Goal: Task Accomplishment & Management: Complete application form

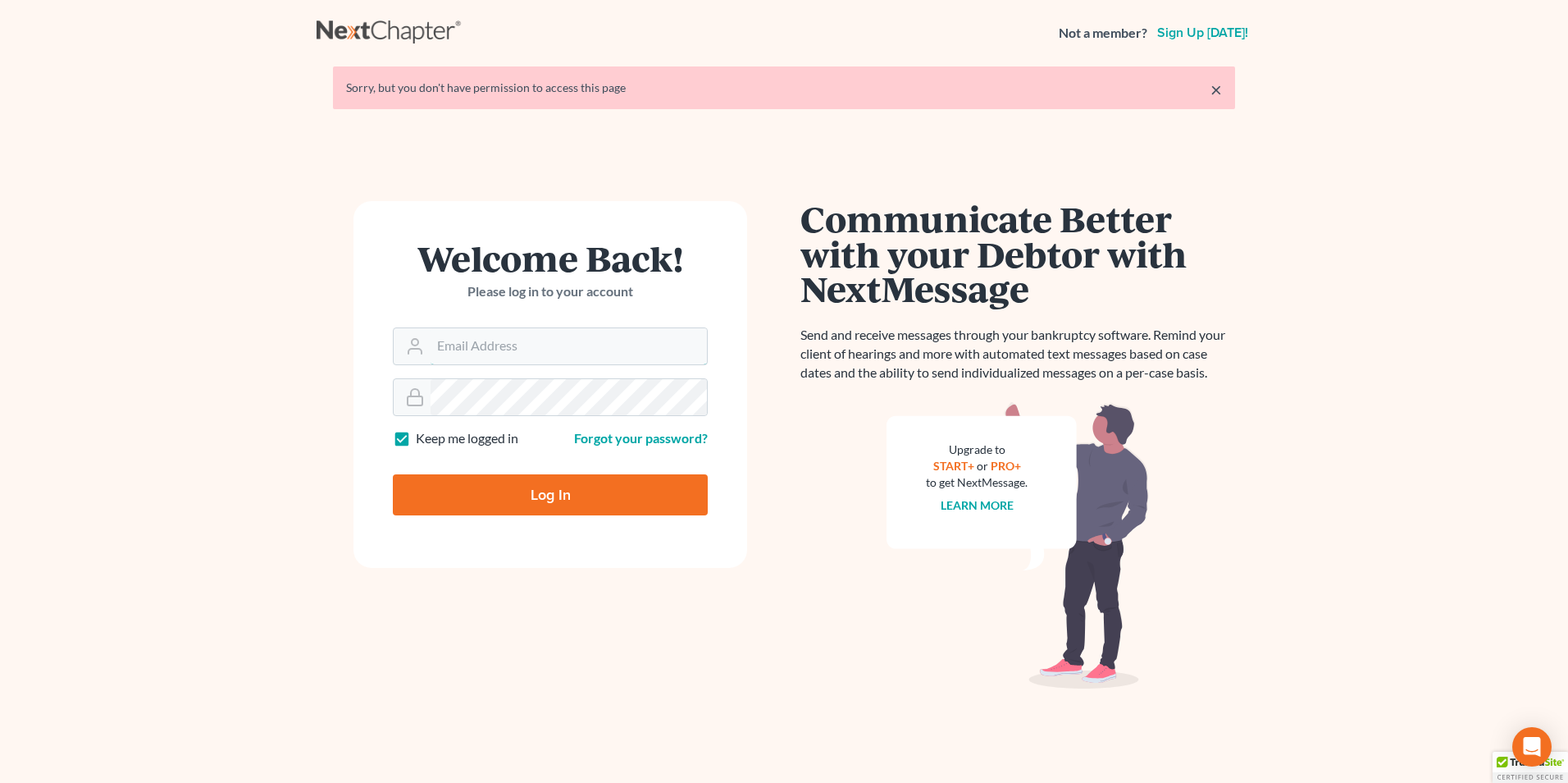
type input "[EMAIL_ADDRESS][DOMAIN_NAME]"
click at [546, 492] on input "Log In" at bounding box center [550, 495] width 315 height 41
type input "Thinking..."
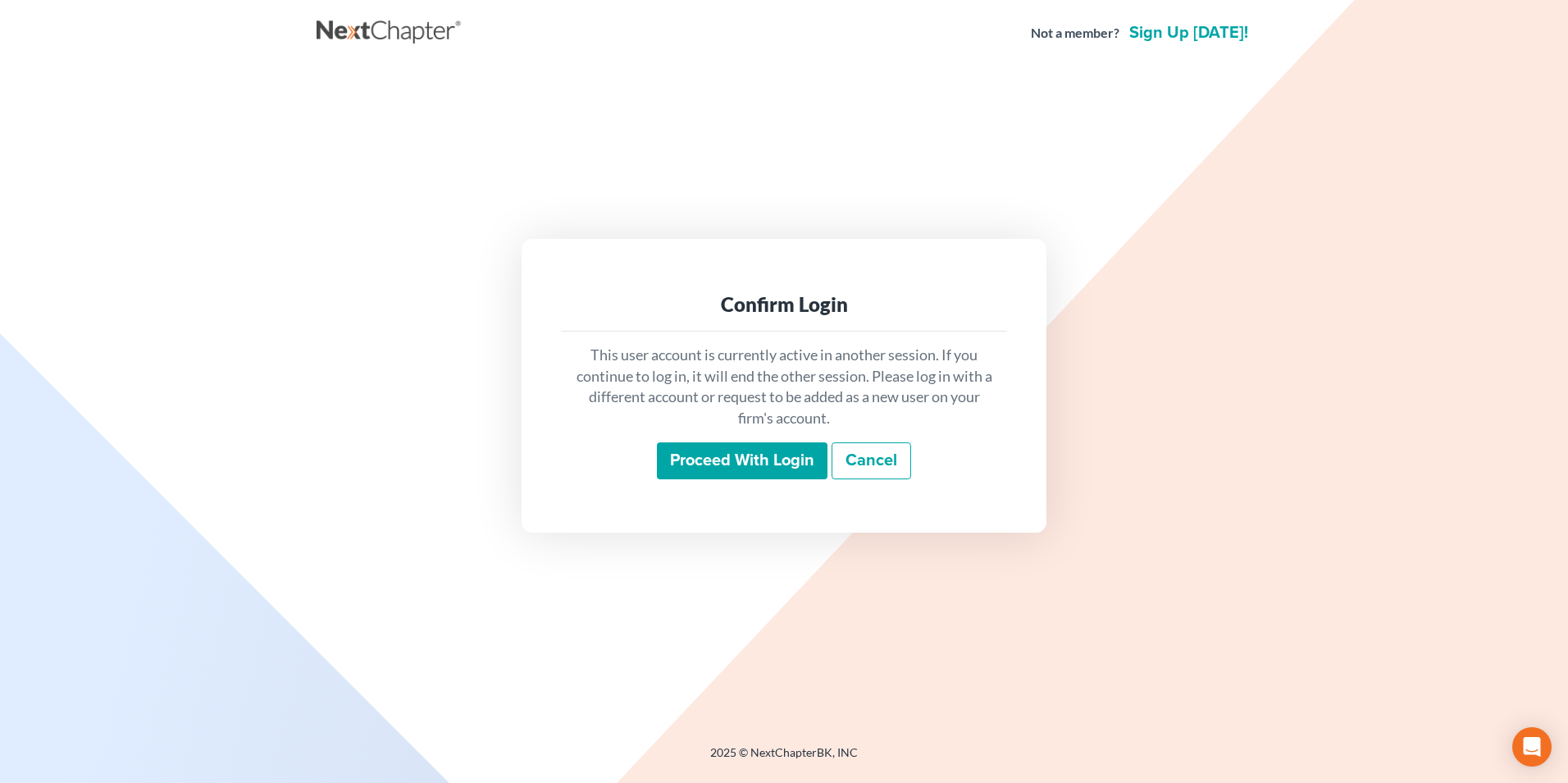
click at [738, 466] on input "Proceed with login" at bounding box center [742, 461] width 171 height 38
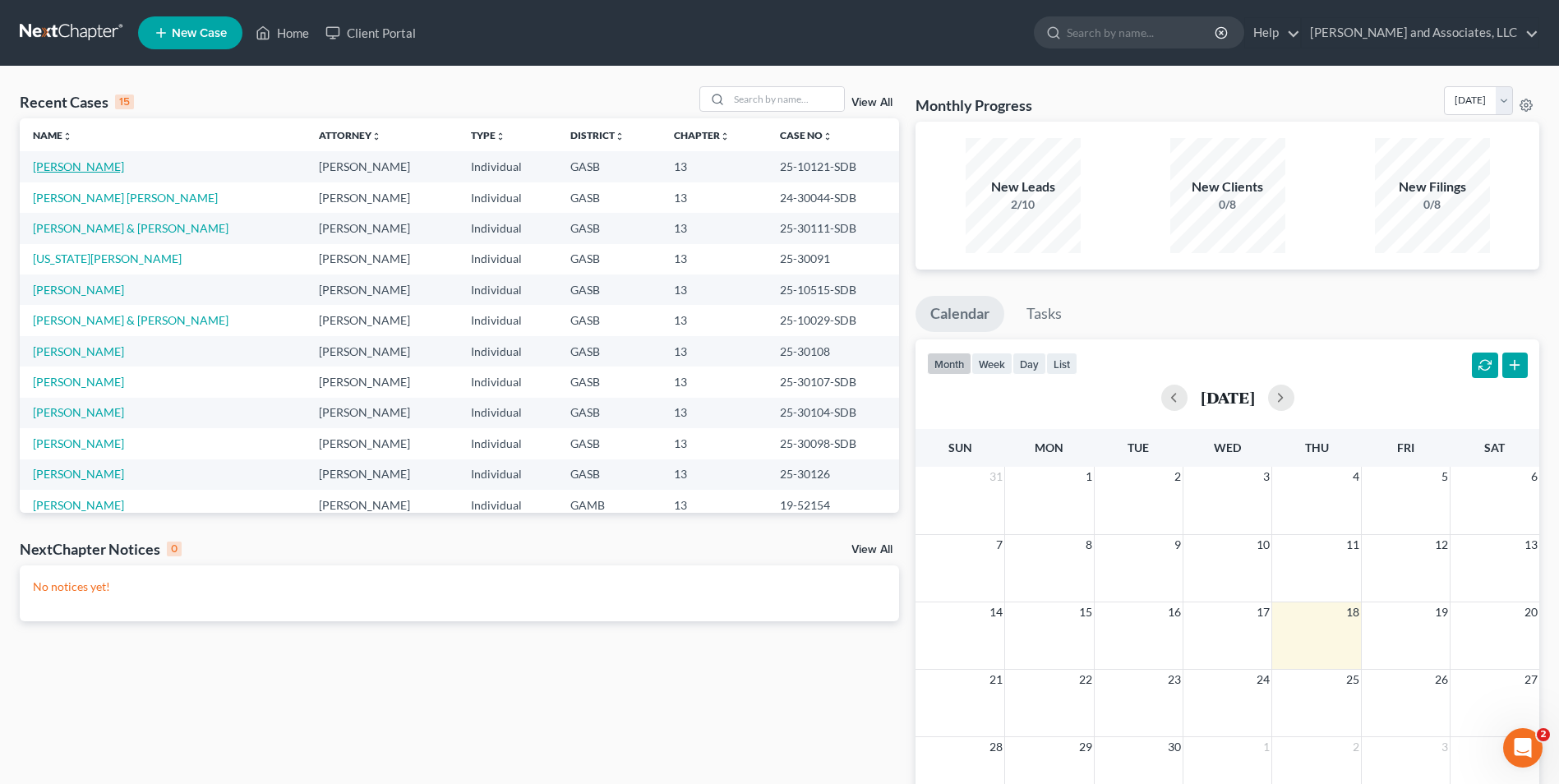
click at [55, 169] on link "Hall, Miriam" at bounding box center [79, 167] width 92 height 14
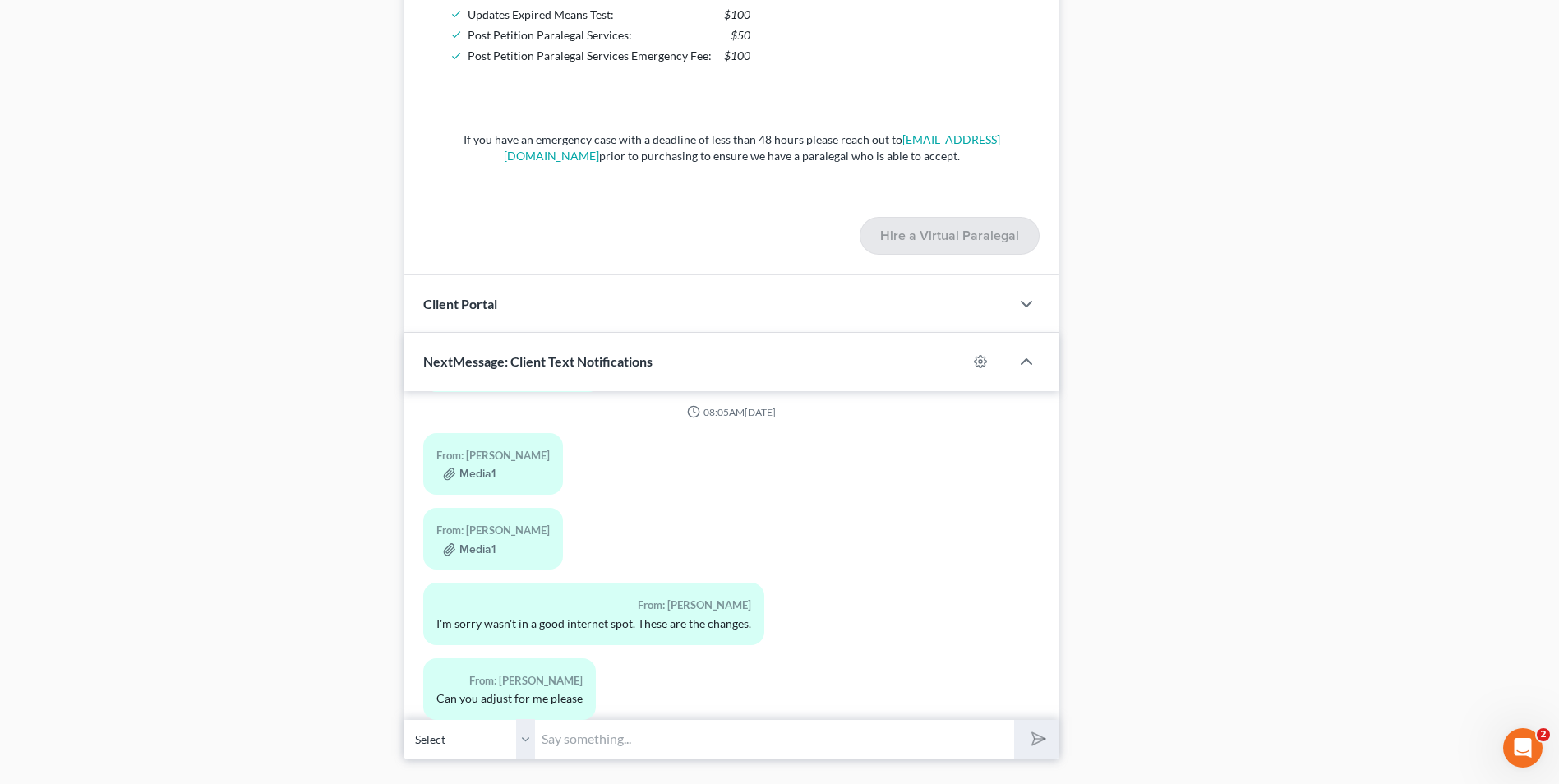
scroll to position [1329, 0]
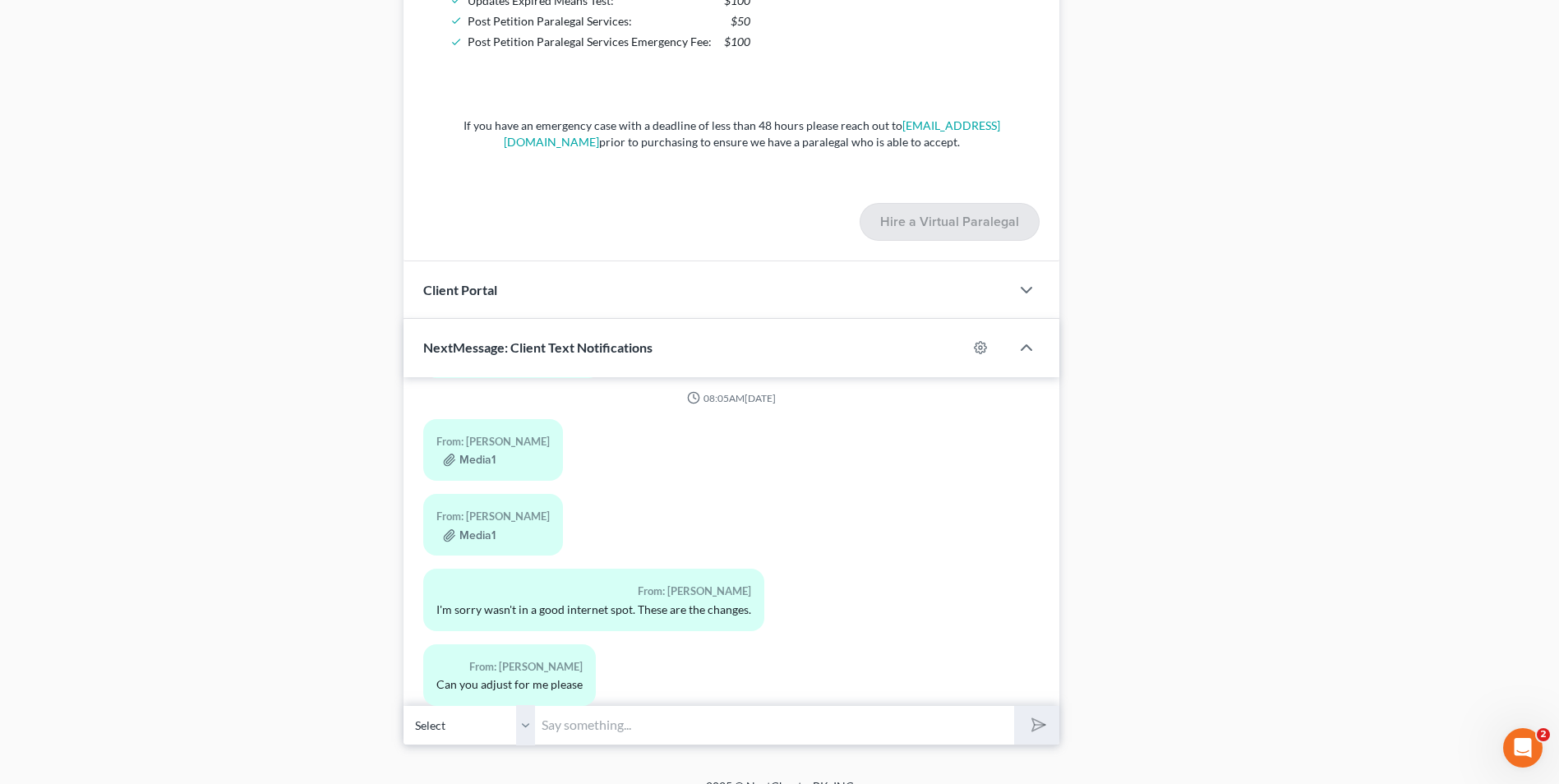
click at [575, 725] on input "text" at bounding box center [774, 724] width 479 height 41
type input "Good Morning. I have received your documents and email. We will update. If we n…"
click at [1045, 721] on button "submit" at bounding box center [1036, 724] width 45 height 39
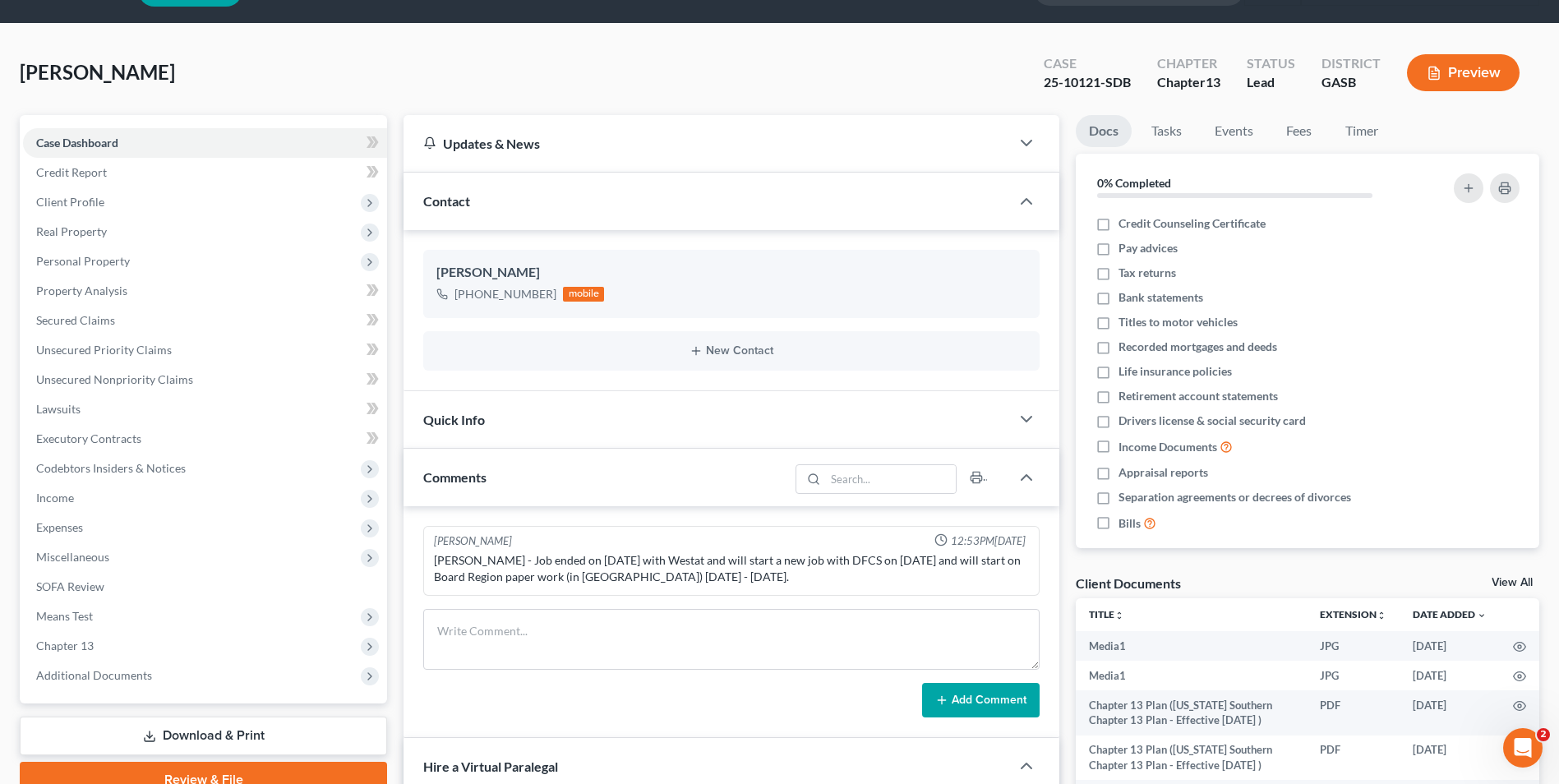
scroll to position [16, 0]
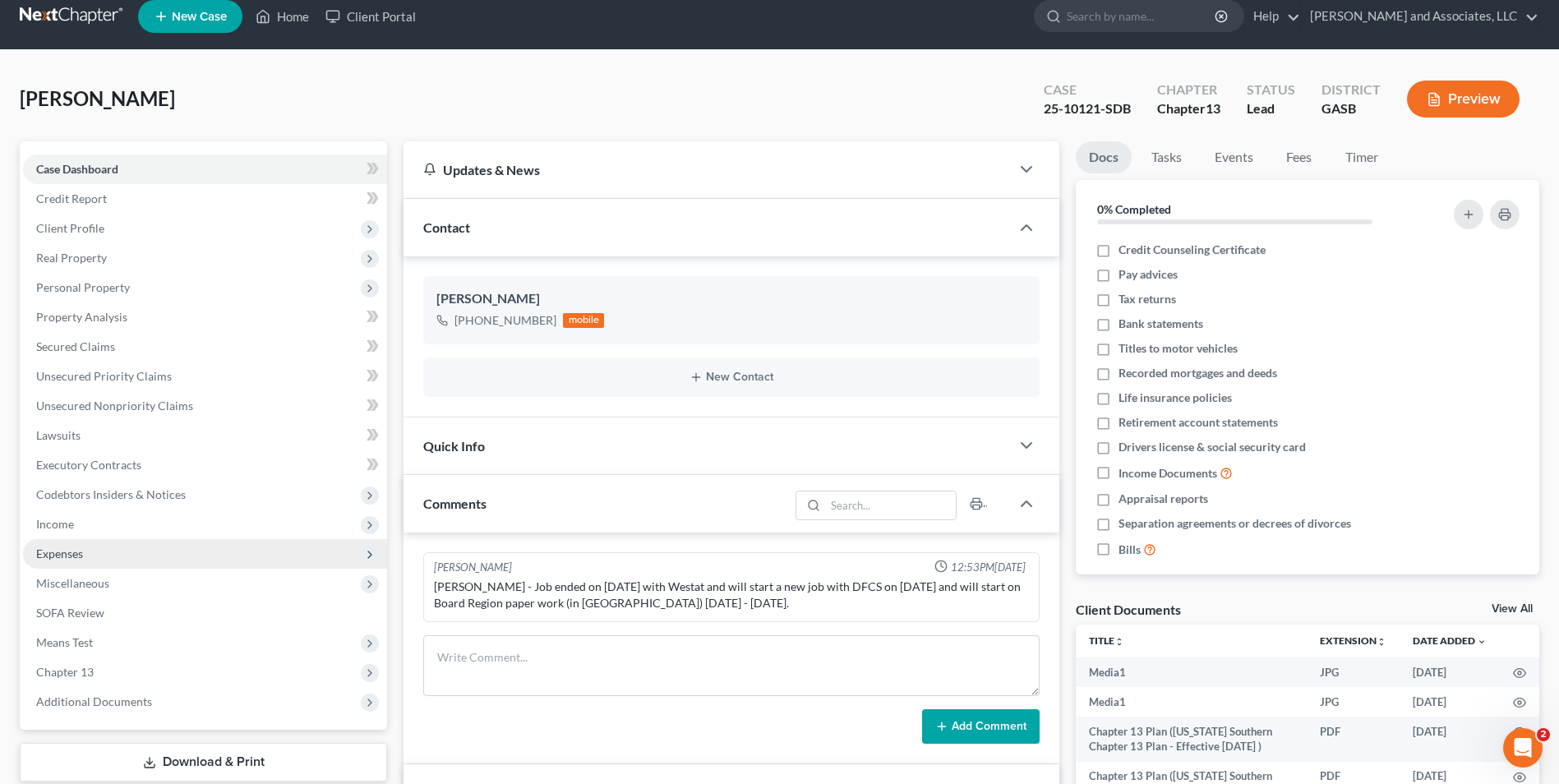
click at [64, 555] on span "Expenses" at bounding box center [60, 553] width 47 height 14
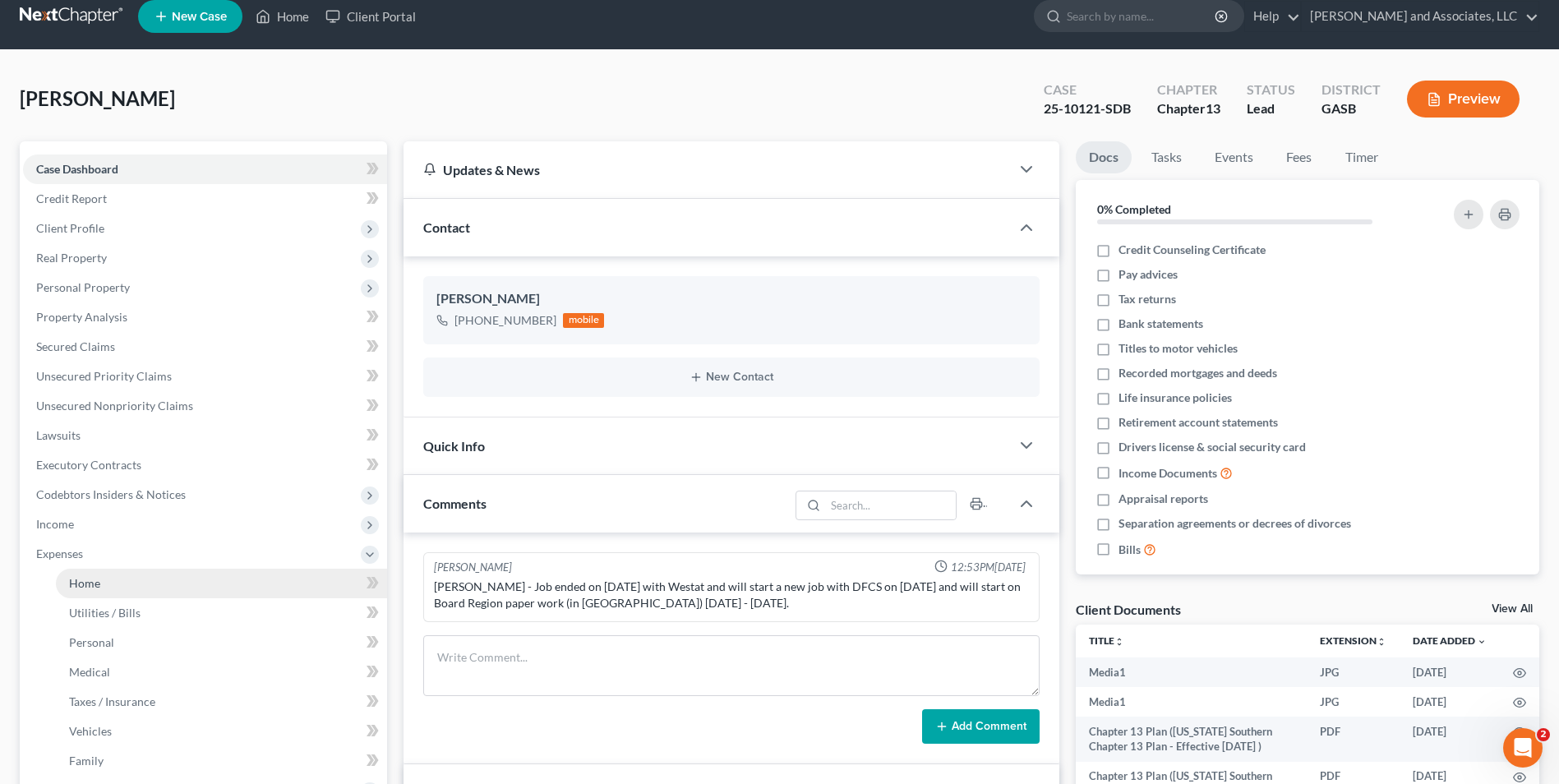
click at [103, 580] on link "Home" at bounding box center [221, 584] width 331 height 29
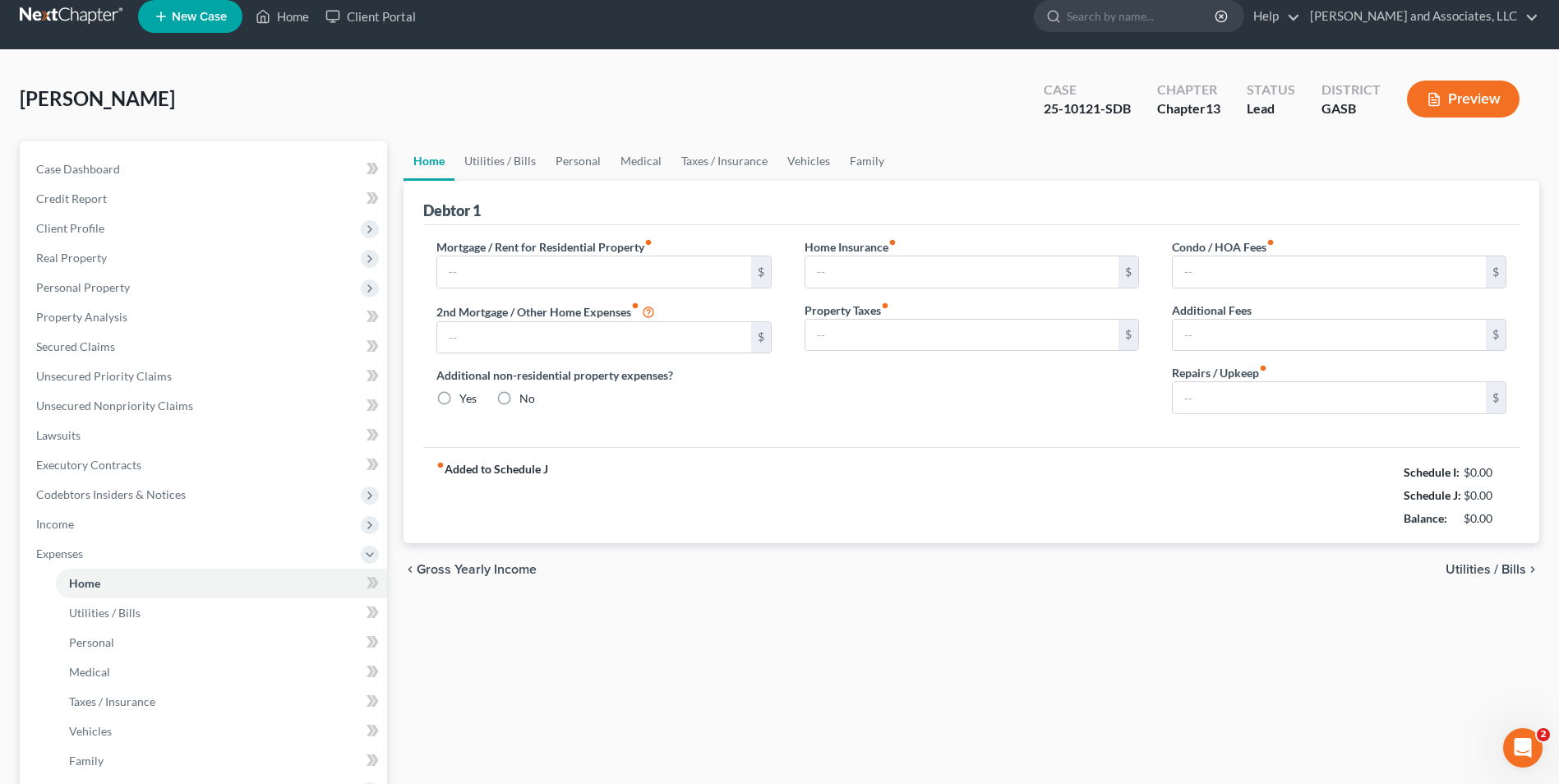
type input "1,300.00"
type input "0.00"
radio input "true"
type input "0.00"
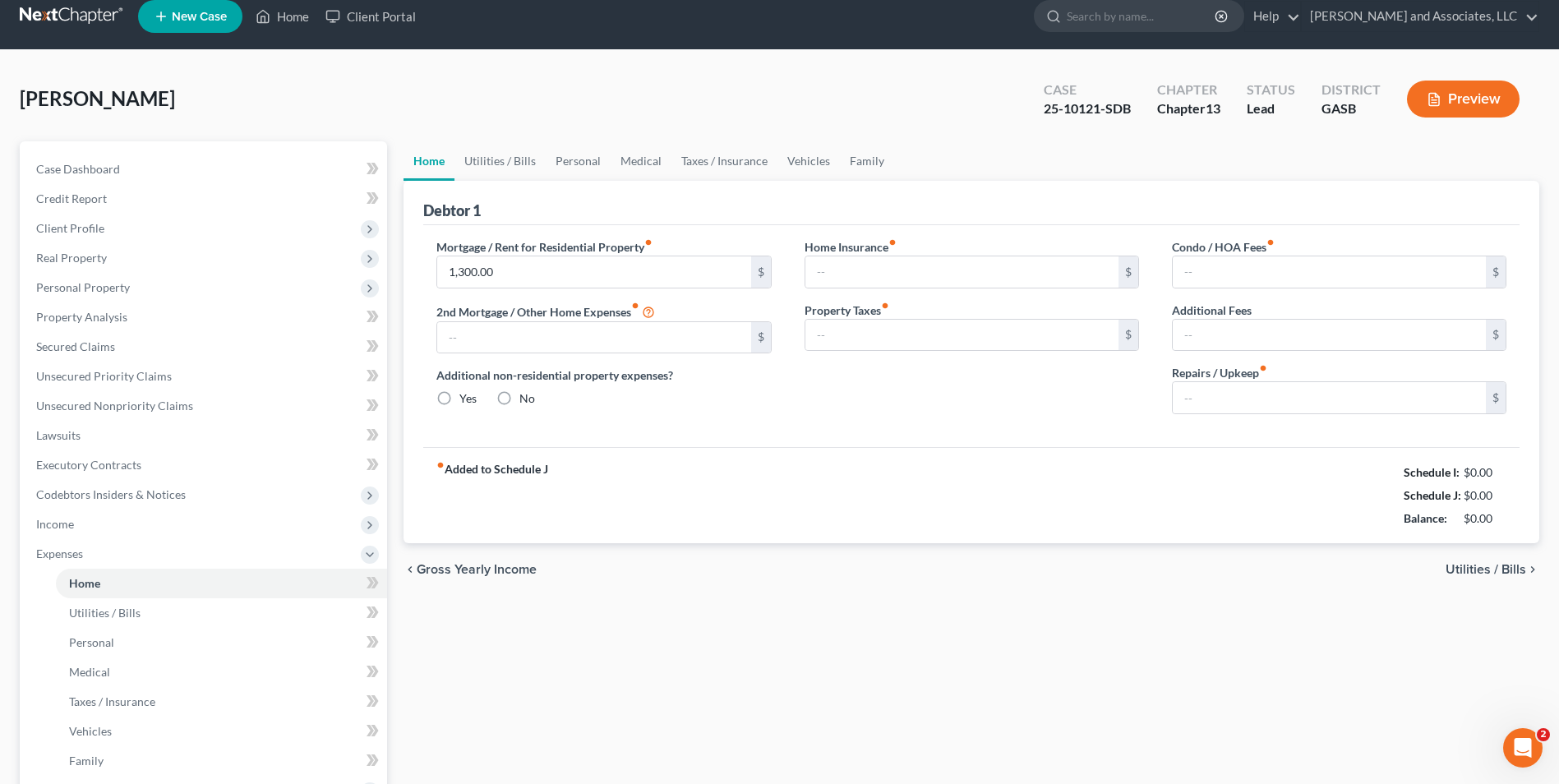
type input "0.00"
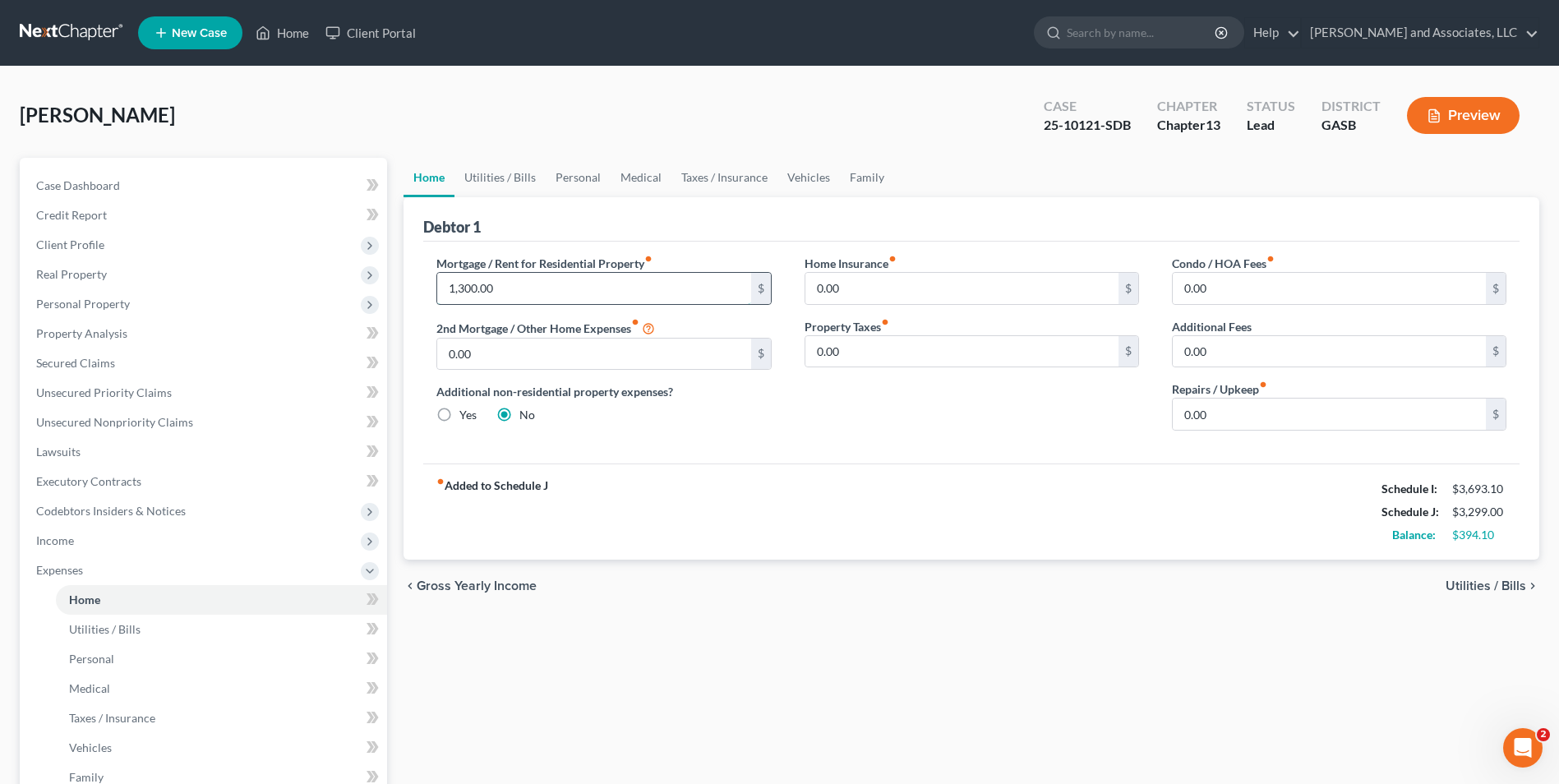
click at [506, 288] on input "1,300.00" at bounding box center [593, 288] width 314 height 31
type input "1,550.00"
click at [1489, 590] on span "Utilities / Bills" at bounding box center [1486, 585] width 80 height 13
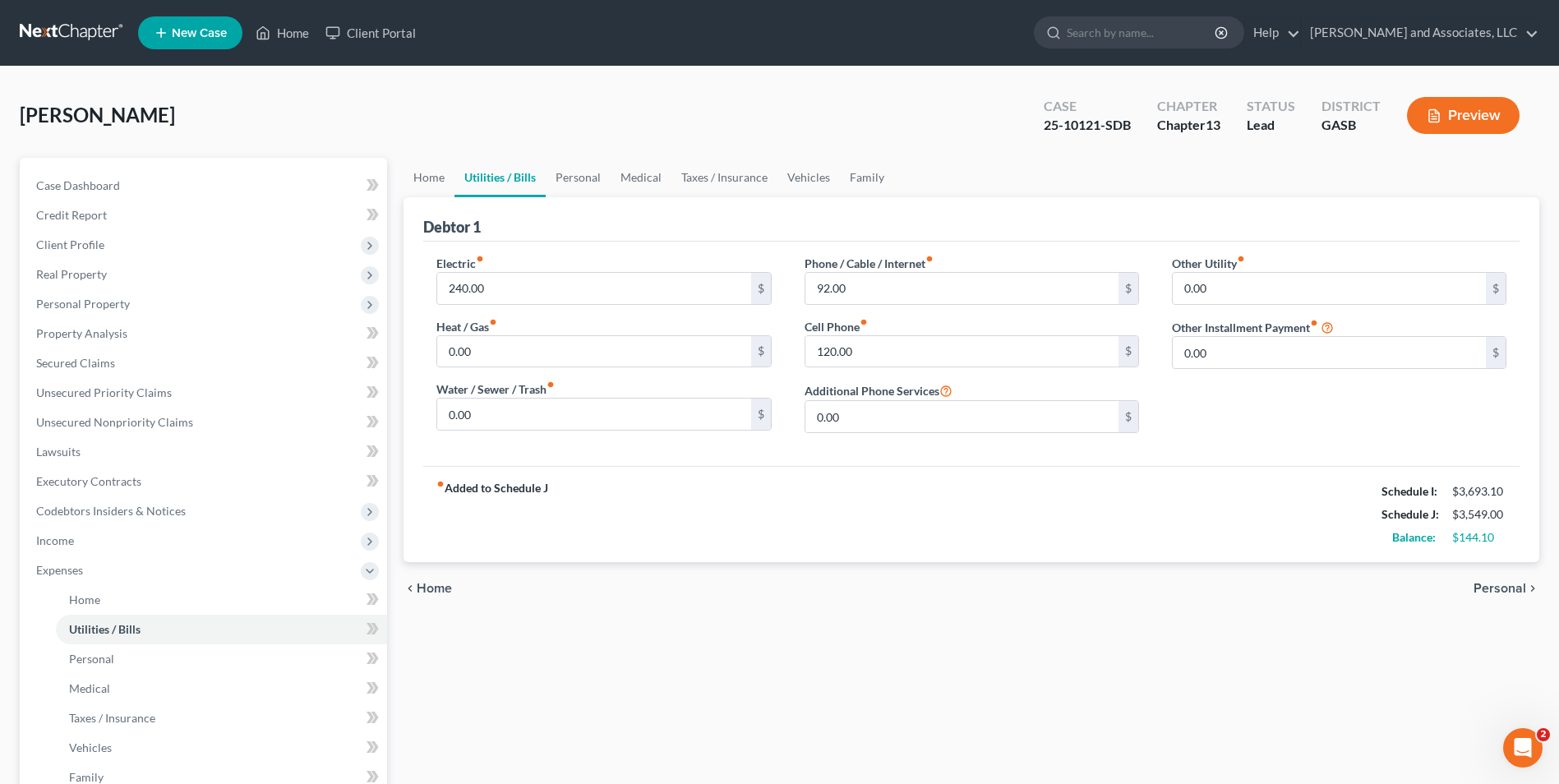
click at [1490, 594] on span "Personal" at bounding box center [1499, 588] width 53 height 13
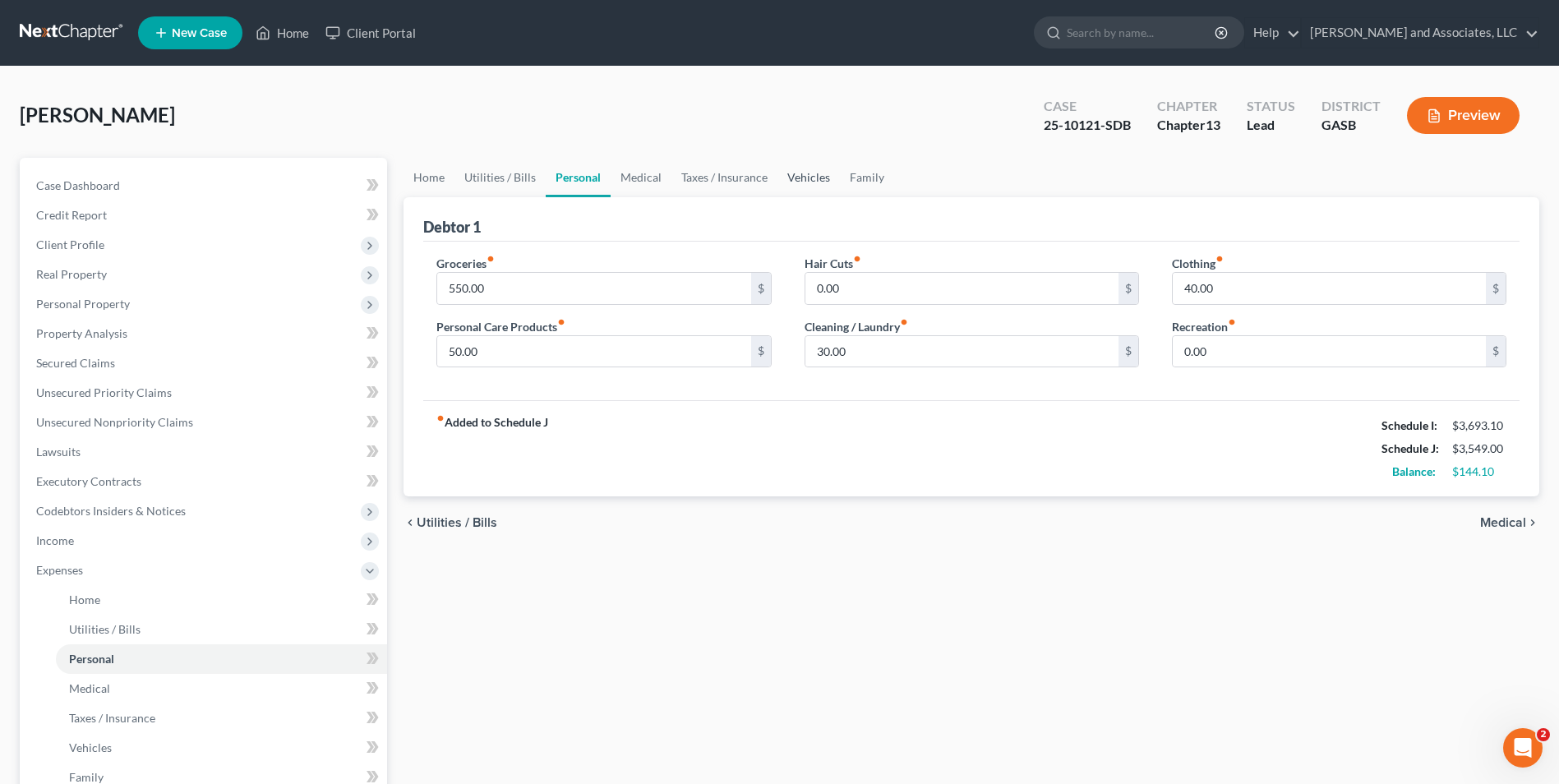
click at [795, 177] on link "Vehicles" at bounding box center [808, 178] width 62 height 40
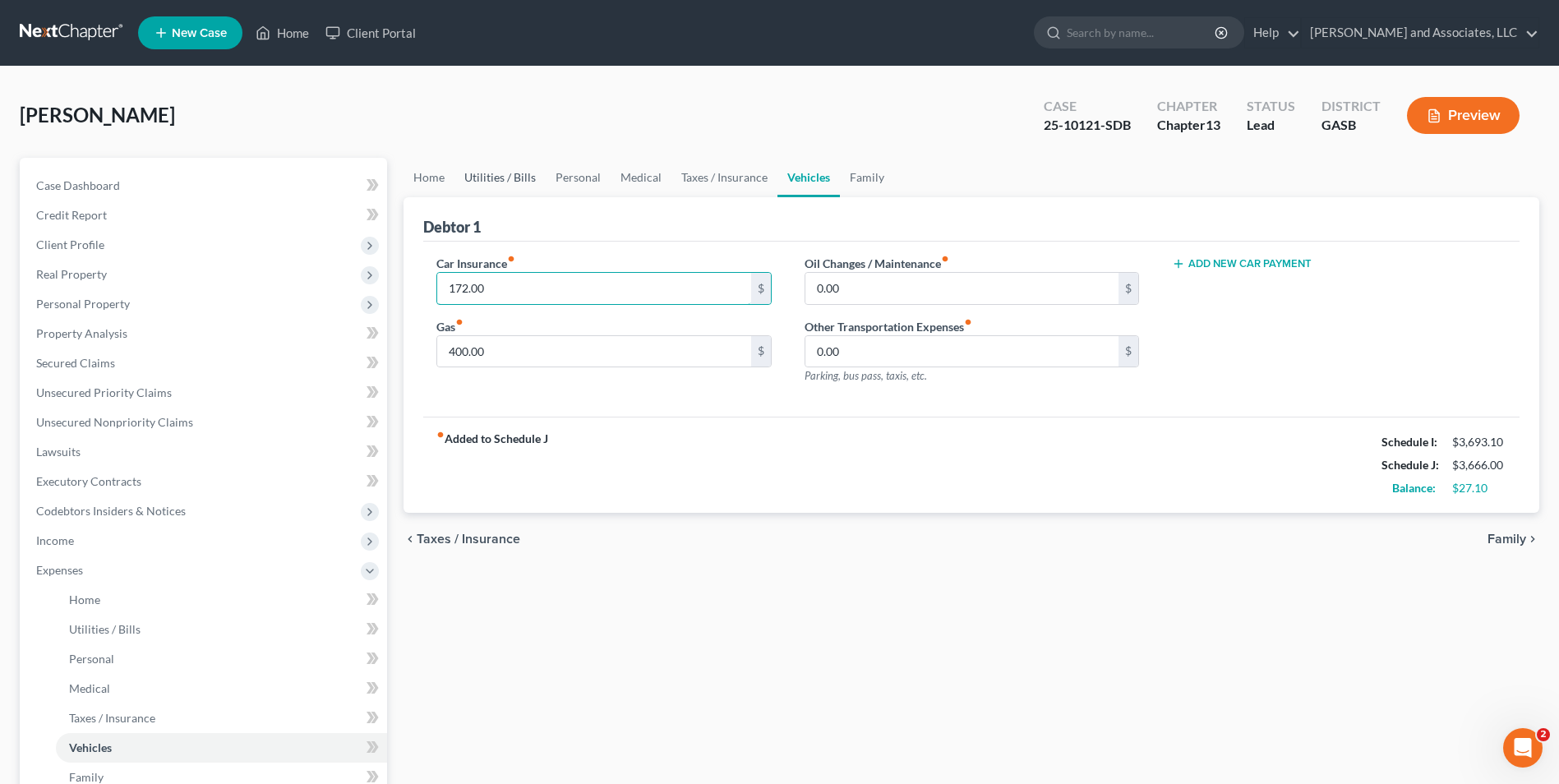
type input "172.00"
click at [497, 171] on link "Utilities / Bills" at bounding box center [500, 178] width 92 height 40
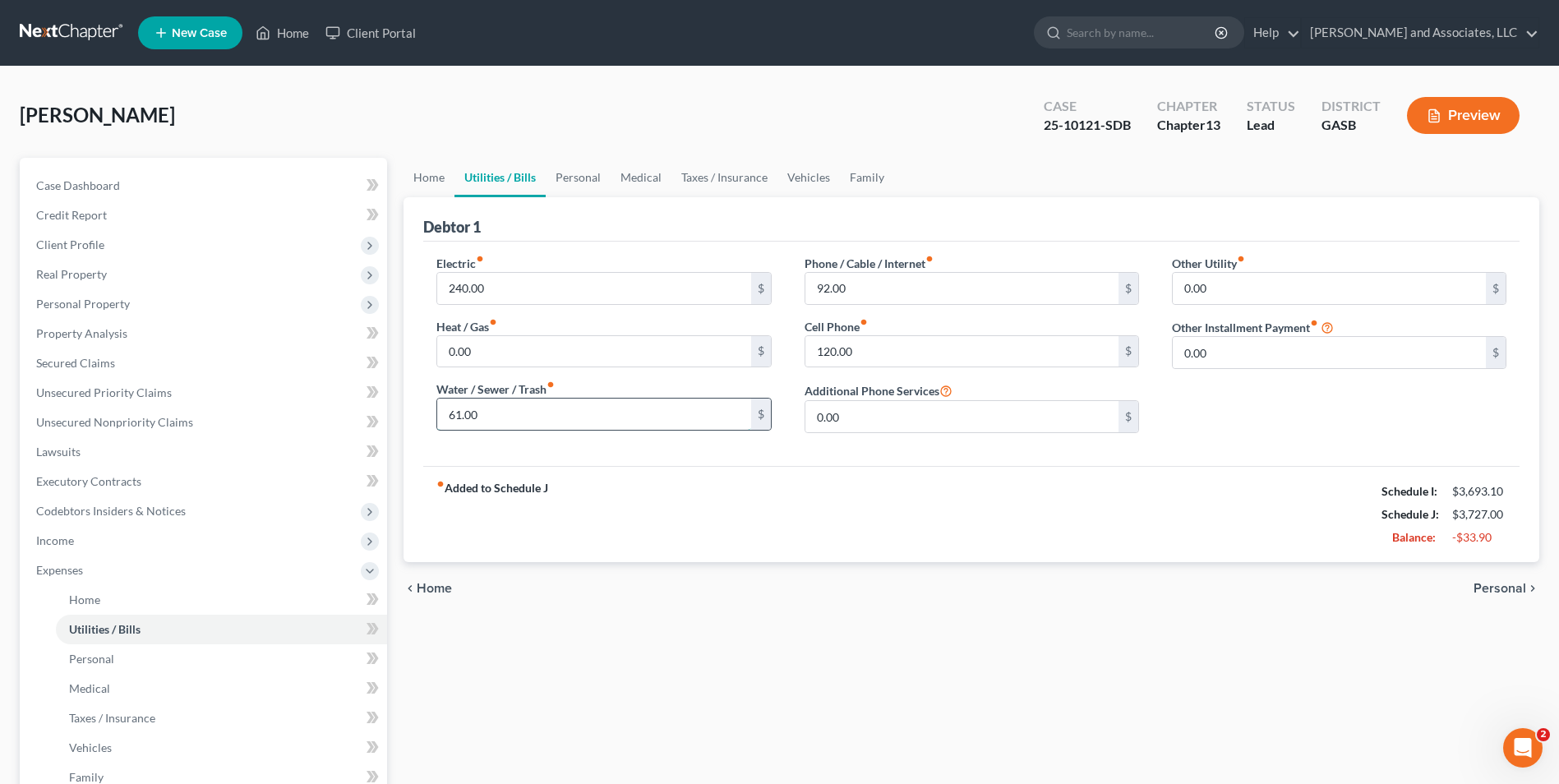
click at [565, 415] on input "61.00" at bounding box center [593, 414] width 314 height 31
type input "61.00"
click at [1496, 597] on div "chevron_left Home Personal chevron_right" at bounding box center [971, 588] width 1136 height 53
click at [1491, 587] on span "Personal" at bounding box center [1499, 588] width 53 height 13
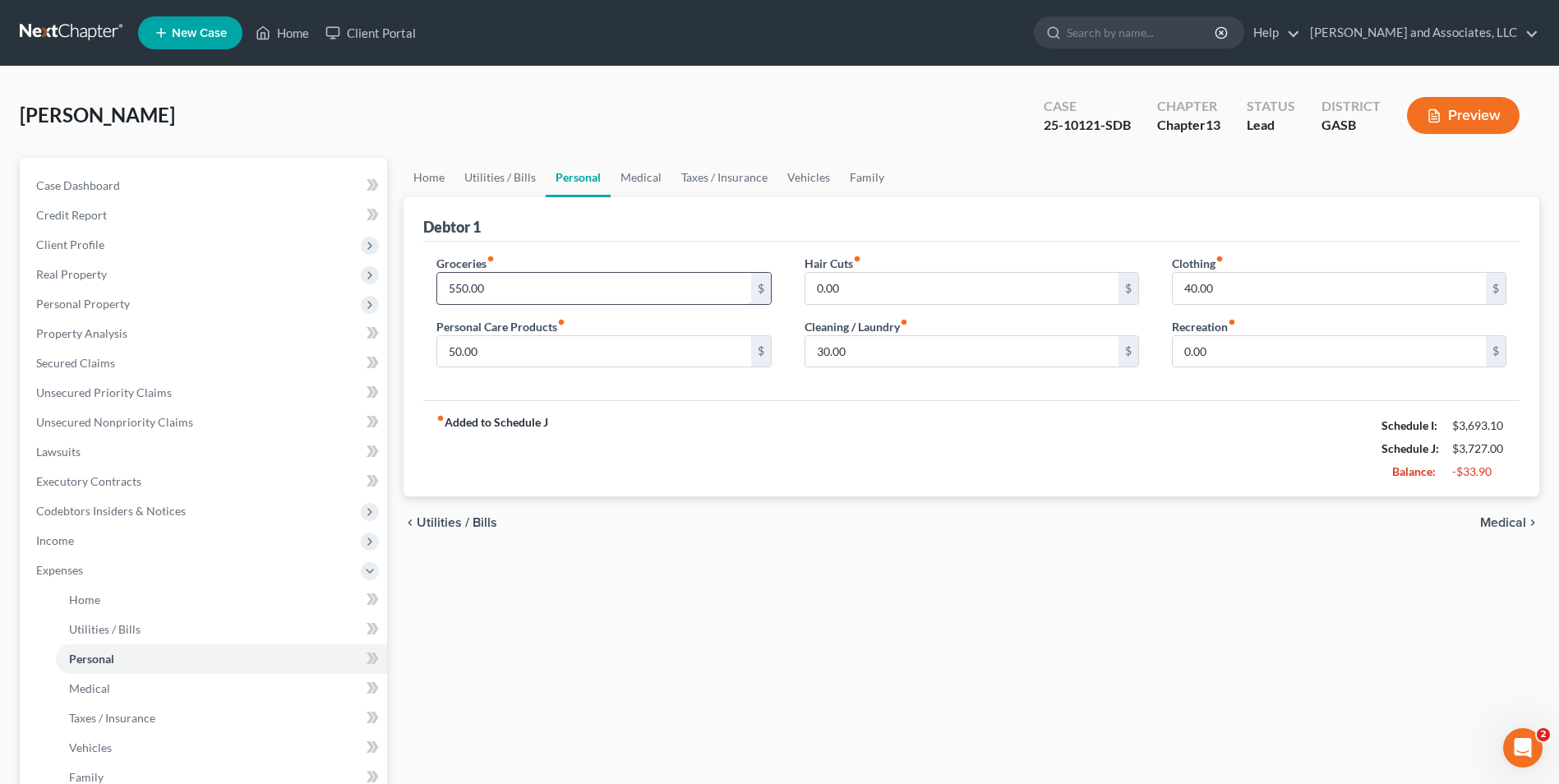
click at [461, 289] on input "550.00" at bounding box center [593, 288] width 314 height 31
click at [455, 285] on input "550.00" at bounding box center [593, 288] width 314 height 31
type input "500.00"
click at [1187, 290] on input "40.00" at bounding box center [1329, 288] width 314 height 31
click at [1188, 290] on input "40.00" at bounding box center [1329, 288] width 314 height 31
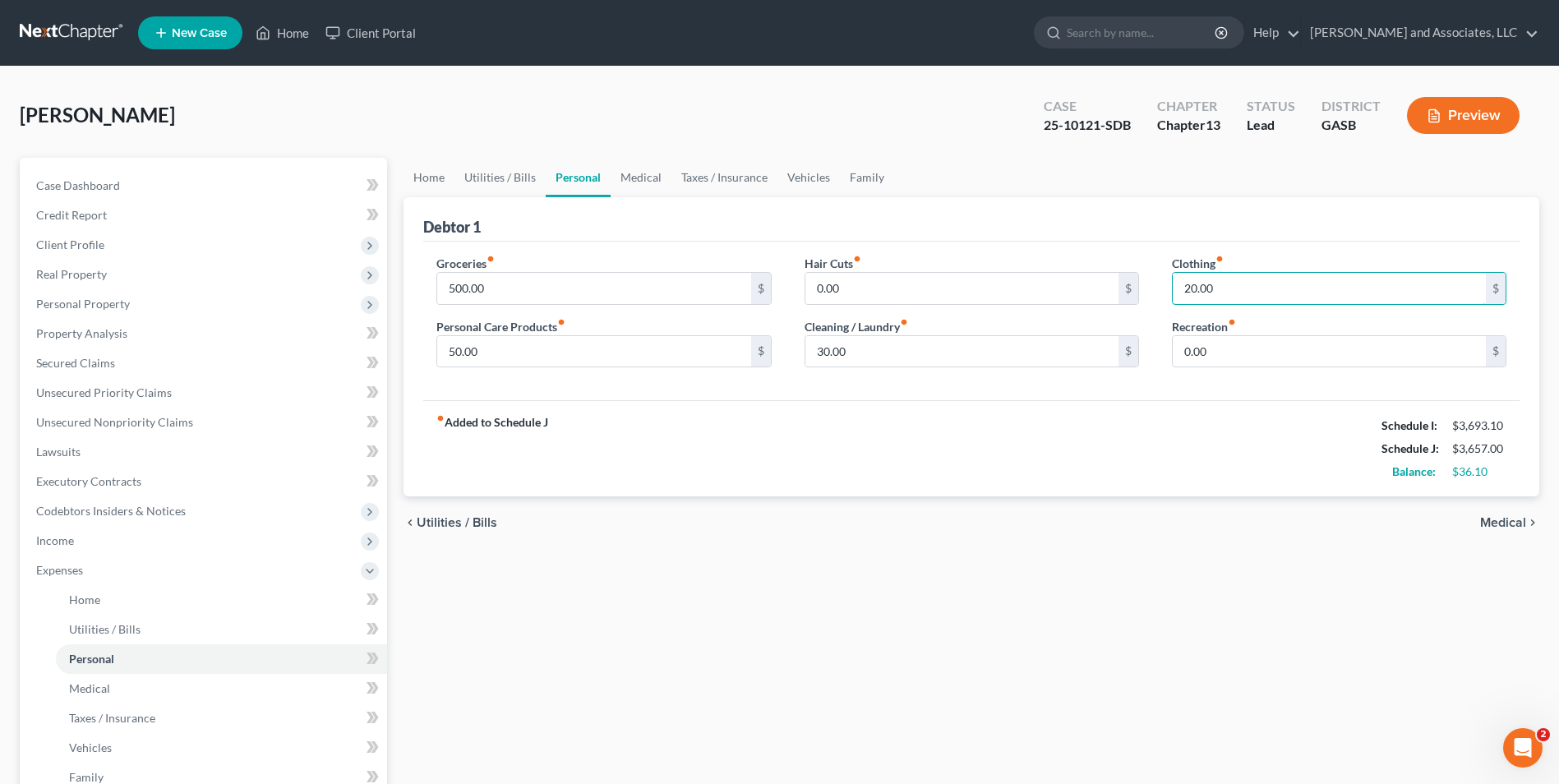
type input "20.00"
drag, startPoint x: 1498, startPoint y: 520, endPoint x: 1406, endPoint y: 595, distance: 118.7
click at [1406, 595] on div "Home Utilities / Bills Personal Medical Taxes / Insurance Vehicles Family Debto…" at bounding box center [972, 603] width 1152 height 890
drag, startPoint x: 1406, startPoint y: 595, endPoint x: 1398, endPoint y: 671, distance: 76.4
drag, startPoint x: 1398, startPoint y: 671, endPoint x: 1363, endPoint y: 728, distance: 66.9
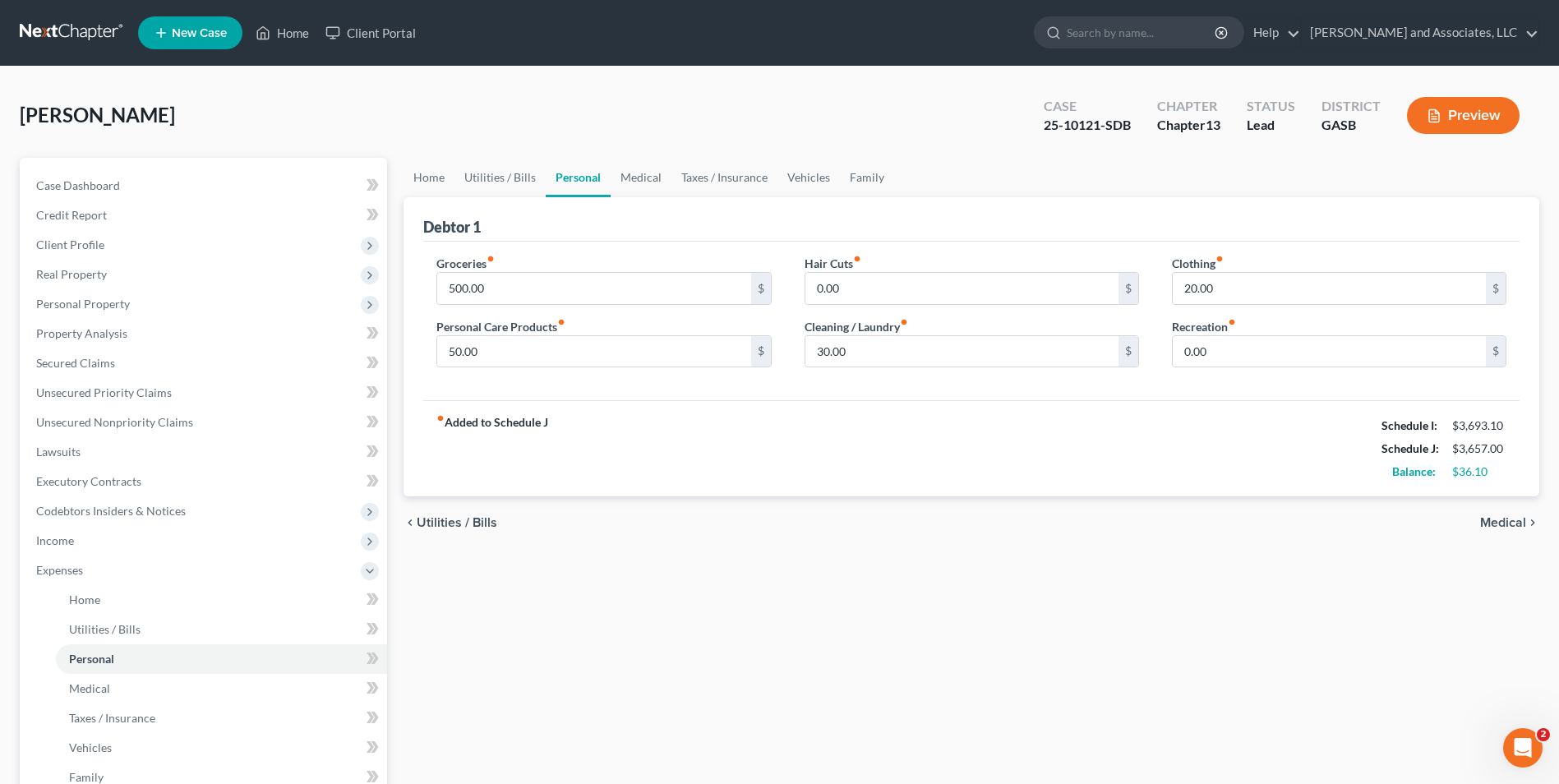
click at [1363, 728] on div "Home Utilities / Bills Personal Medical Taxes / Insurance Vehicles Family Debto…" at bounding box center [972, 603] width 1152 height 890
click at [1507, 522] on span "Medical" at bounding box center [1503, 522] width 46 height 13
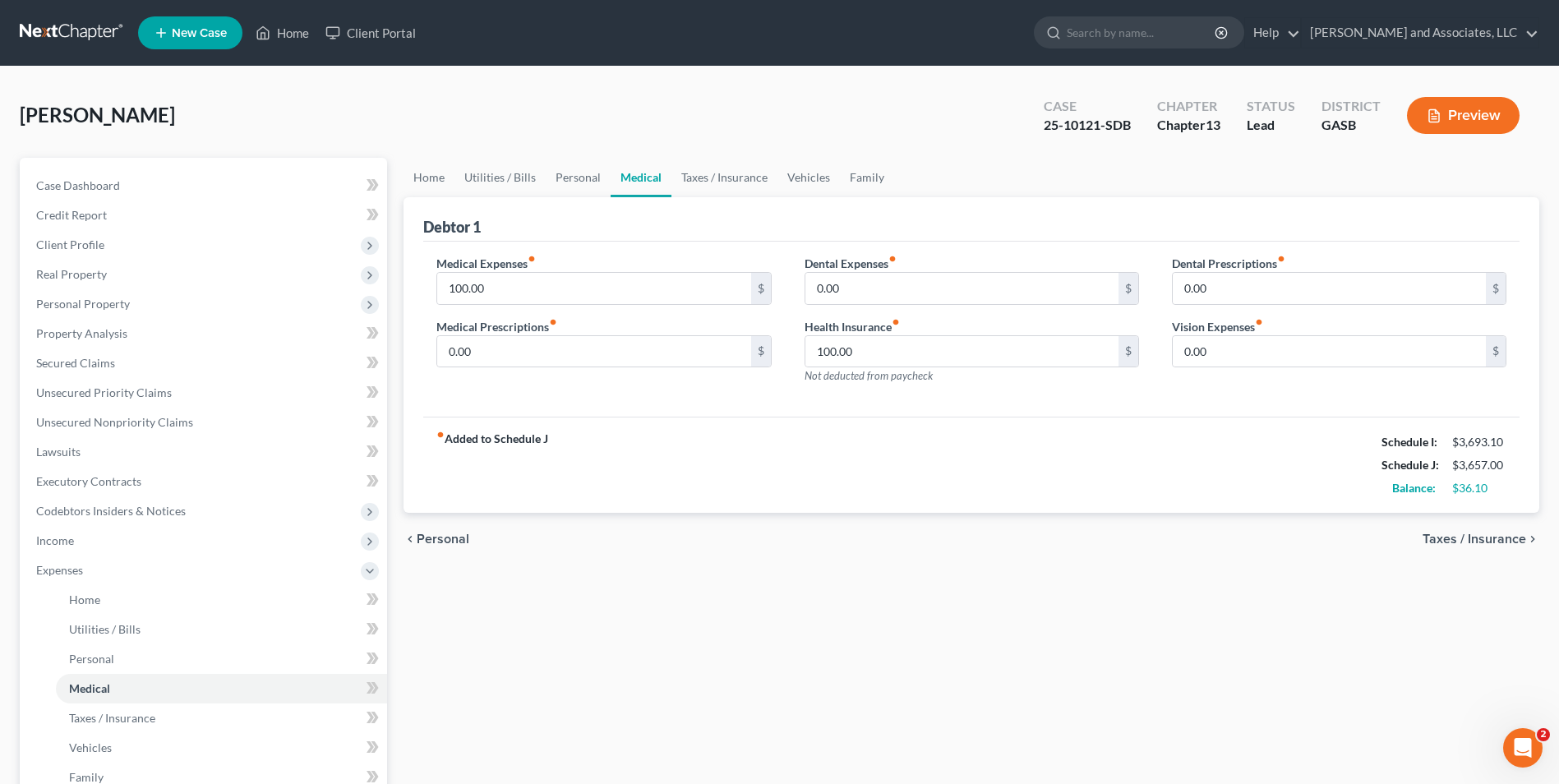
click at [1489, 535] on span "Taxes / Insurance" at bounding box center [1474, 539] width 104 height 13
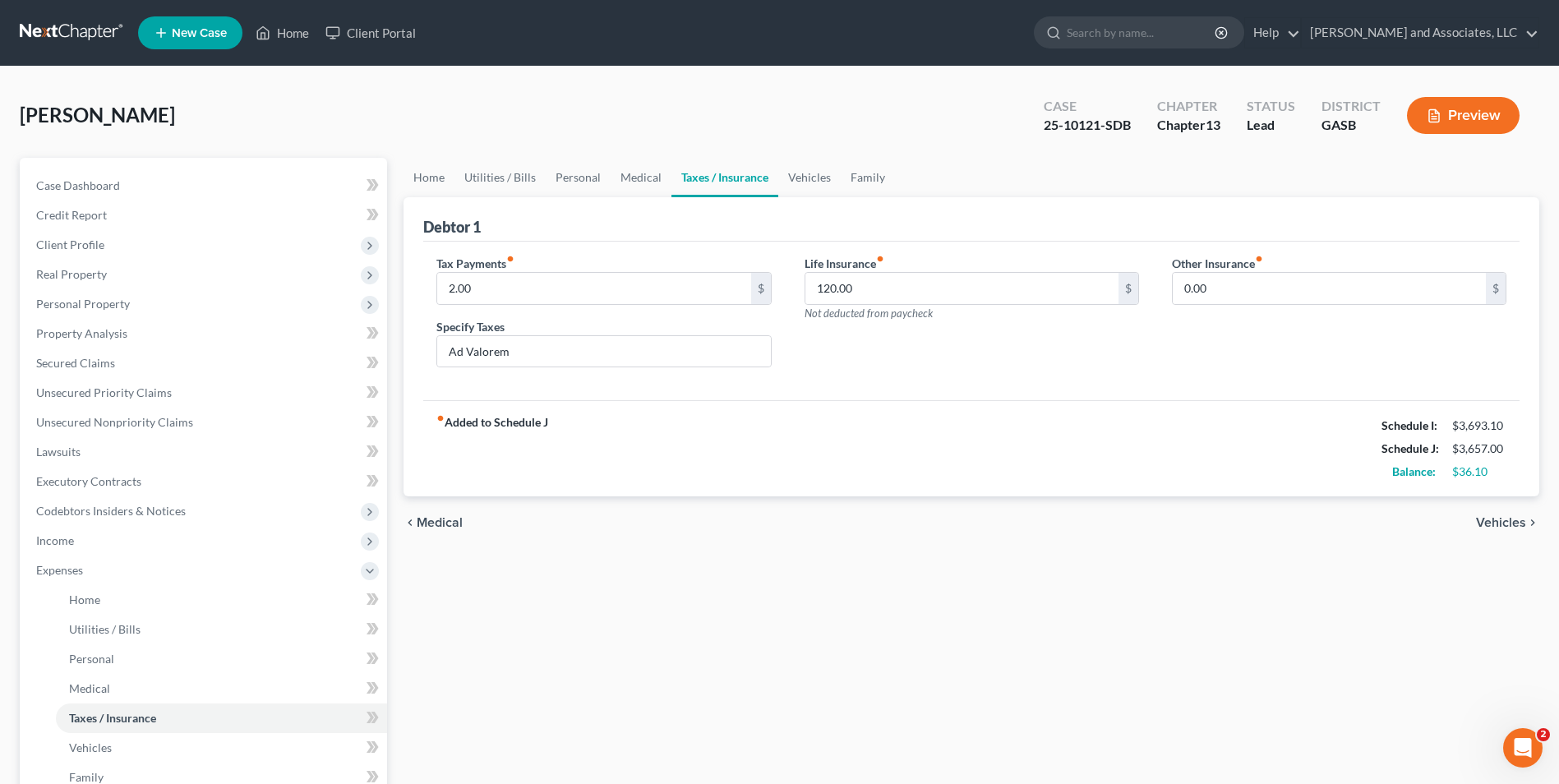
click at [1490, 535] on div "chevron_left Medical Vehicles chevron_right" at bounding box center [971, 522] width 1136 height 53
drag, startPoint x: 1500, startPoint y: 515, endPoint x: 1430, endPoint y: 569, distance: 88.4
drag, startPoint x: 1430, startPoint y: 569, endPoint x: 1467, endPoint y: 652, distance: 90.9
drag, startPoint x: 1467, startPoint y: 652, endPoint x: 1410, endPoint y: 710, distance: 81.3
click at [1410, 710] on div "Home Utilities / Bills Personal Medical Taxes / Insurance Vehicles Family Debto…" at bounding box center [972, 603] width 1152 height 890
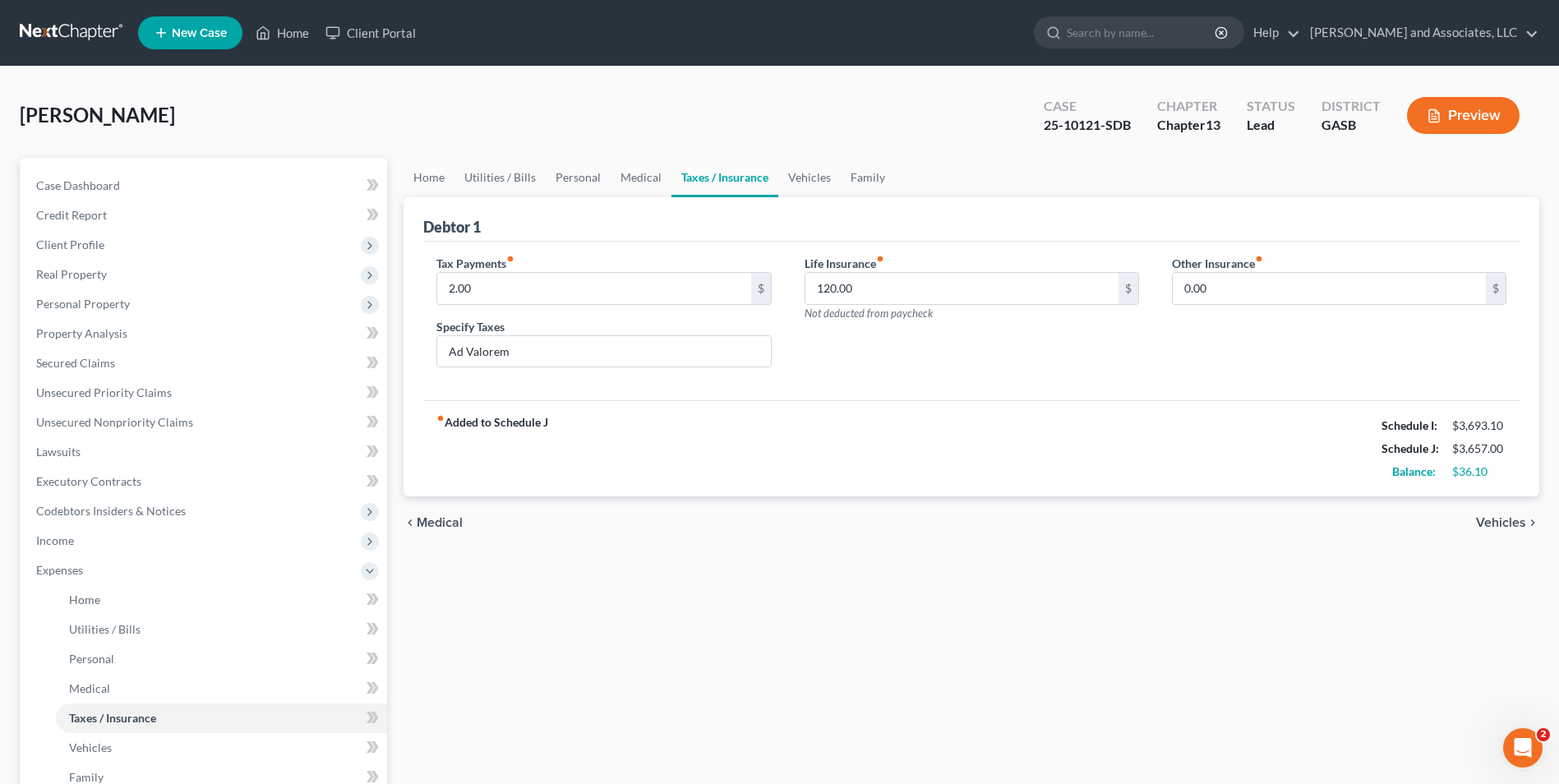
click at [1507, 518] on span "Vehicles" at bounding box center [1501, 522] width 50 height 13
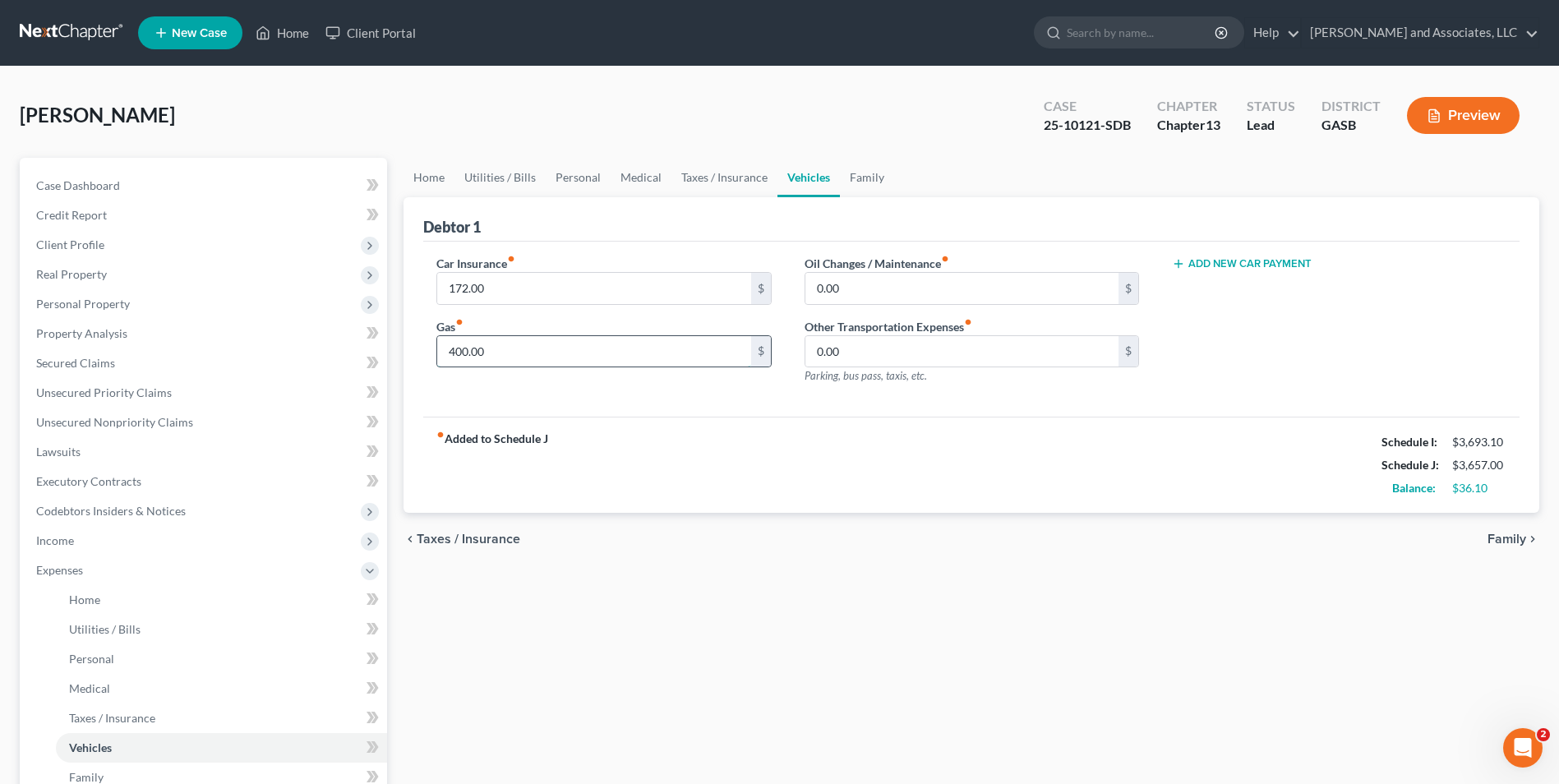
click at [460, 355] on input "400.00" at bounding box center [593, 351] width 314 height 31
click at [457, 348] on input "400.00" at bounding box center [593, 351] width 314 height 31
type input "300.00"
click at [1508, 535] on span "Family" at bounding box center [1506, 539] width 39 height 13
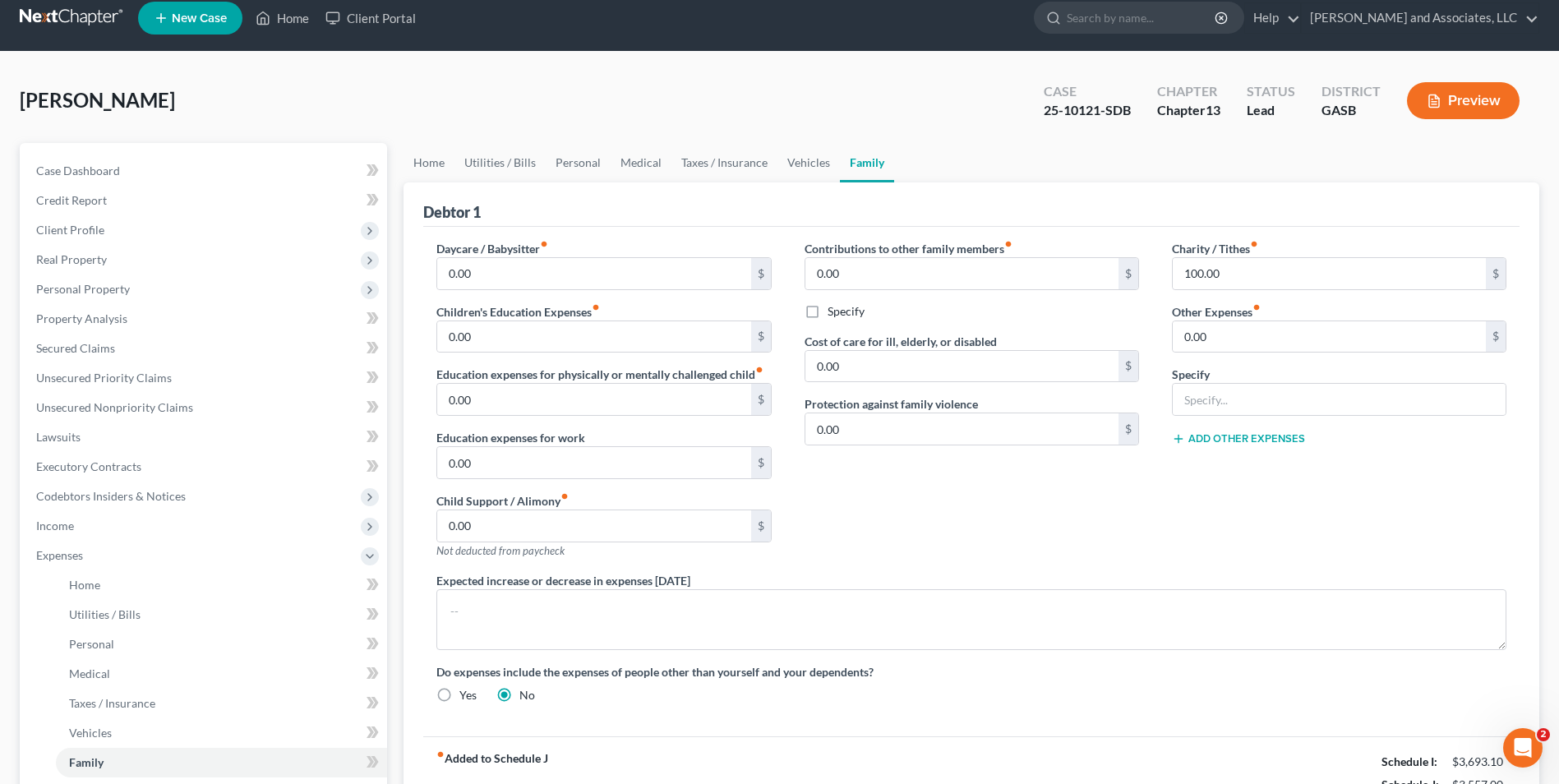
scroll to position [10, 0]
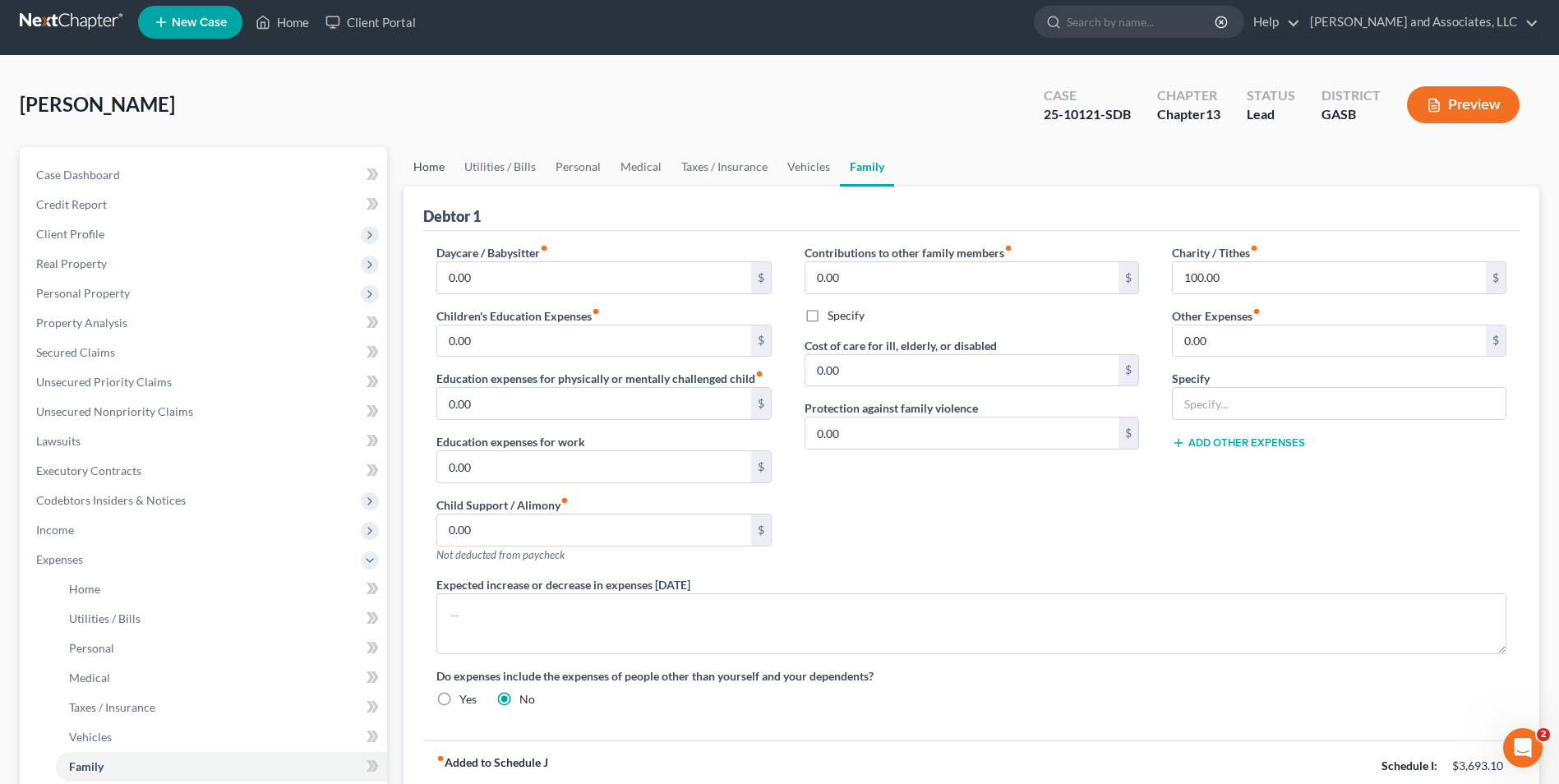
click at [411, 167] on link "Home" at bounding box center [428, 167] width 51 height 40
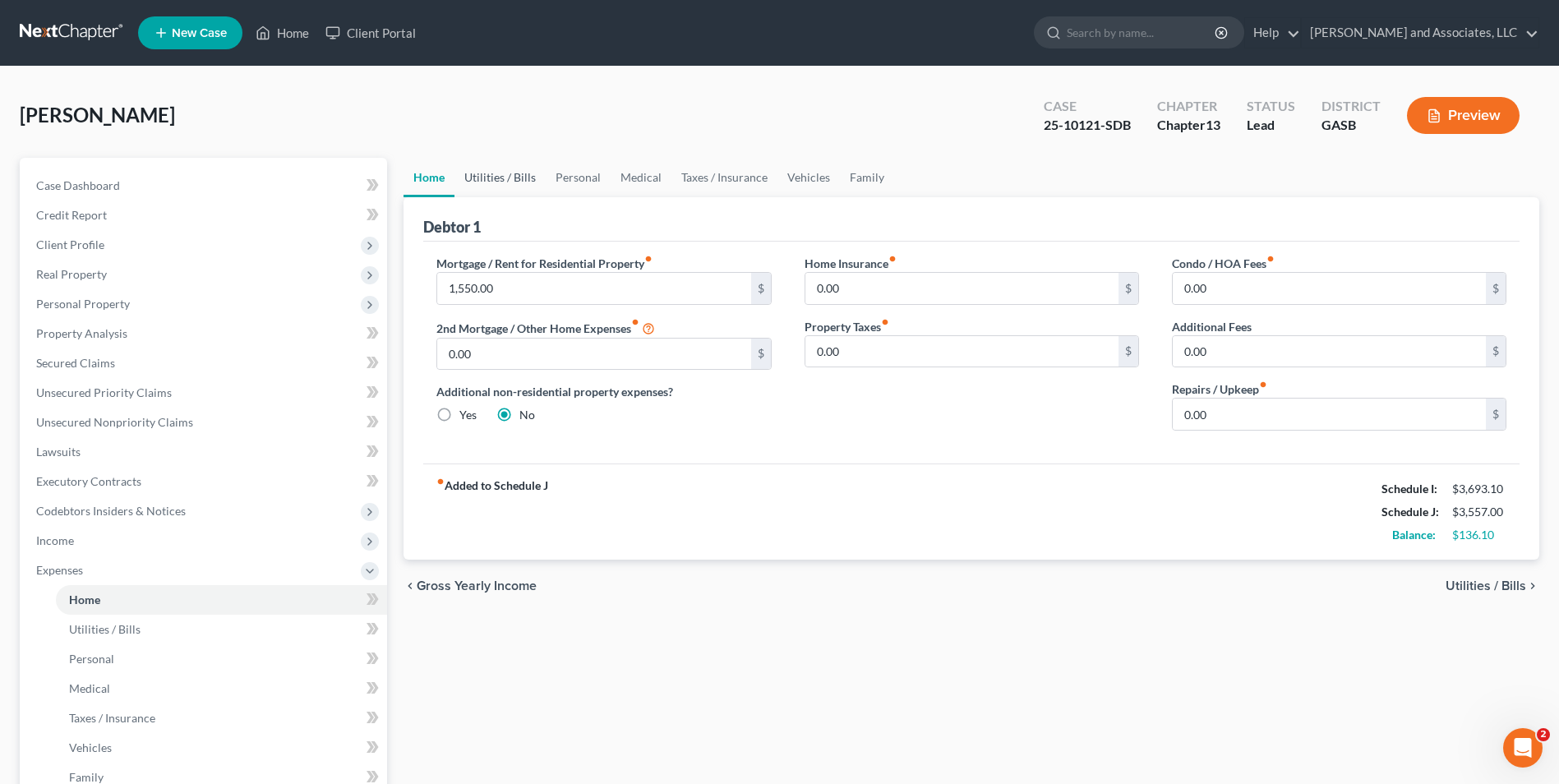
click at [492, 181] on link "Utilities / Bills" at bounding box center [500, 178] width 92 height 40
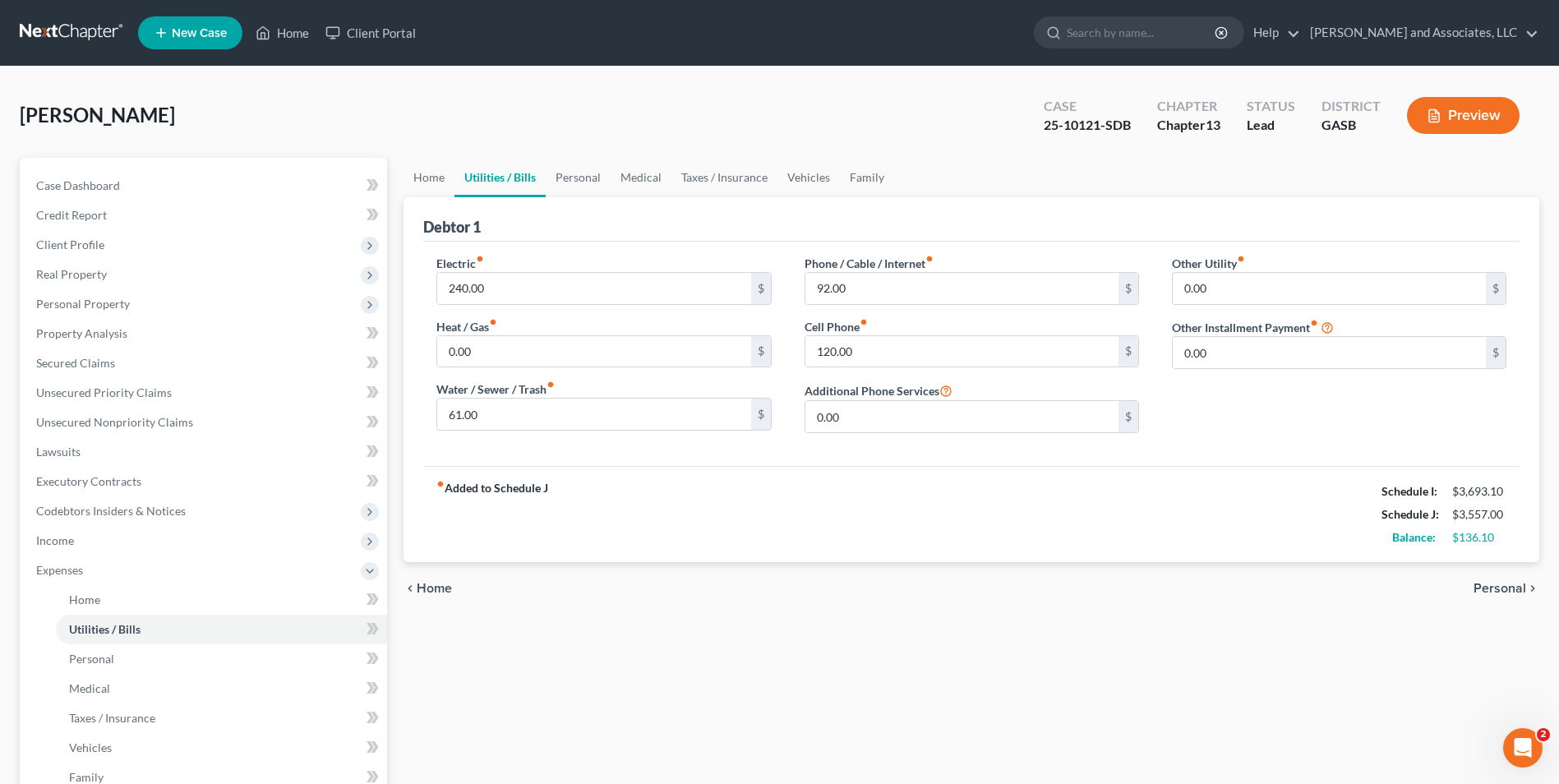
click at [492, 182] on link "Utilities / Bills" at bounding box center [500, 178] width 92 height 40
click at [586, 178] on link "Personal" at bounding box center [578, 178] width 65 height 40
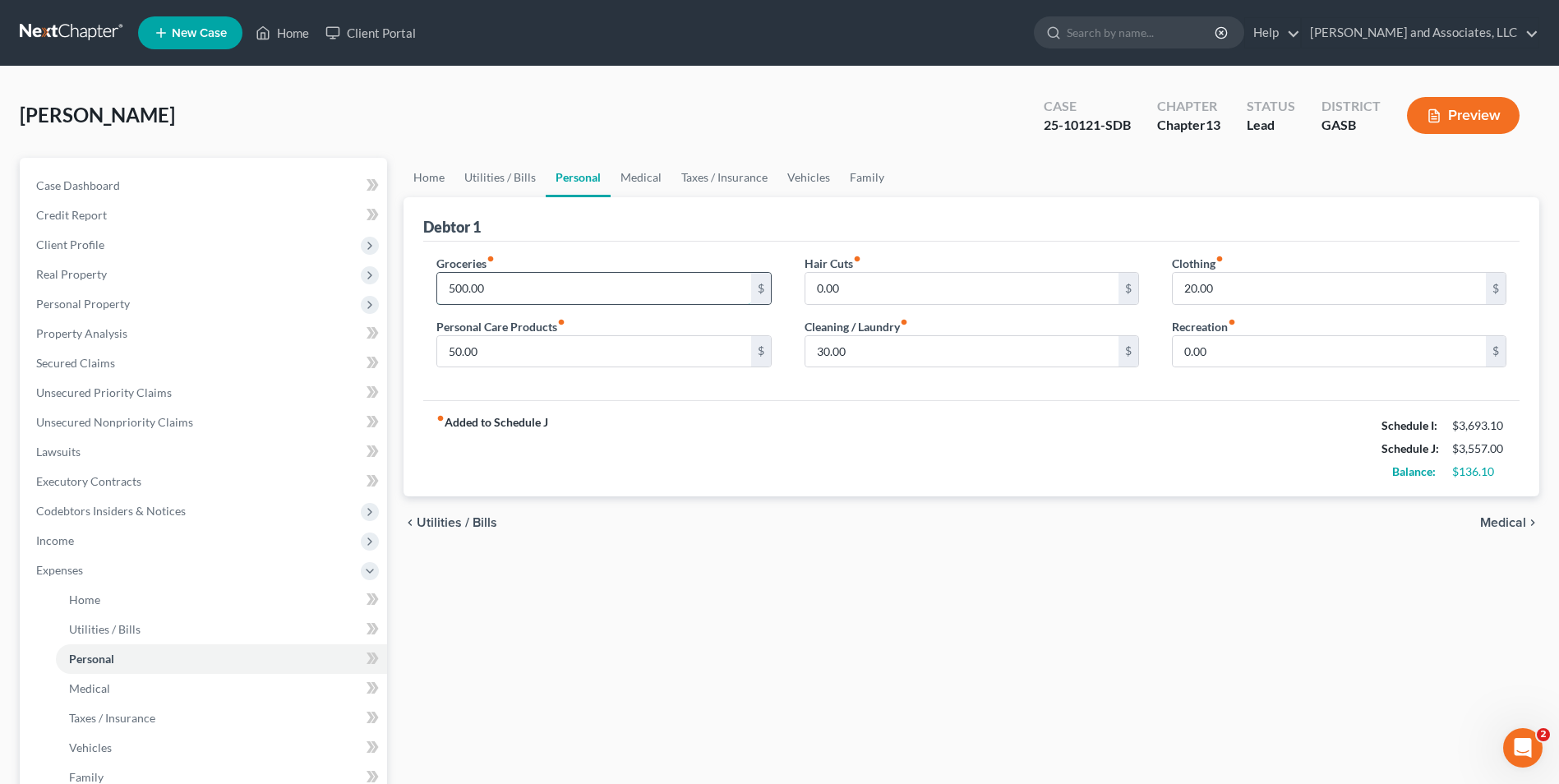
click at [453, 289] on input "500.00" at bounding box center [593, 288] width 314 height 31
type input "400.00"
click at [453, 349] on input "50.00" at bounding box center [593, 351] width 314 height 31
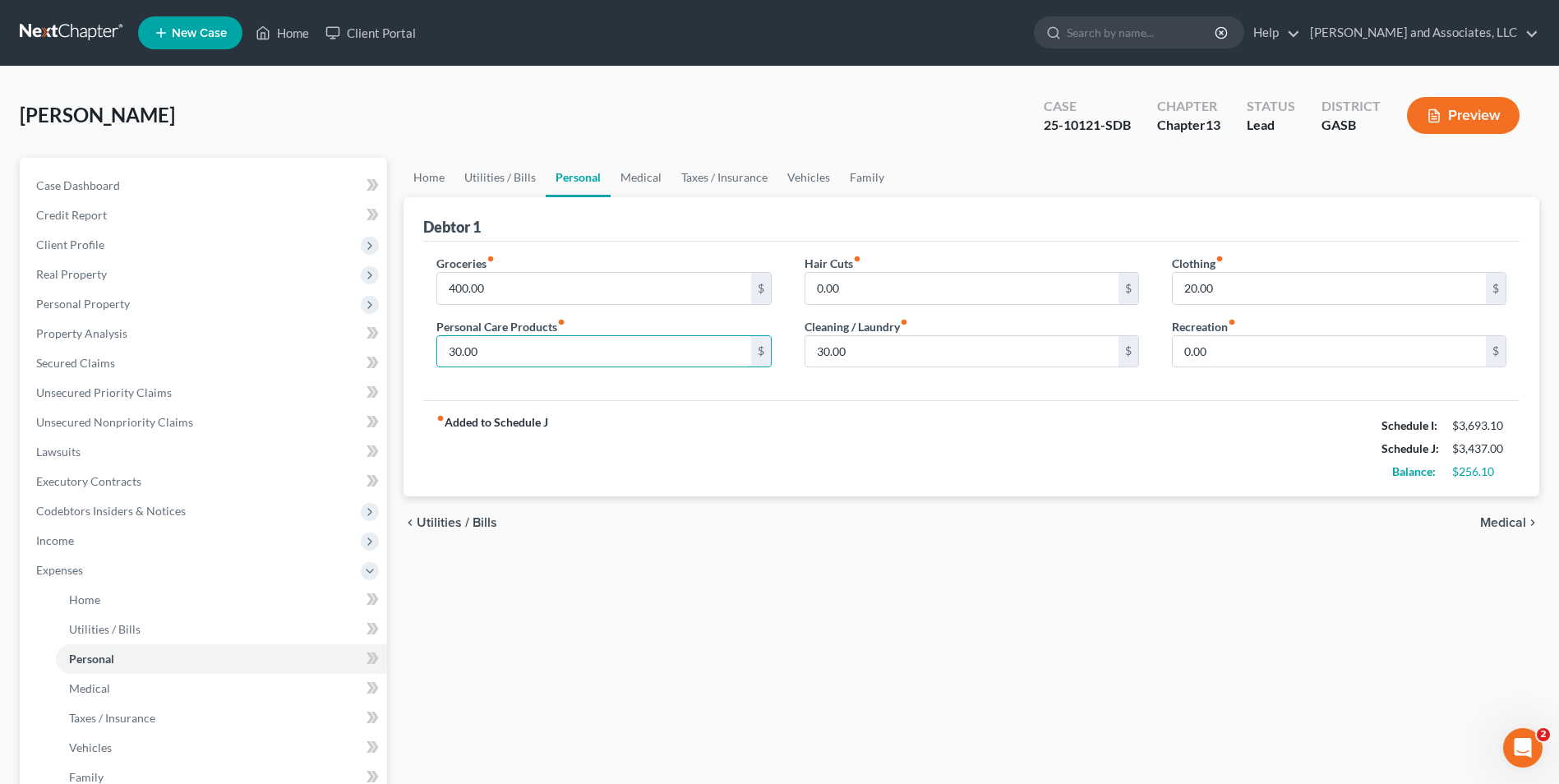
type input "30.00"
click at [1505, 522] on span "Medical" at bounding box center [1503, 522] width 46 height 13
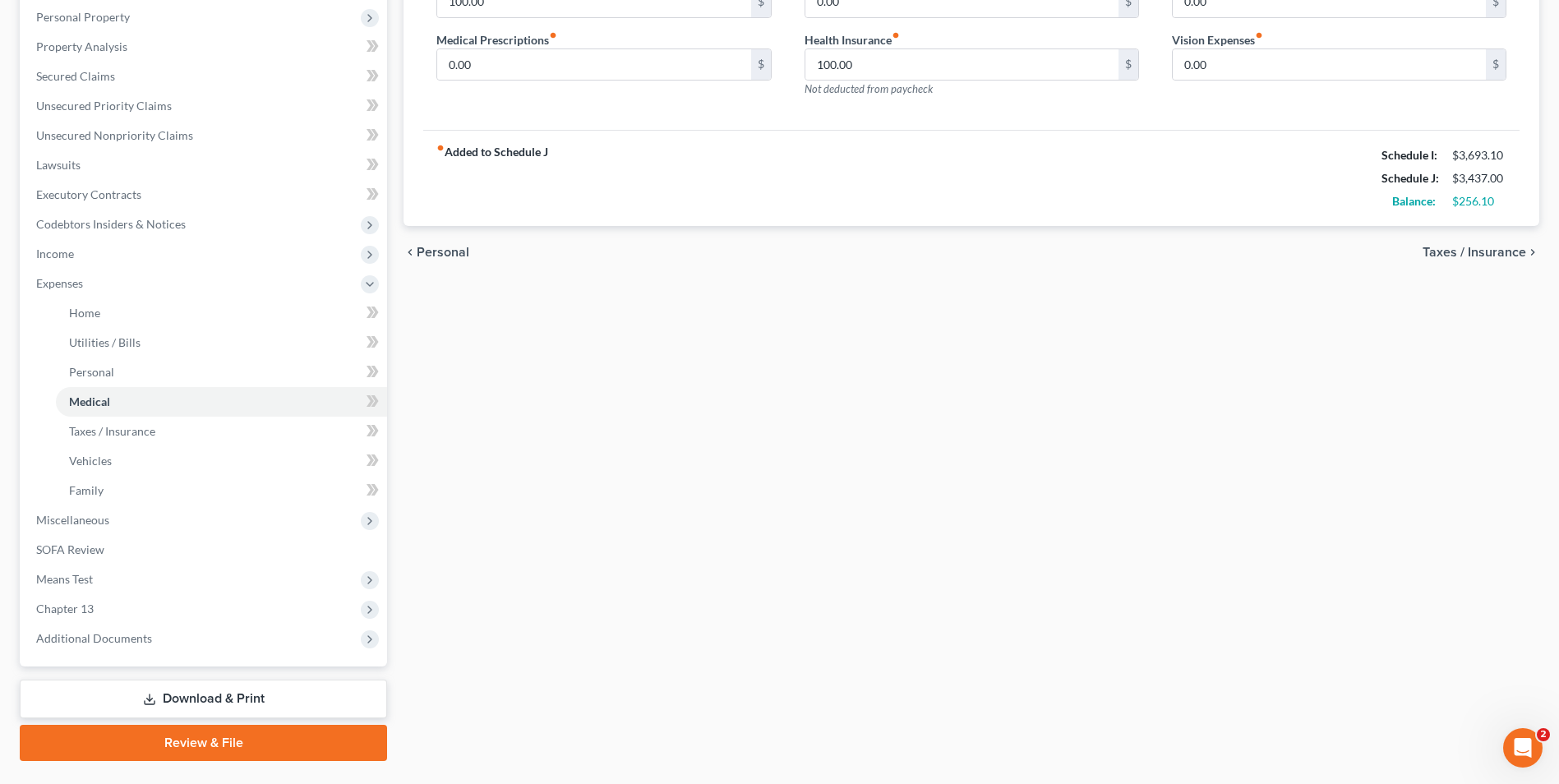
scroll to position [326, 0]
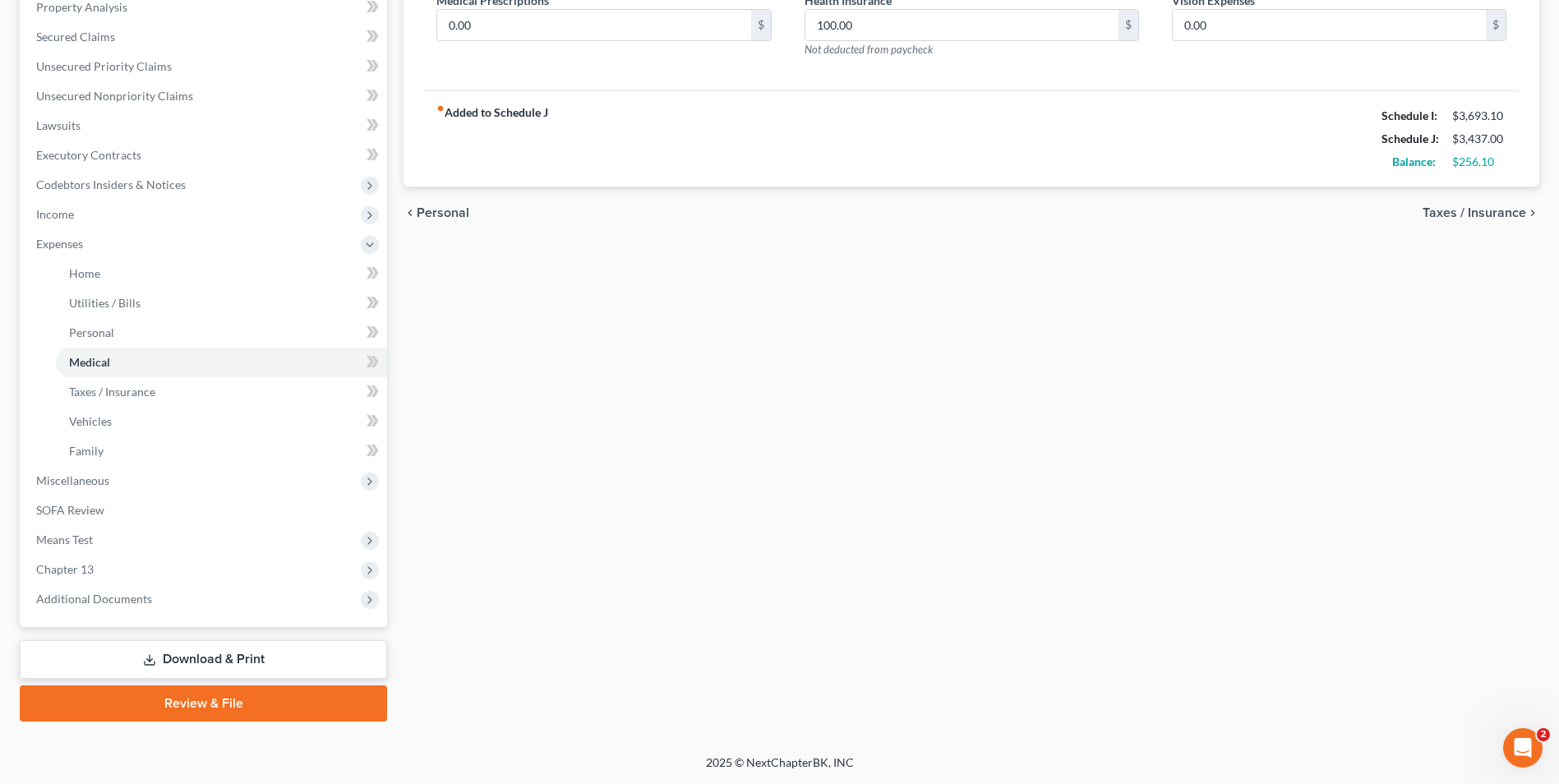
click at [287, 661] on link "Download & Print" at bounding box center [203, 659] width 367 height 39
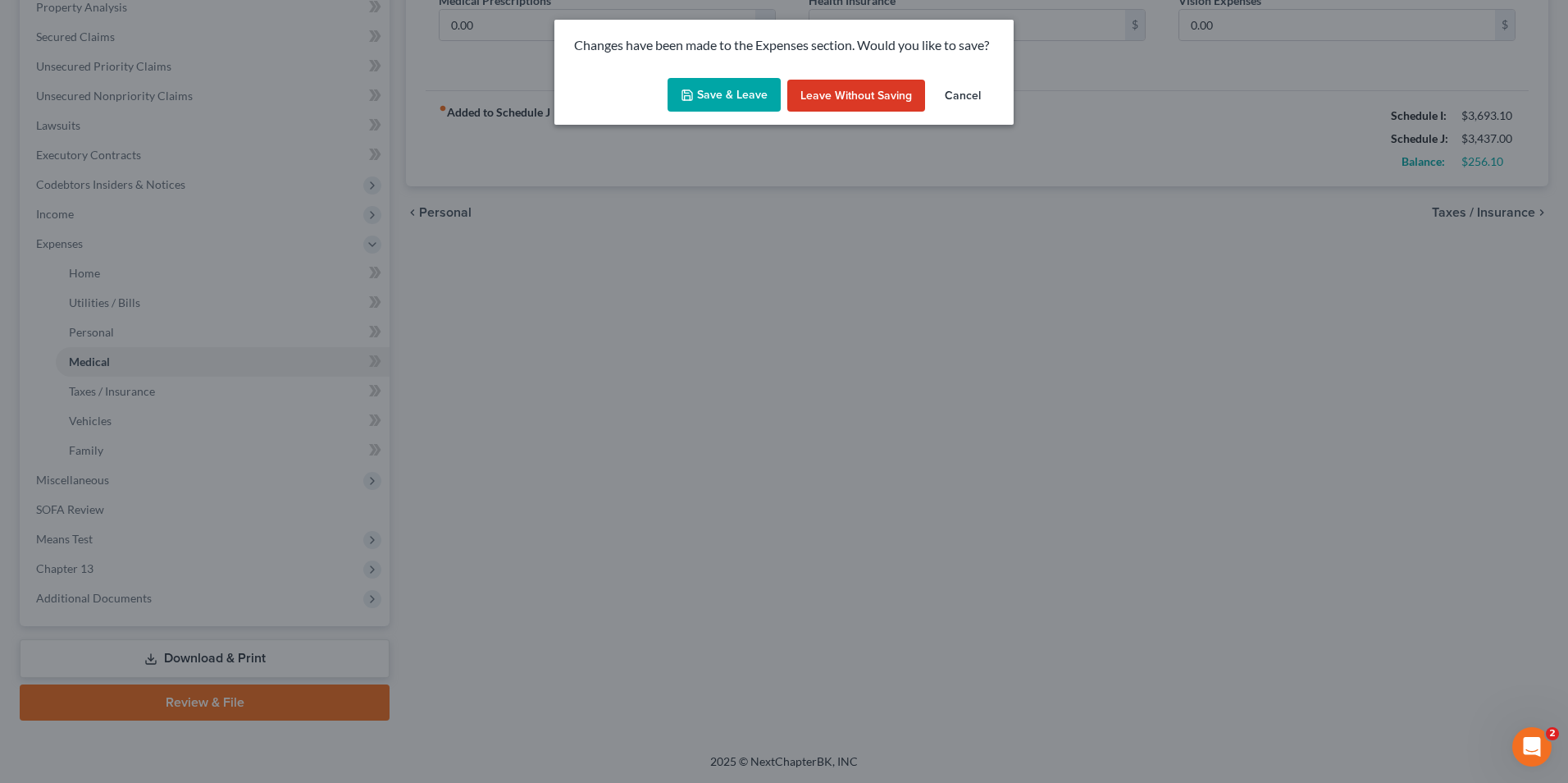
click at [723, 86] on button "Save & Leave" at bounding box center [724, 95] width 113 height 34
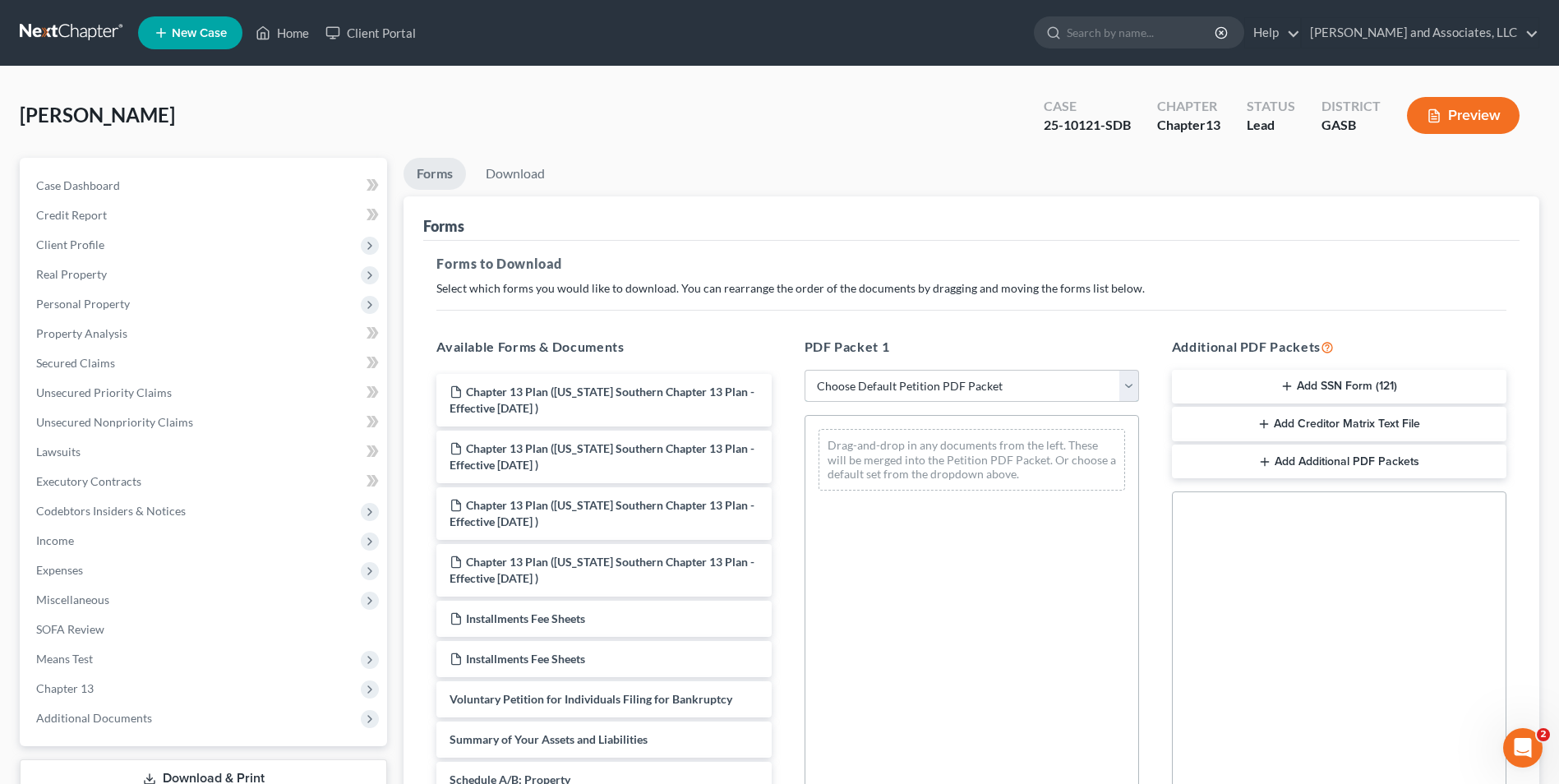
click at [1131, 382] on select "Choose Default Petition PDF Packet Complete Bankruptcy Petition (all forms and …" at bounding box center [972, 386] width 334 height 33
select select "2"
click at [805, 370] on select "Choose Default Petition PDF Packet Complete Bankruptcy Petition (all forms and …" at bounding box center [972, 386] width 334 height 33
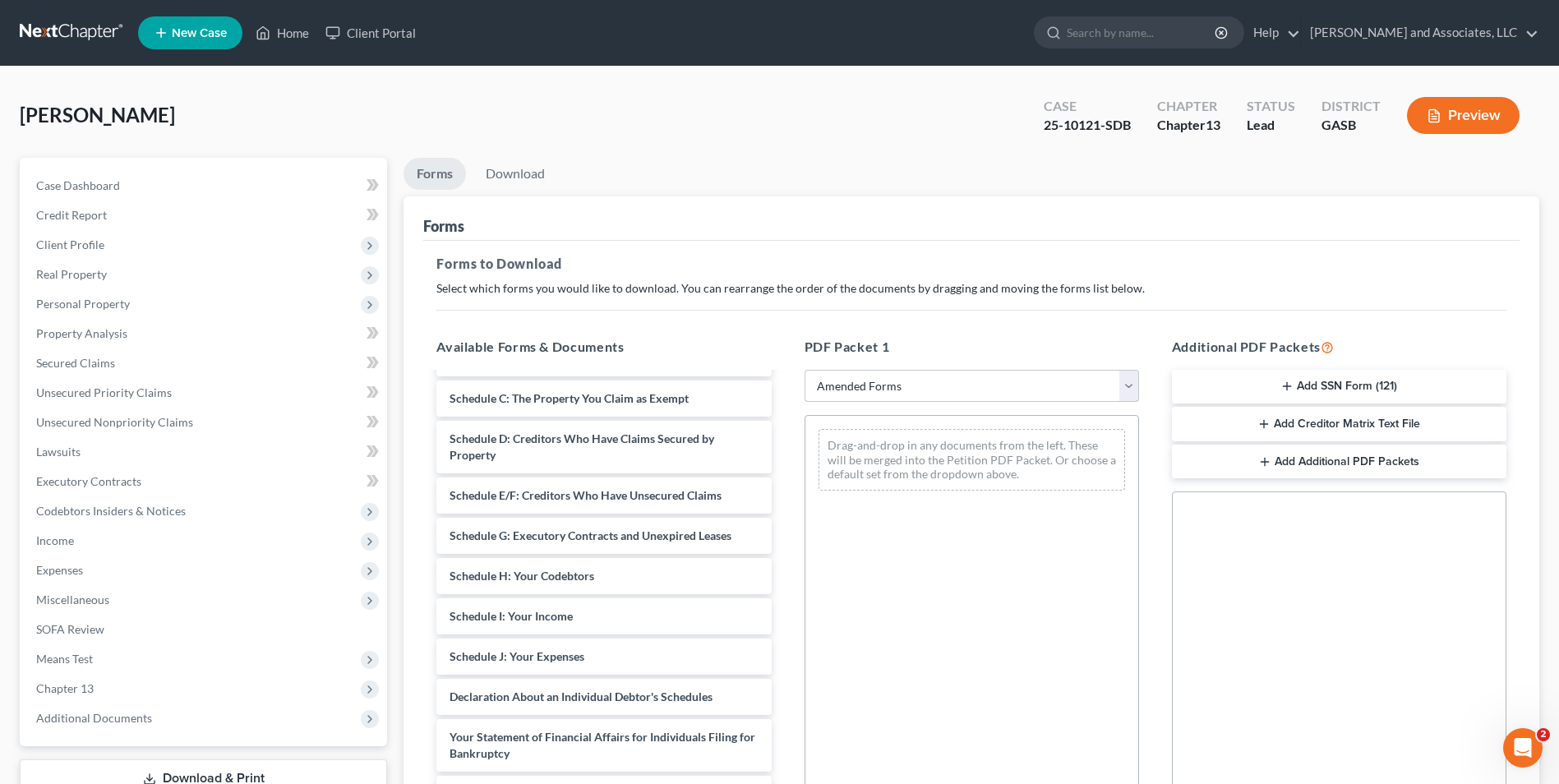
scroll to position [126, 0]
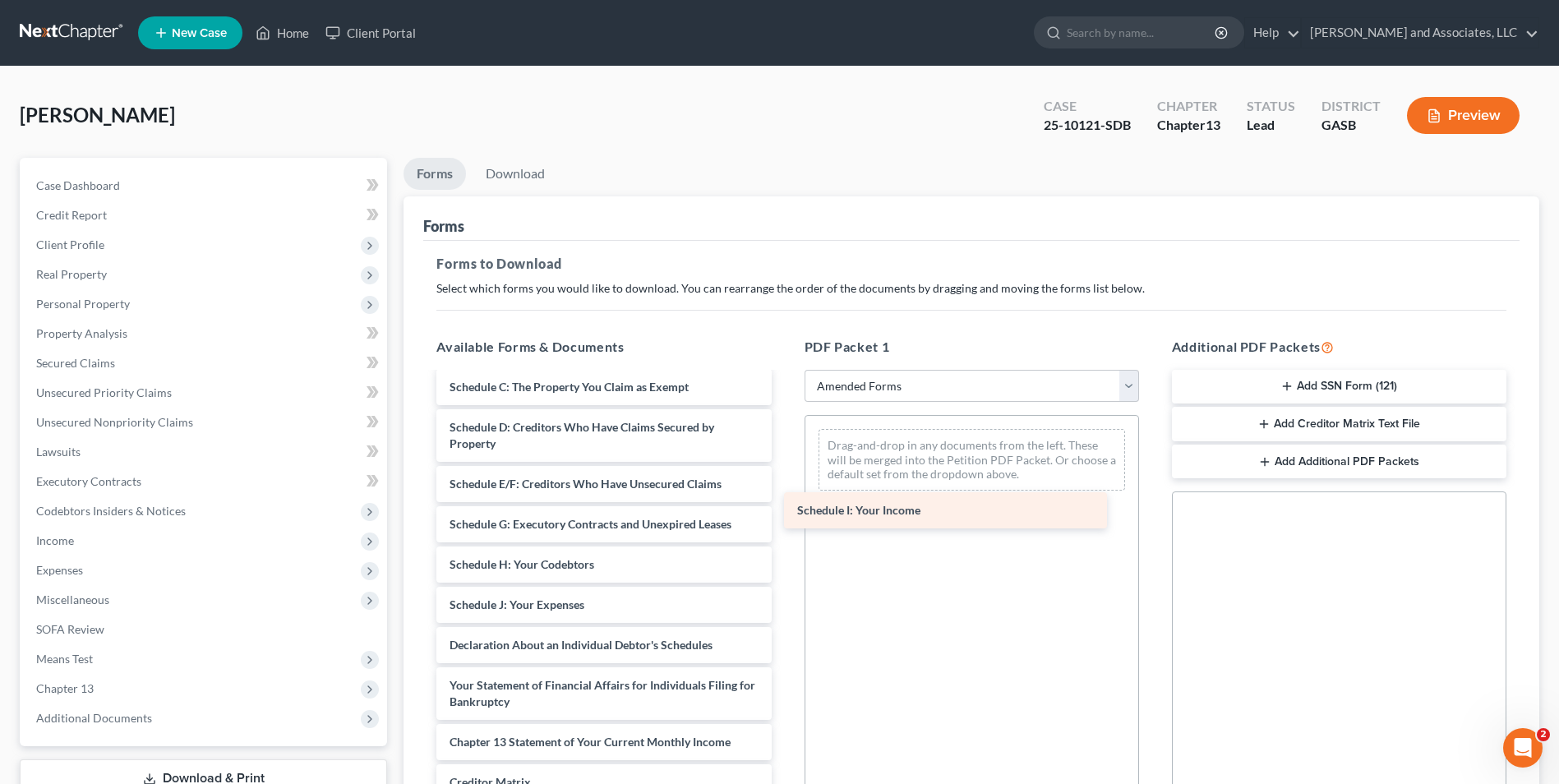
drag, startPoint x: 555, startPoint y: 604, endPoint x: 903, endPoint y: 510, distance: 360.5
click at [784, 510] on div "Schedule I: Your Income Voluntary Petition for Individuals Filing for Bankruptc…" at bounding box center [604, 592] width 361 height 689
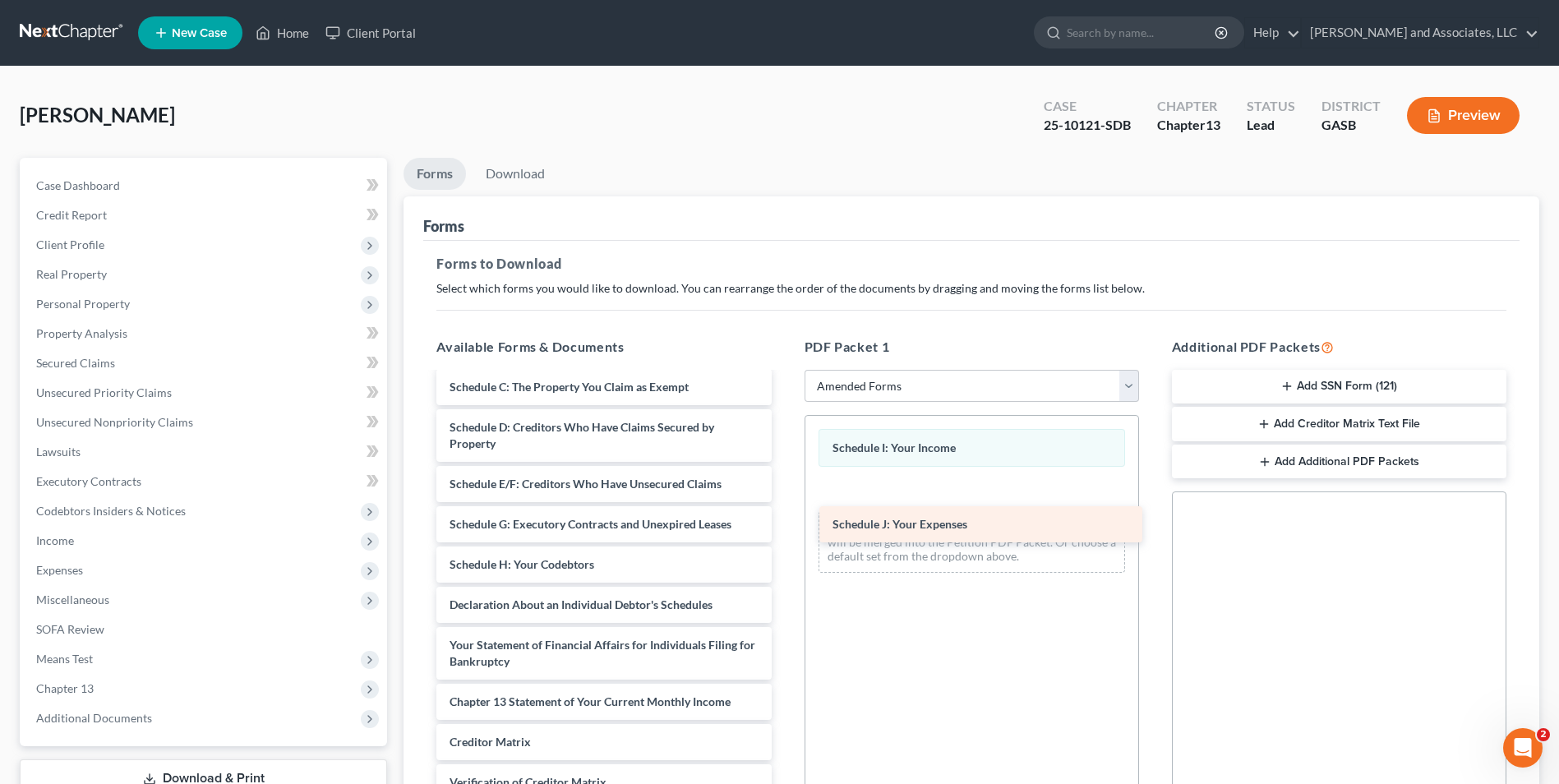
drag, startPoint x: 580, startPoint y: 606, endPoint x: 971, endPoint y: 524, distance: 399.5
click at [784, 524] on div "Schedule J: Your Expenses Voluntary Petition for Individuals Filing for Bankrup…" at bounding box center [604, 572] width 361 height 649
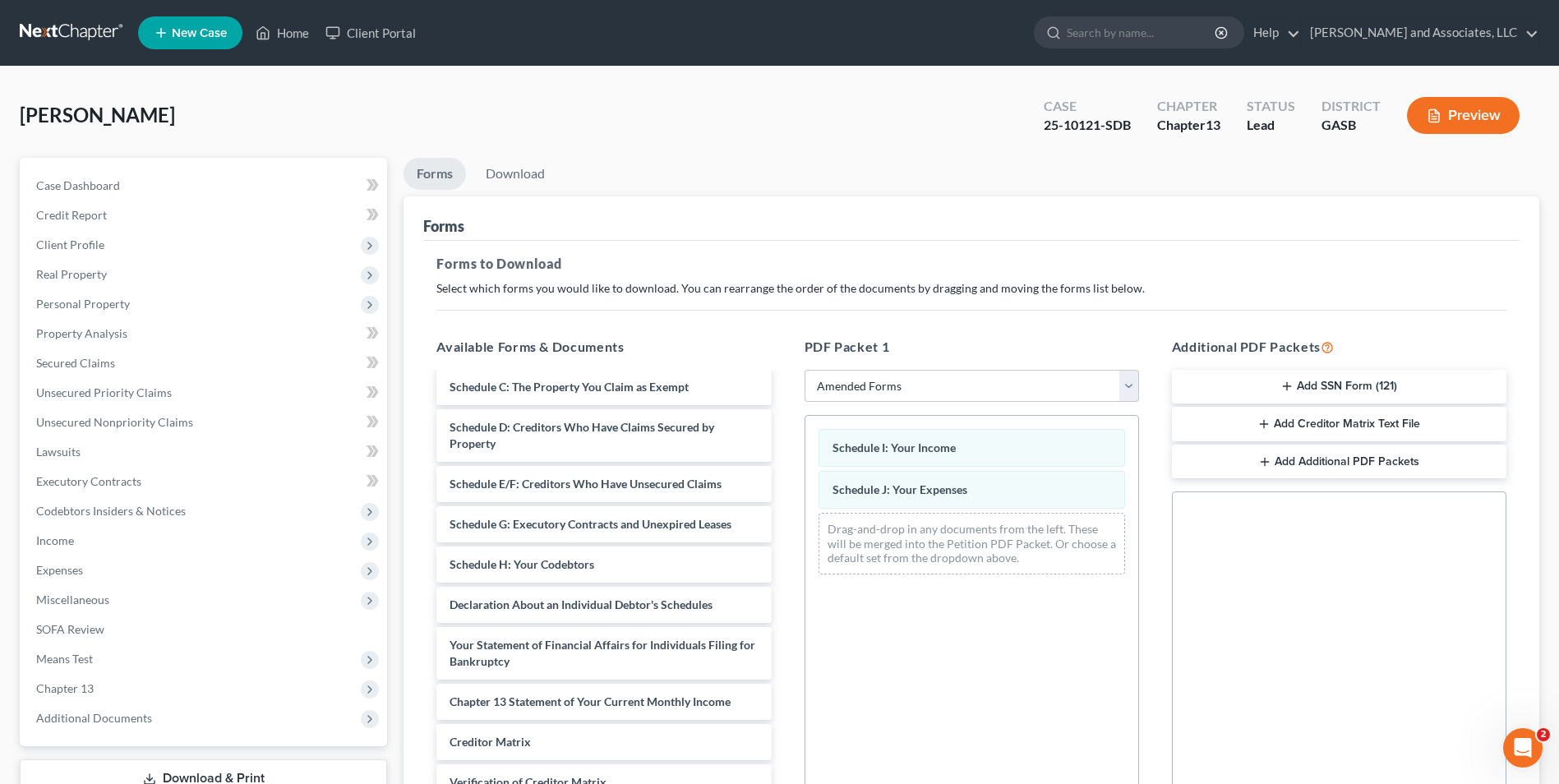
scroll to position [231, 0]
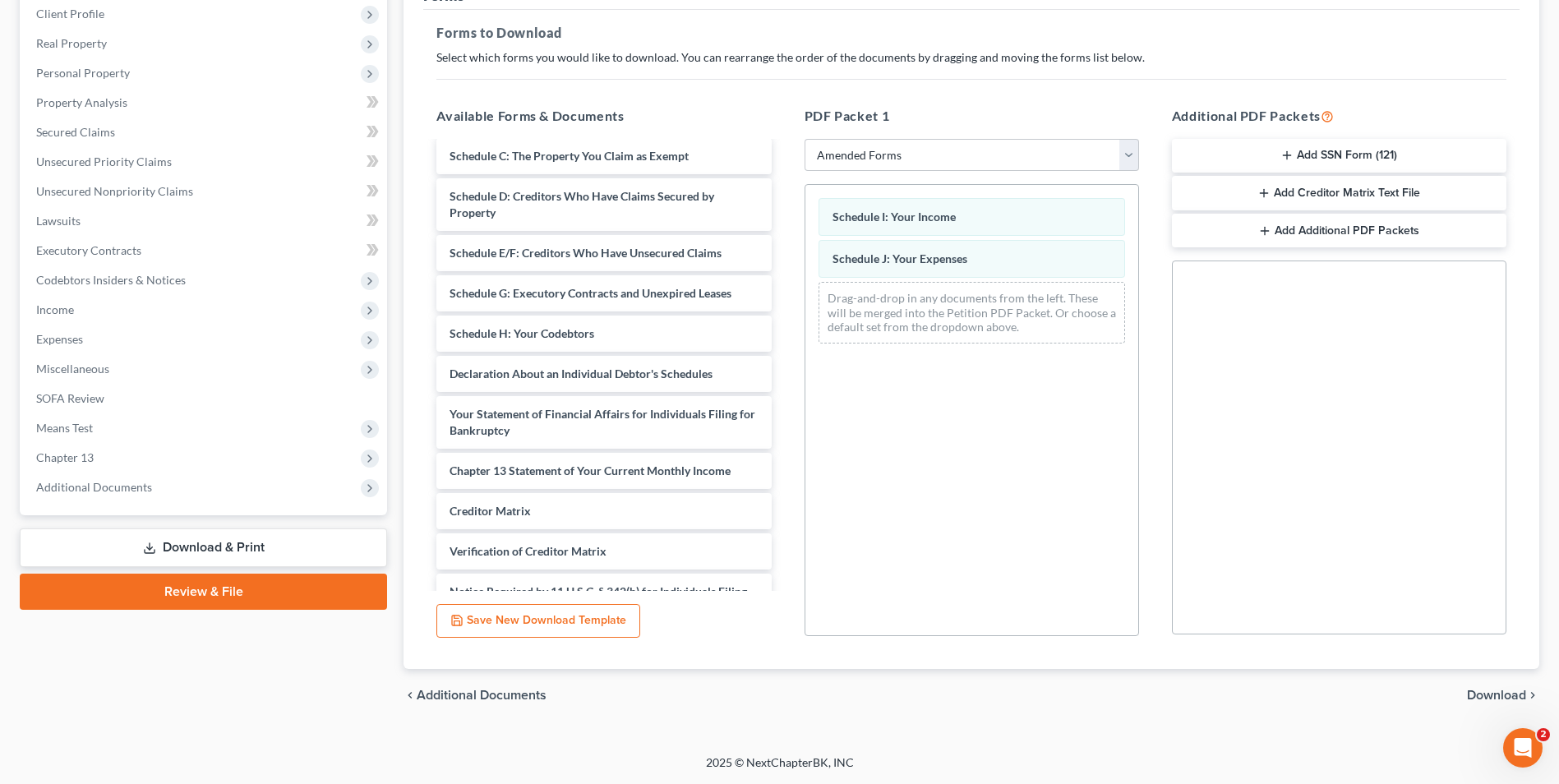
click at [1498, 699] on span "Download" at bounding box center [1497, 694] width 60 height 13
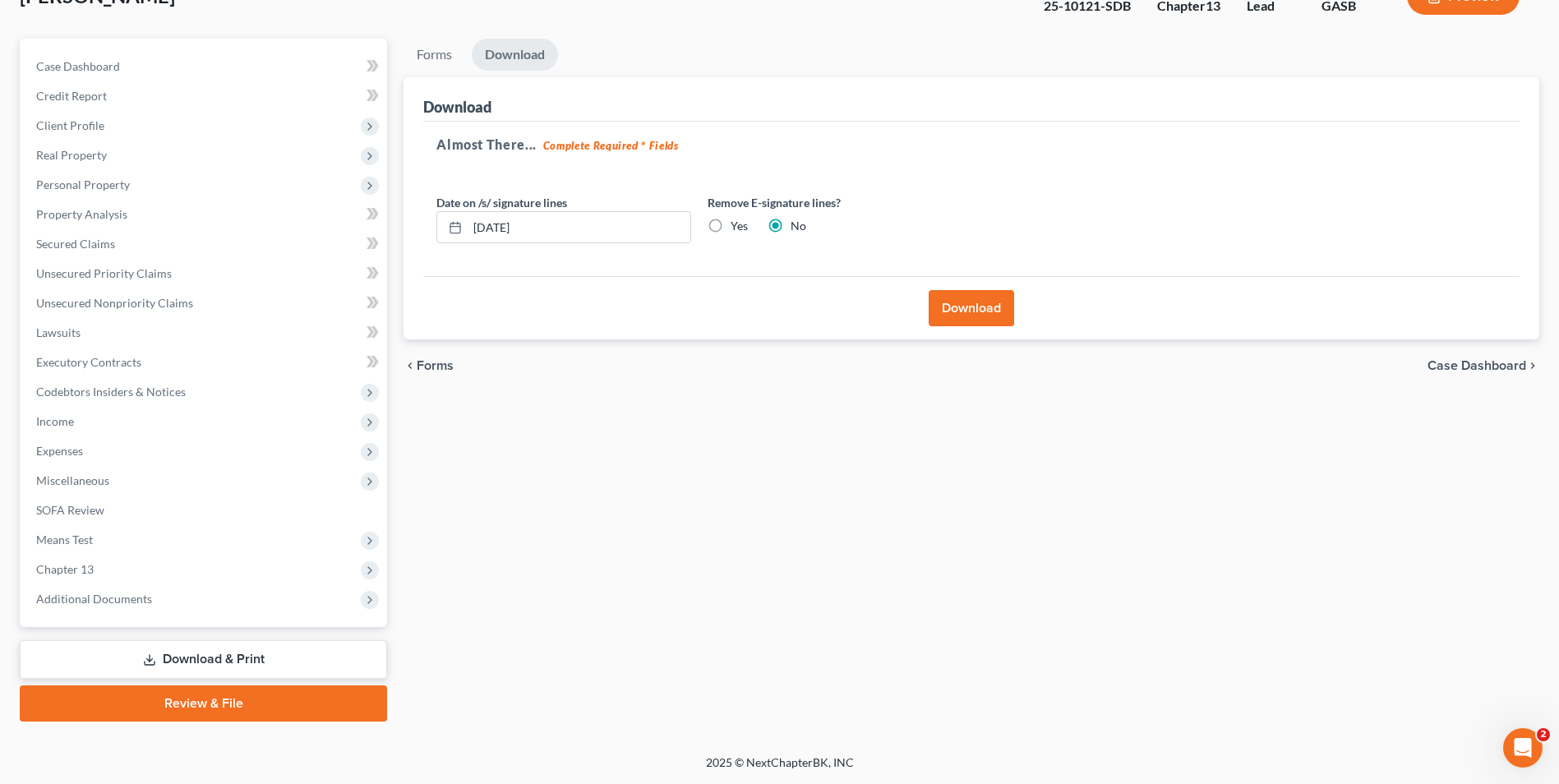
scroll to position [119, 0]
click at [959, 307] on button "Download" at bounding box center [971, 308] width 86 height 36
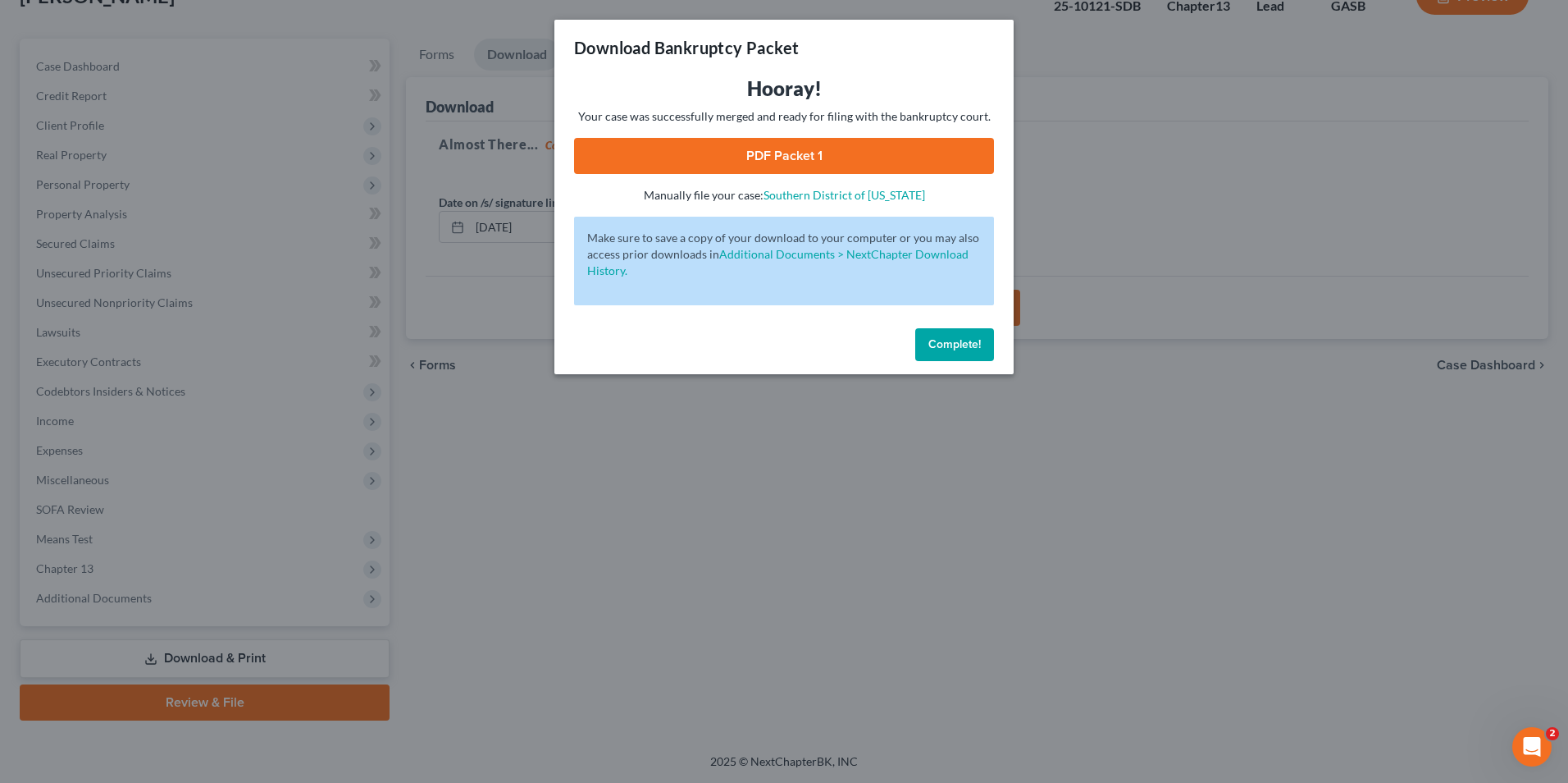
click at [778, 155] on link "PDF Packet 1" at bounding box center [784, 156] width 420 height 36
click at [953, 339] on span "Complete!" at bounding box center [954, 344] width 53 height 14
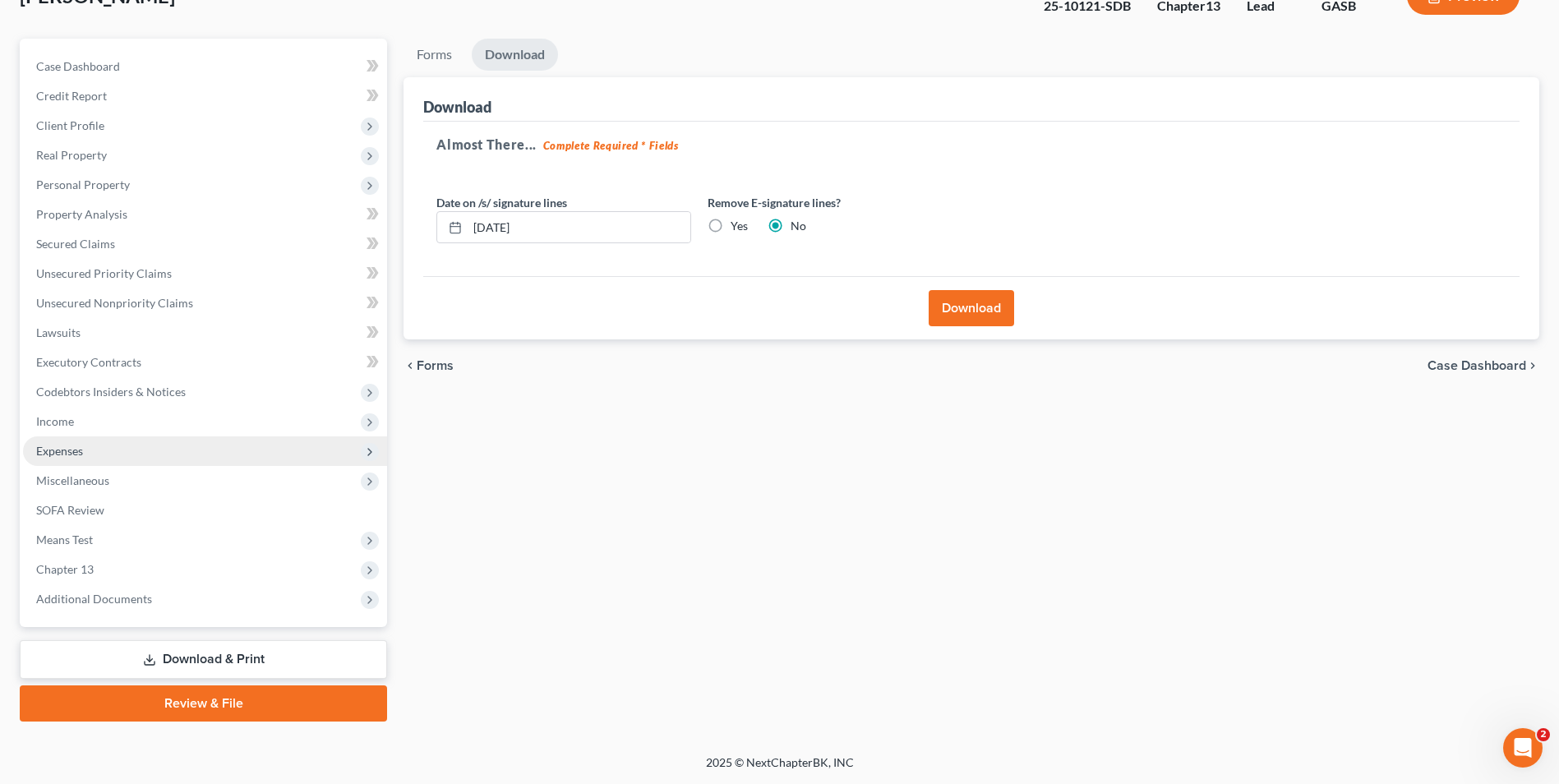
click at [54, 452] on span "Expenses" at bounding box center [60, 451] width 47 height 14
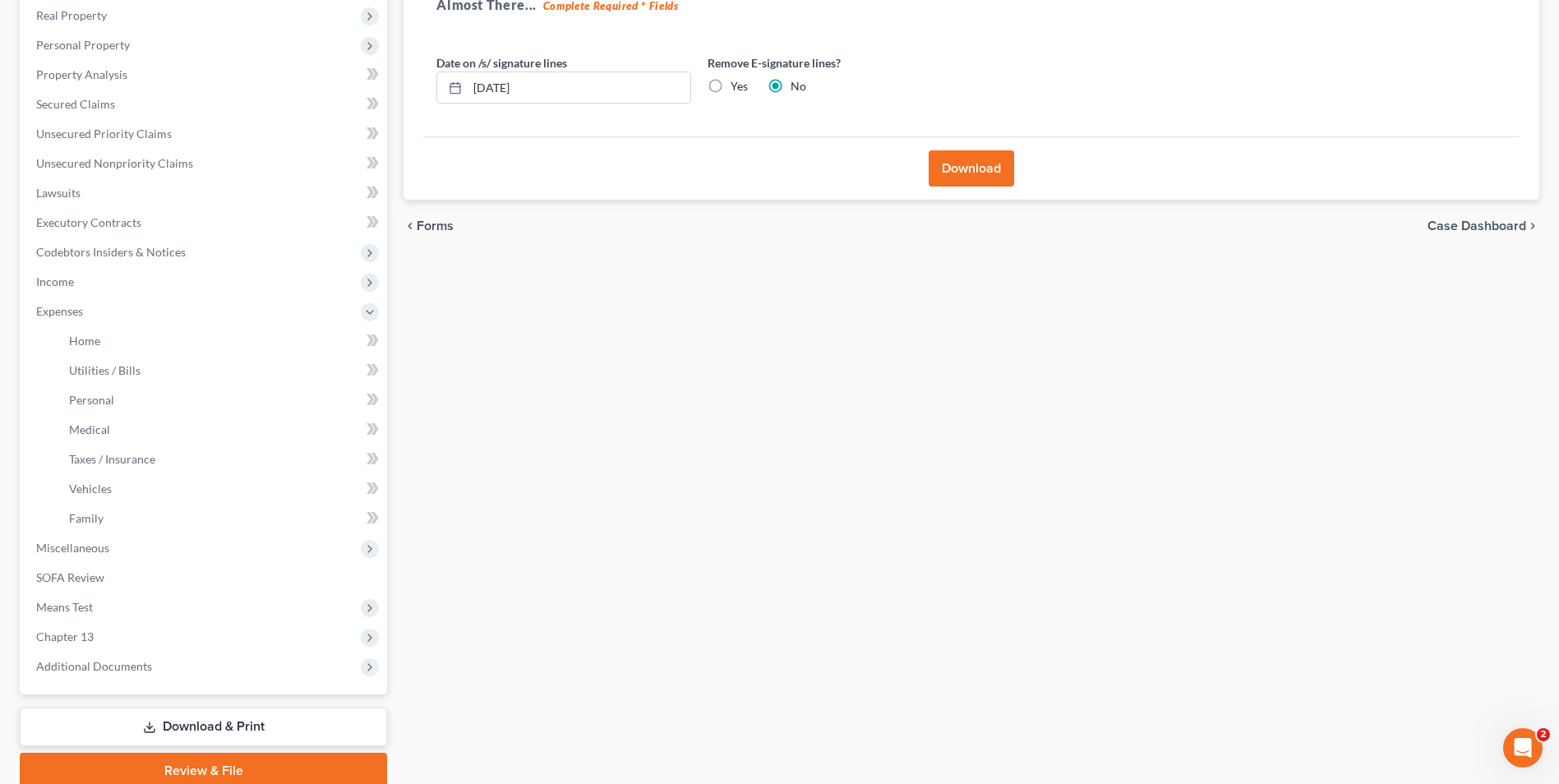
scroll to position [326, 0]
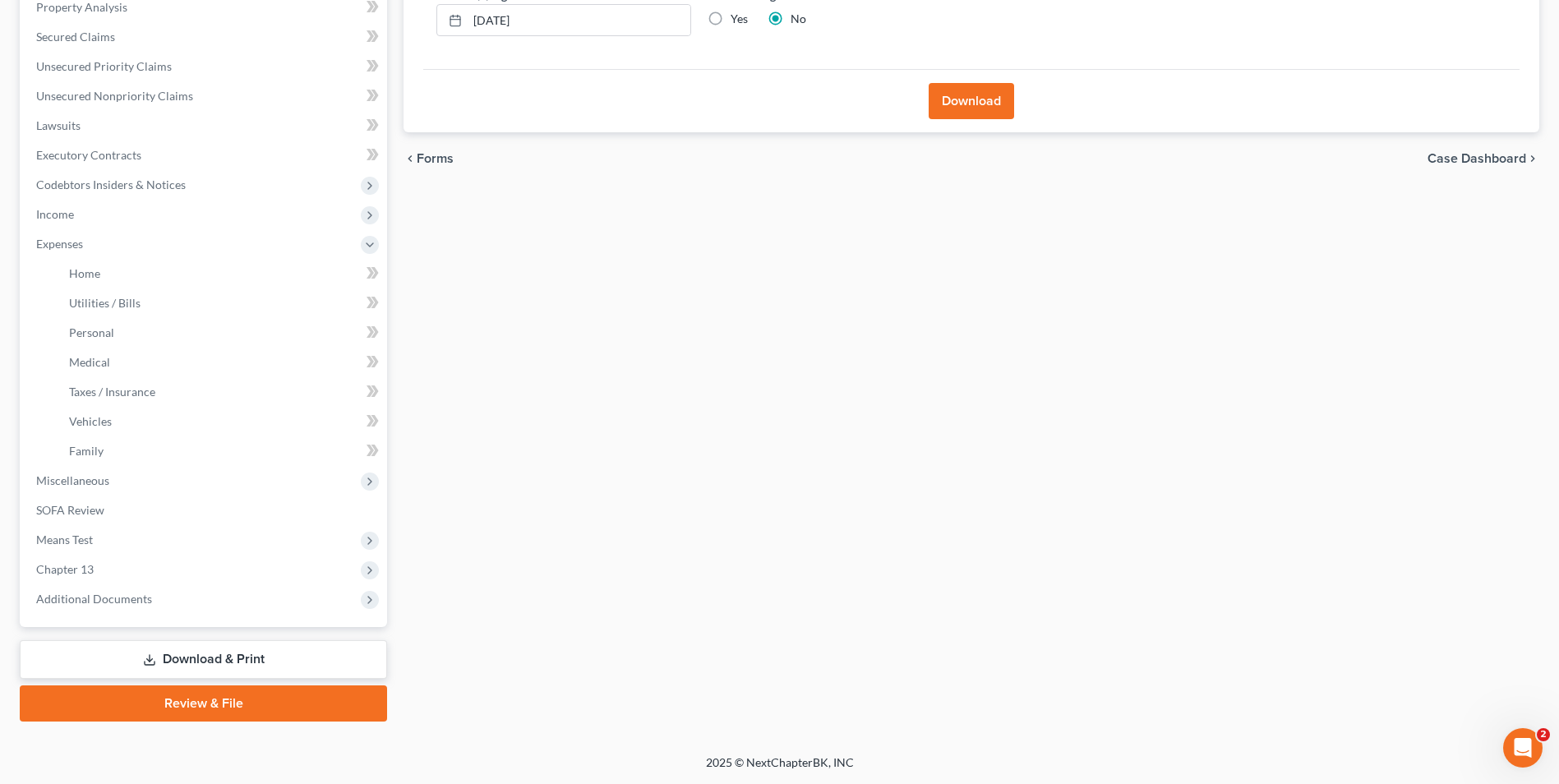
click at [260, 653] on link "Download & Print" at bounding box center [203, 659] width 367 height 39
click at [225, 661] on link "Download & Print" at bounding box center [203, 659] width 367 height 39
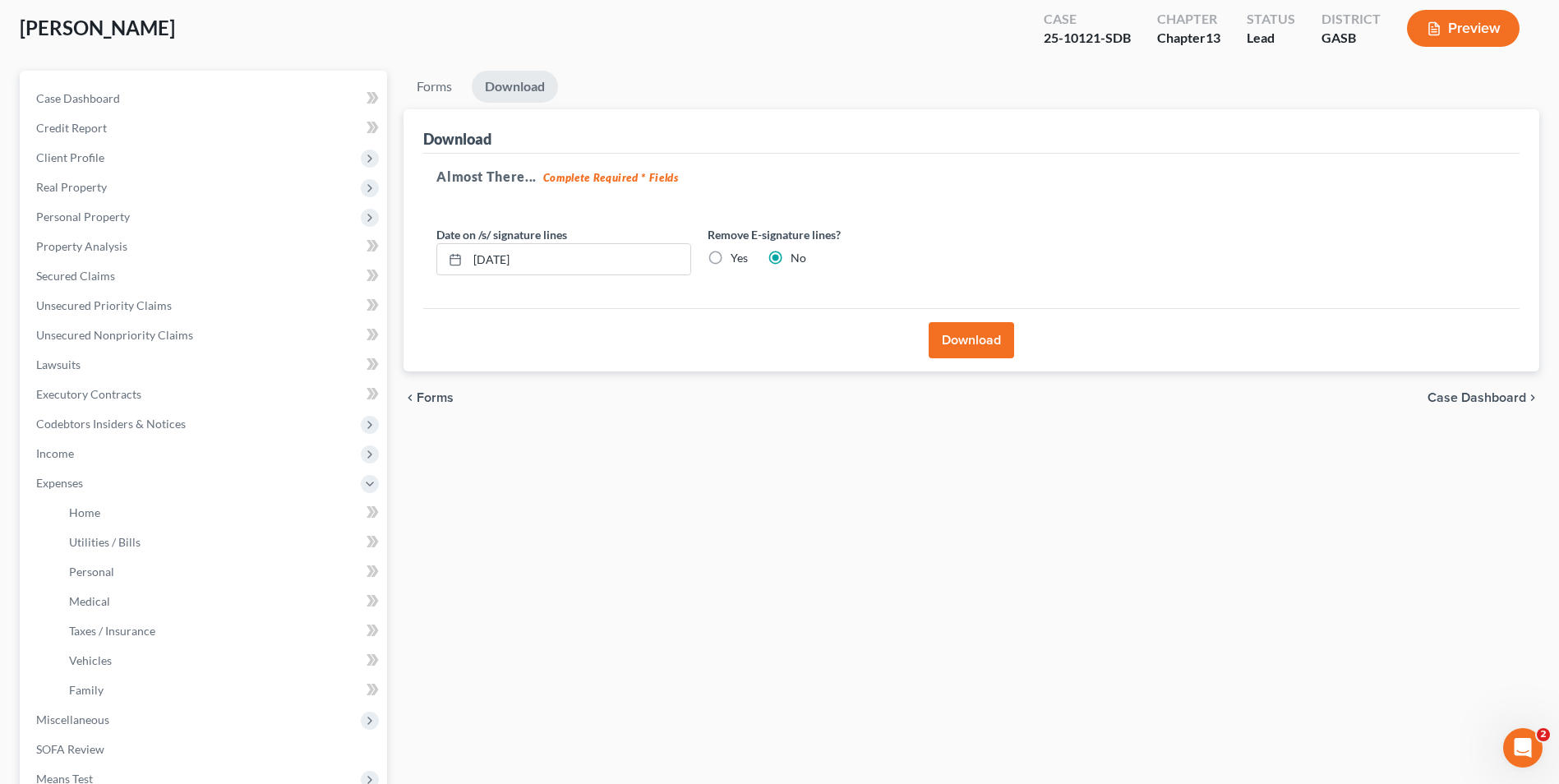
scroll to position [91, 0]
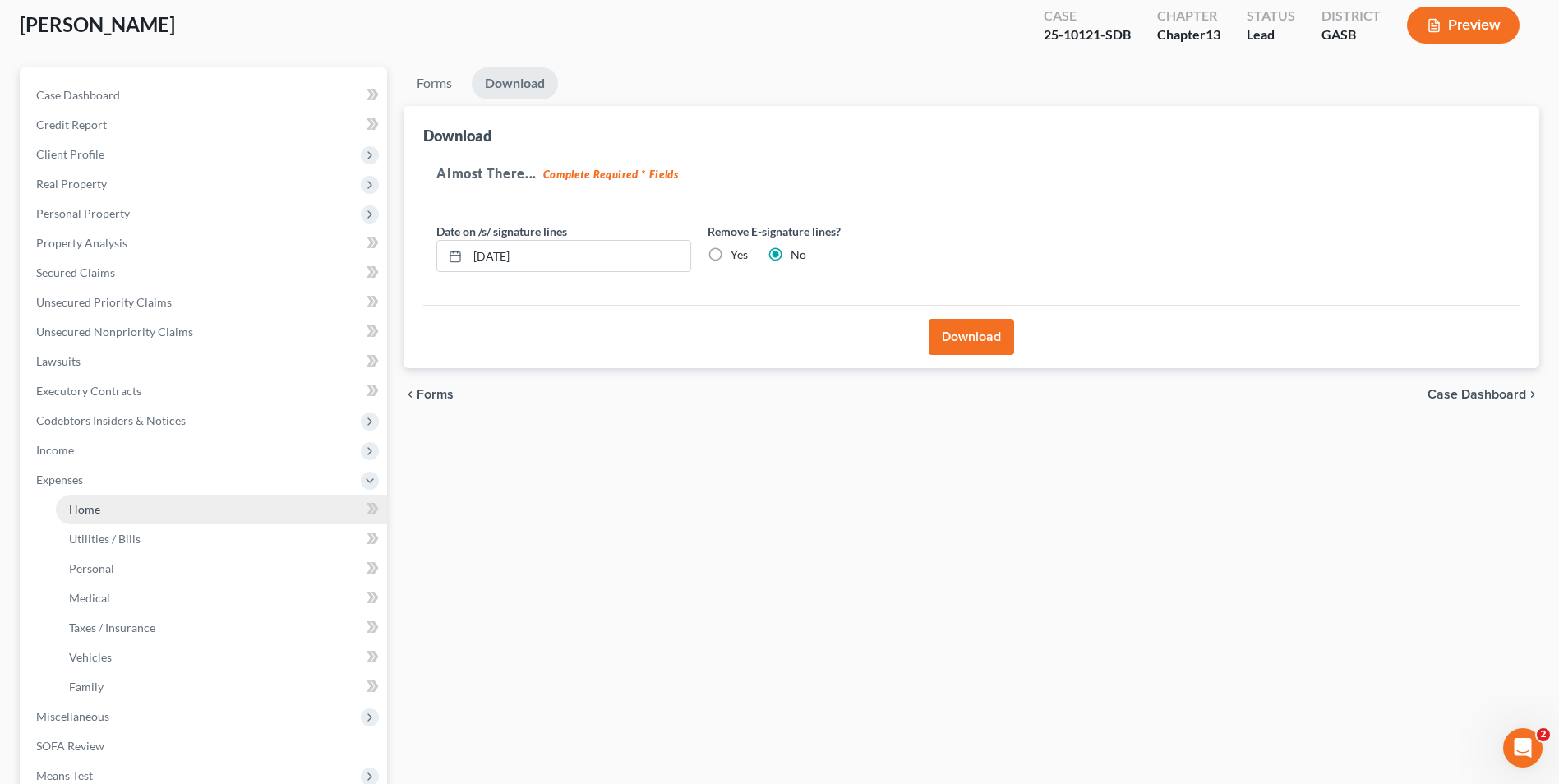
click at [77, 499] on link "Home" at bounding box center [221, 509] width 331 height 29
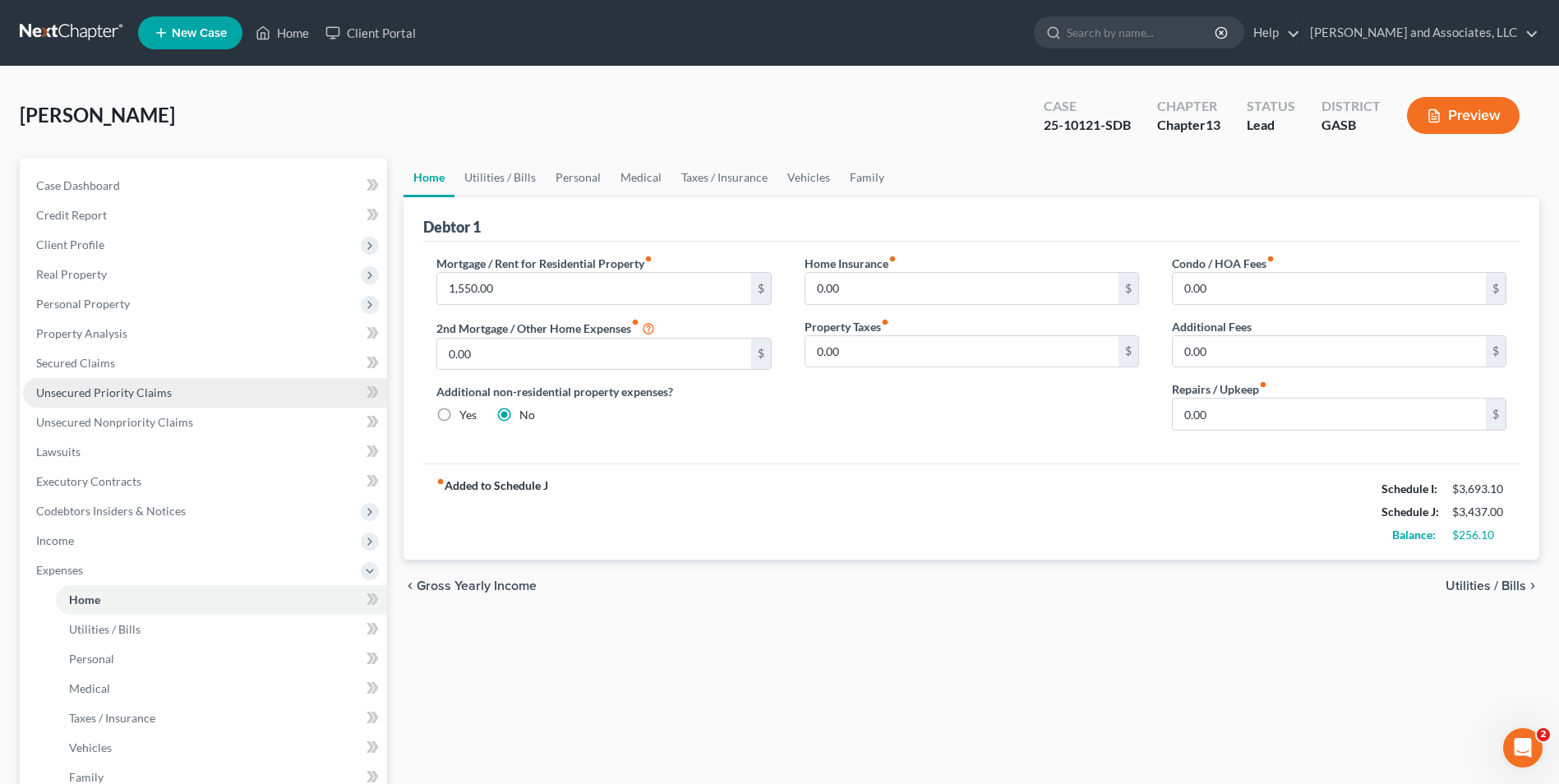
click at [86, 388] on span "Unsecured Priority Claims" at bounding box center [104, 392] width 136 height 14
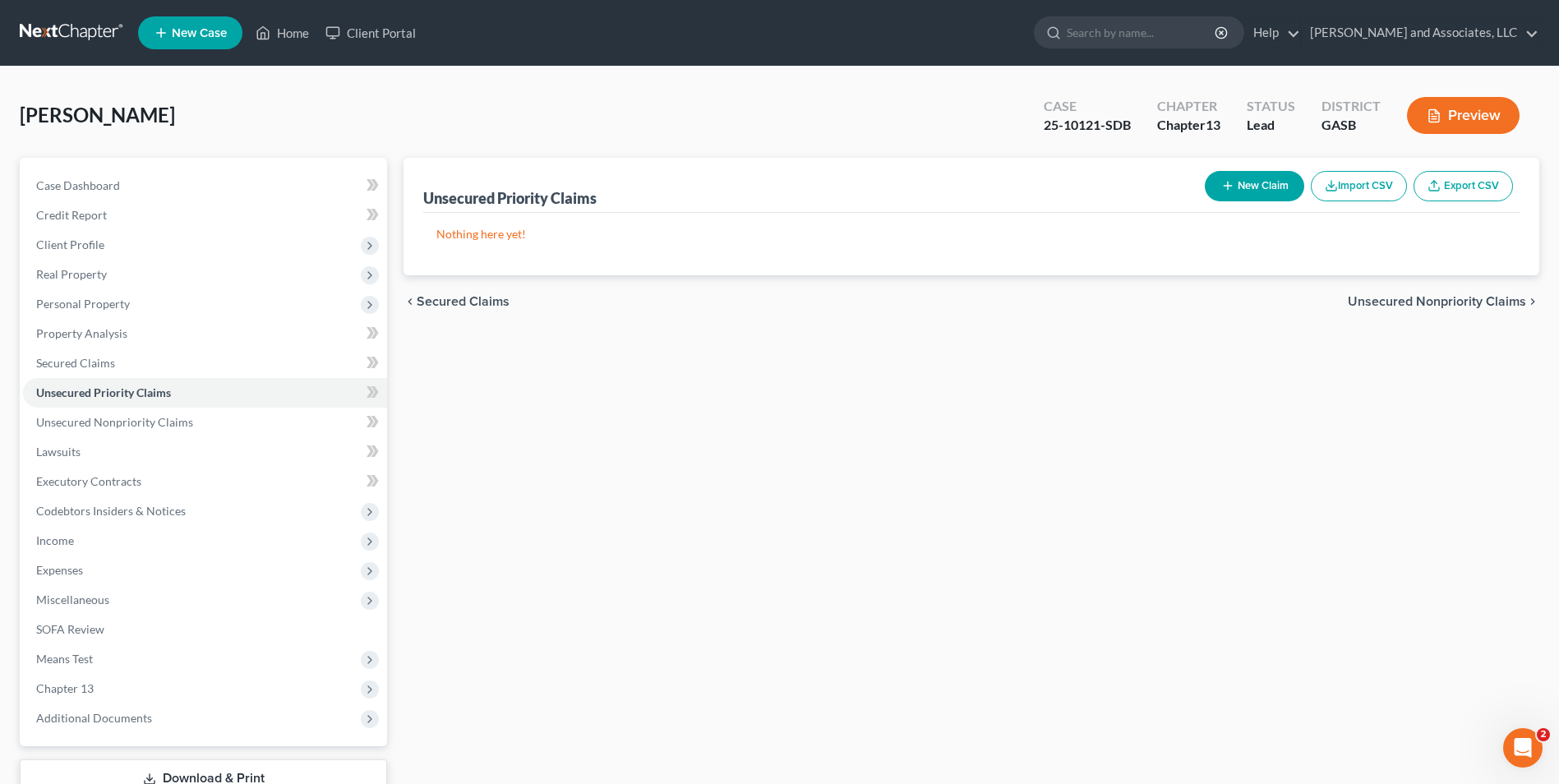
scroll to position [119, 0]
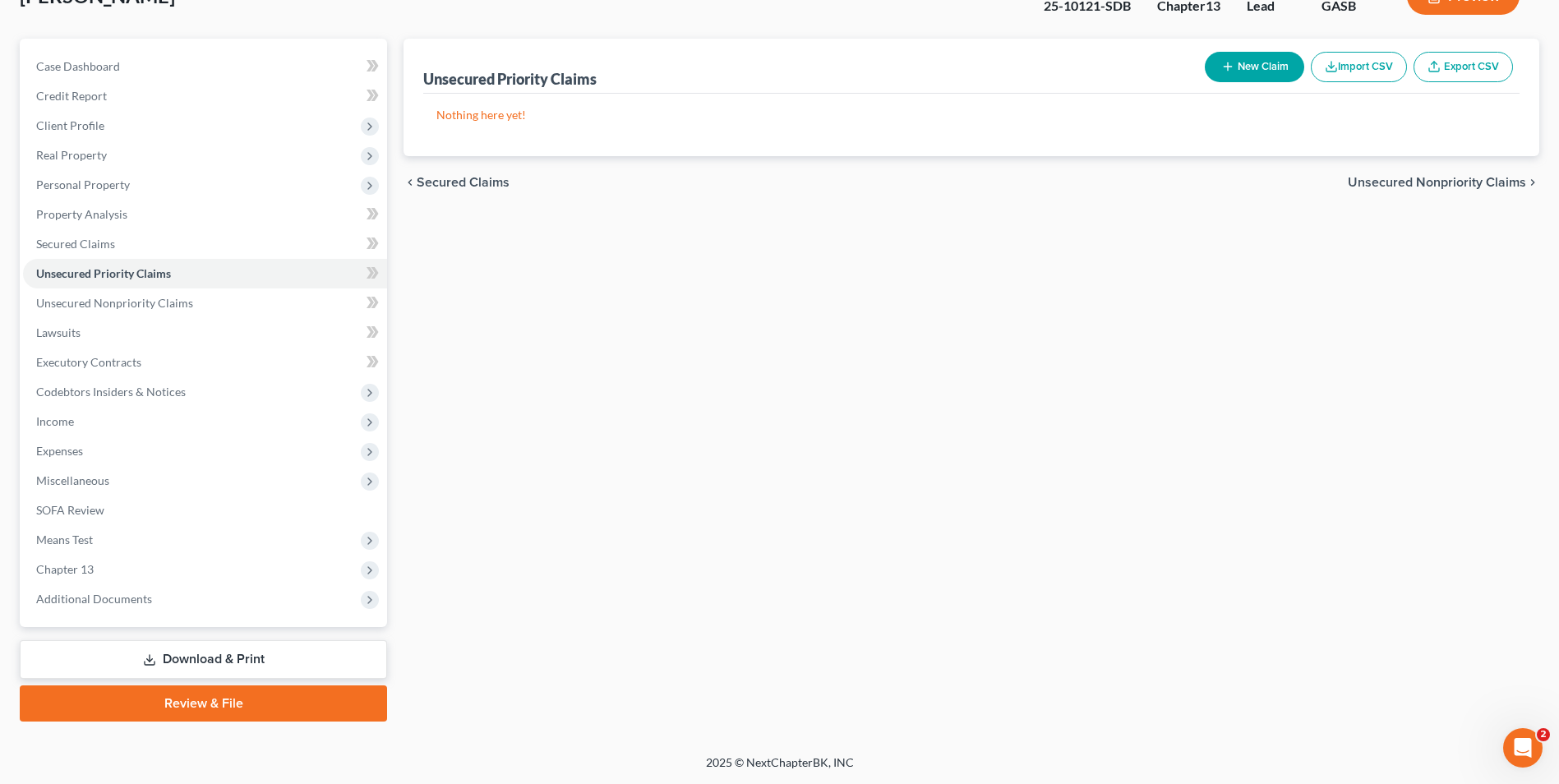
click at [212, 661] on link "Download & Print" at bounding box center [203, 659] width 367 height 39
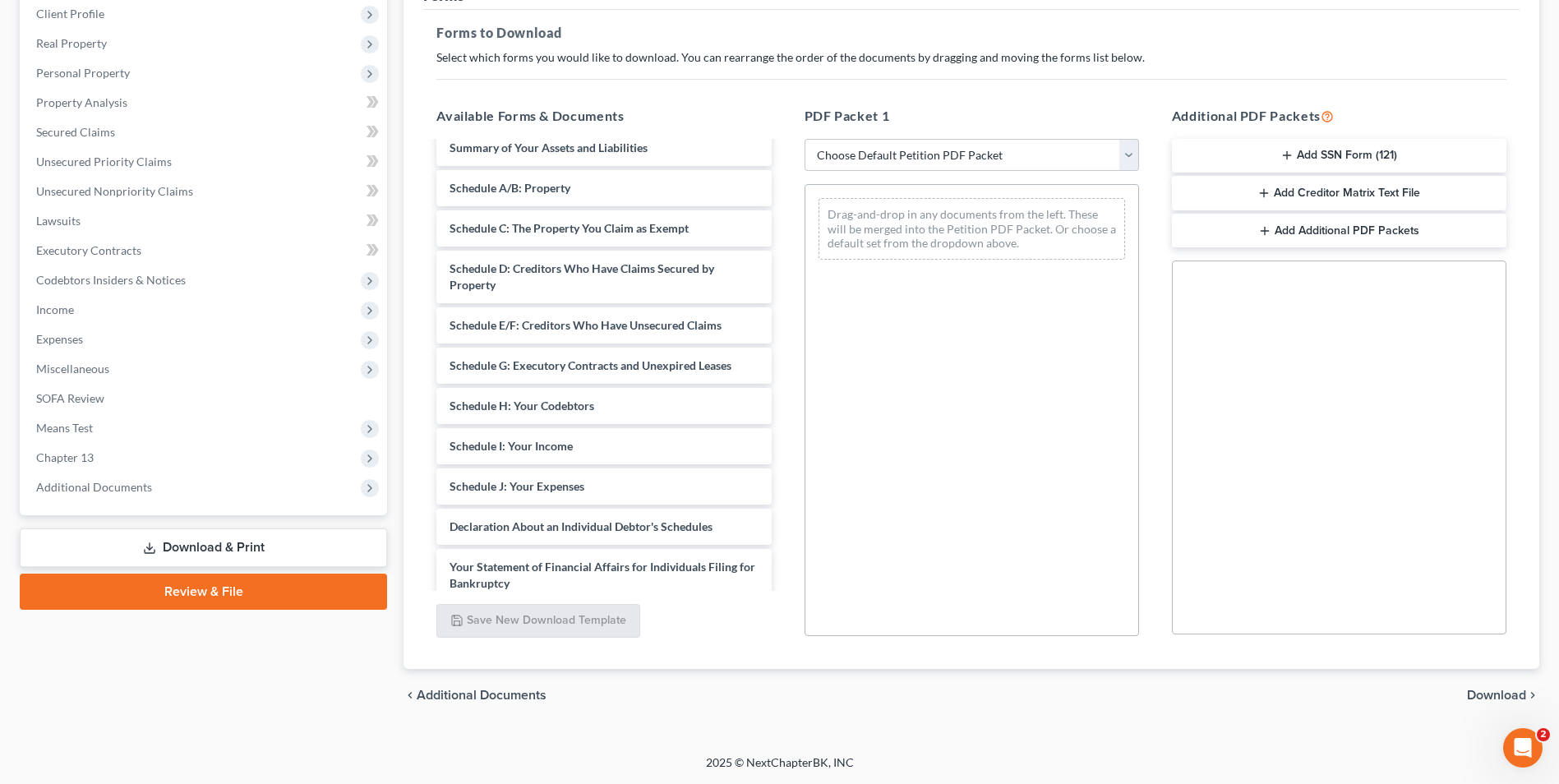
scroll to position [380, 0]
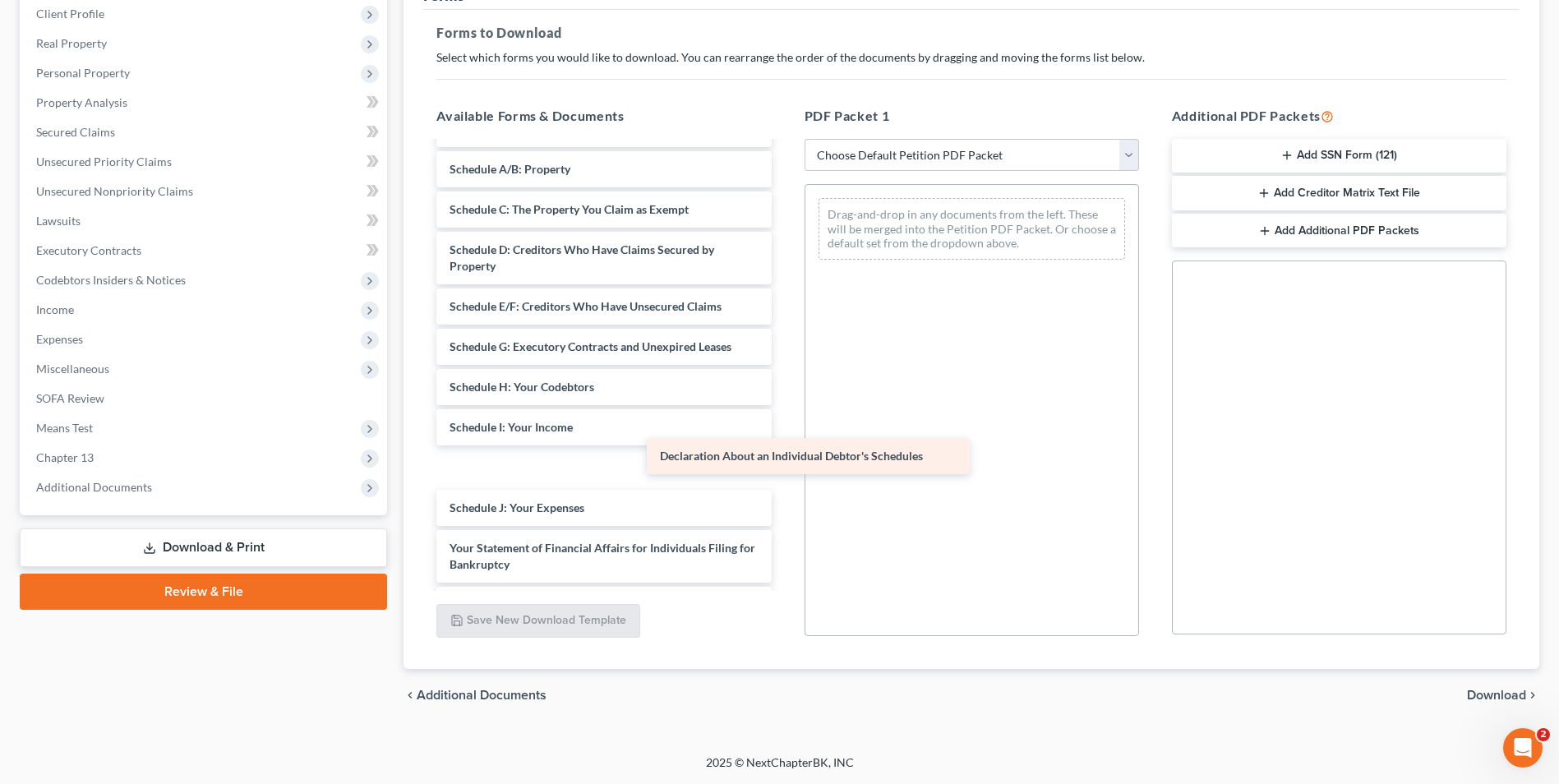
drag, startPoint x: 605, startPoint y: 513, endPoint x: 973, endPoint y: 385, distance: 389.6
click at [784, 385] on div "Declaration About an Individual Debtor's Schedules Chapter 13 Plan (Georgia Sou…" at bounding box center [604, 281] width 361 height 1037
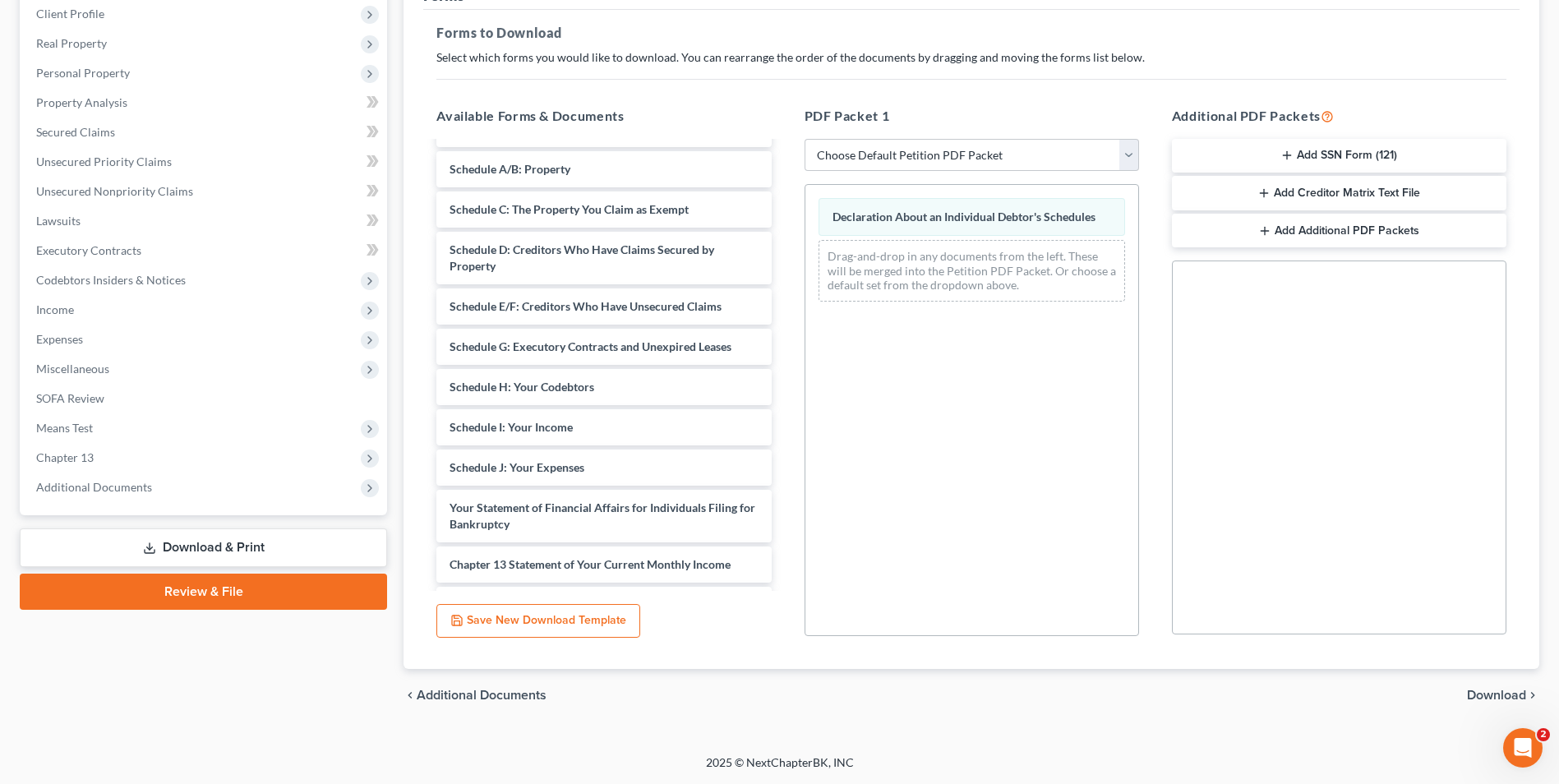
drag, startPoint x: 1486, startPoint y: 694, endPoint x: 1122, endPoint y: 727, distance: 365.5
click at [1122, 727] on div "Petition Navigation Case Dashboard Payments Invoices Payments Payments Credit R…" at bounding box center [779, 331] width 1519 height 808
click at [1508, 692] on span "Download" at bounding box center [1497, 694] width 60 height 13
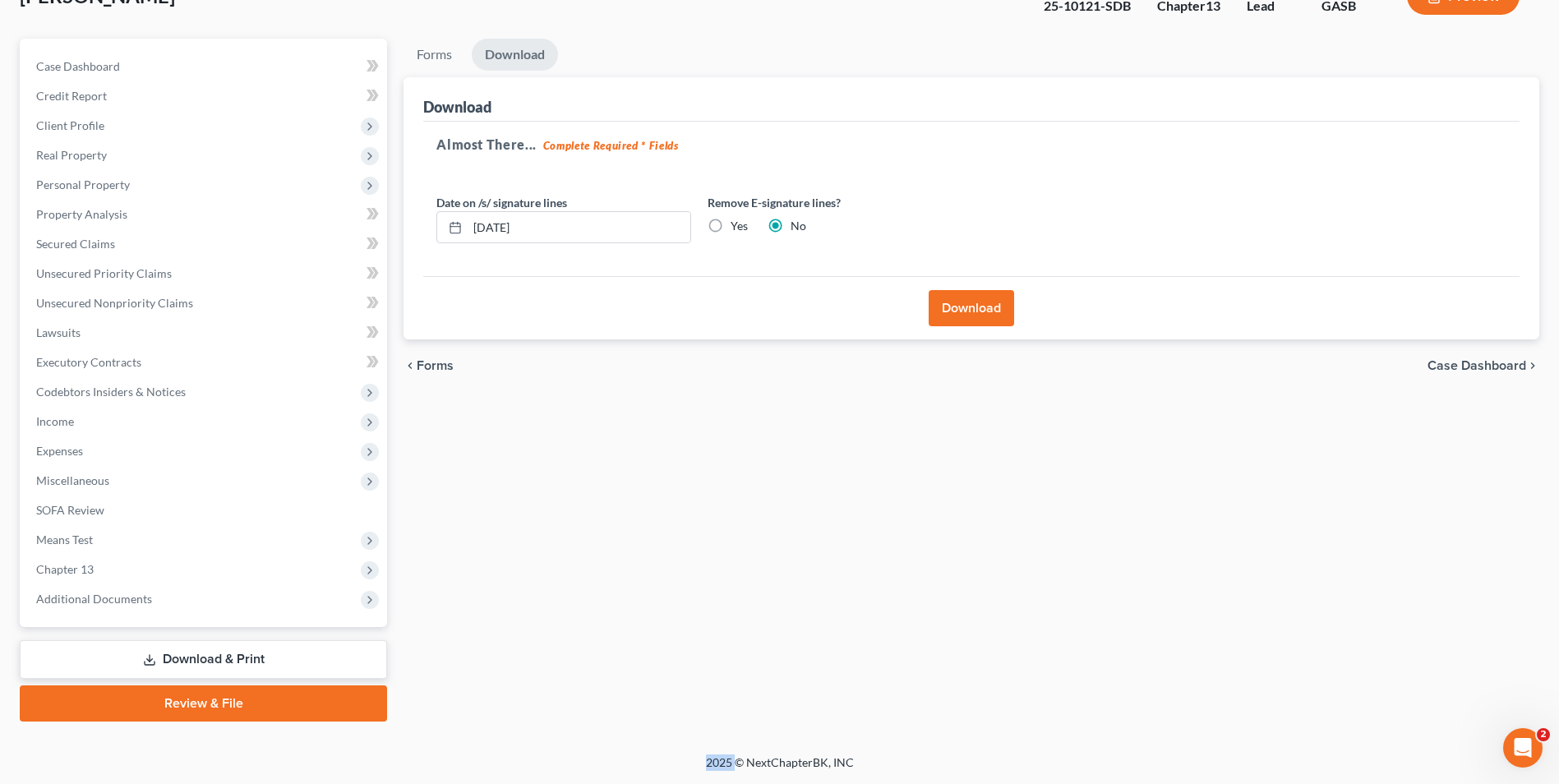
scroll to position [119, 0]
click at [976, 310] on button "Download" at bounding box center [971, 308] width 86 height 36
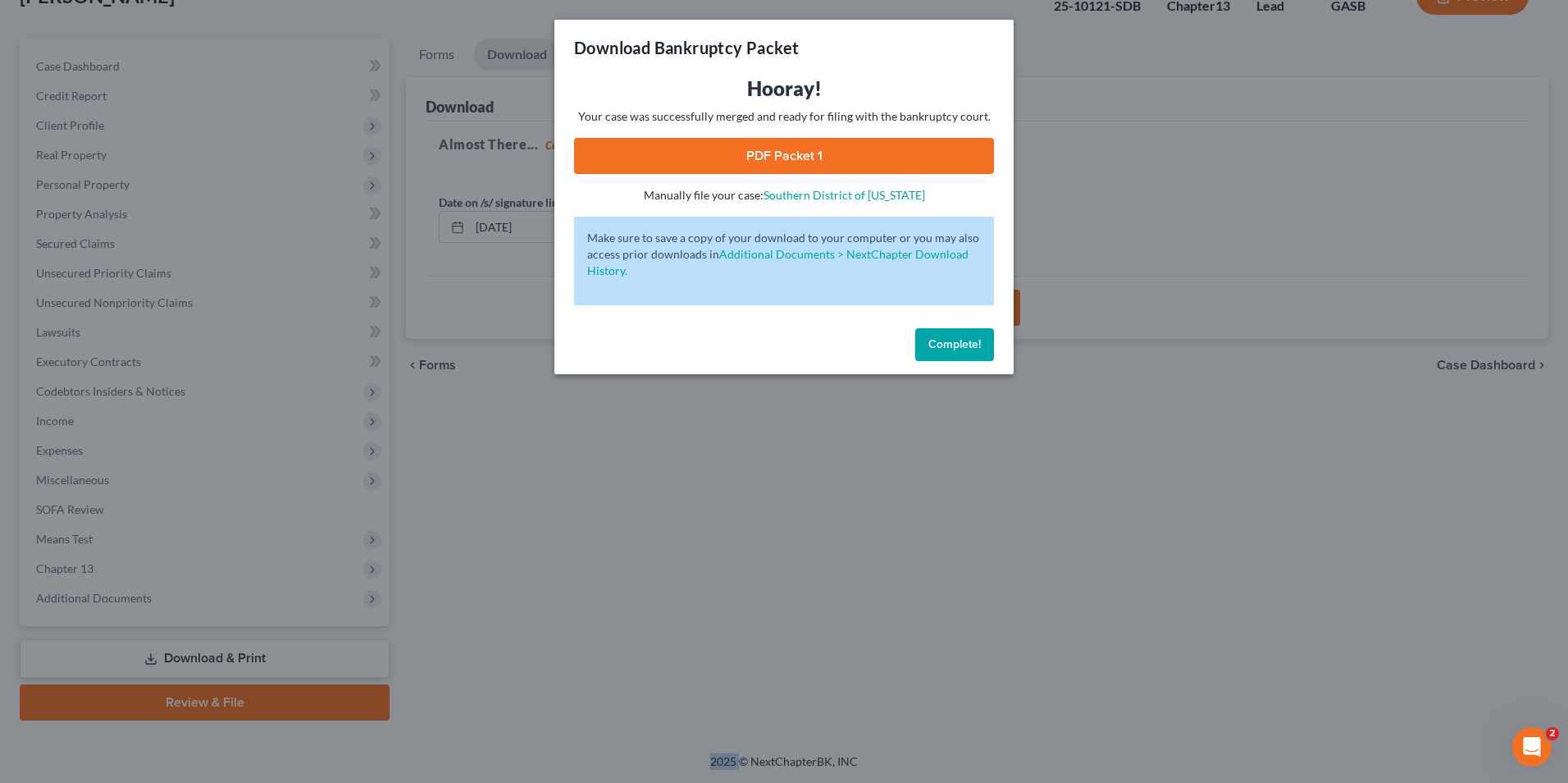
click at [774, 159] on link "PDF Packet 1" at bounding box center [784, 156] width 420 height 36
drag, startPoint x: 950, startPoint y: 350, endPoint x: 943, endPoint y: 345, distance: 8.6
click at [943, 345] on span "Complete!" at bounding box center [954, 344] width 53 height 14
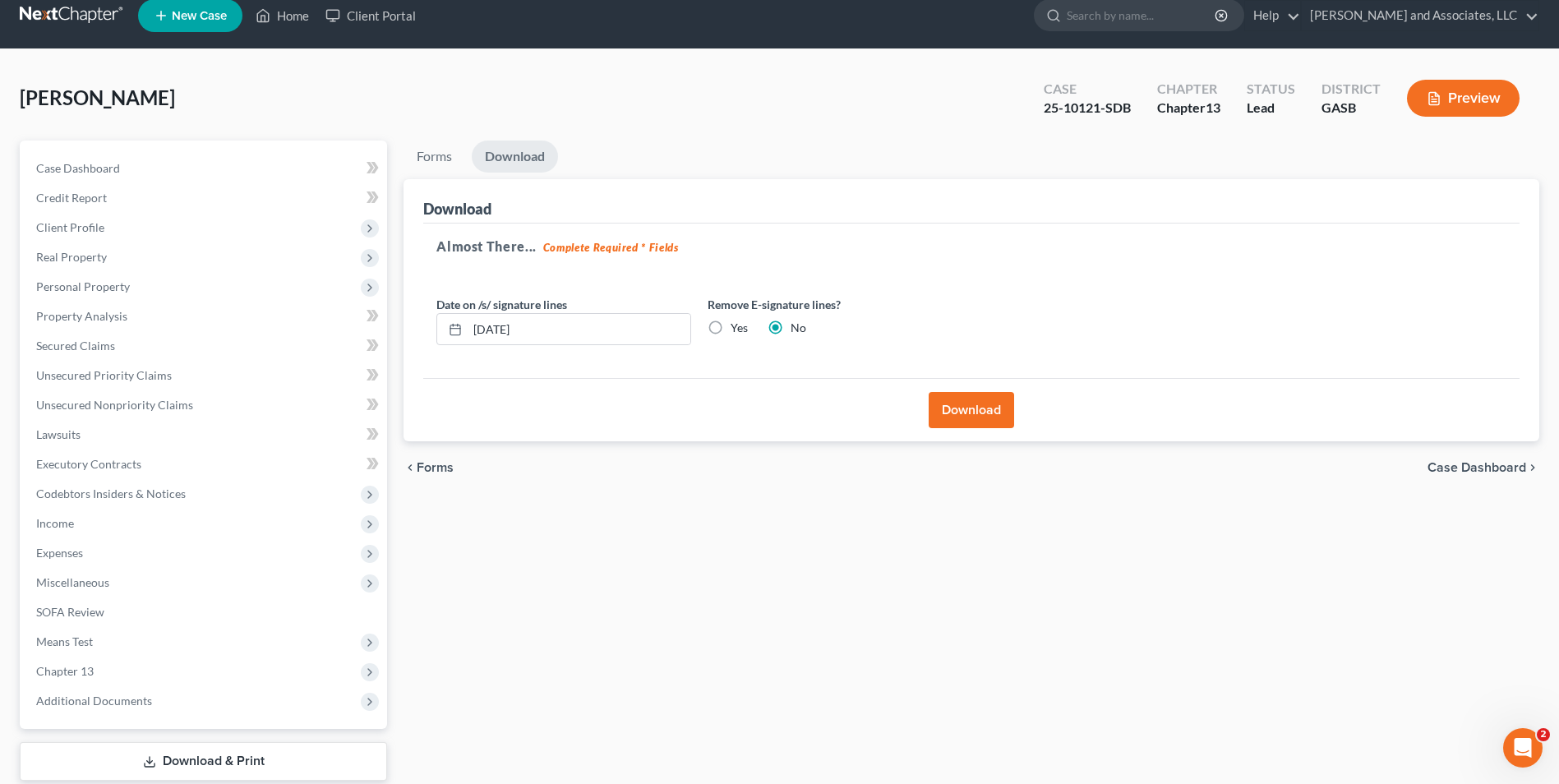
scroll to position [0, 0]
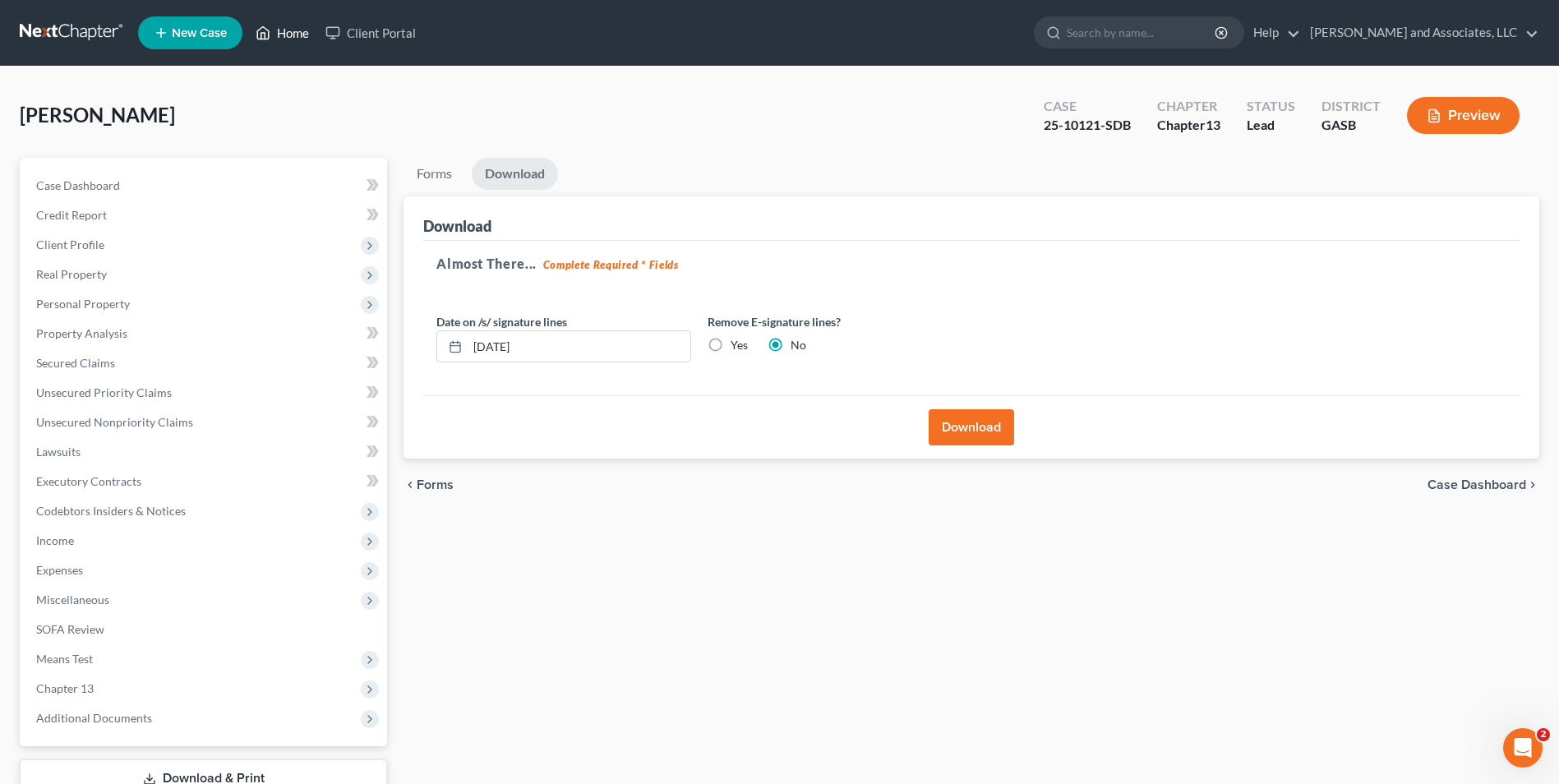
click at [296, 30] on link "Home" at bounding box center [282, 33] width 70 height 29
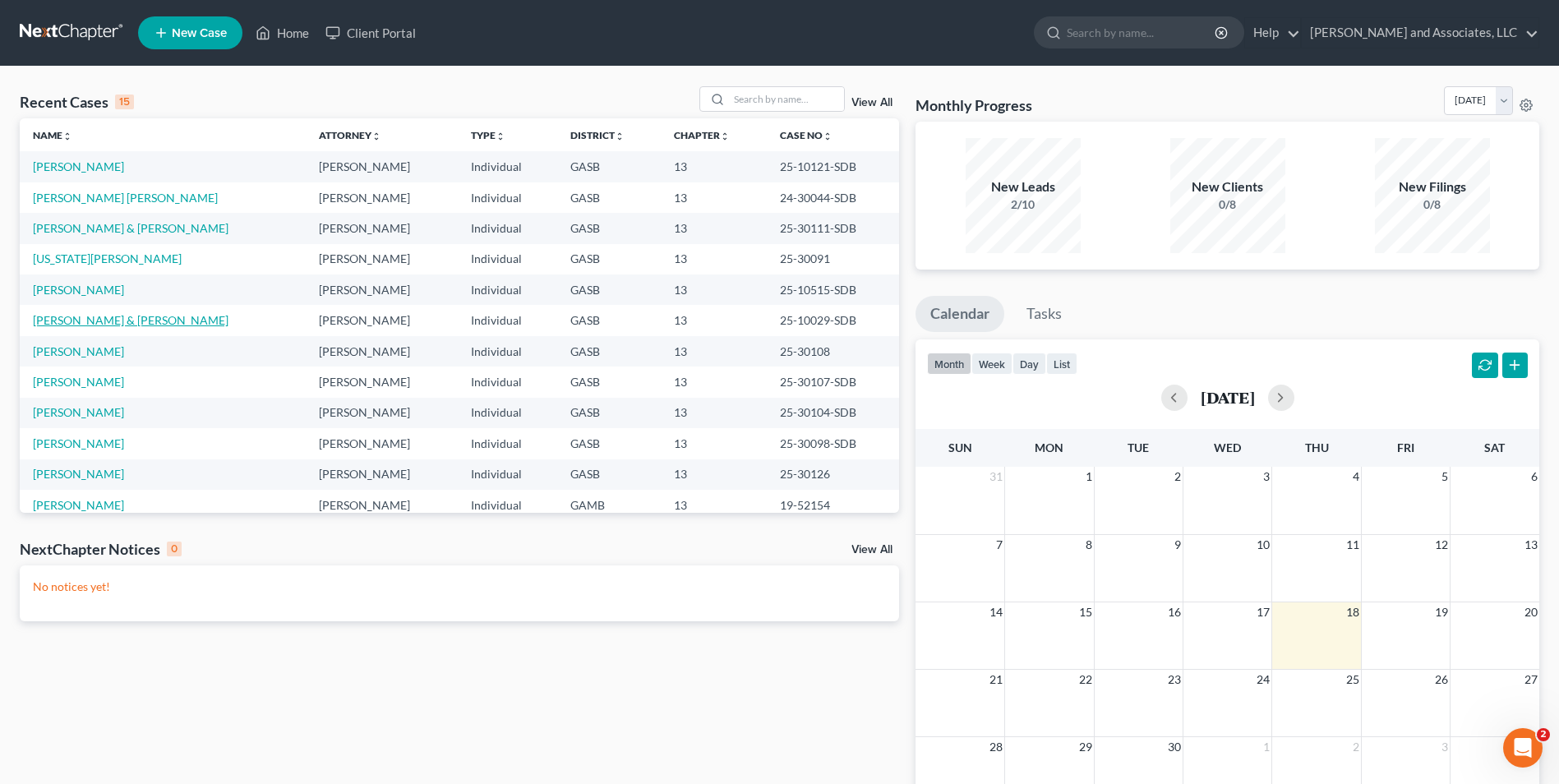
click at [72, 322] on link "Hill, Travis & Medlock, Amanda" at bounding box center [130, 320] width 195 height 14
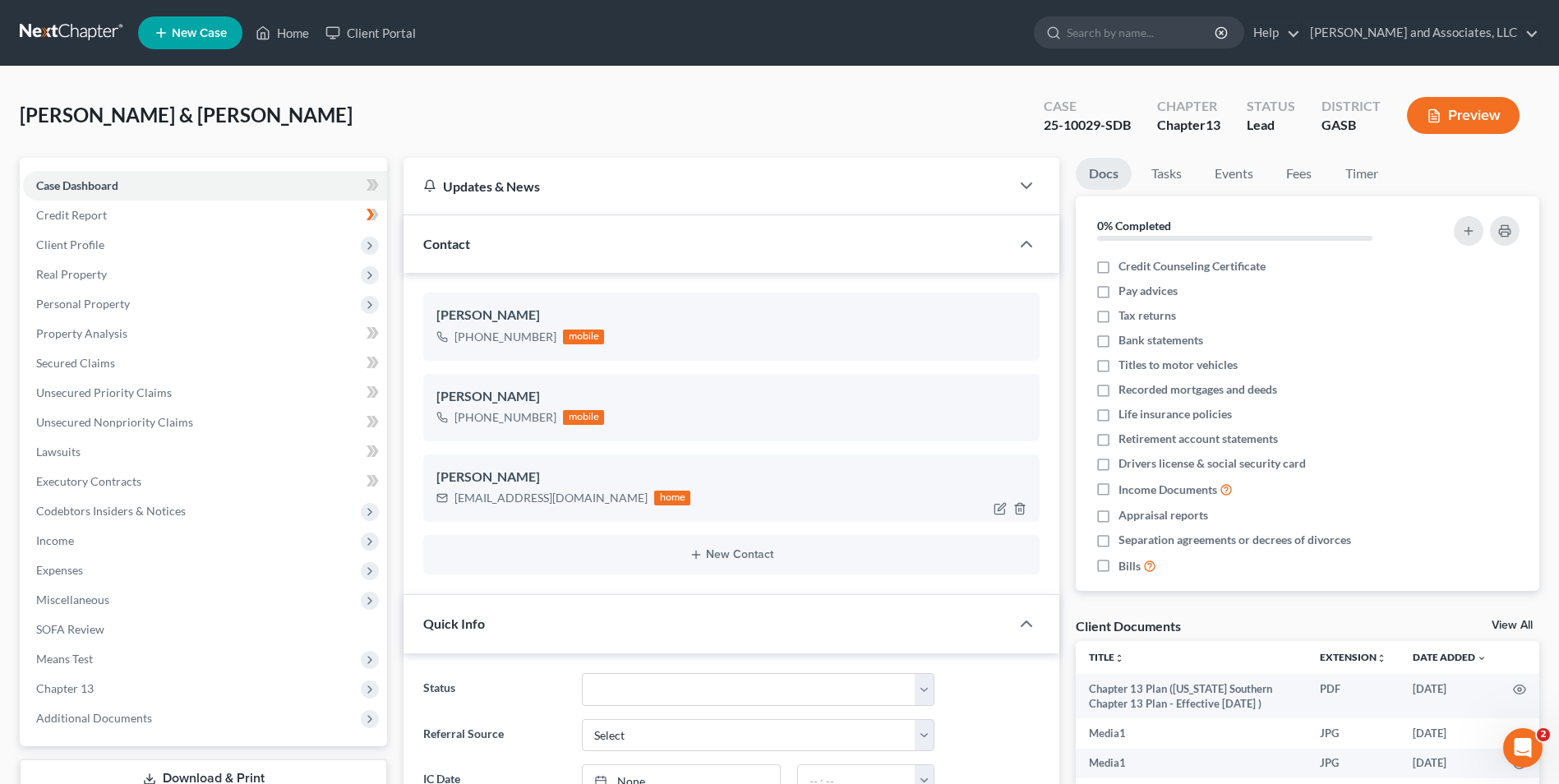
scroll to position [6725, 0]
click at [48, 534] on span "Income" at bounding box center [55, 541] width 38 height 14
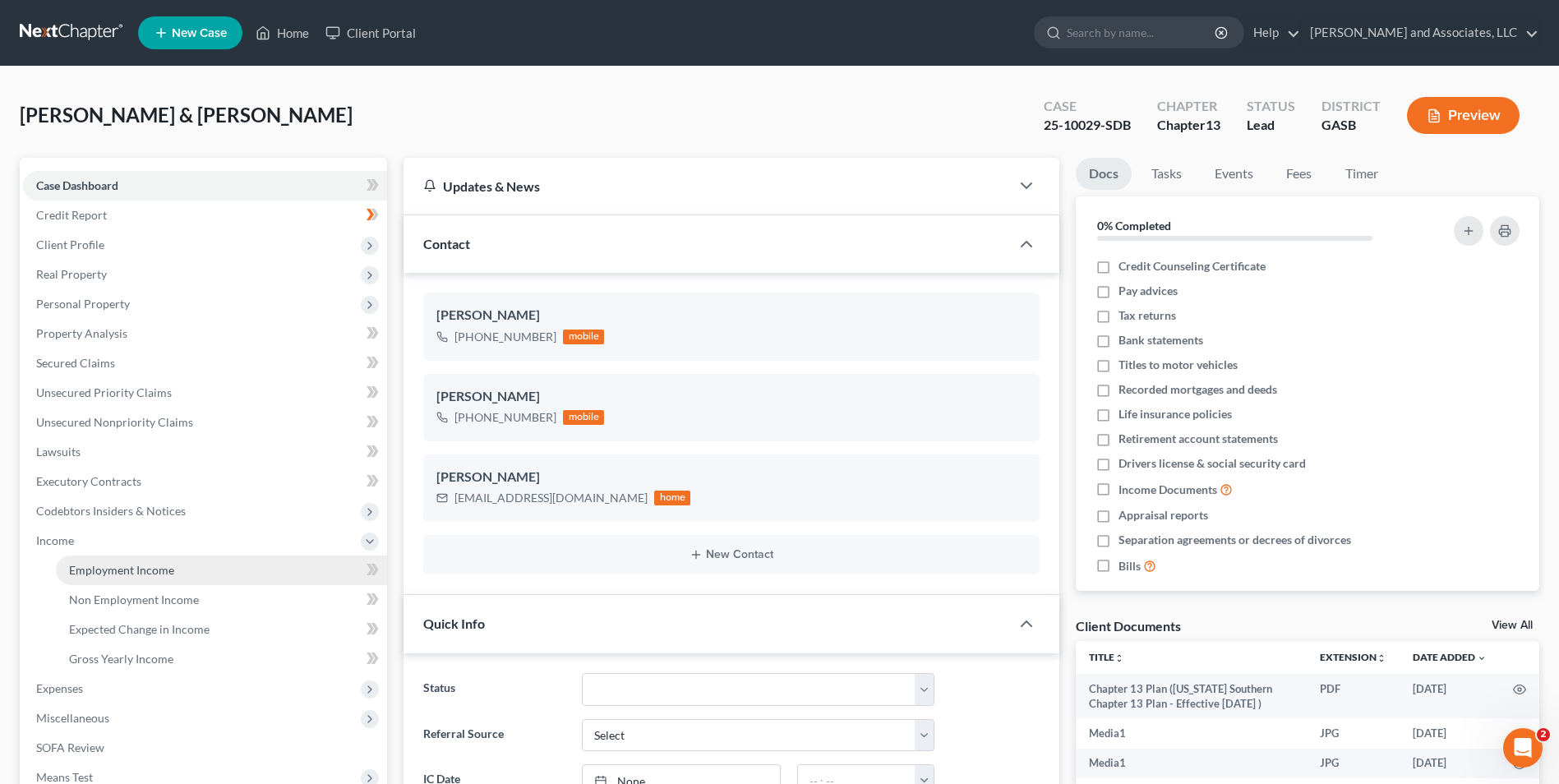
click at [125, 569] on span "Employment Income" at bounding box center [122, 570] width 105 height 14
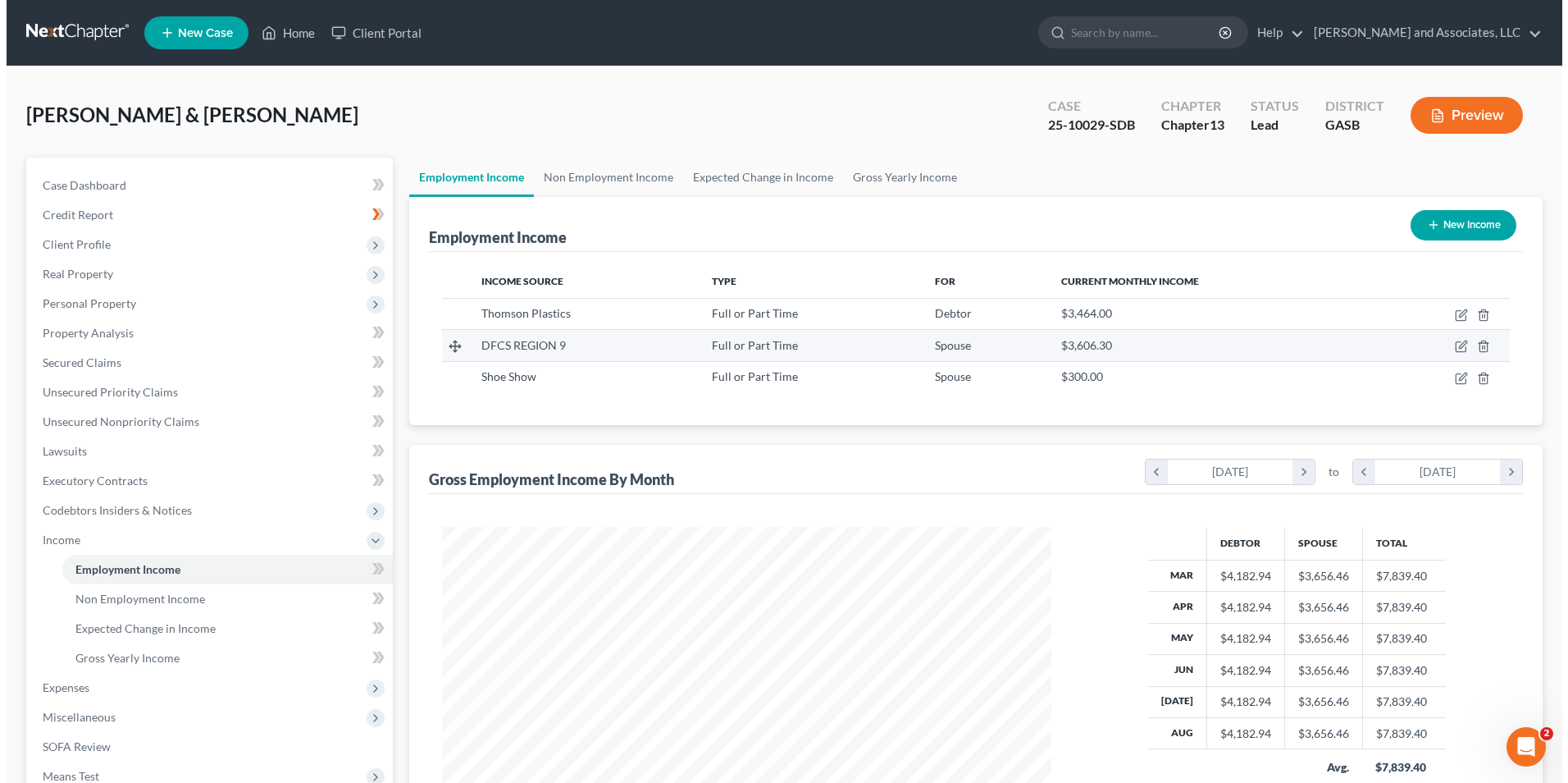
scroll to position [304, 641]
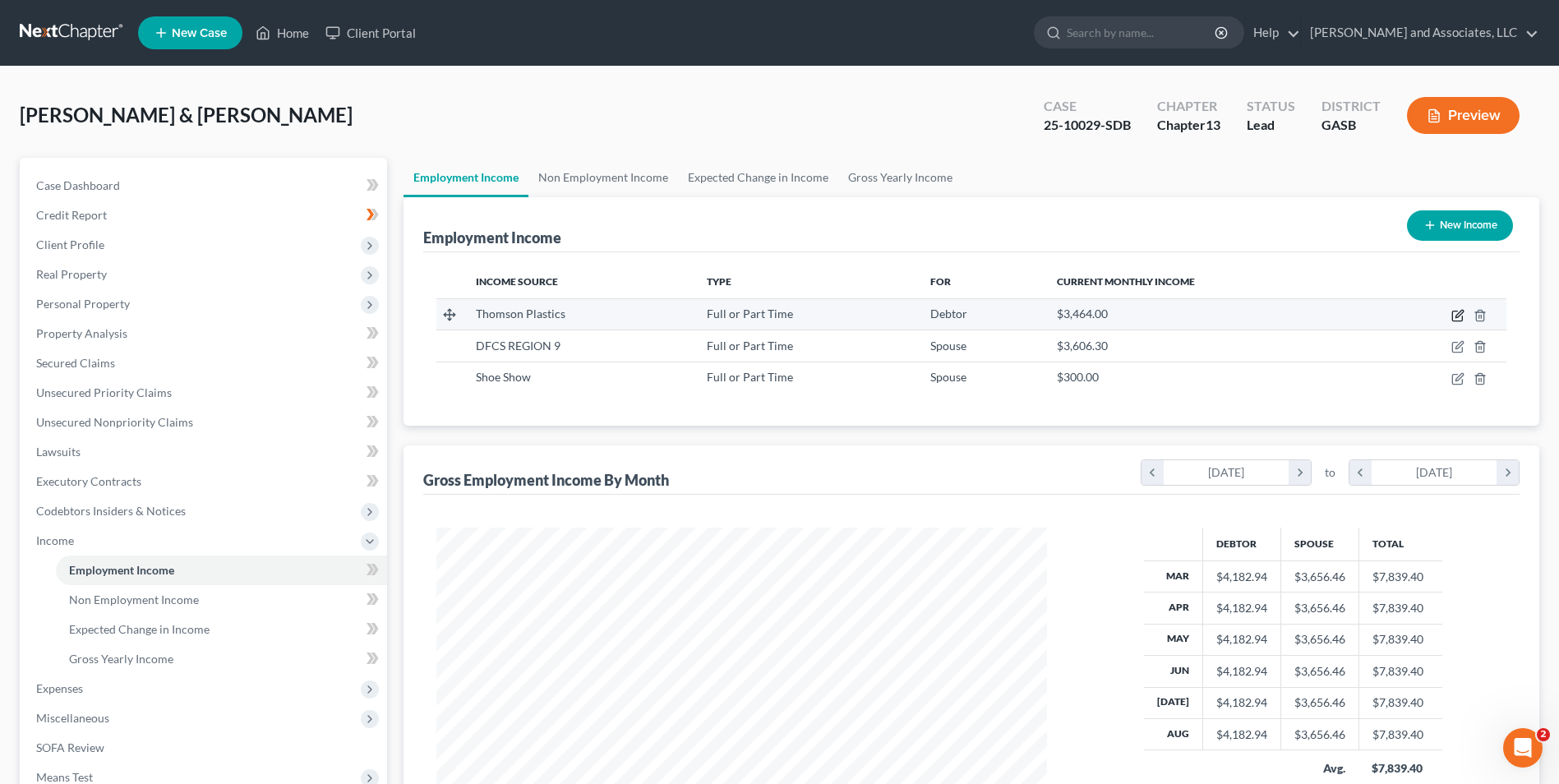
click at [1461, 319] on icon "button" at bounding box center [1458, 315] width 13 height 13
select select "0"
select select "10"
select select "0"
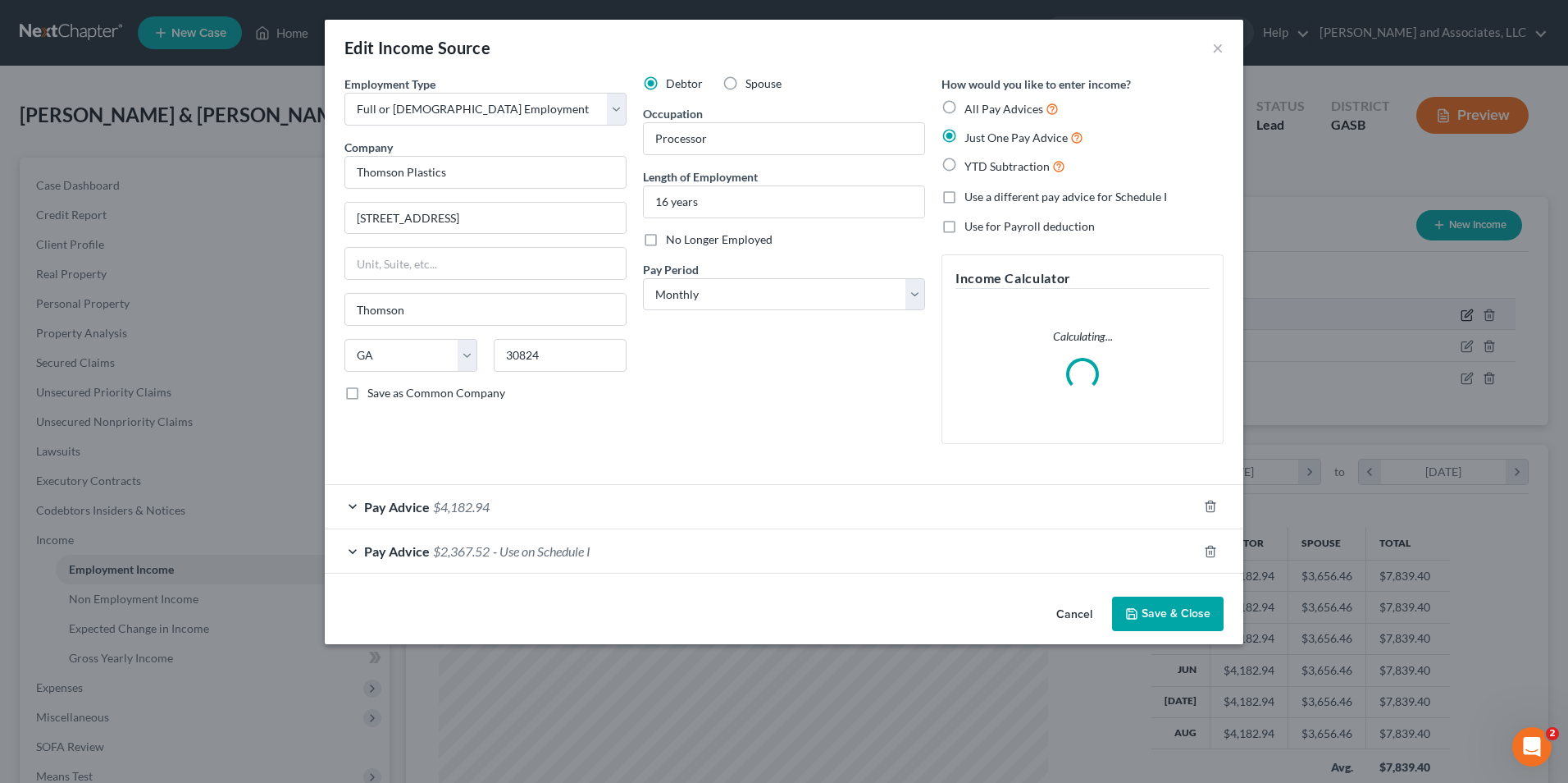
scroll to position [307, 648]
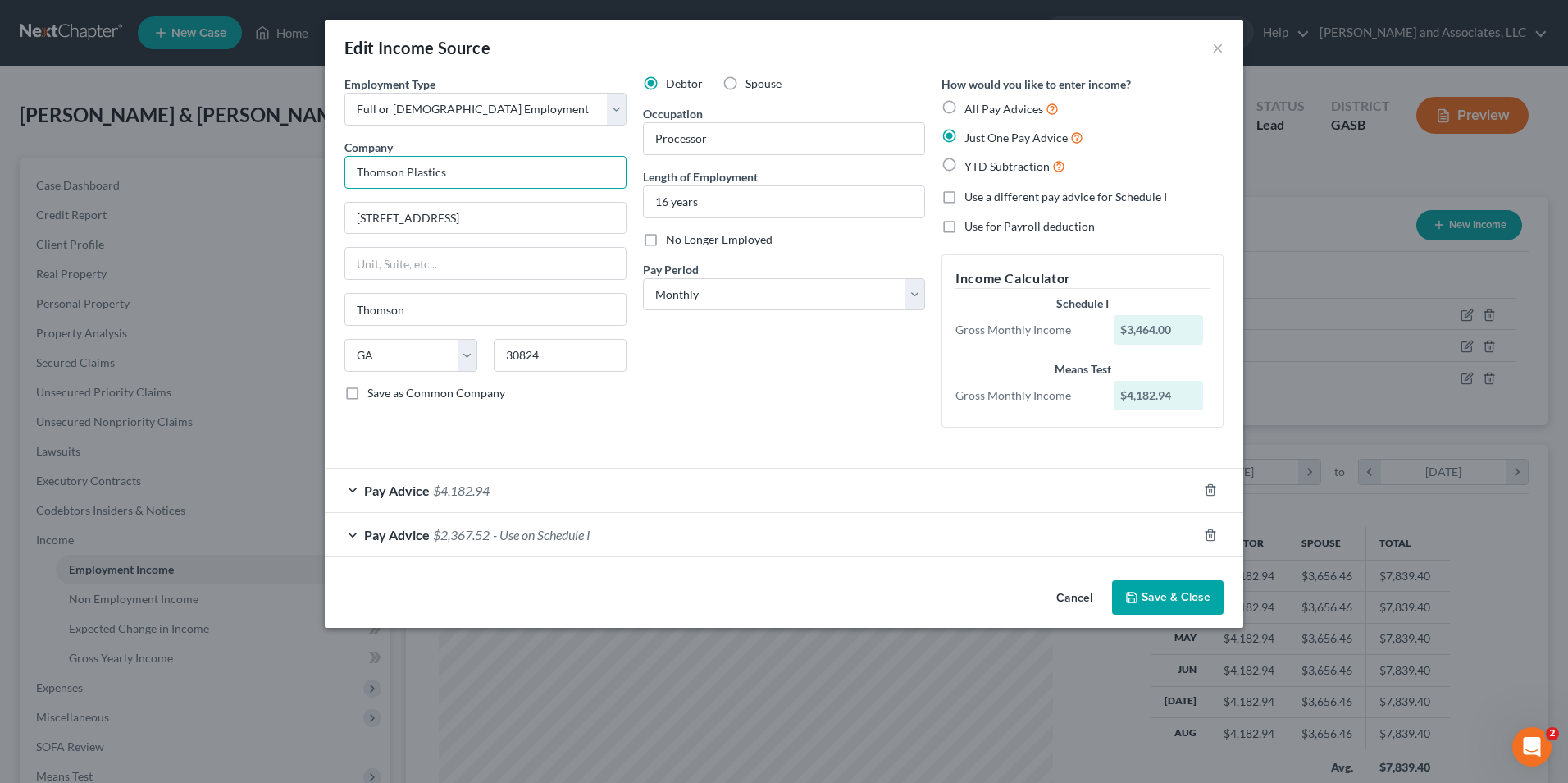
drag, startPoint x: 458, startPoint y: 174, endPoint x: 304, endPoint y: 166, distance: 154.2
click at [304, 166] on div "Edit Income Source × Employment Type * Select Full or Part Time Employment Self…" at bounding box center [784, 392] width 1568 height 783
type input "M"
type input "Workforce Capital (Temp Agency)"
drag, startPoint x: 450, startPoint y: 212, endPoint x: 335, endPoint y: 216, distance: 115.1
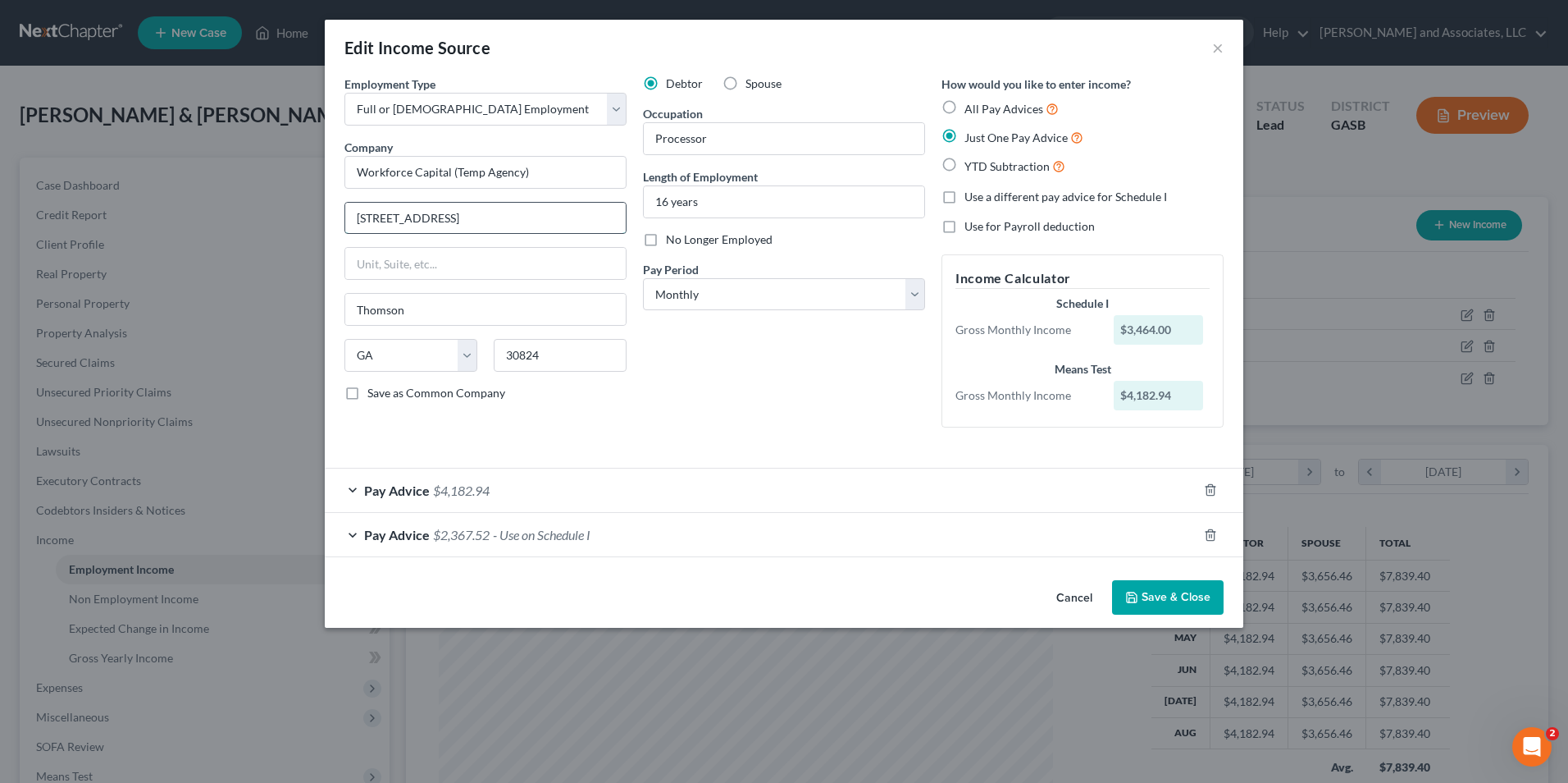
drag, startPoint x: 335, startPoint y: 216, endPoint x: 479, endPoint y: 210, distance: 144.1
click at [479, 210] on input "130 Quality Drive" at bounding box center [485, 218] width 280 height 31
drag, startPoint x: 453, startPoint y: 221, endPoint x: 330, endPoint y: 209, distance: 123.6
click at [330, 209] on div "Employment Type * Select Full or Part Time Employment Self Employment Company *…" at bounding box center [784, 325] width 919 height 498
drag, startPoint x: 406, startPoint y: 311, endPoint x: 337, endPoint y: 298, distance: 70.2
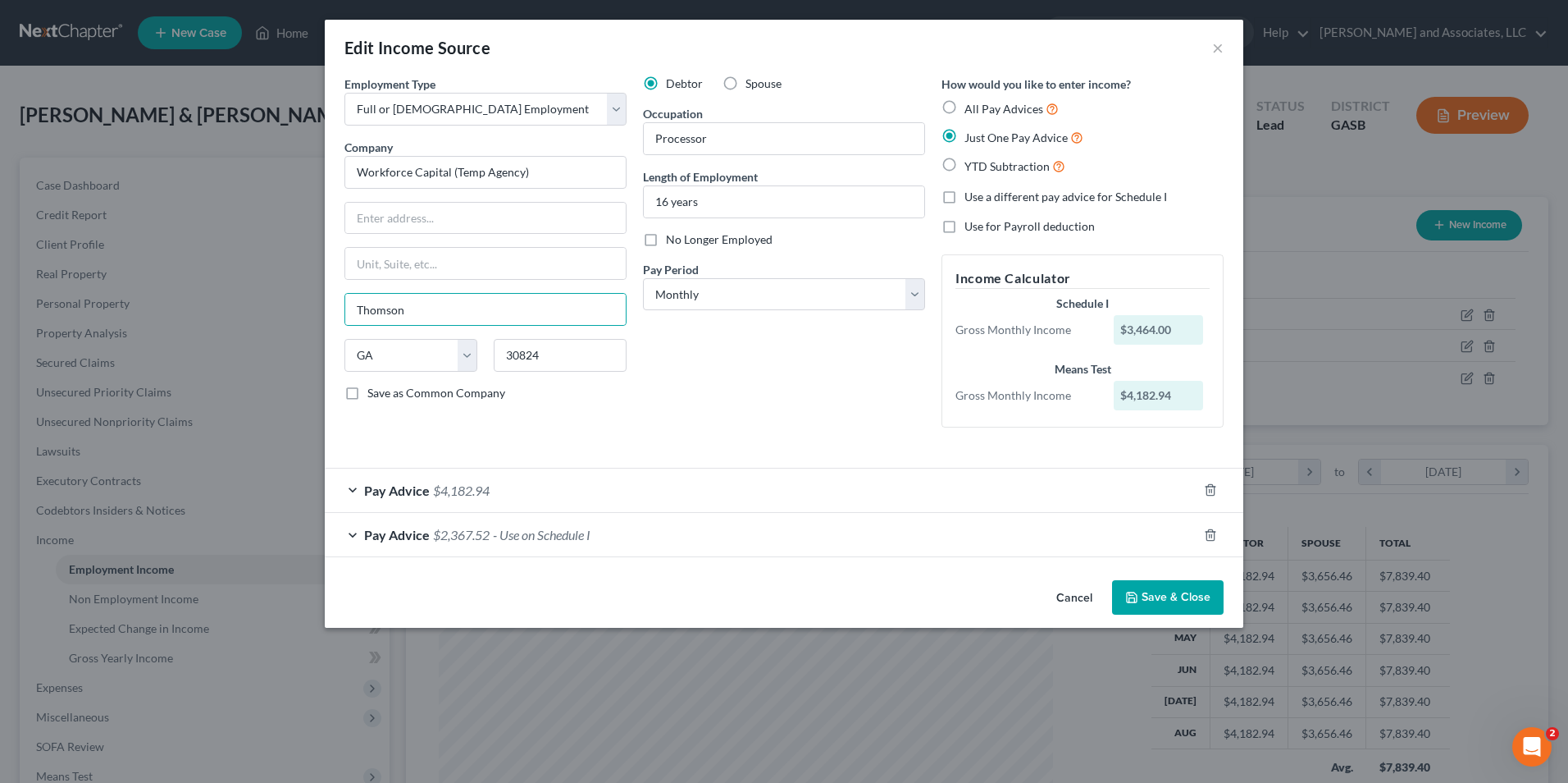
drag, startPoint x: 337, startPoint y: 298, endPoint x: 525, endPoint y: 281, distance: 188.8
click at [525, 281] on div "Employment Type * Select Full or Part Time Employment Self Employment Company *…" at bounding box center [485, 258] width 298 height 365
drag, startPoint x: 412, startPoint y: 311, endPoint x: 334, endPoint y: 317, distance: 78.2
click at [334, 317] on div "Employment Type * Select Full or Part Time Employment Self Employment Company *…" at bounding box center [784, 325] width 919 height 498
click at [471, 360] on select "State AL AK AR AZ CA CO CT DE DC FL GA GU HI ID IL IN IA KS KY LA ME MD MA MI M…" at bounding box center [411, 355] width 133 height 33
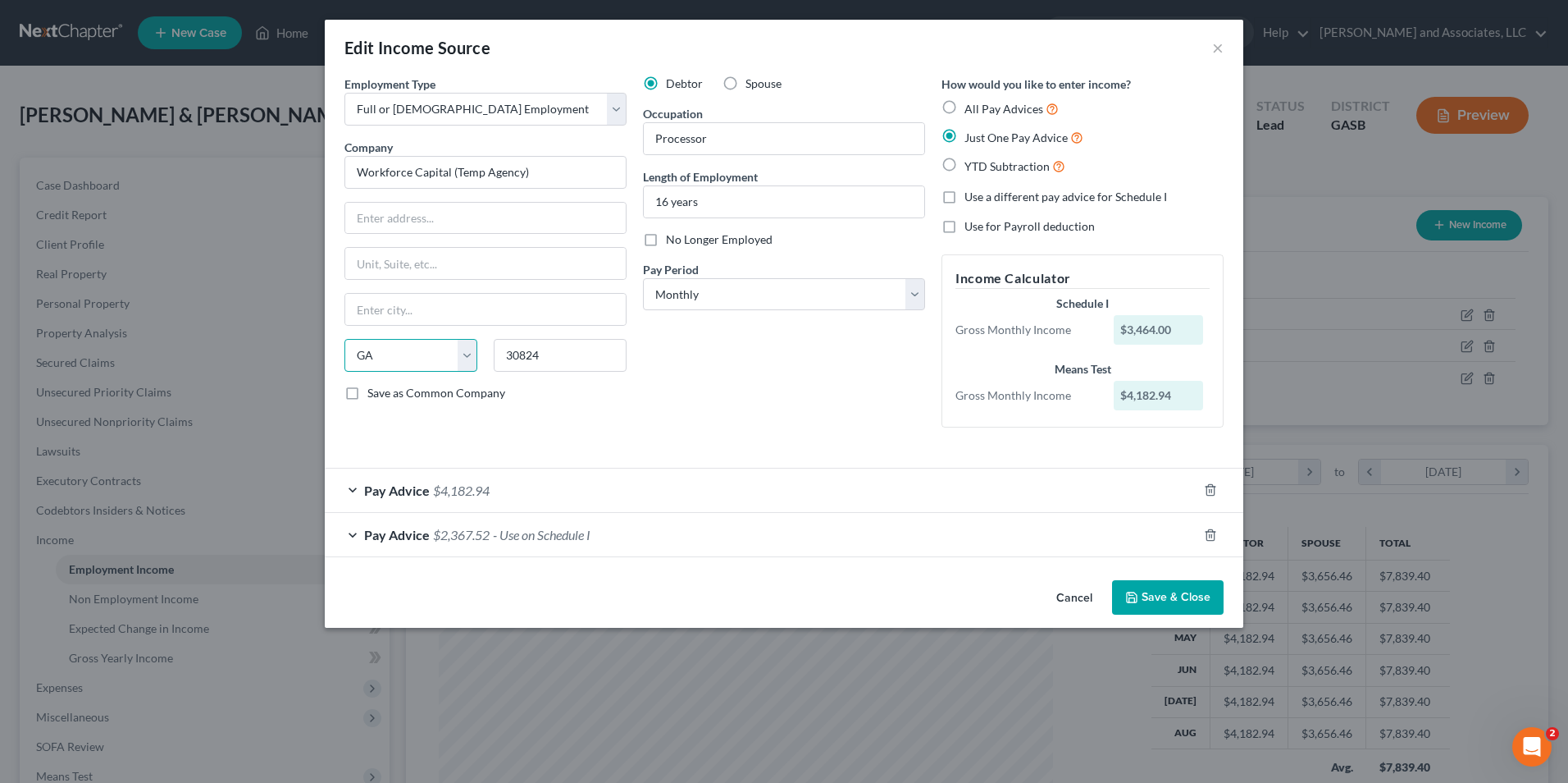
select select
click at [345, 339] on select "State AL AK AR AZ CA CO CT DE DC FL GA GU HI ID IL IN IA KS KY LA ME MD MA MI M…" at bounding box center [411, 355] width 133 height 33
drag, startPoint x: 566, startPoint y: 359, endPoint x: 480, endPoint y: 351, distance: 86.4
click at [480, 351] on div "State AL AK AR AZ CA CO CT DE DC FL GA GU HI ID IL IN IA KS KY LA ME MD MA MI M…" at bounding box center [485, 361] width 298 height 46
click at [476, 534] on span "$2,367.52" at bounding box center [461, 535] width 57 height 16
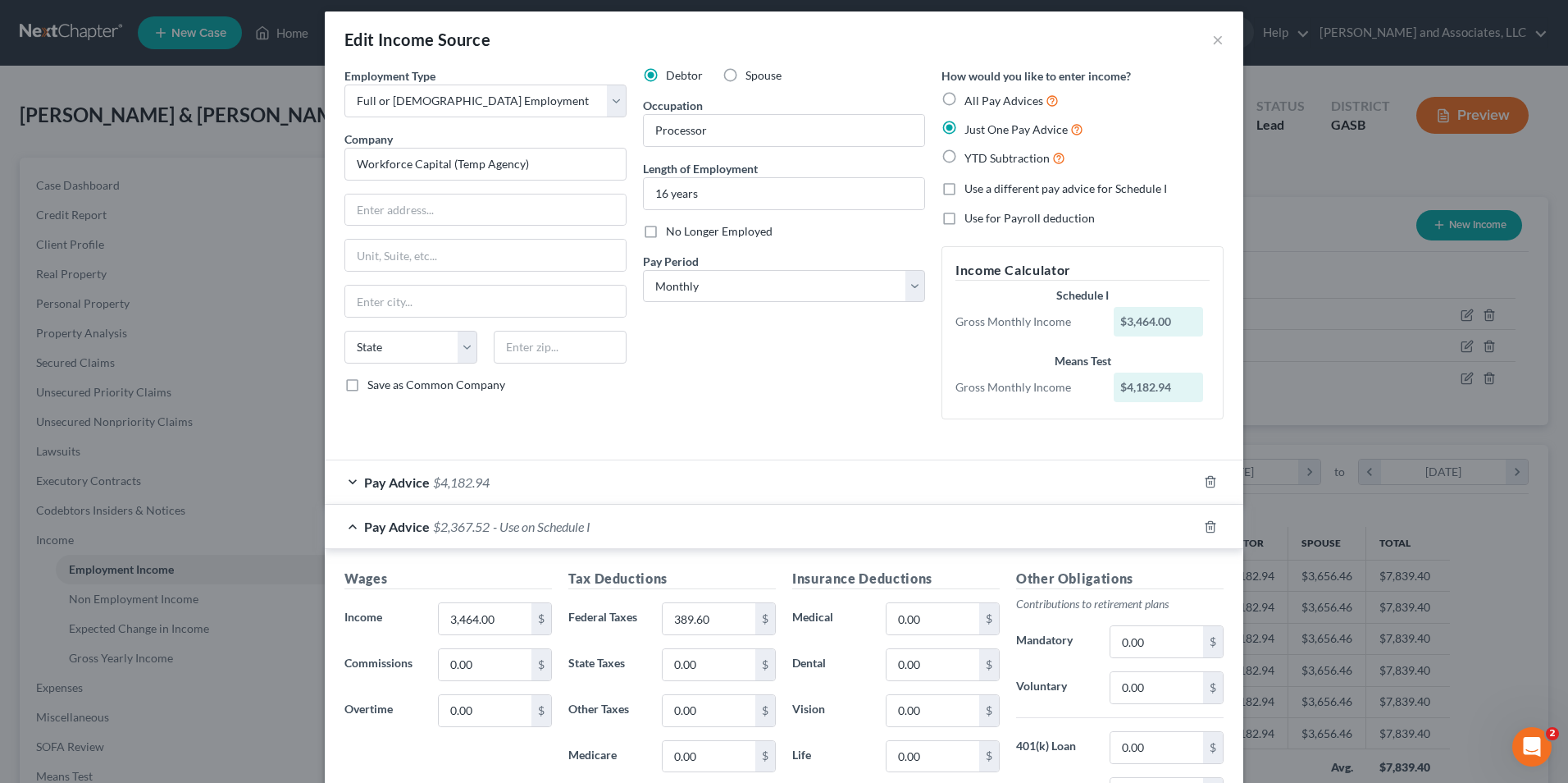
scroll to position [0, 0]
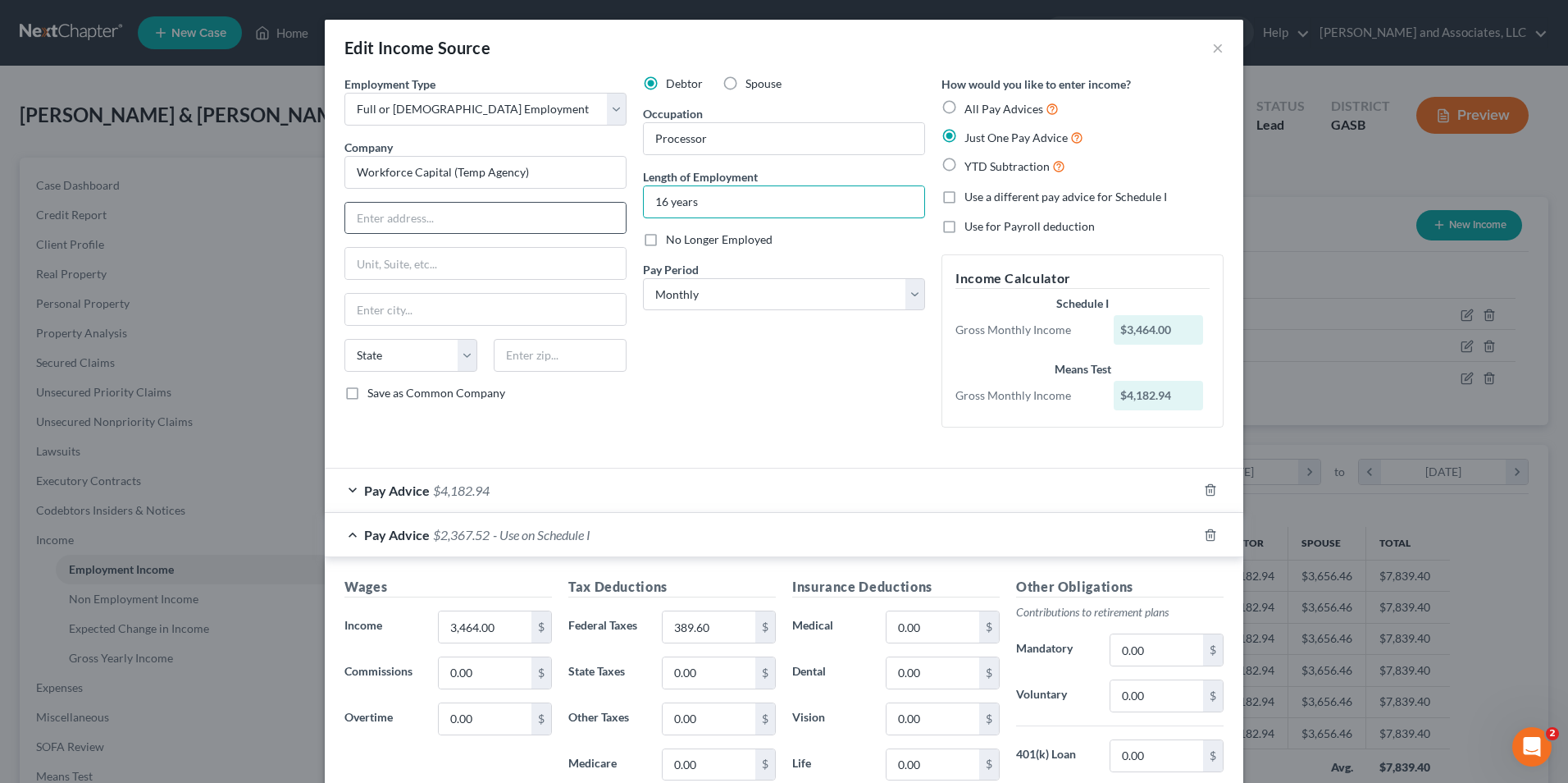
drag, startPoint x: 704, startPoint y: 199, endPoint x: 582, endPoint y: 201, distance: 122.0
click at [582, 201] on div "Employment Type * Select Full or Part Time Employment Self Employment Company *…" at bounding box center [784, 266] width 896 height 379
type input "1 week"
drag, startPoint x: 707, startPoint y: 133, endPoint x: 615, endPoint y: 134, distance: 92.0
click at [615, 134] on div "Employment Type * Select Full or Part Time Employment Self Employment Company *…" at bounding box center [784, 266] width 896 height 379
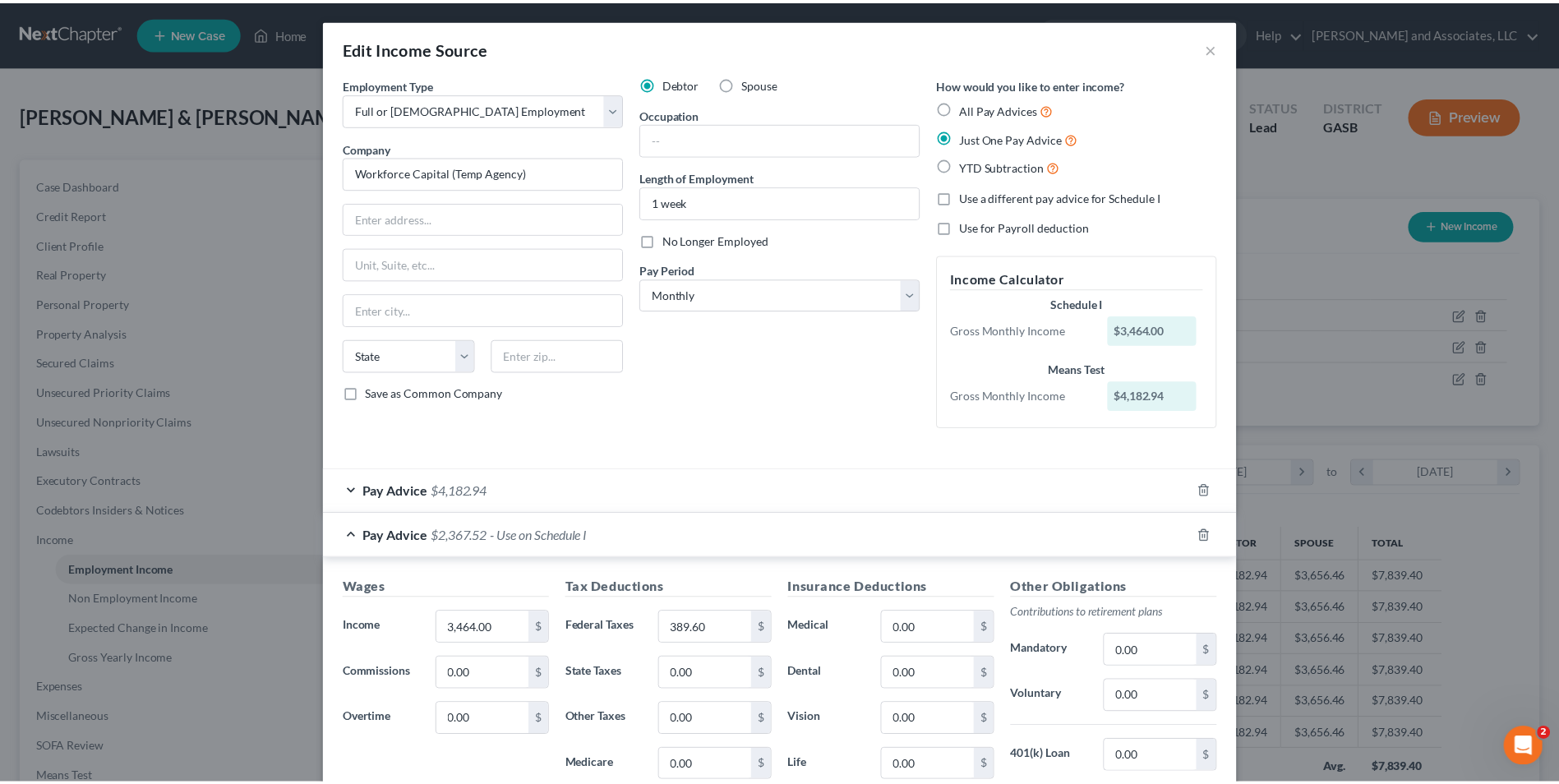
scroll to position [265, 0]
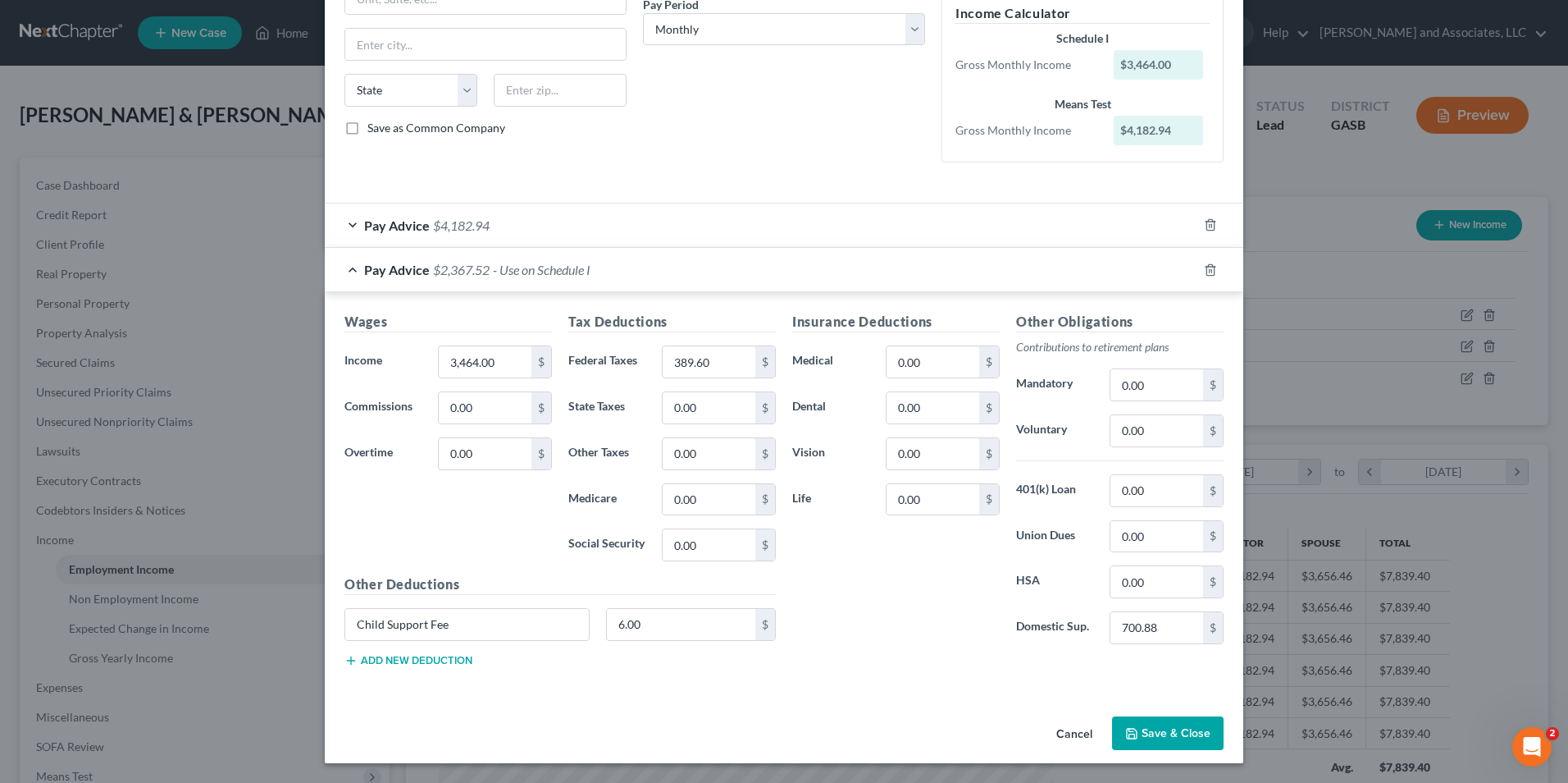
click at [1155, 733] on button "Save & Close" at bounding box center [1167, 734] width 111 height 34
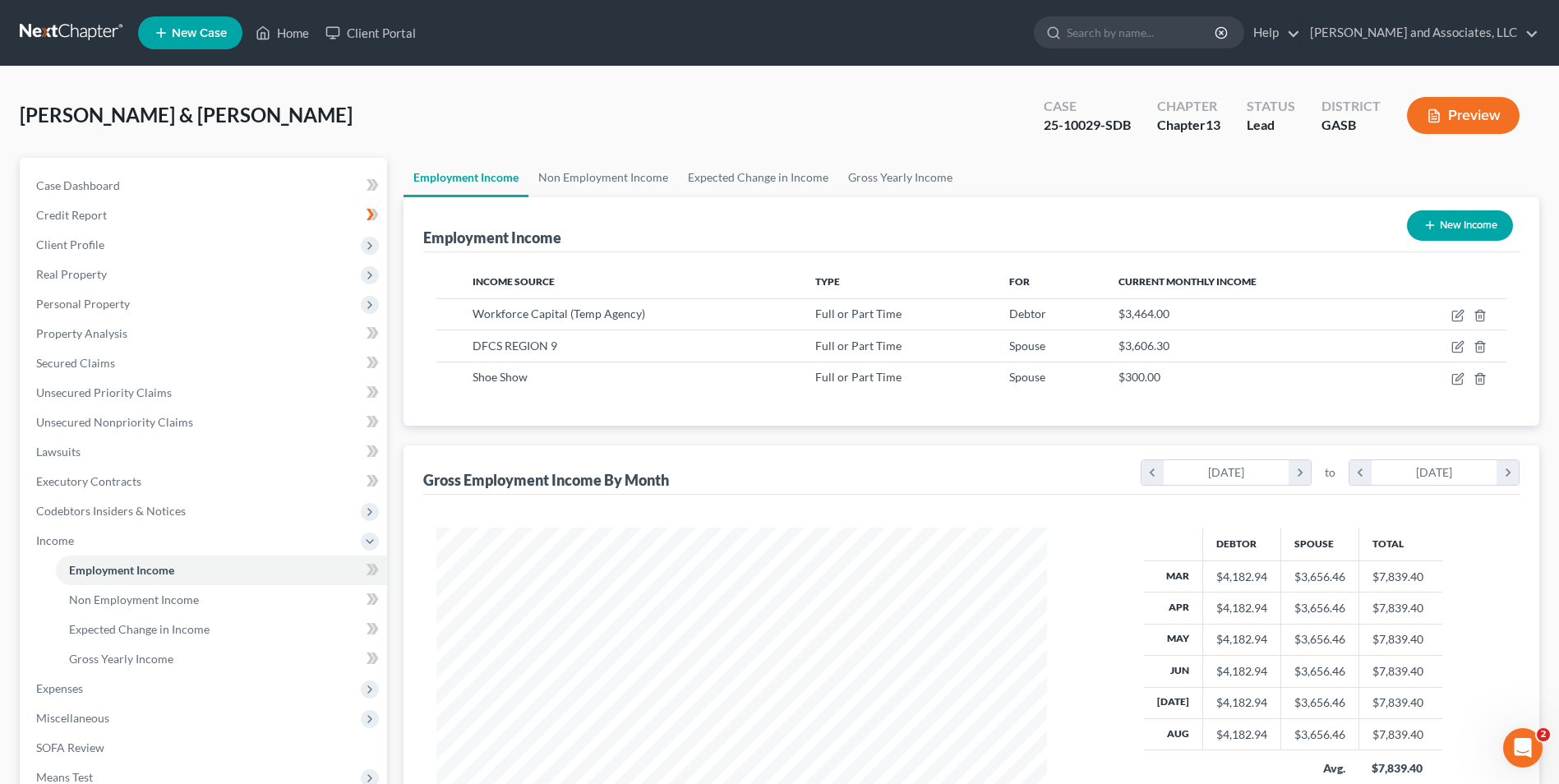
scroll to position [237, 0]
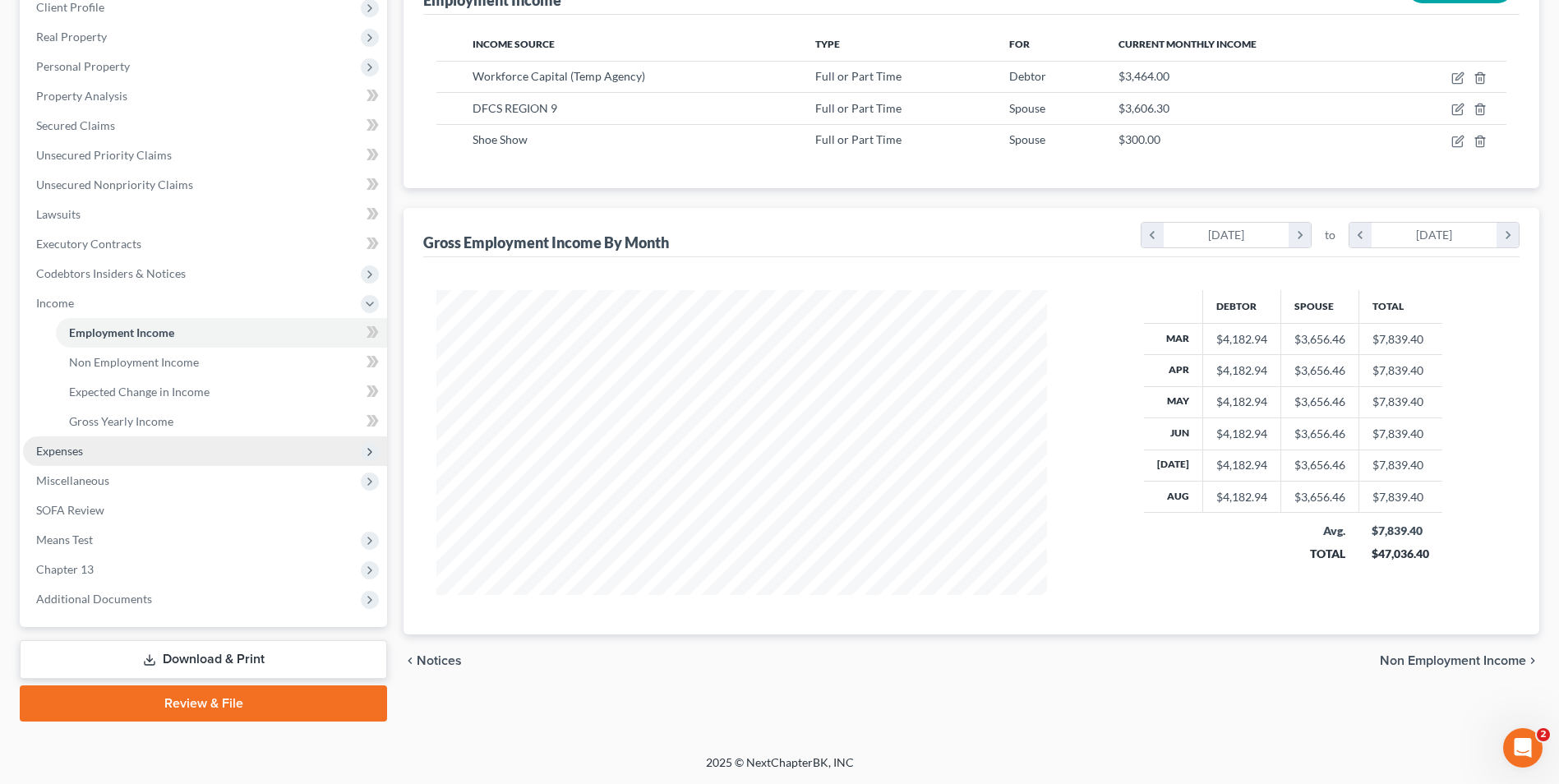
click at [70, 450] on span "Expenses" at bounding box center [60, 451] width 47 height 14
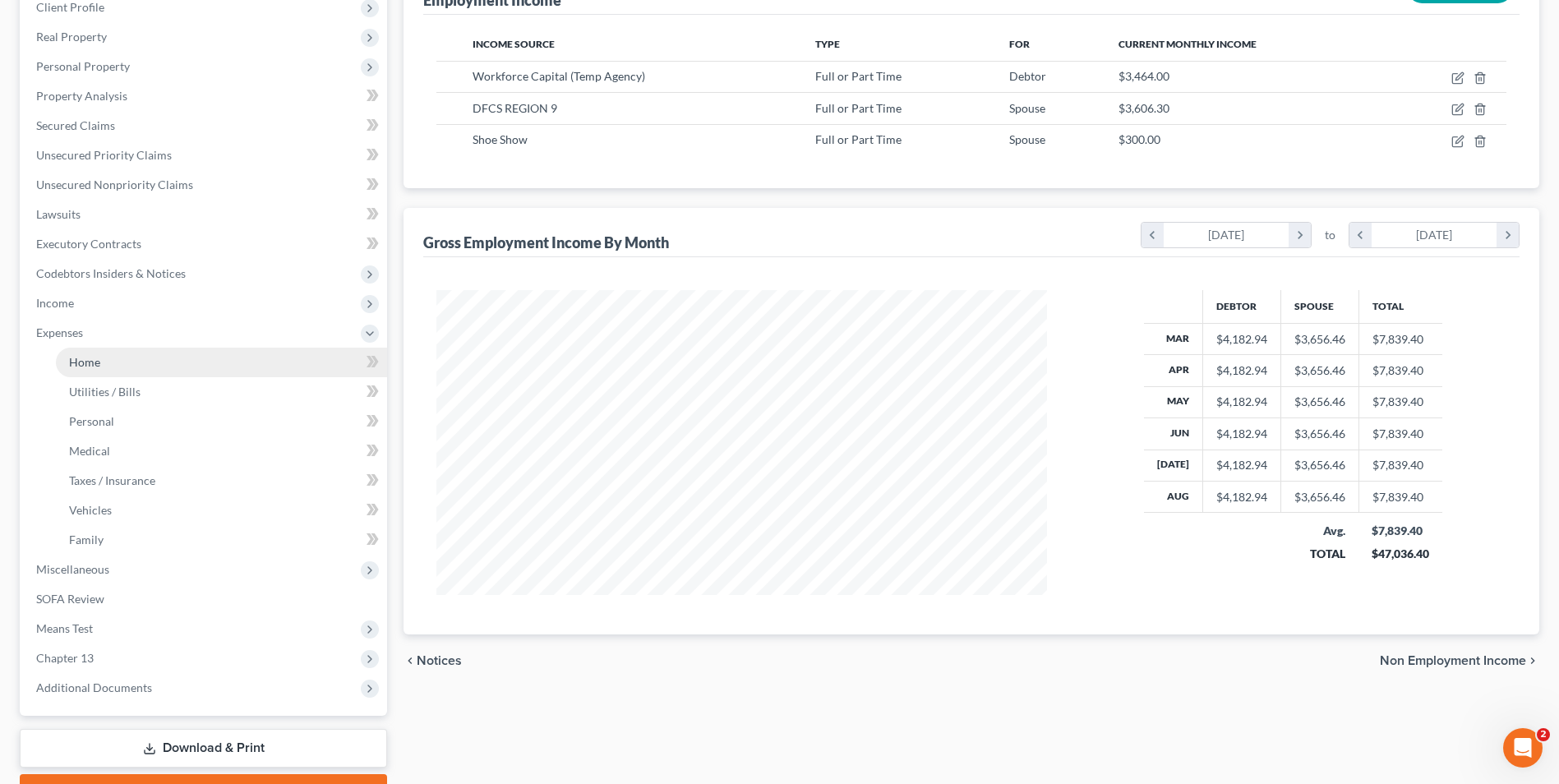
click at [82, 362] on span "Home" at bounding box center [85, 362] width 31 height 14
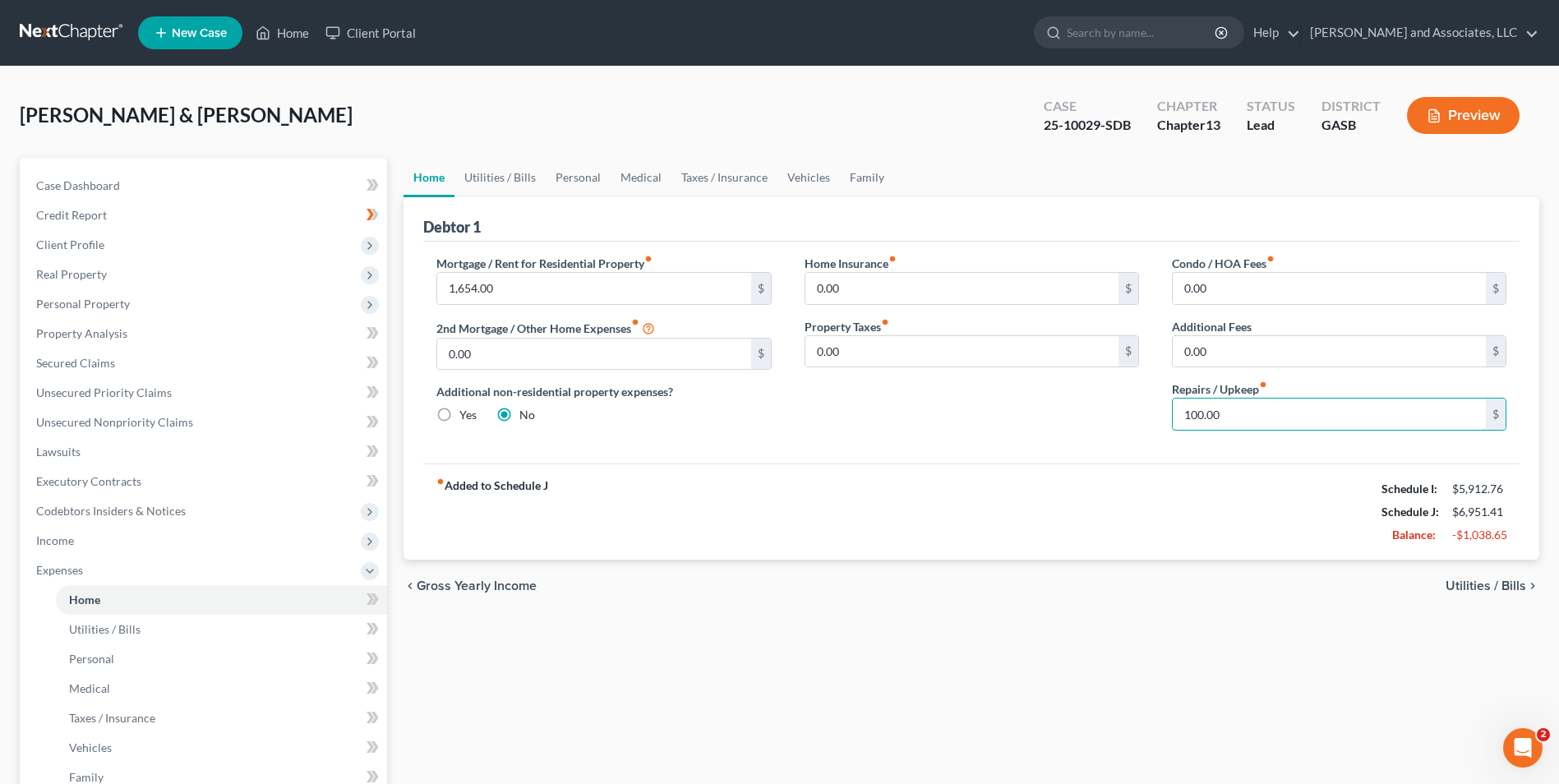
type input "100.00"
click at [1470, 588] on span "Utilities / Bills" at bounding box center [1486, 585] width 80 height 13
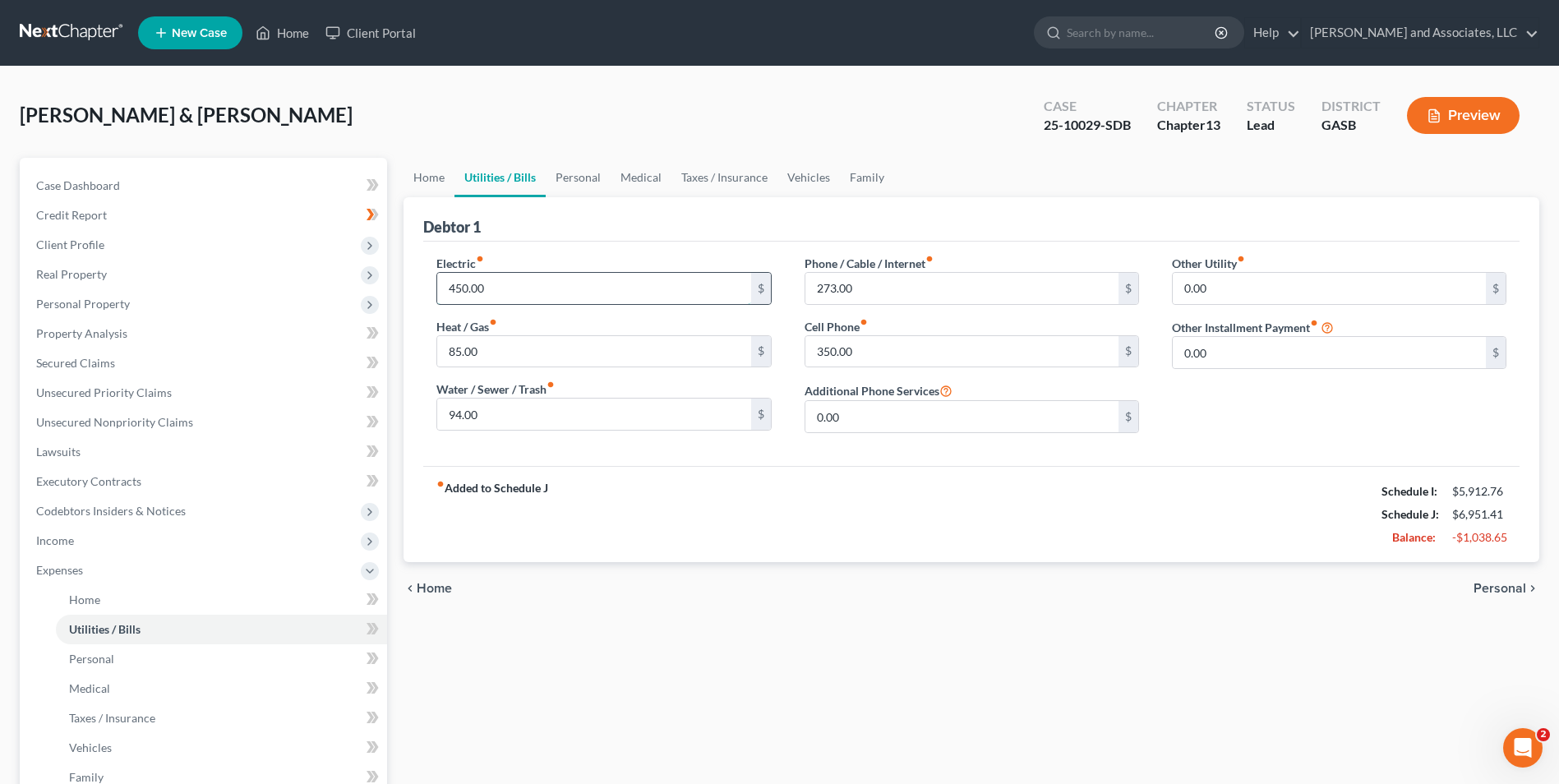
click at [459, 285] on input "450.00" at bounding box center [593, 288] width 314 height 31
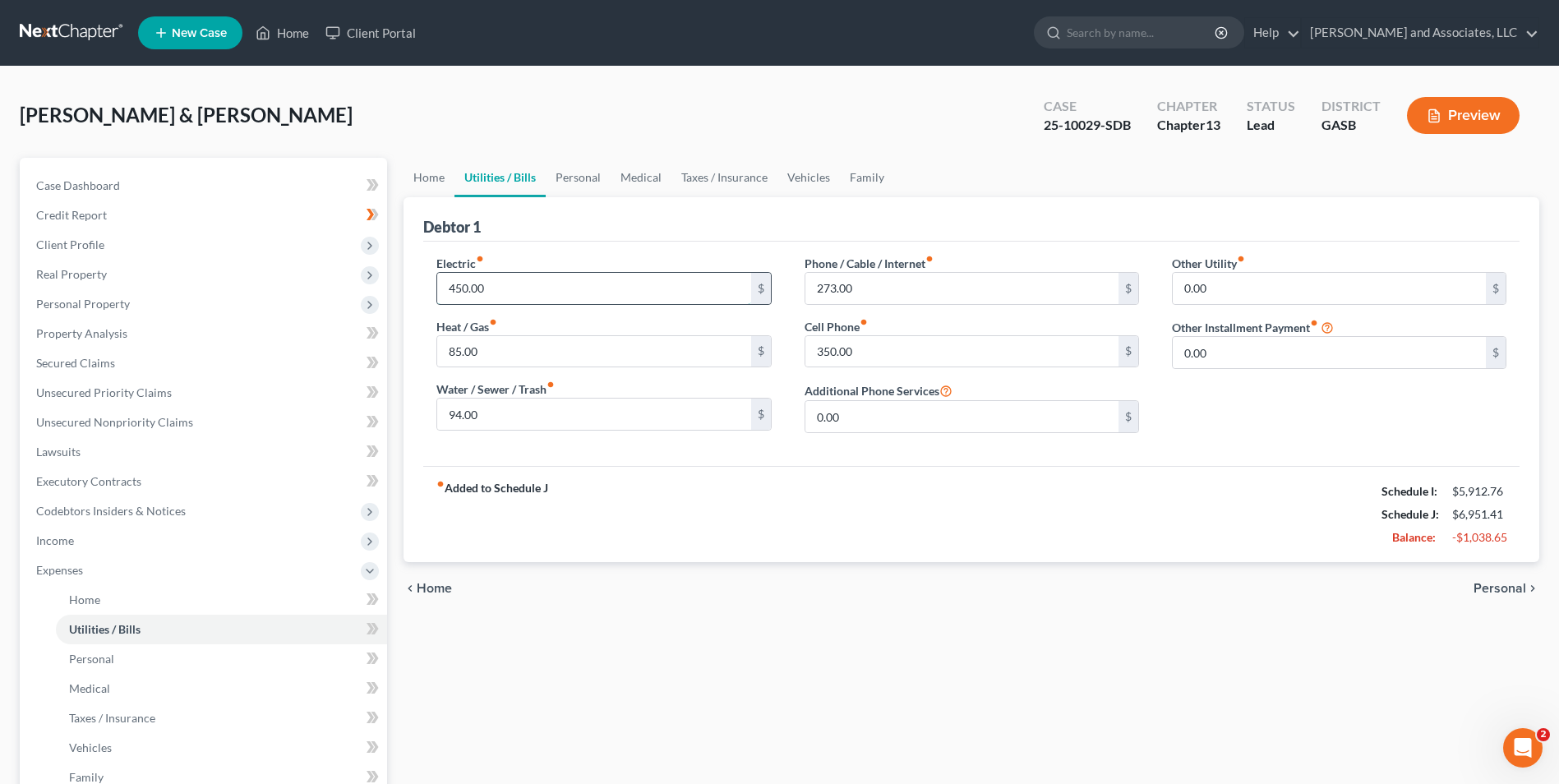
click at [459, 285] on input "450.00" at bounding box center [593, 288] width 314 height 31
type input "400.00"
type input "100.00"
click at [1506, 592] on span "Personal" at bounding box center [1499, 588] width 53 height 13
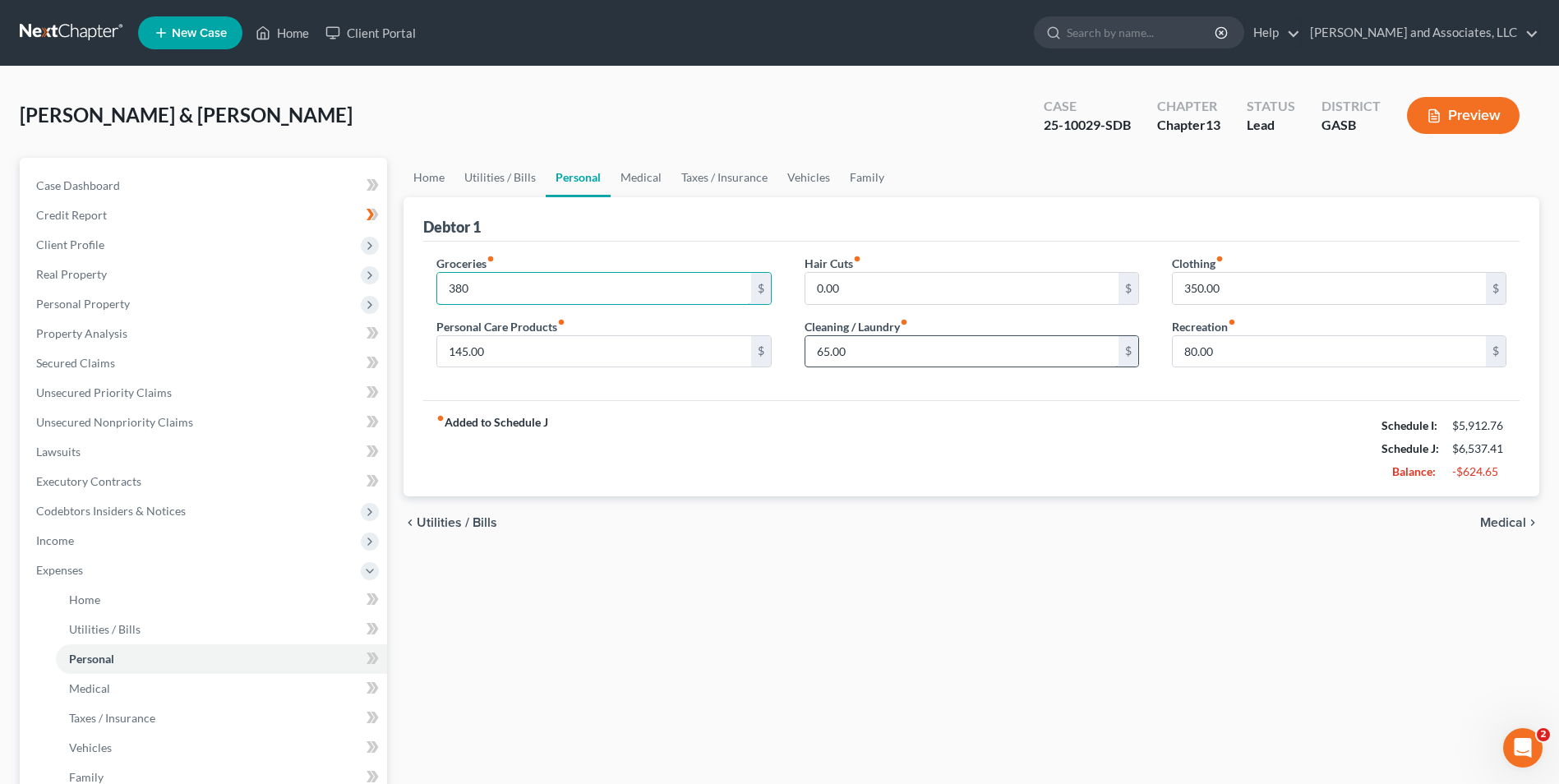
type input "380"
type input "80.00"
type input "0.00"
type input "50.00"
click at [1501, 522] on span "Medical" at bounding box center [1503, 522] width 46 height 13
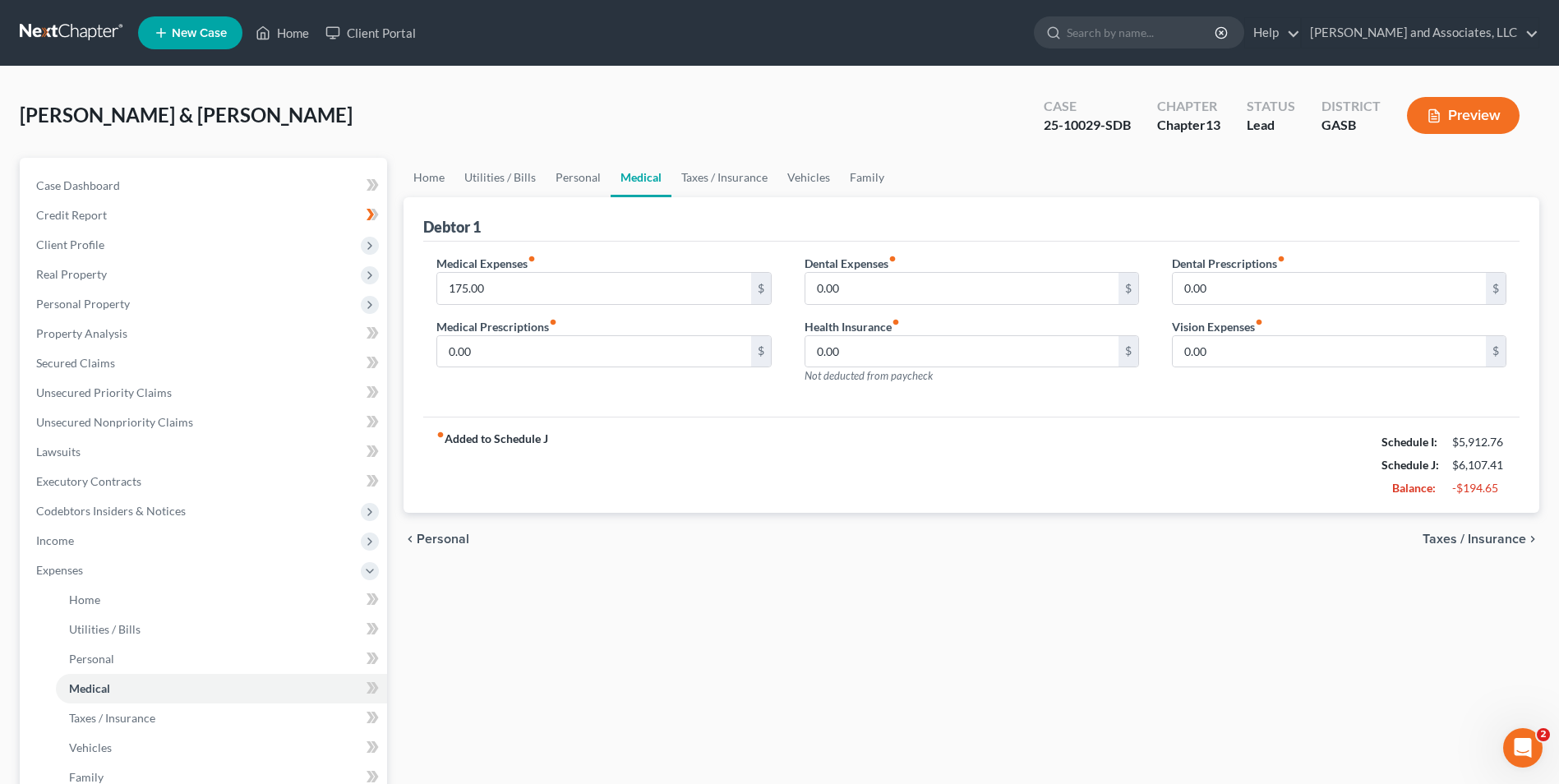
click at [428, 534] on span "Personal" at bounding box center [442, 539] width 53 height 13
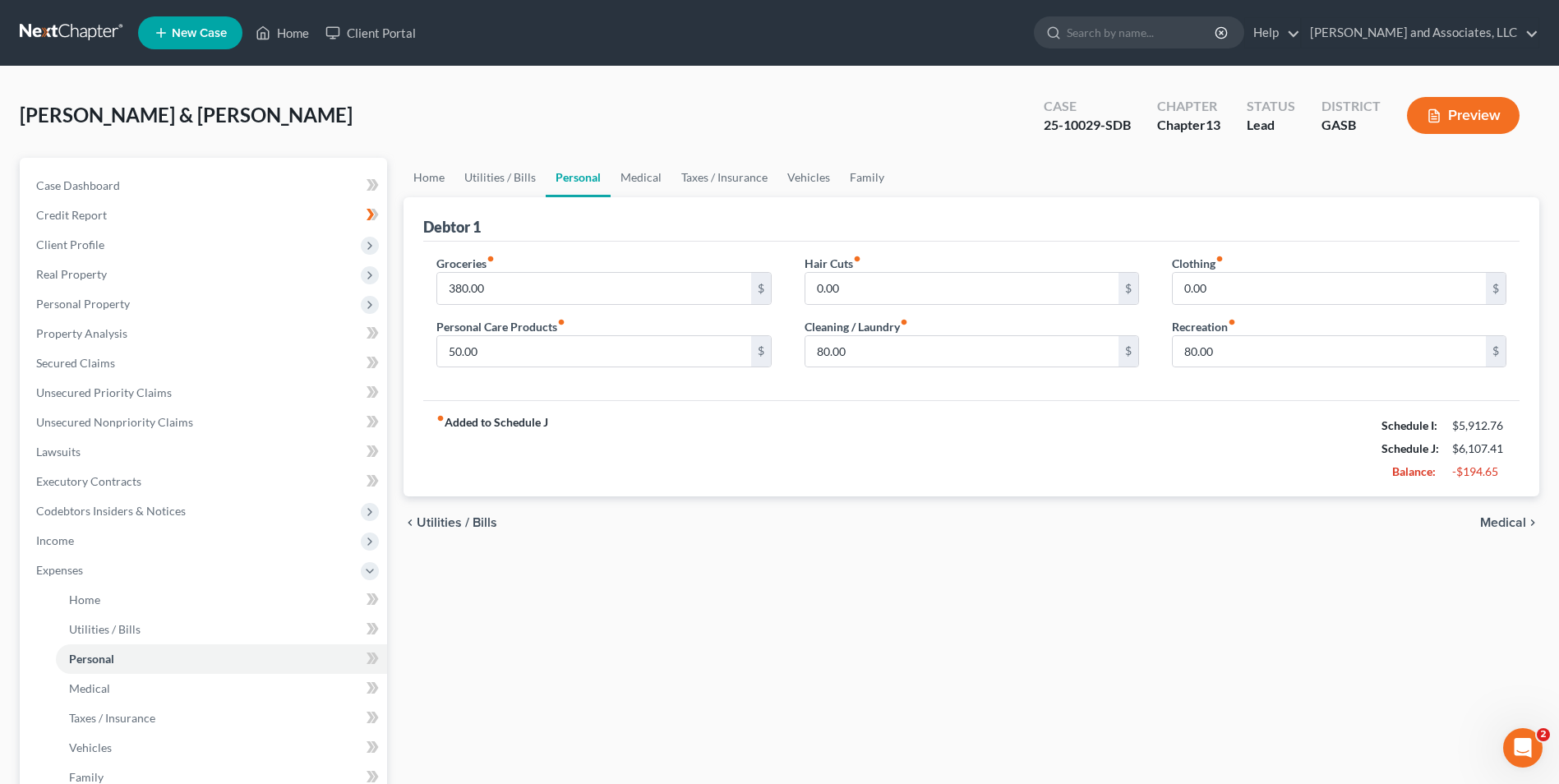
click at [1511, 519] on span "Medical" at bounding box center [1503, 522] width 46 height 13
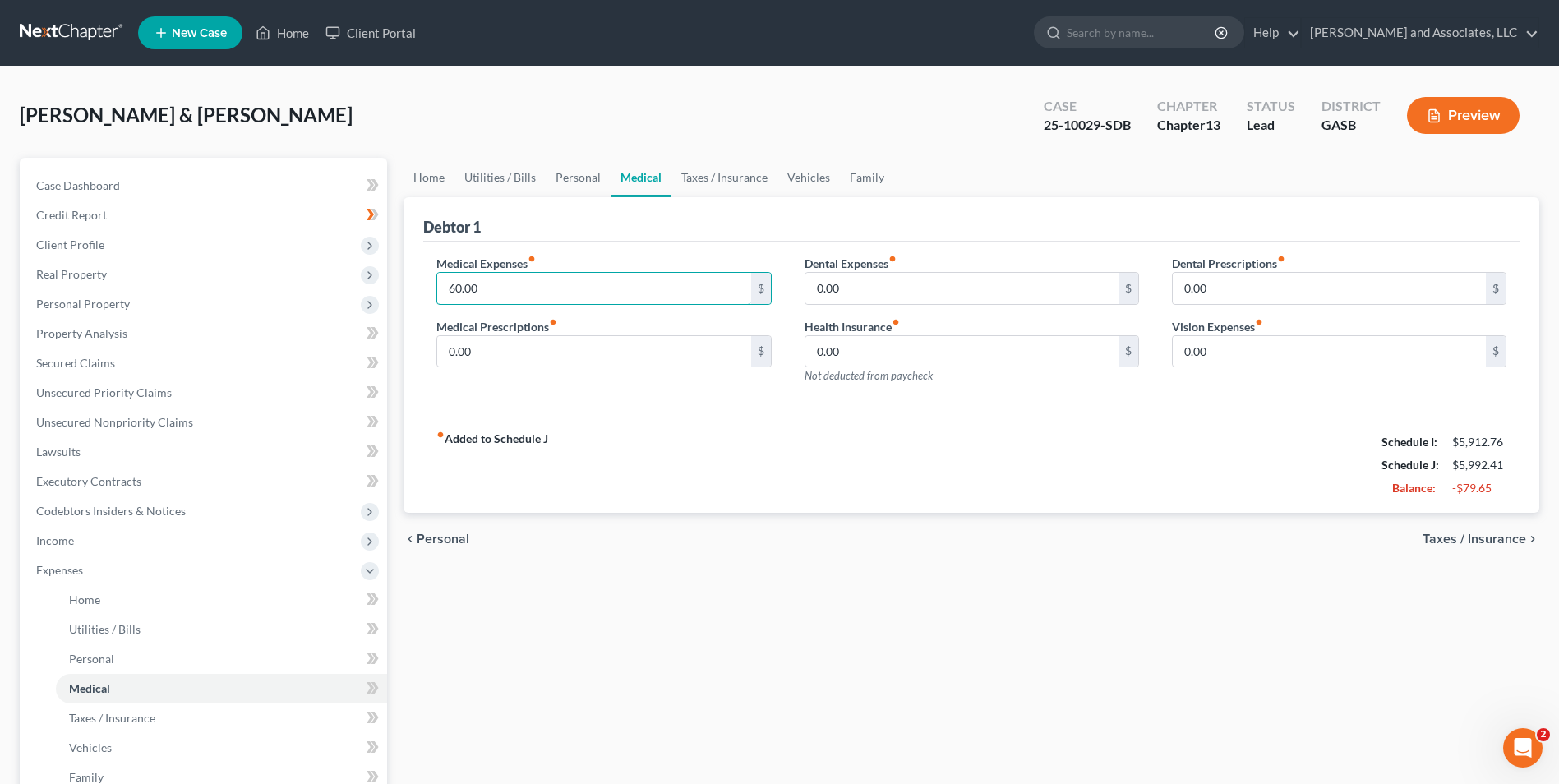
type input "60.00"
click at [1473, 537] on span "Taxes / Insurance" at bounding box center [1474, 539] width 104 height 13
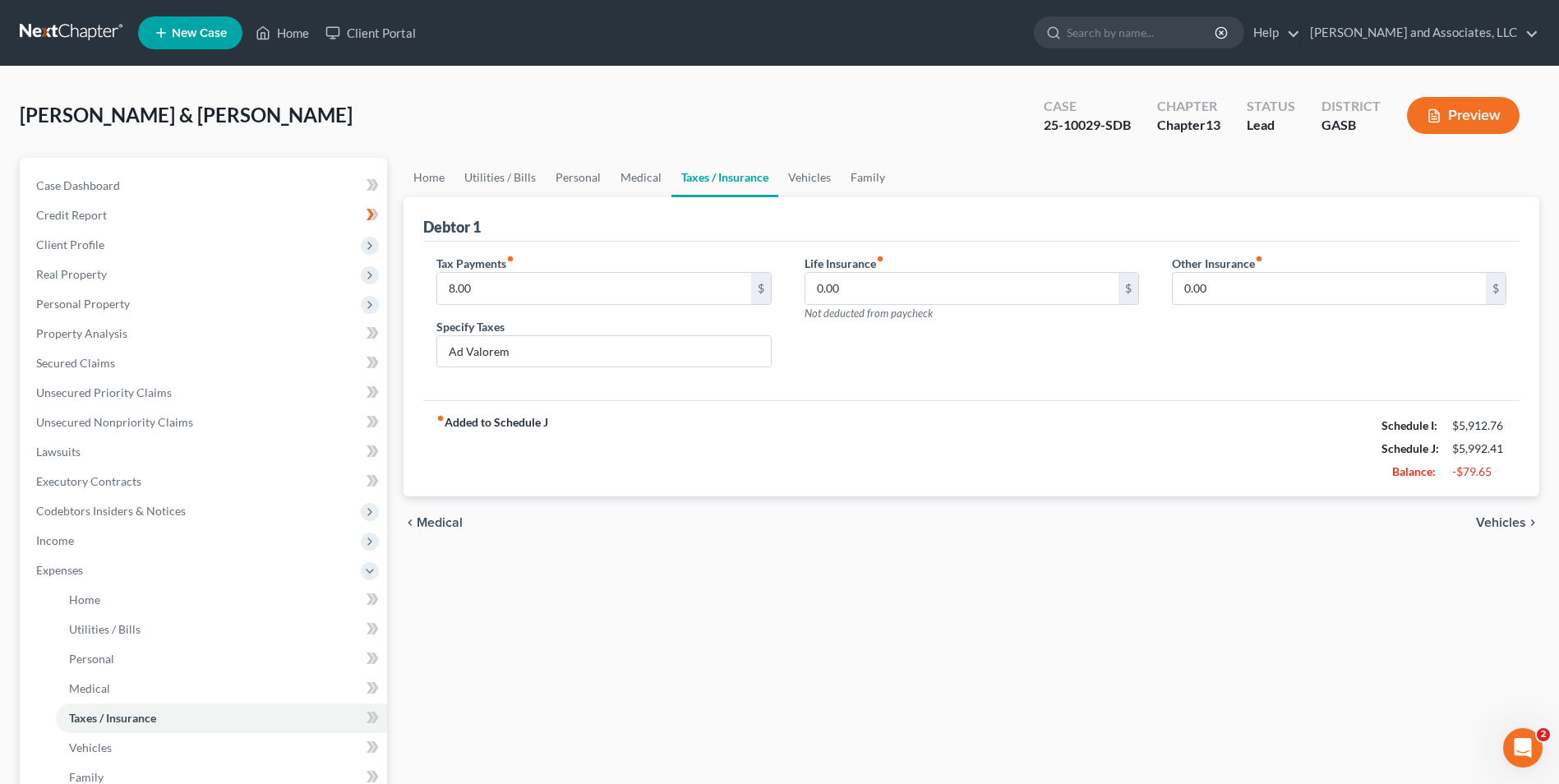
click at [1514, 524] on span "Vehicles" at bounding box center [1501, 522] width 50 height 13
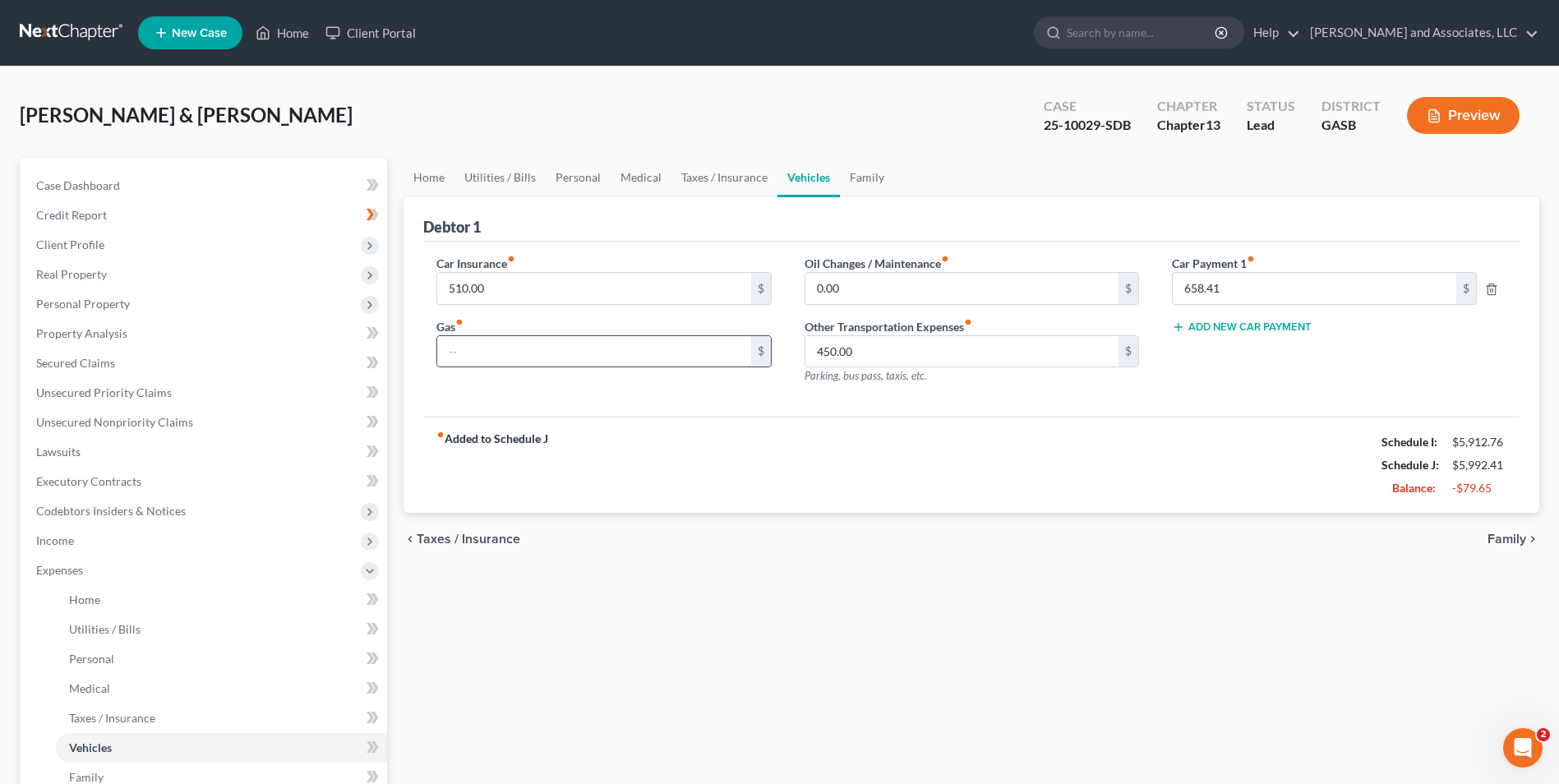
click at [456, 346] on input "text" at bounding box center [593, 351] width 314 height 31
type input "280.00"
type input "0.00"
click at [1201, 288] on input "658.41" at bounding box center [1315, 288] width 284 height 31
click at [1200, 288] on input "658.41" at bounding box center [1315, 288] width 284 height 31
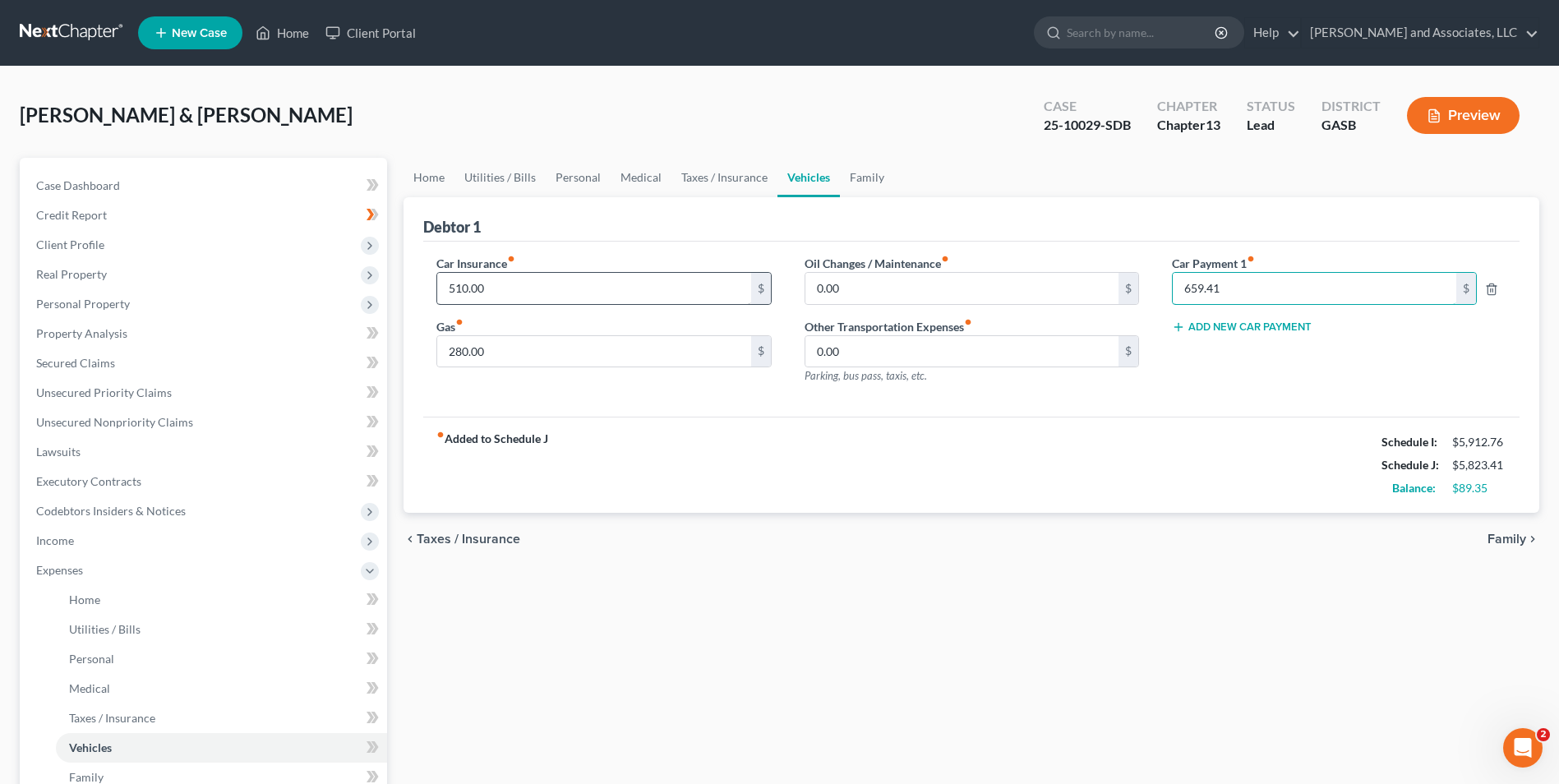
type input "659.41"
click at [499, 287] on input "510.00" at bounding box center [593, 288] width 314 height 31
type input "160.00"
click at [1515, 536] on span "Family" at bounding box center [1506, 539] width 39 height 13
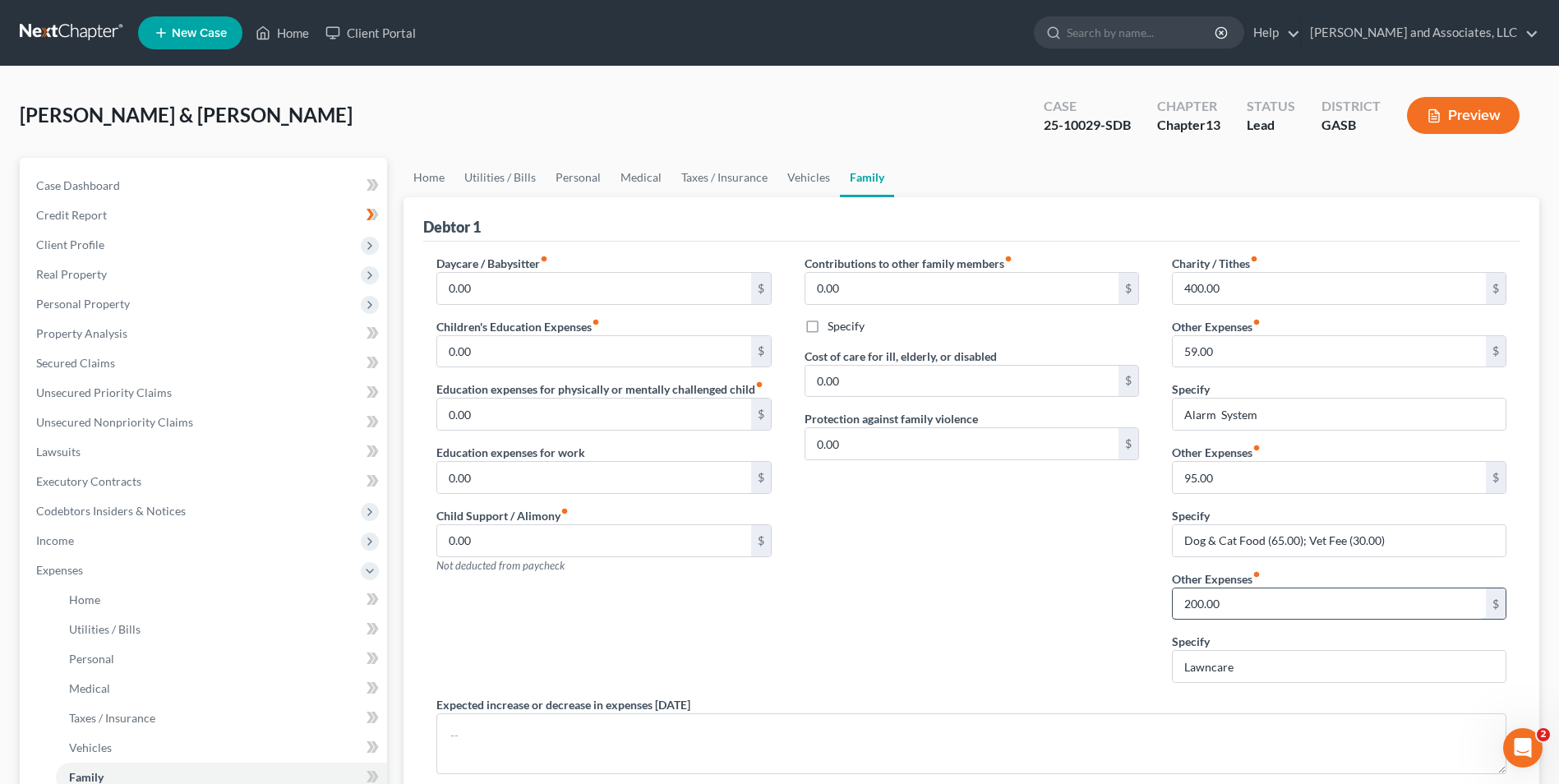
click at [1226, 607] on input "200.00" at bounding box center [1329, 604] width 314 height 31
drag, startPoint x: 1248, startPoint y: 676, endPoint x: 1156, endPoint y: 668, distance: 92.3
click at [1156, 668] on div "Charity / Tithes fiber_manual_record 400.00 $ Other Expenses fiber_manual_recor…" at bounding box center [1339, 475] width 367 height 441
drag, startPoint x: 1201, startPoint y: 595, endPoint x: 1152, endPoint y: 597, distance: 49.0
click at [1152, 597] on div "Daycare / Babysitter fiber_manual_record 0.00 $ Children's Education Expenses f…" at bounding box center [971, 547] width 1103 height 585
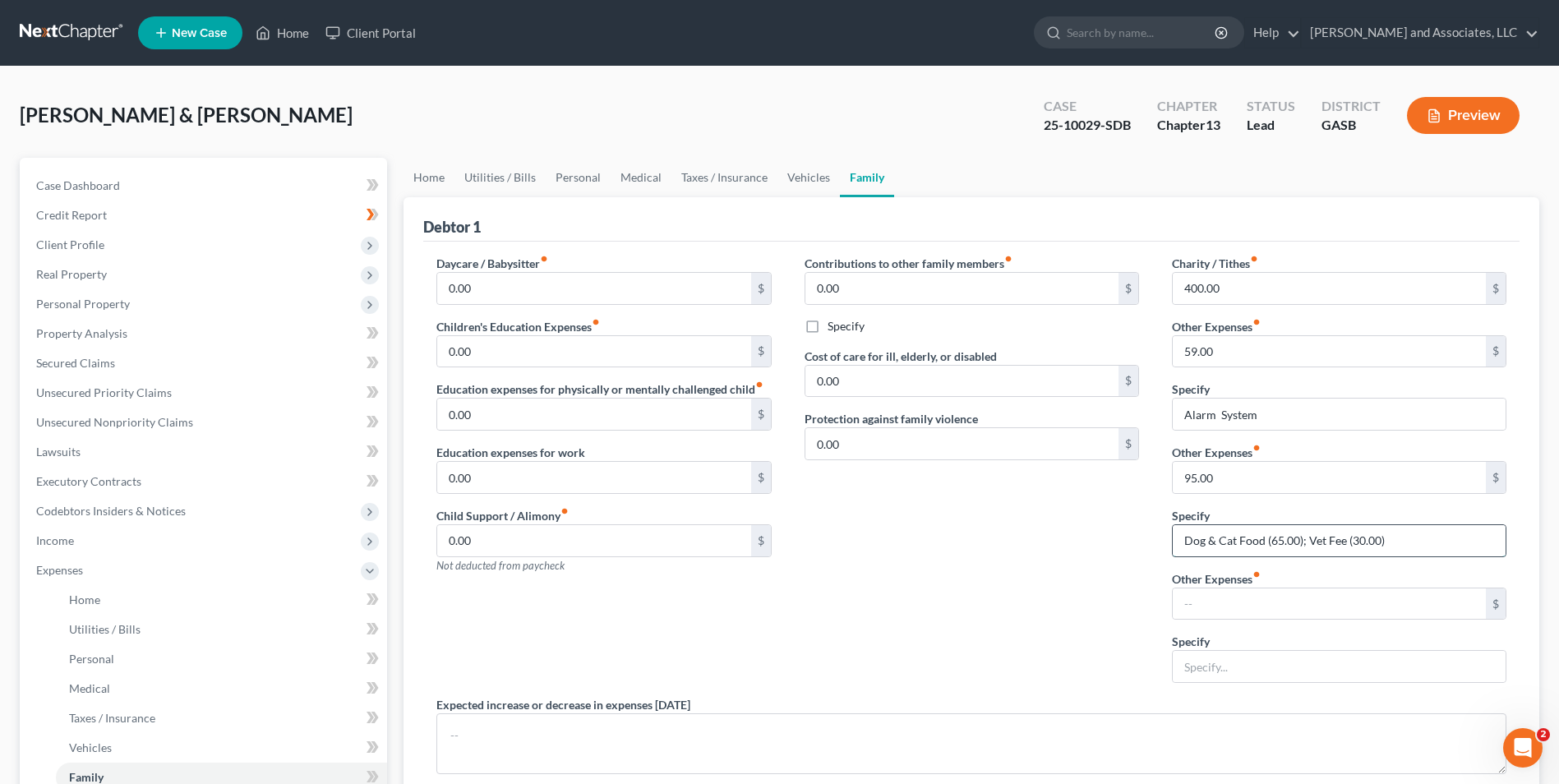
click at [1397, 533] on input "Dog & Cat Food (65.00); Vet Fee (30.00)" at bounding box center [1339, 541] width 333 height 31
click at [1296, 538] on input "Dog & Cat Food (65.00)" at bounding box center [1339, 541] width 333 height 31
drag, startPoint x: 1313, startPoint y: 540, endPoint x: 1266, endPoint y: 535, distance: 47.3
click at [1266, 535] on input "Dog & Cat Food (47.35)" at bounding box center [1339, 541] width 333 height 31
type input "Dog & Cat Food"
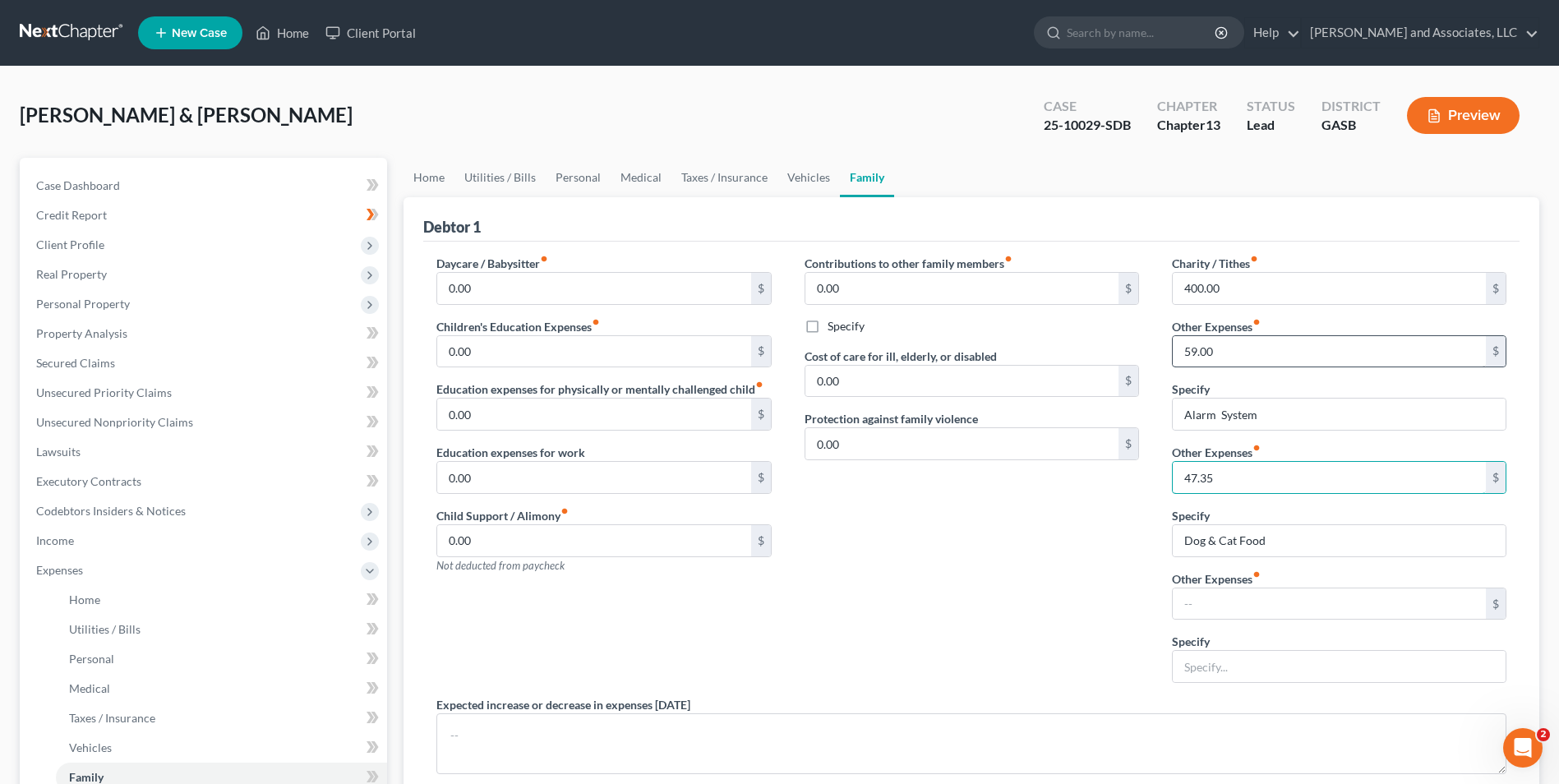
type input "47.35"
type input "72.00"
drag, startPoint x: 1226, startPoint y: 287, endPoint x: 1152, endPoint y: 280, distance: 74.3
drag, startPoint x: 1152, startPoint y: 280, endPoint x: 1074, endPoint y: 577, distance: 307.1
drag, startPoint x: 1074, startPoint y: 577, endPoint x: 917, endPoint y: 621, distance: 163.0
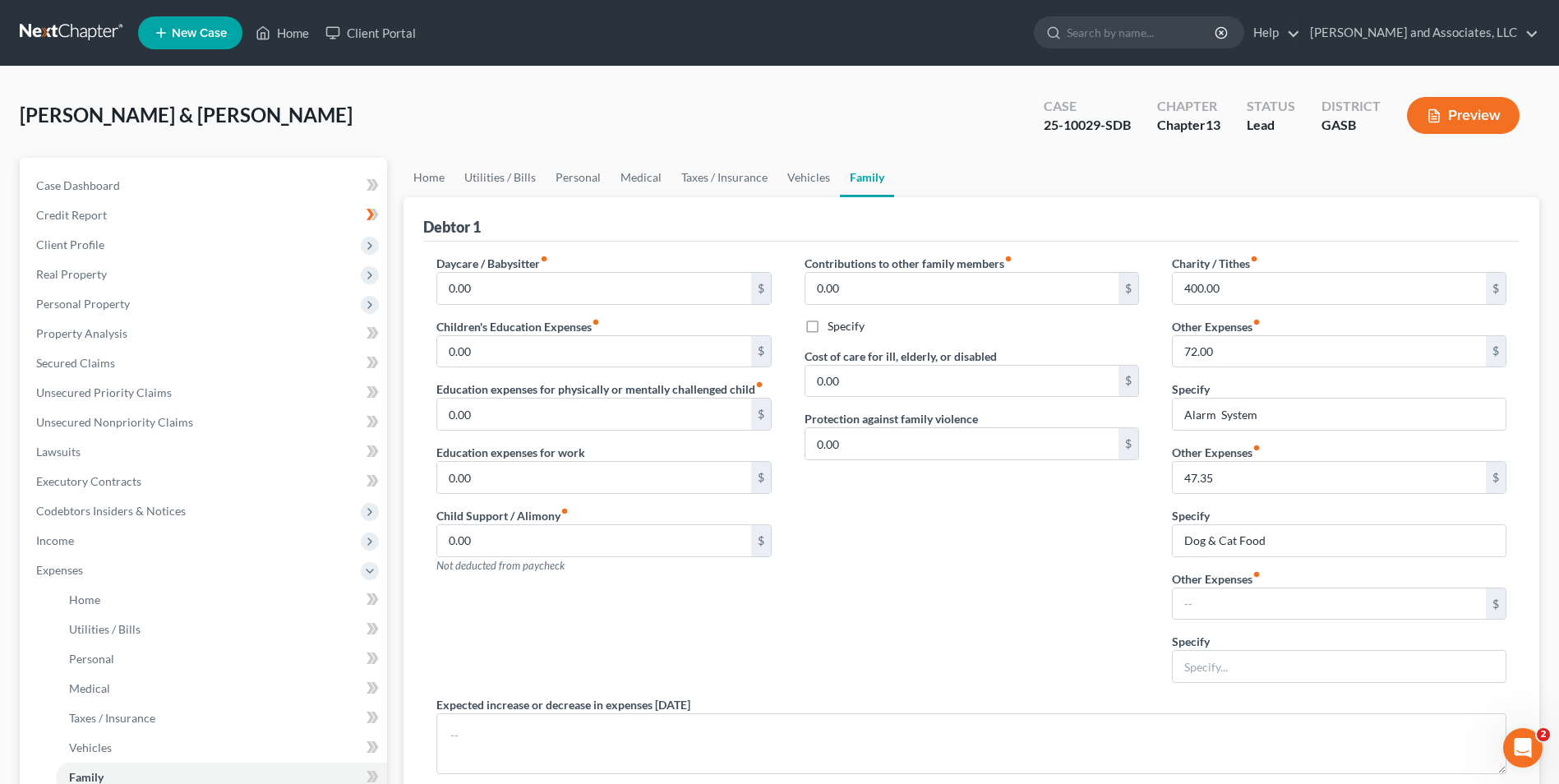
click at [917, 621] on div "Contributions to other family members fiber_manual_record 0.00 $ Specify Cost o…" at bounding box center [972, 475] width 367 height 441
click at [1202, 289] on input "400.00" at bounding box center [1329, 288] width 314 height 31
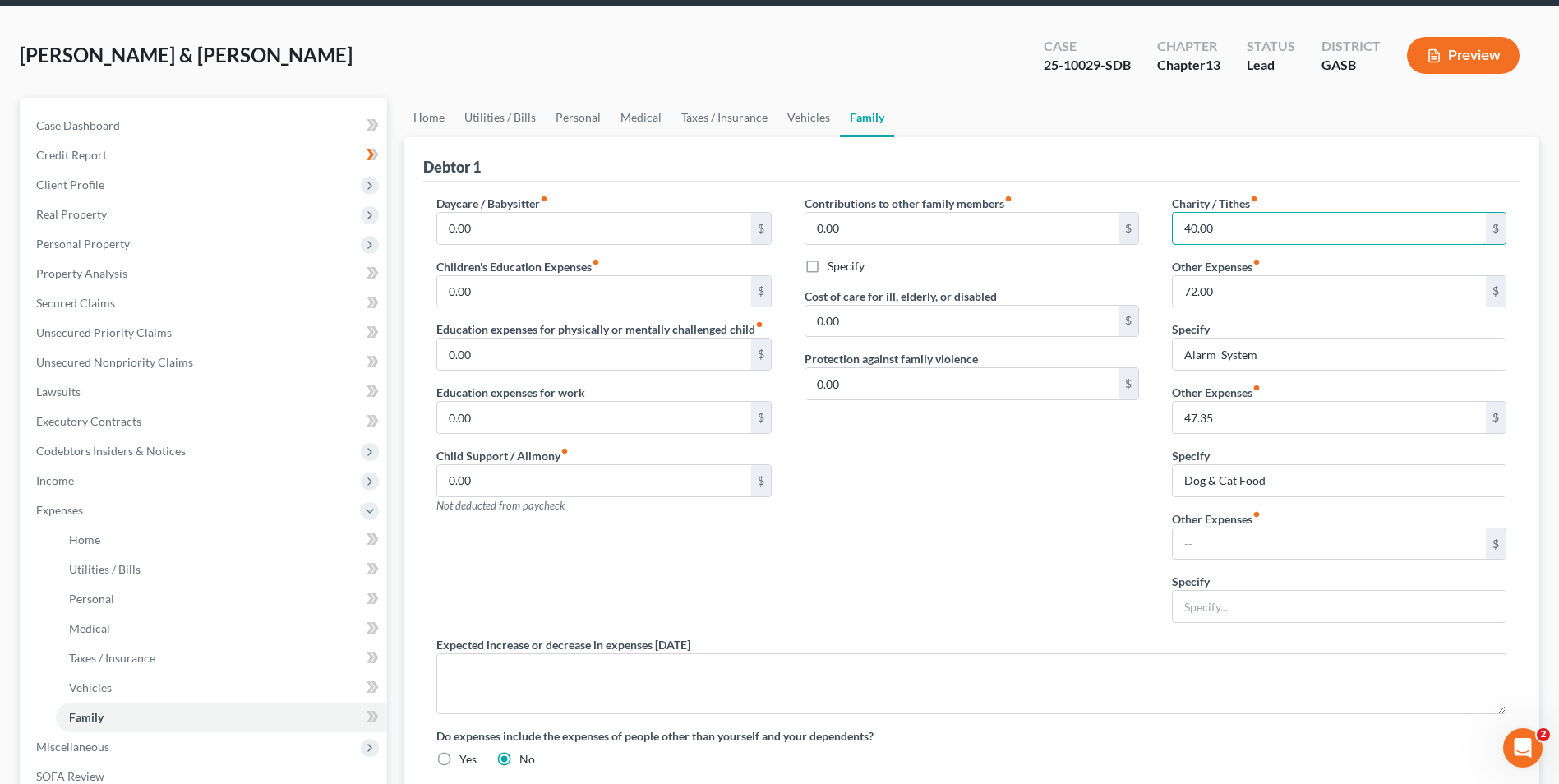
scroll to position [59, 0]
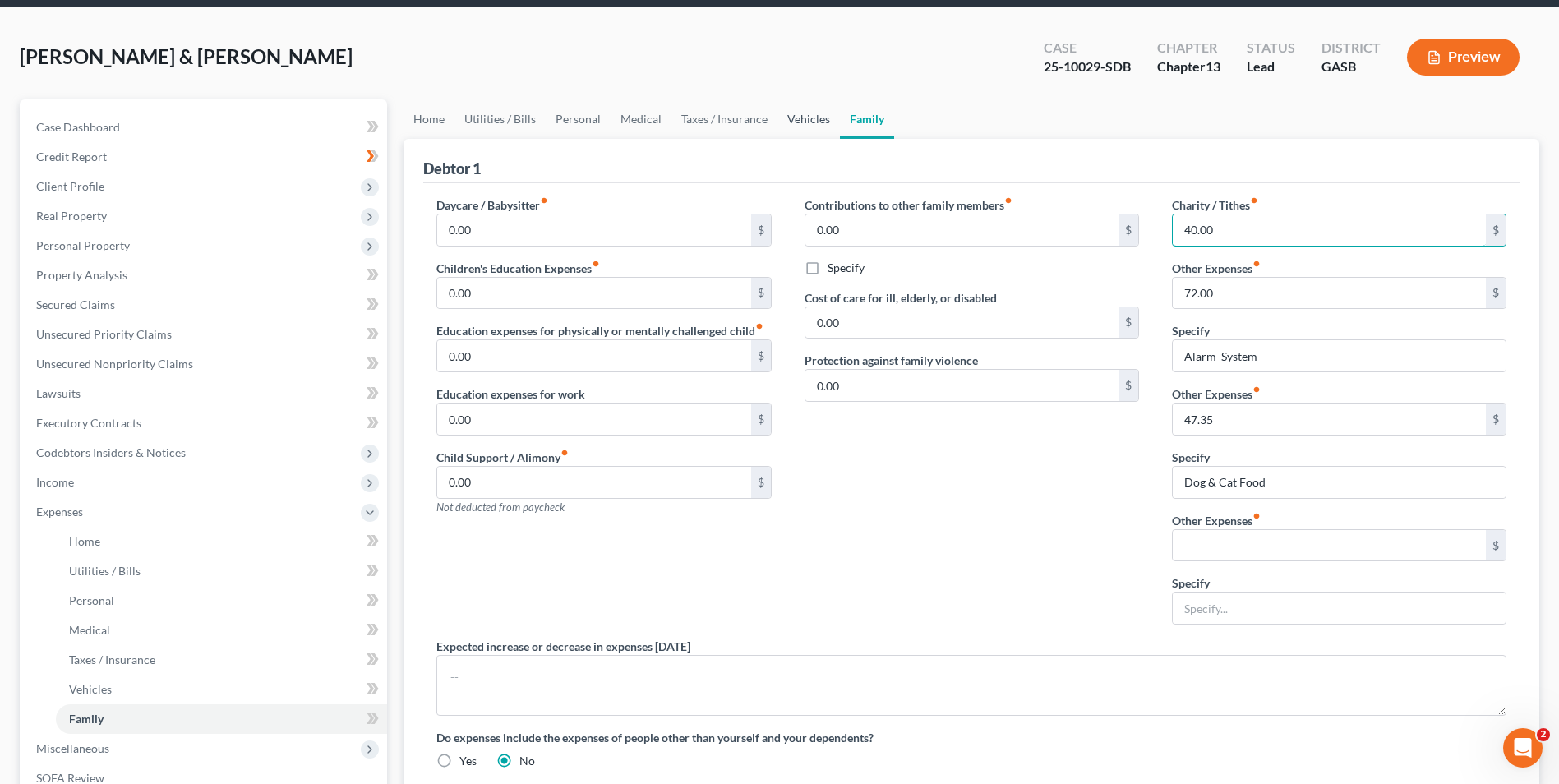
type input "40.00"
click at [806, 120] on link "Vehicles" at bounding box center [808, 119] width 62 height 40
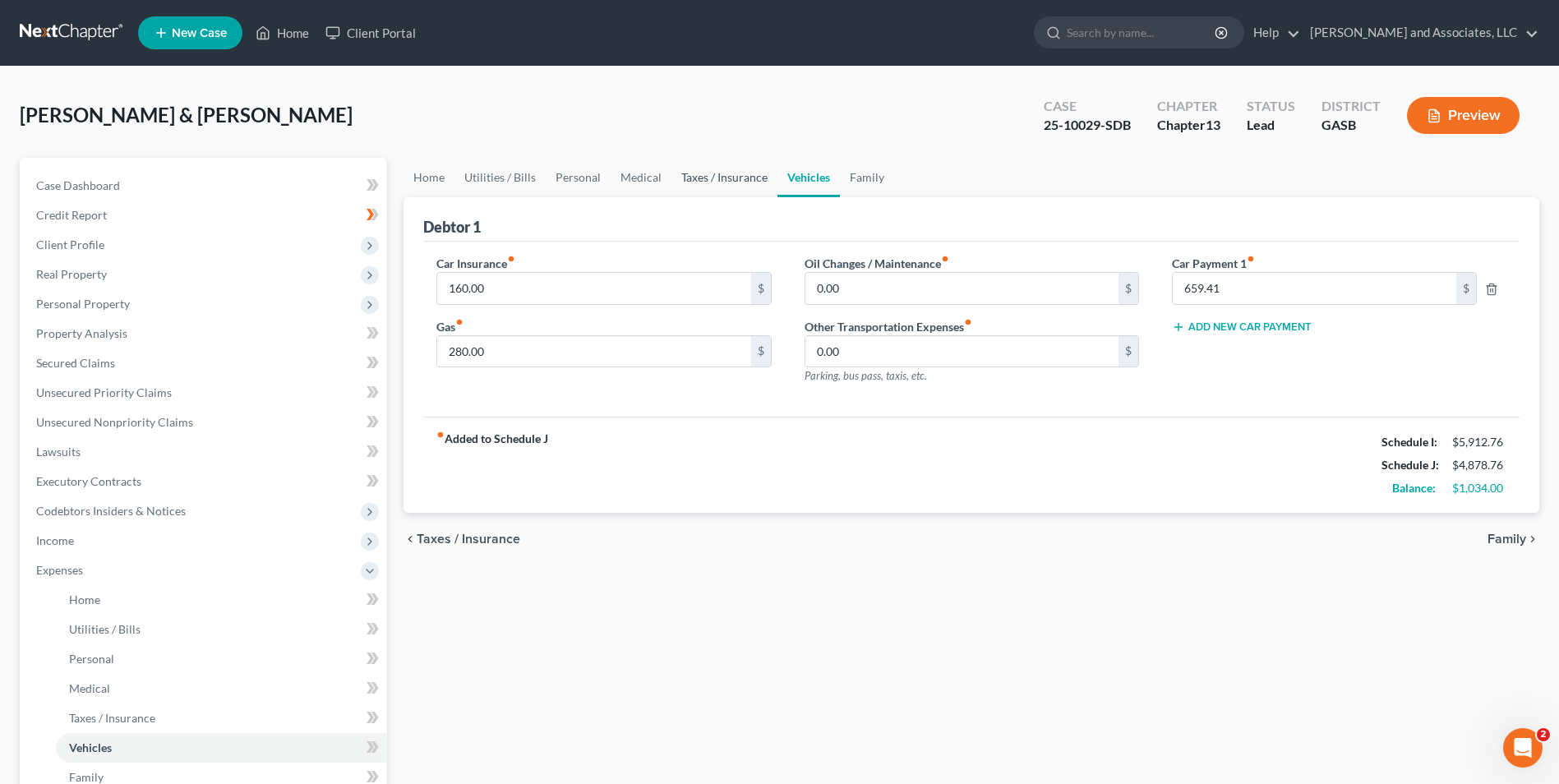
click at [707, 176] on link "Taxes / Insurance" at bounding box center [724, 178] width 106 height 40
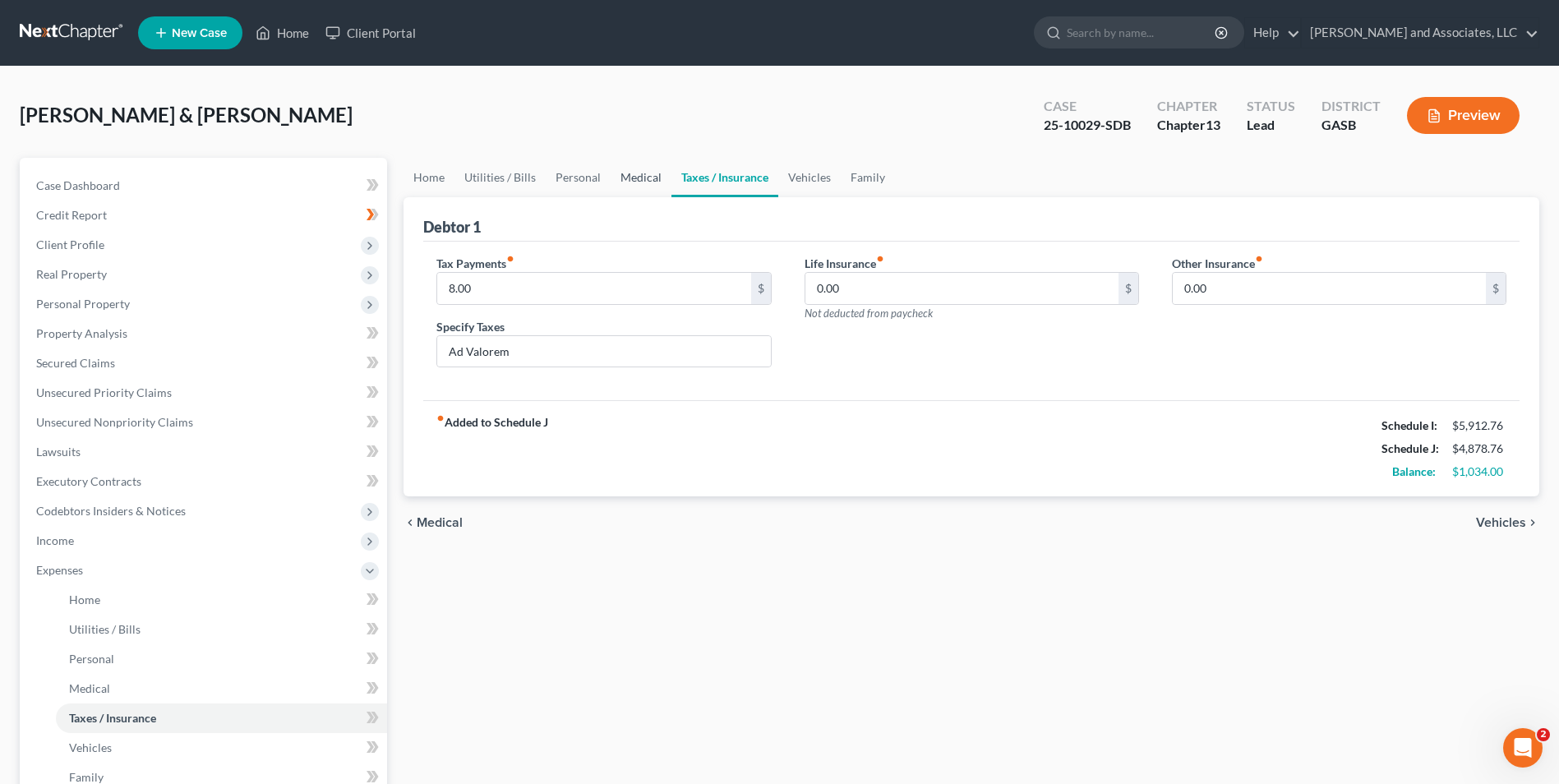
click at [627, 176] on link "Medical" at bounding box center [641, 178] width 60 height 40
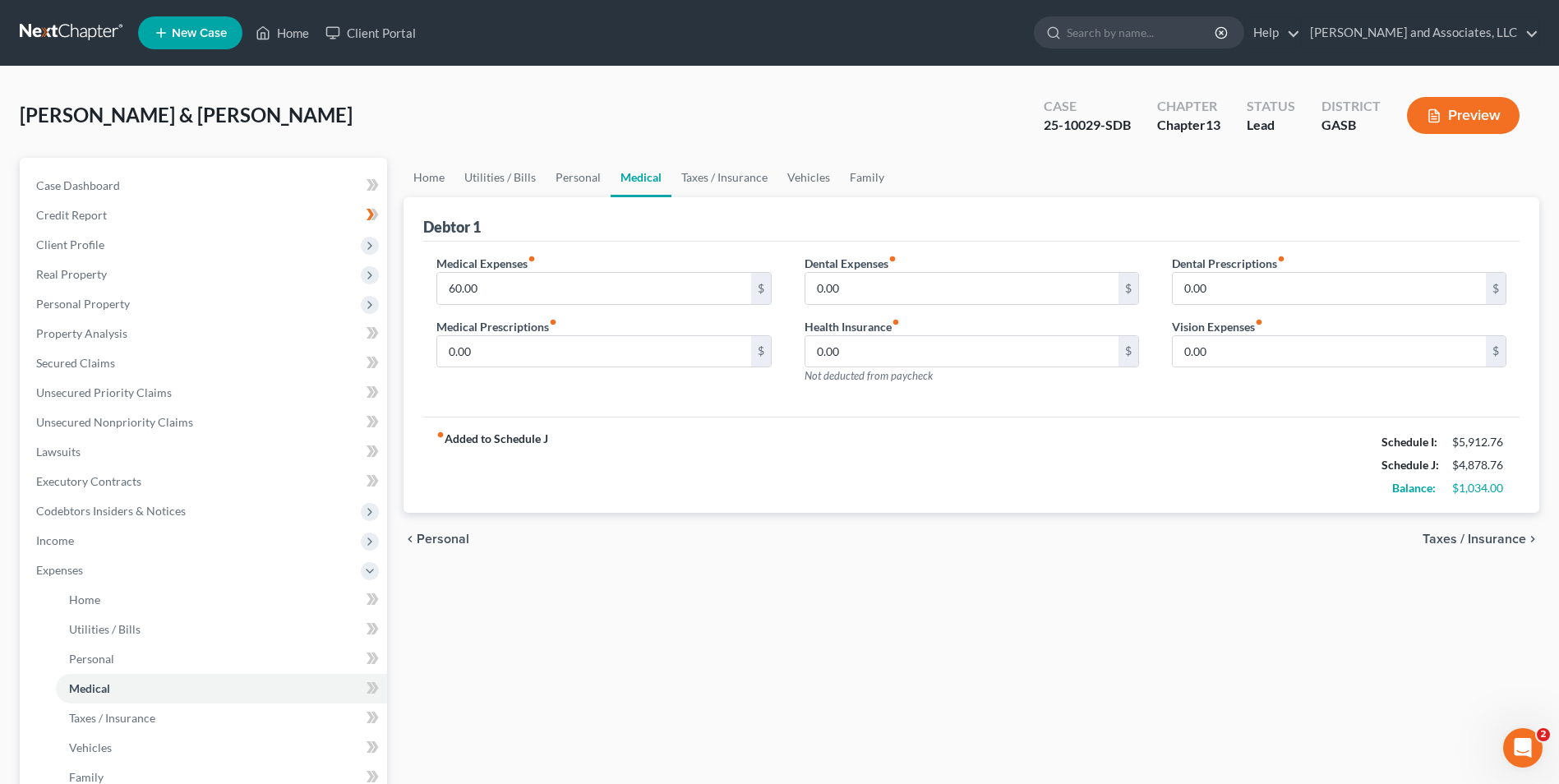
click at [452, 537] on span "Personal" at bounding box center [442, 539] width 53 height 13
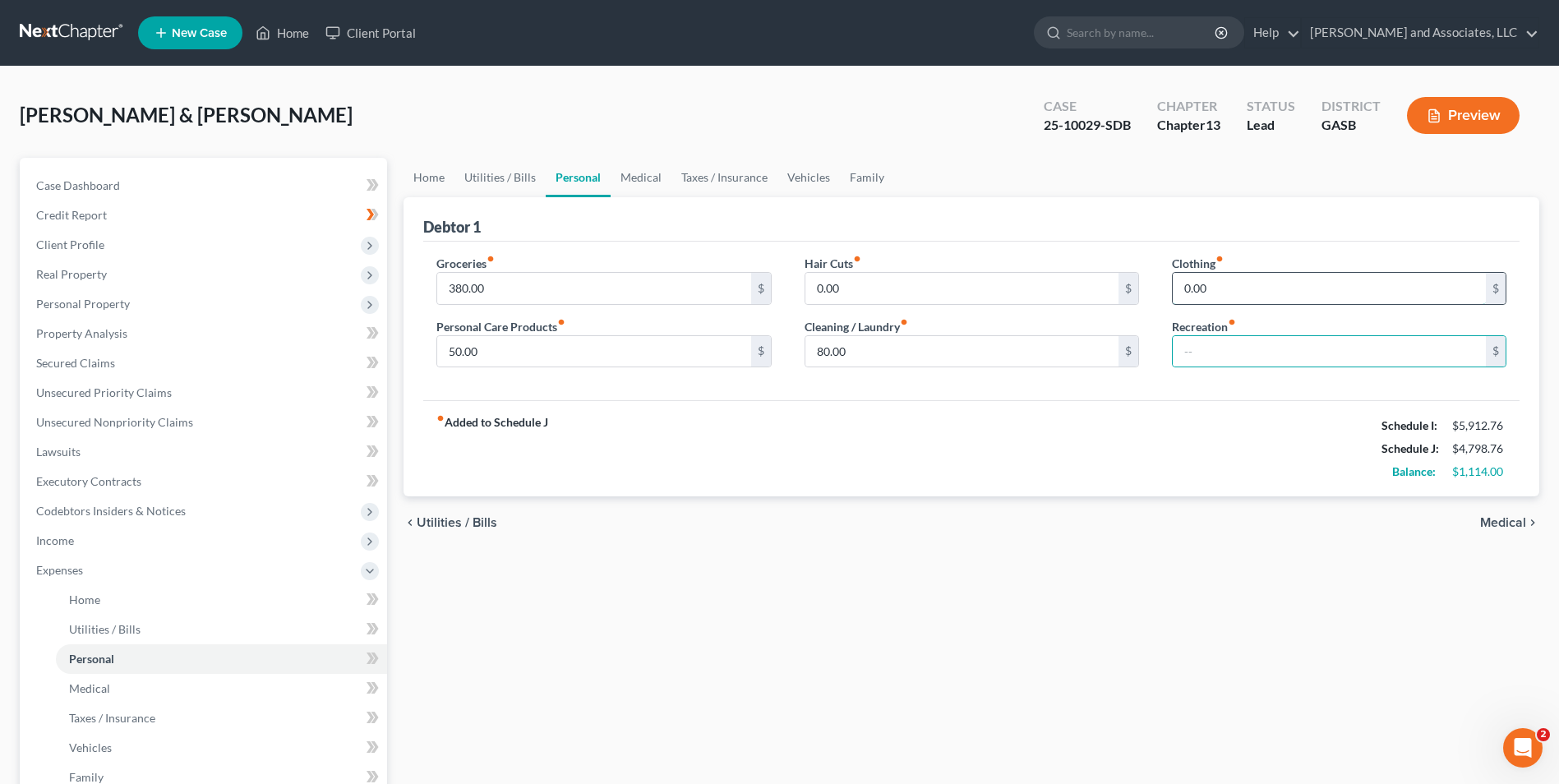
click at [1185, 288] on input "0.00" at bounding box center [1329, 288] width 314 height 31
type input "80.00"
click at [438, 525] on span "Utilities / Bills" at bounding box center [456, 522] width 80 height 13
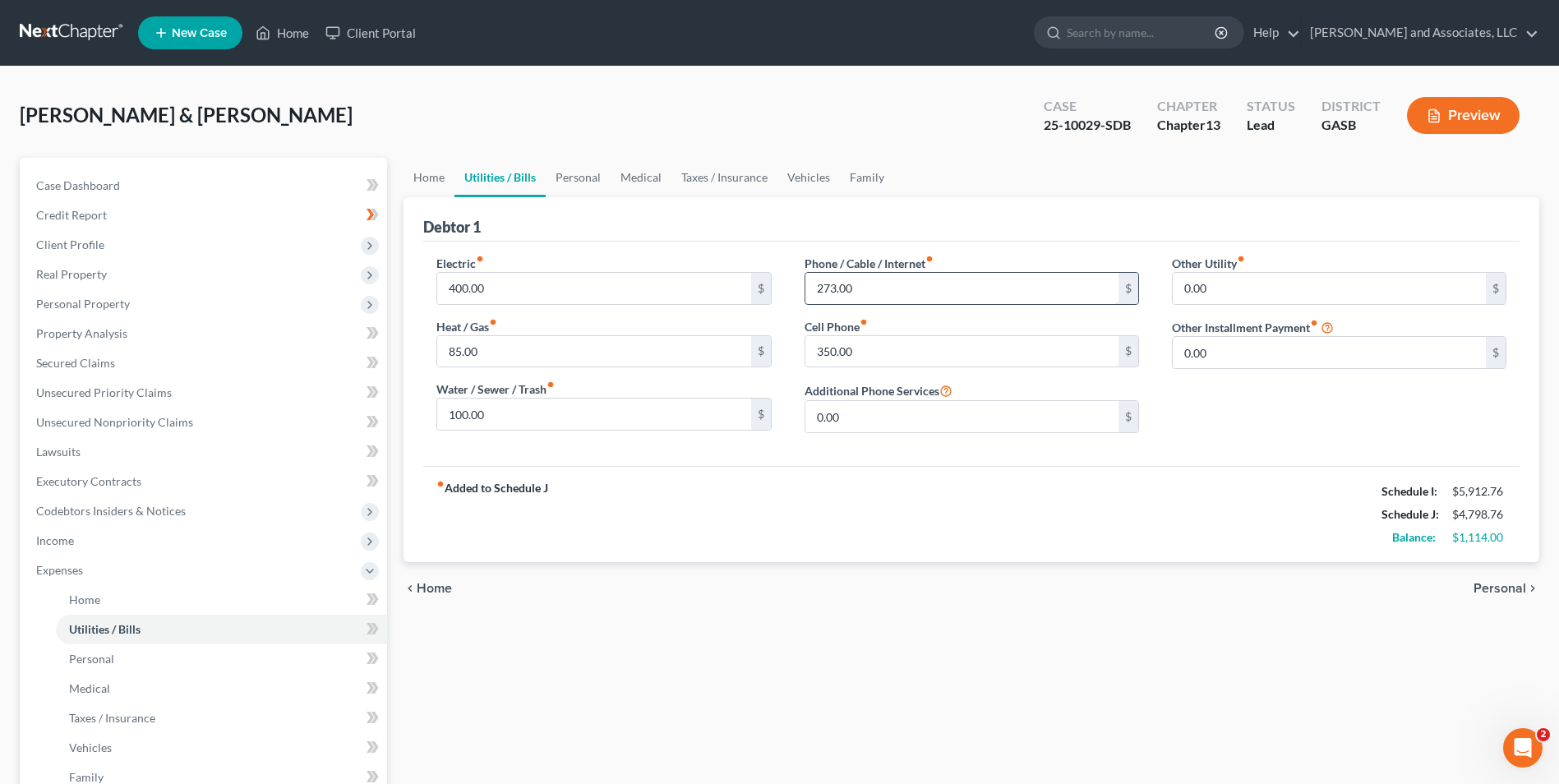
click at [866, 286] on input "273.00" at bounding box center [962, 288] width 314 height 31
type input "380.00"
click at [859, 354] on input "350.00" at bounding box center [962, 351] width 314 height 31
click at [1506, 583] on span "Personal" at bounding box center [1499, 588] width 53 height 13
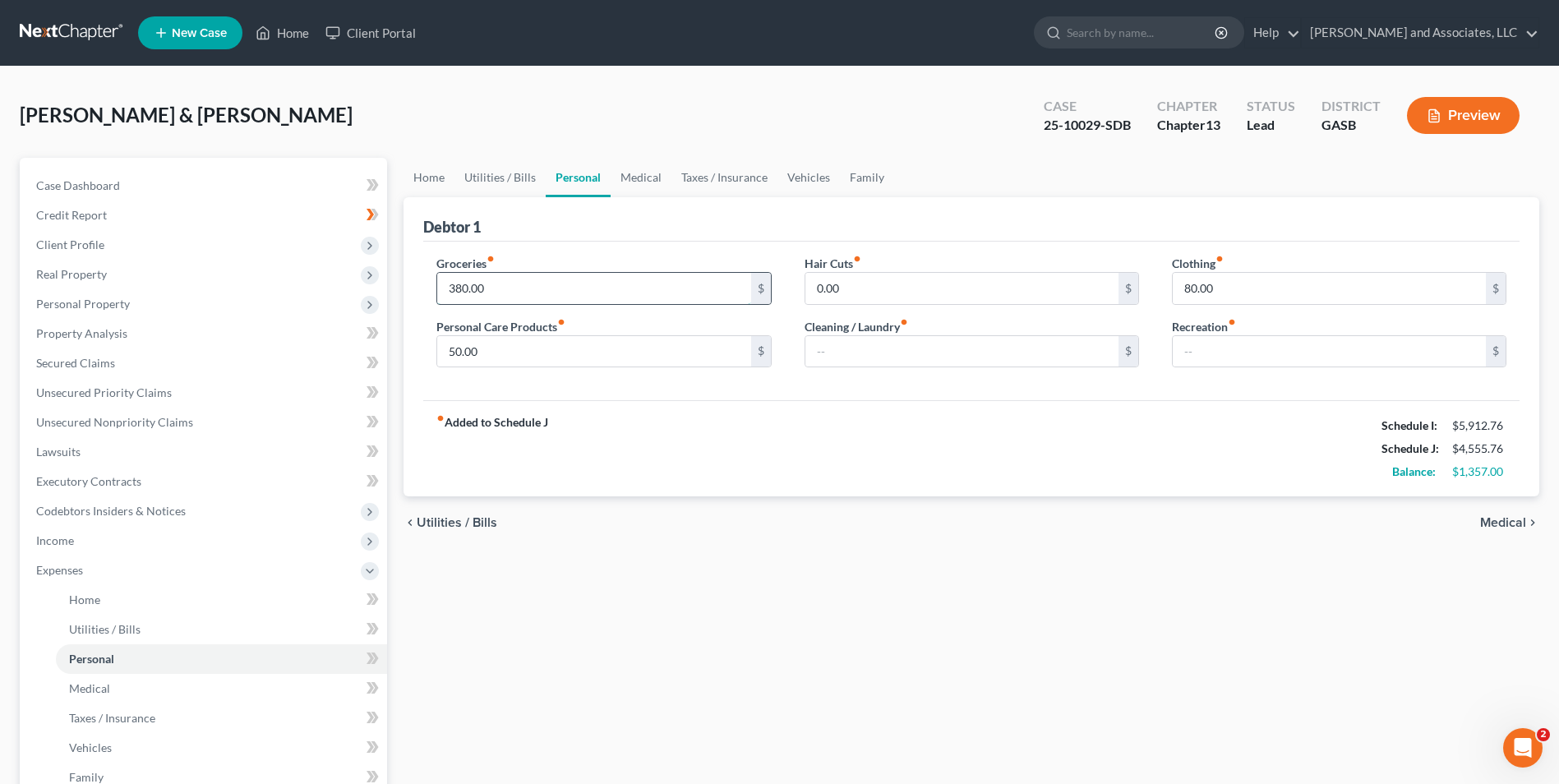
click at [466, 288] on input "380.00" at bounding box center [593, 288] width 314 height 31
type input "387.00"
click at [723, 558] on div "Home Utilities / Bills Personal Medical Taxes / Insurance Vehicles Family Debto…" at bounding box center [972, 603] width 1152 height 890
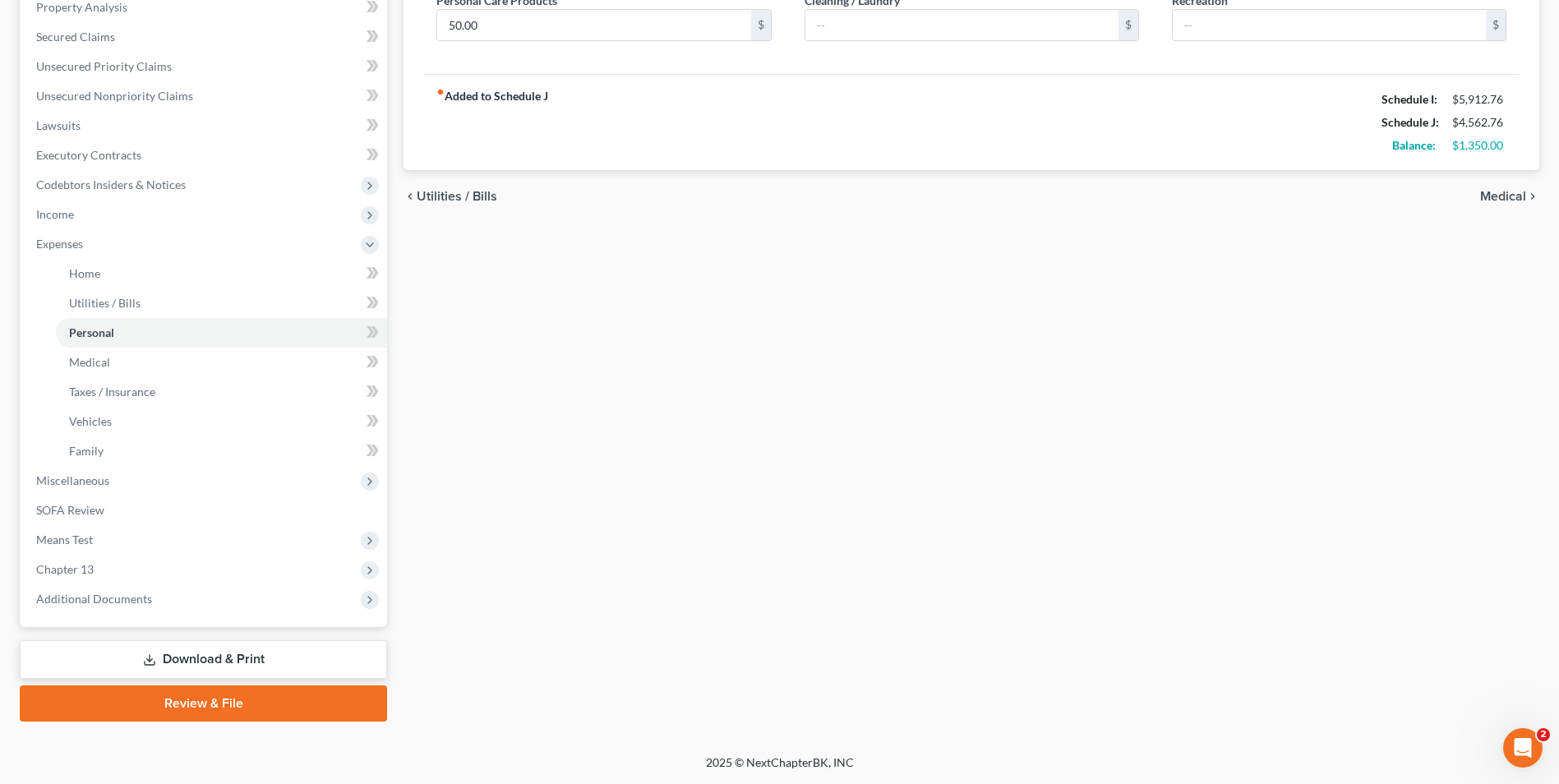
click at [1508, 190] on span "Medical" at bounding box center [1503, 196] width 46 height 13
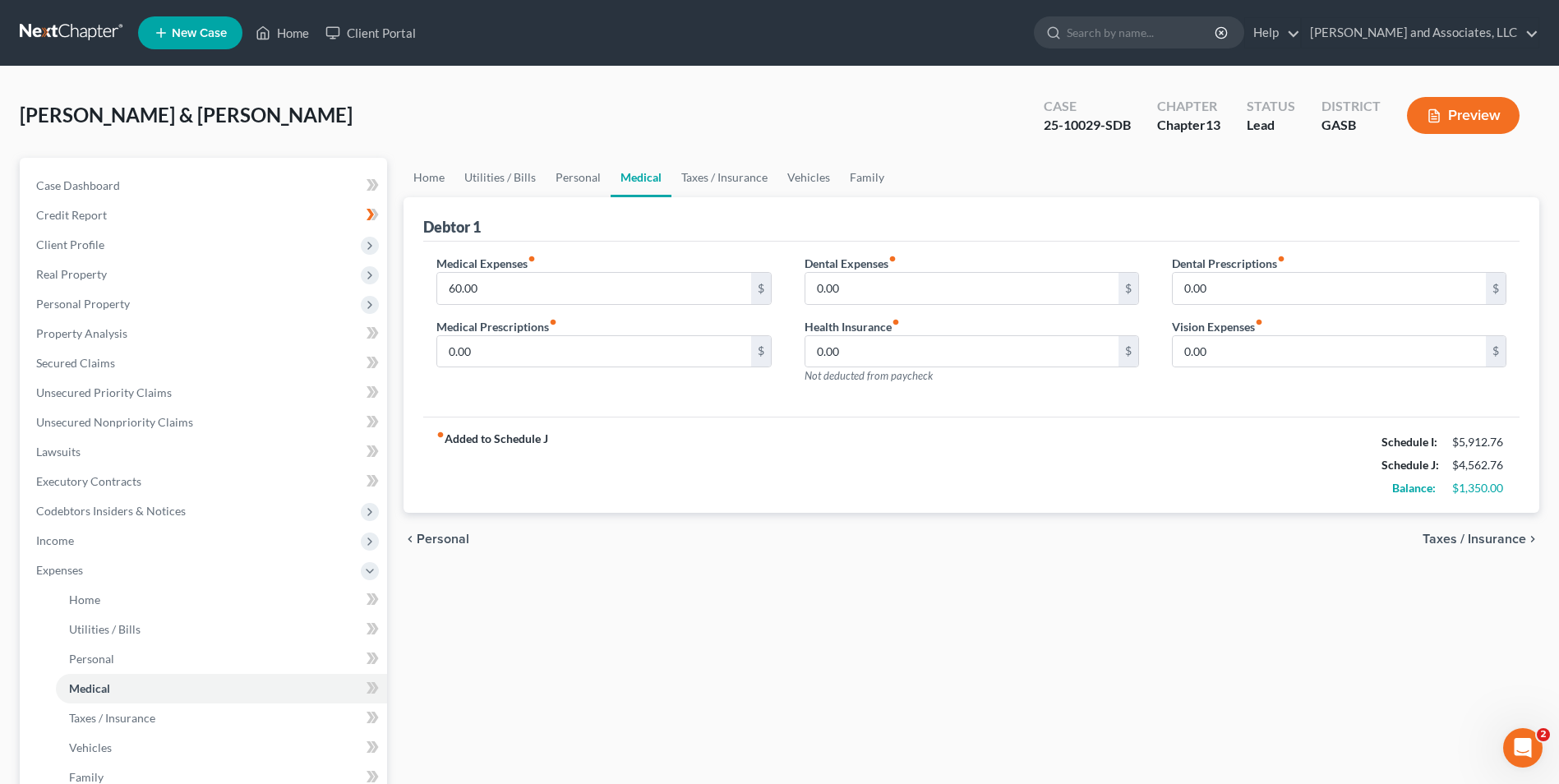
click at [1473, 533] on span "Taxes / Insurance" at bounding box center [1474, 539] width 104 height 13
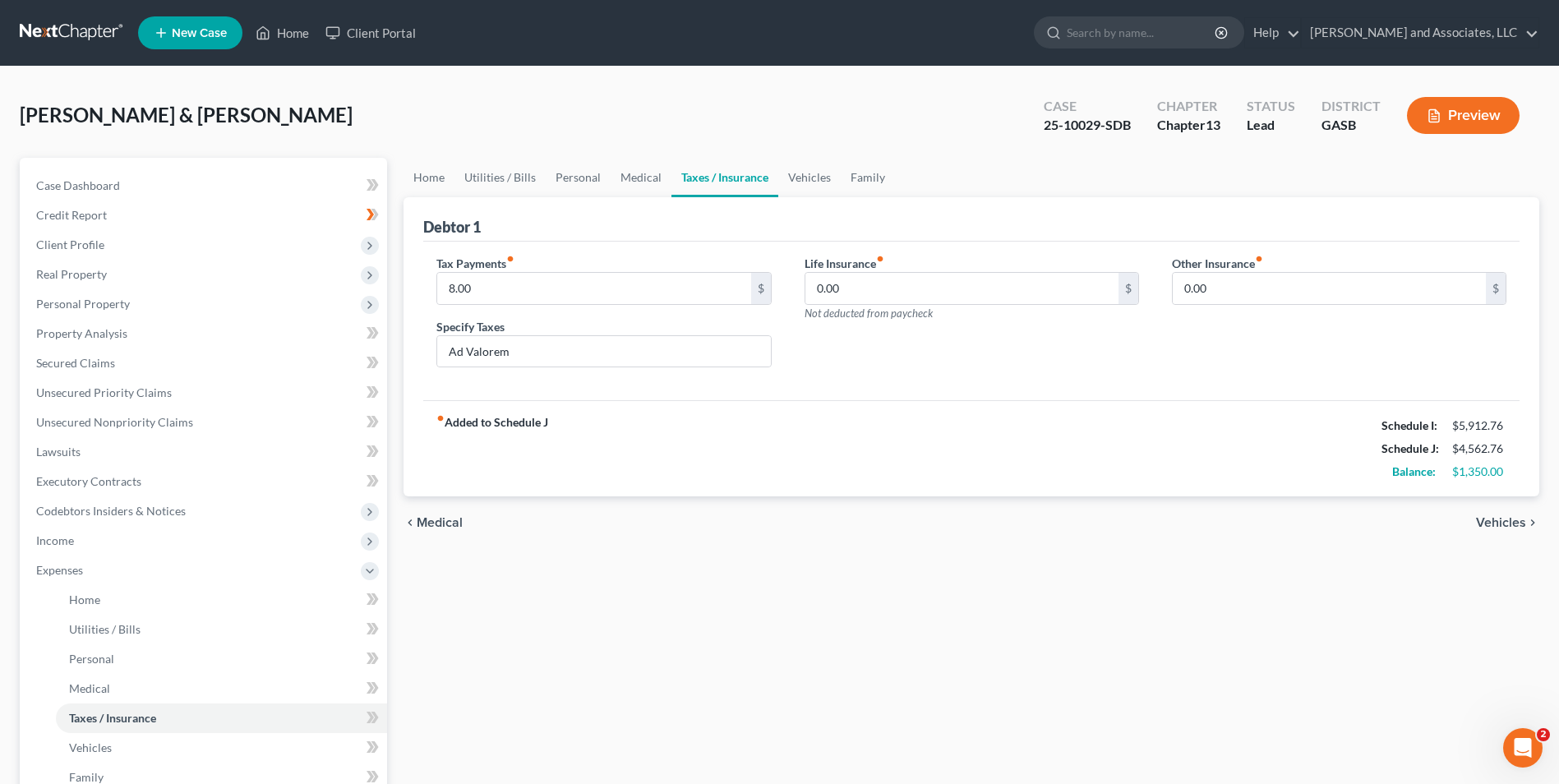
click at [1493, 526] on span "Vehicles" at bounding box center [1501, 522] width 50 height 13
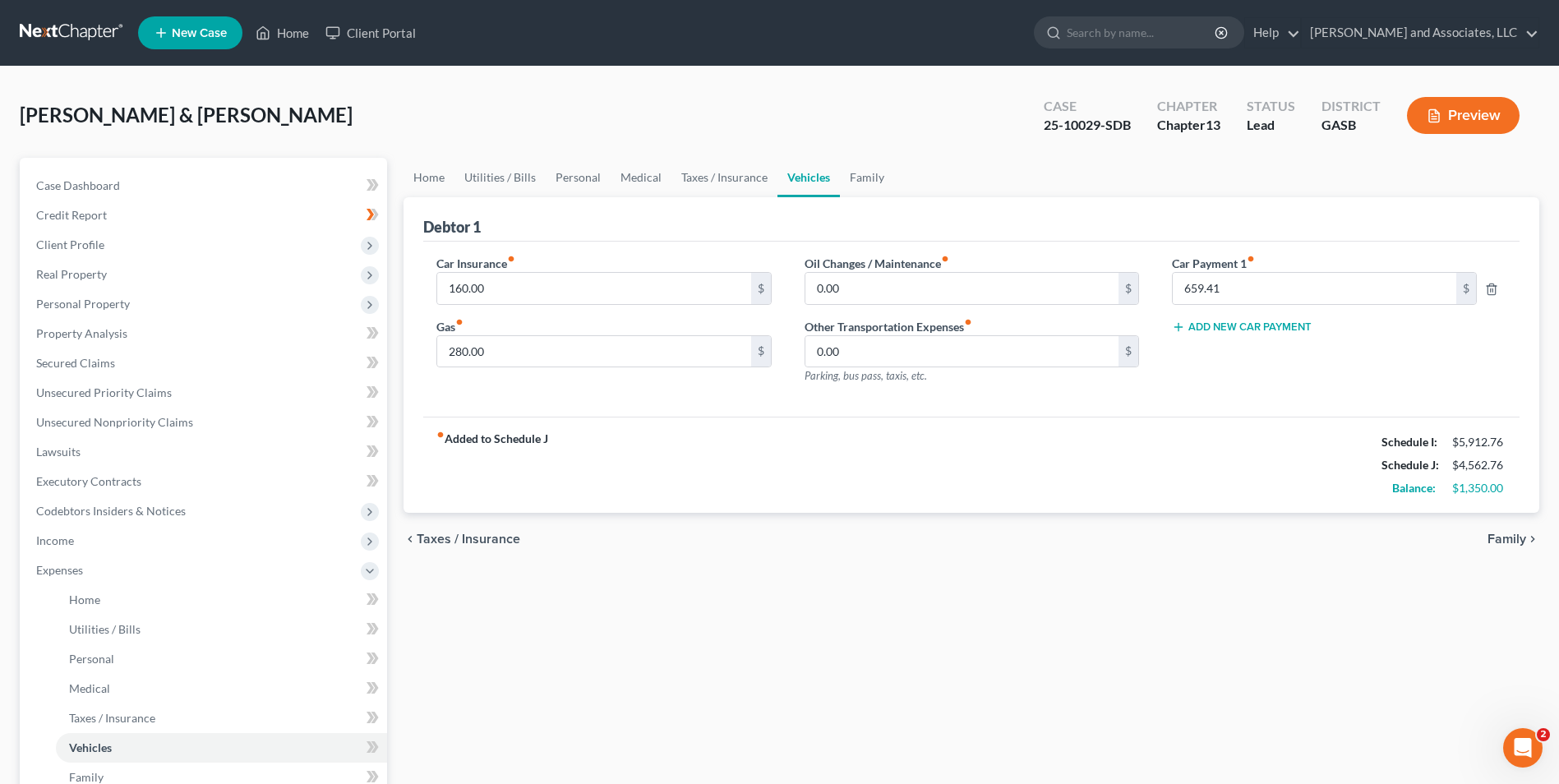
click at [1504, 539] on span "Family" at bounding box center [1506, 539] width 39 height 13
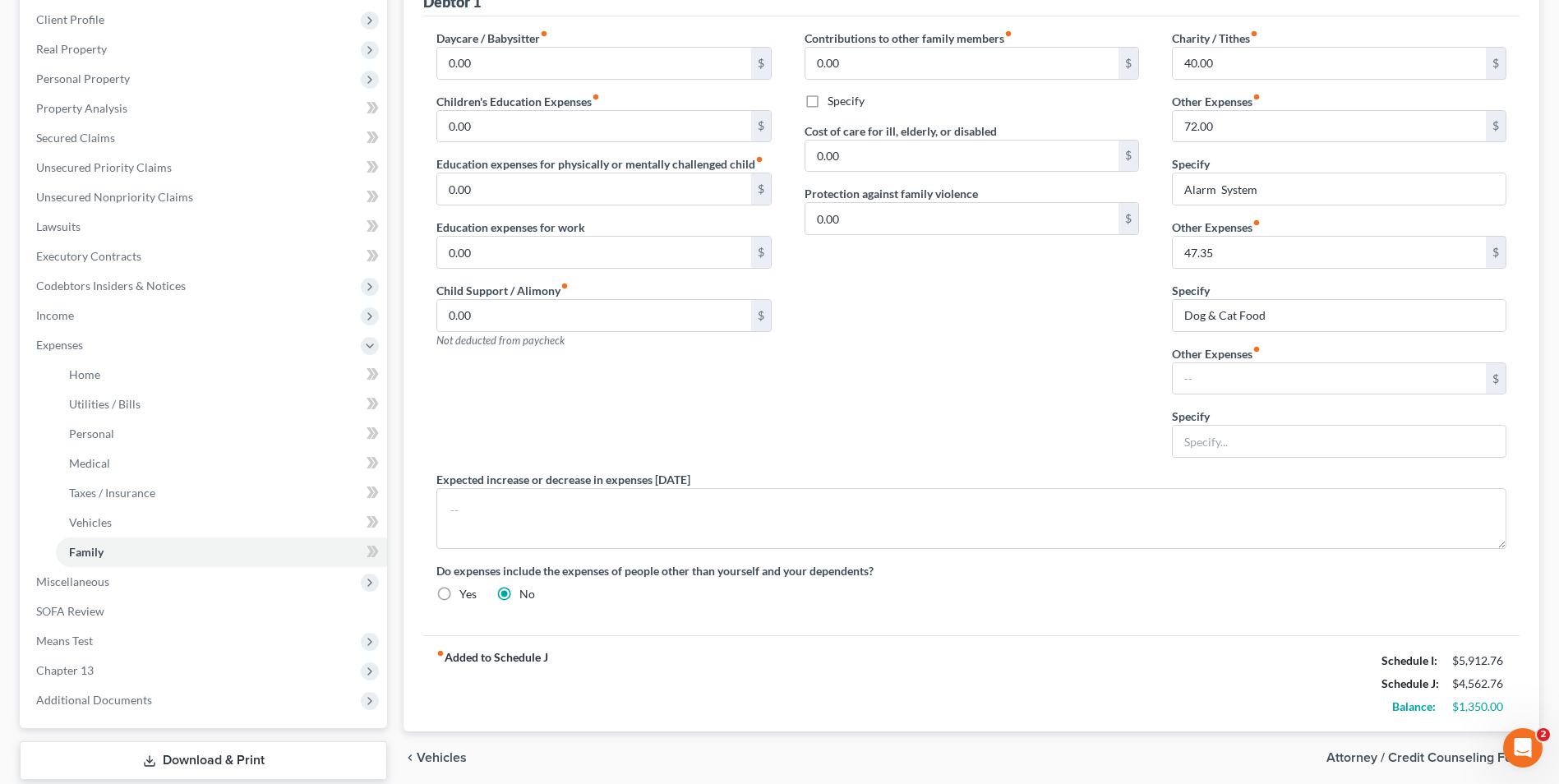
scroll to position [326, 0]
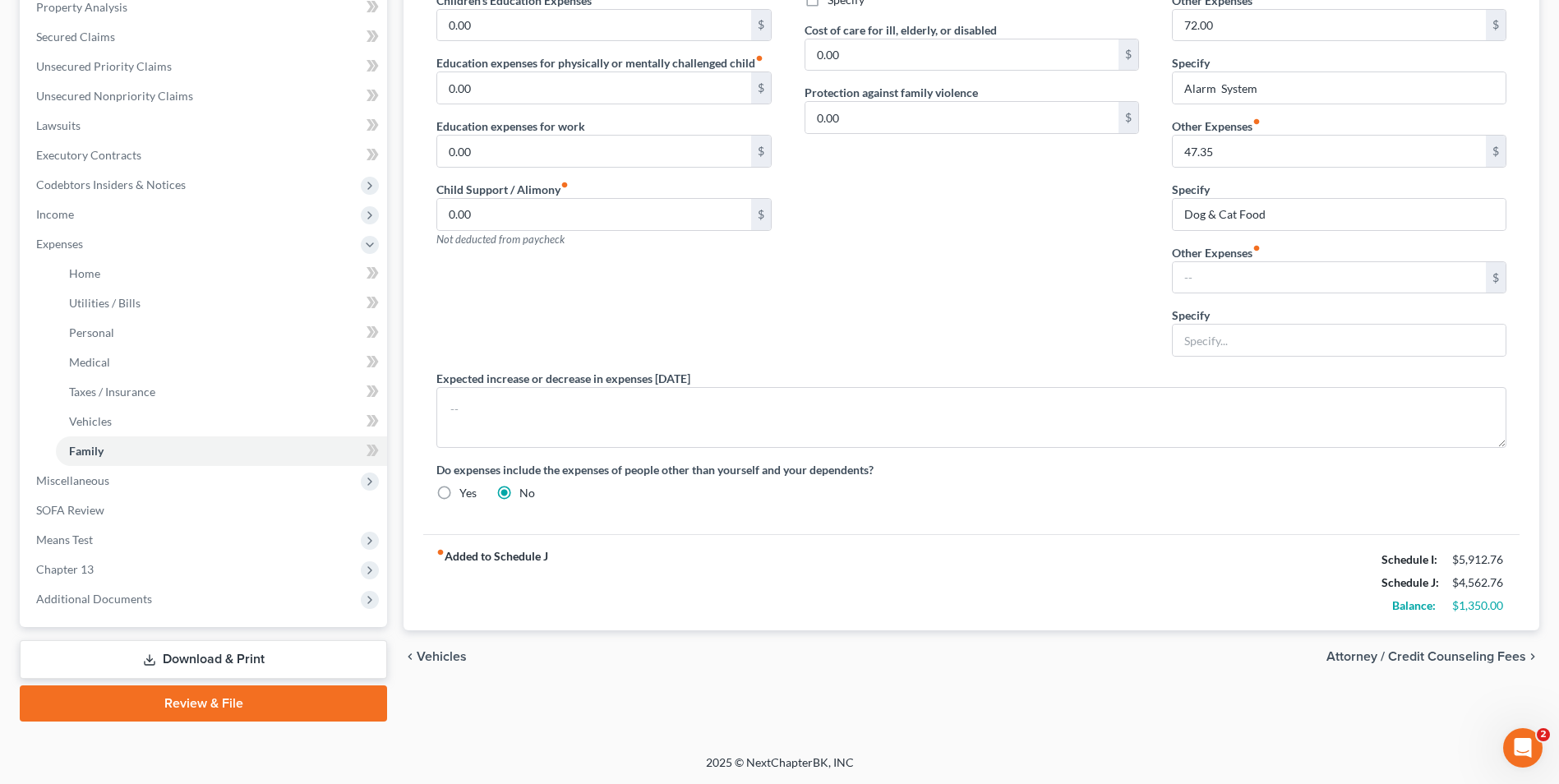
click at [1455, 652] on span "Attorney / Credit Counseling Fees" at bounding box center [1426, 656] width 200 height 13
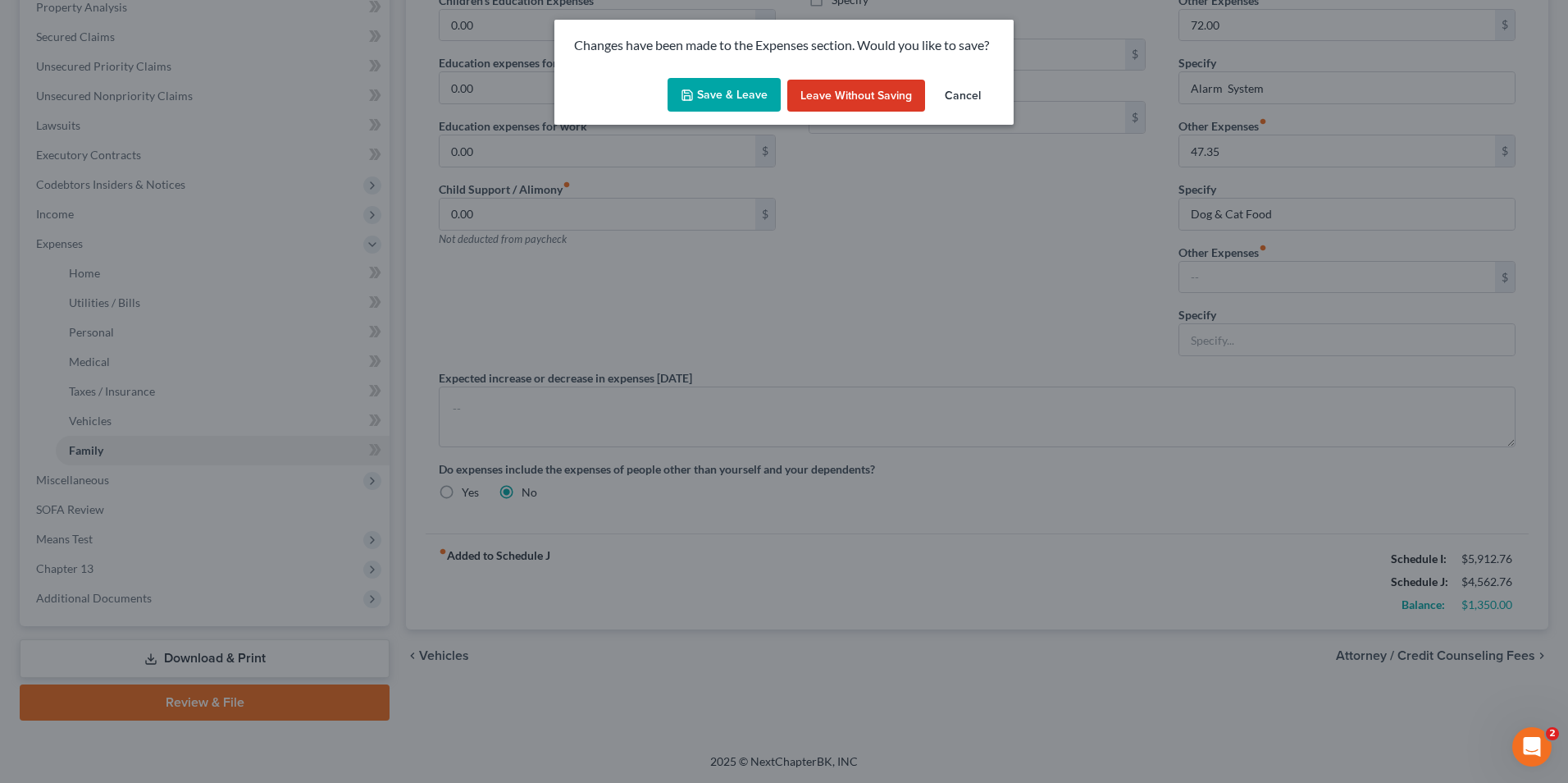
click at [689, 97] on icon "button" at bounding box center [687, 95] width 13 height 13
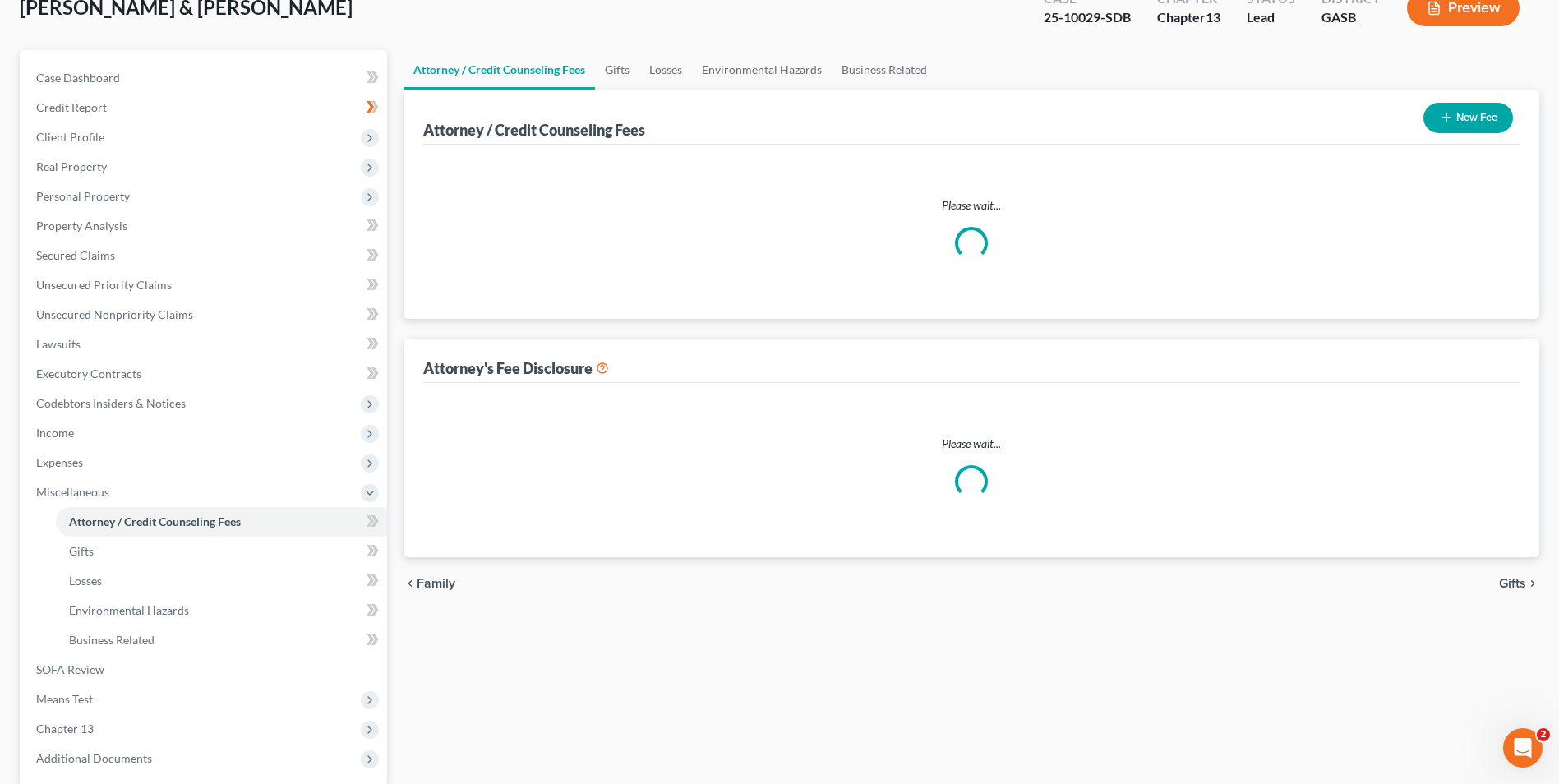
select select "0"
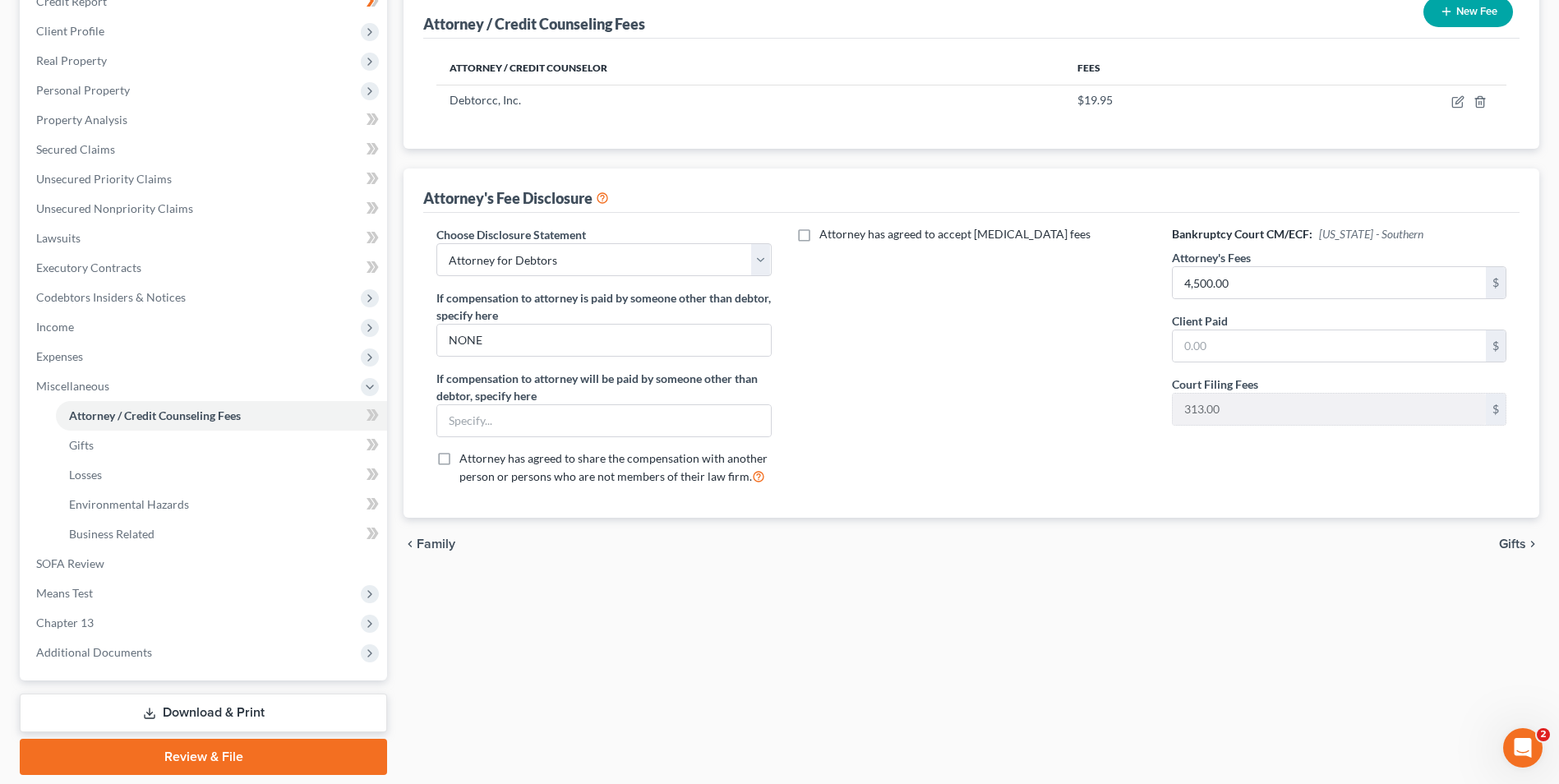
scroll to position [267, 0]
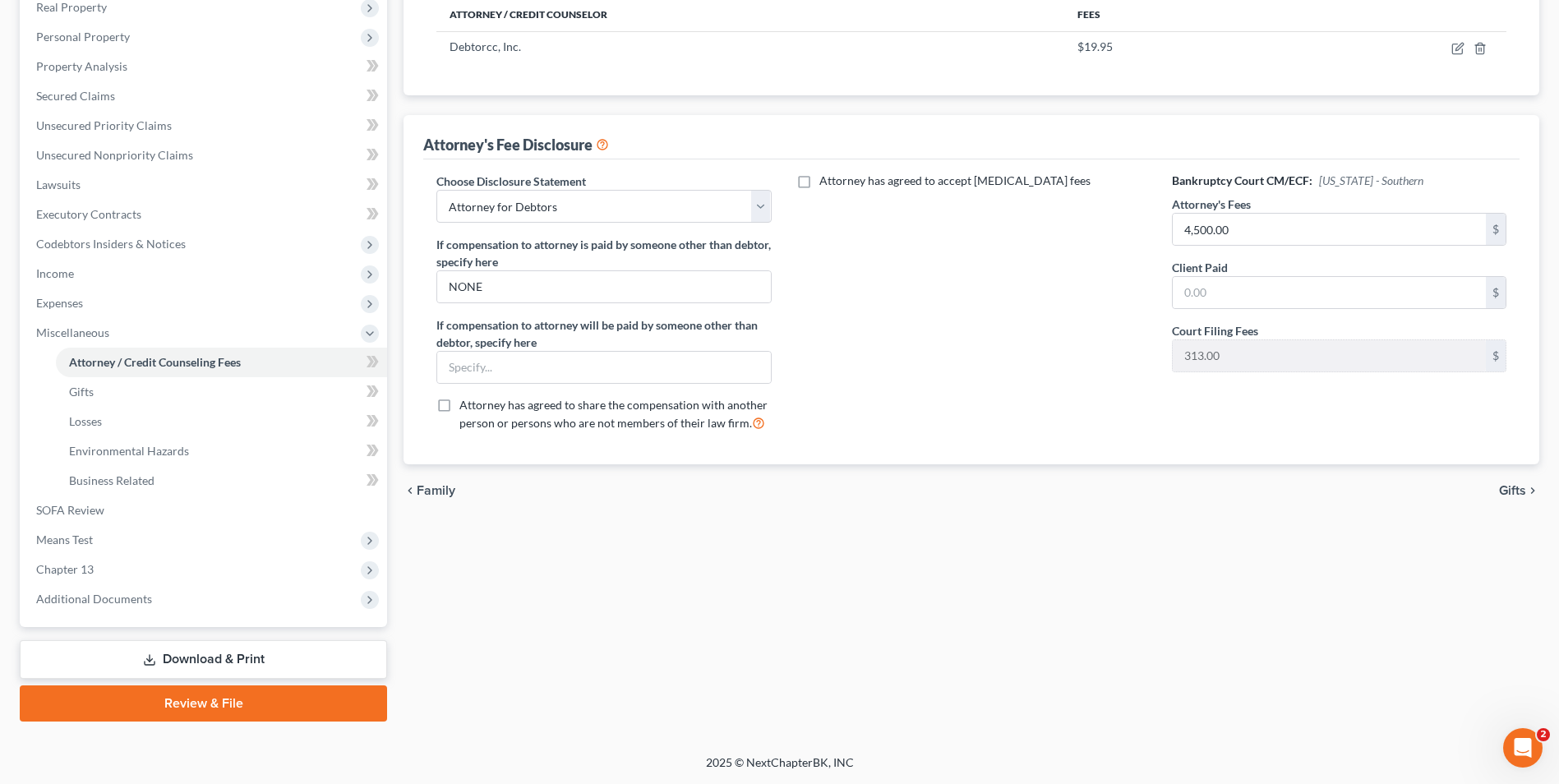
click at [265, 658] on link "Download & Print" at bounding box center [203, 659] width 367 height 39
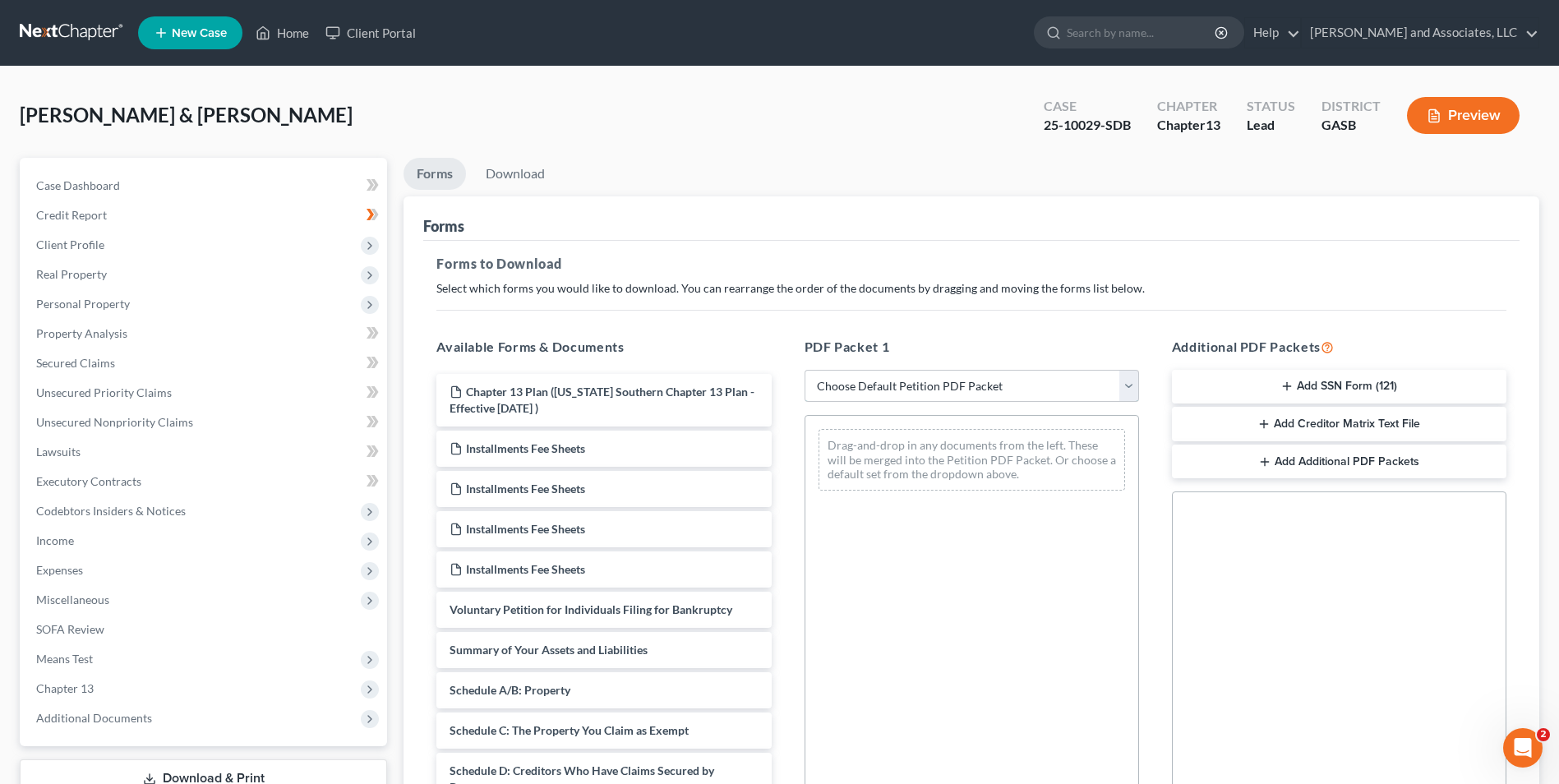
click at [1136, 383] on select "Choose Default Petition PDF Packet Complete Bankruptcy Petition (all forms and …" at bounding box center [972, 386] width 334 height 33
select select "2"
click at [805, 370] on select "Choose Default Petition PDF Packet Complete Bankruptcy Petition (all forms and …" at bounding box center [972, 386] width 334 height 33
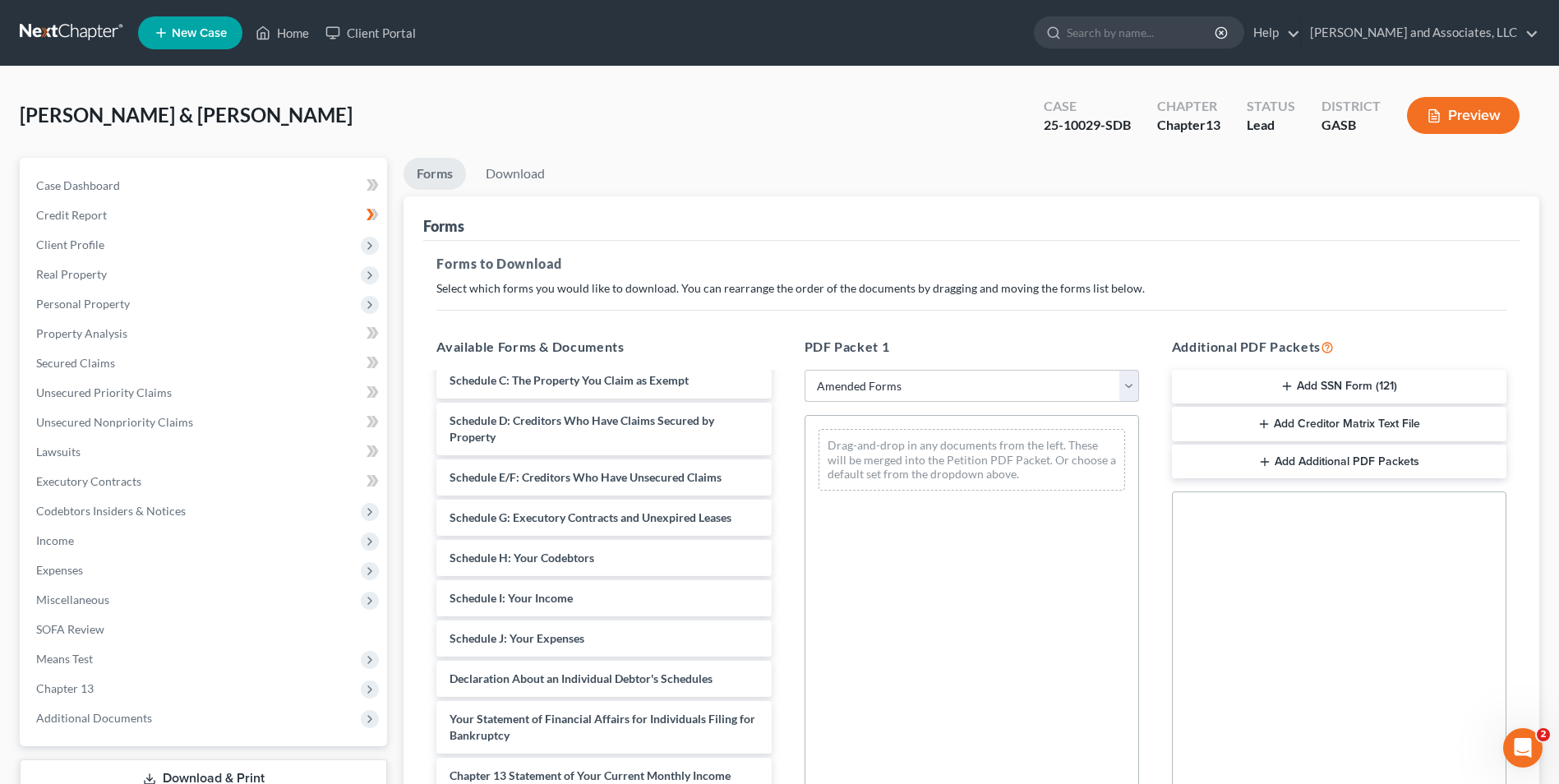
scroll to position [202, 0]
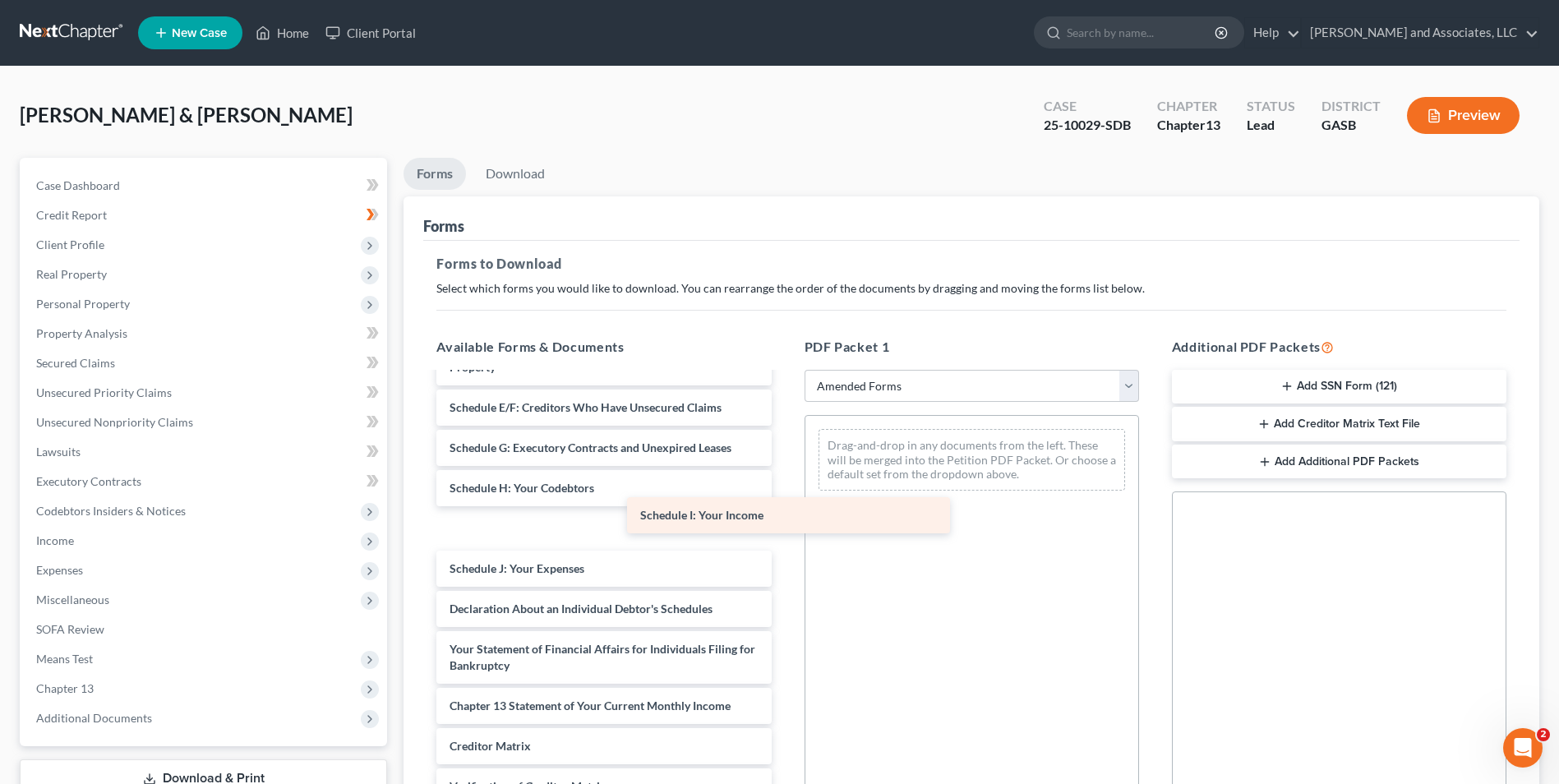
drag, startPoint x: 569, startPoint y: 524, endPoint x: 986, endPoint y: 471, distance: 420.4
click at [784, 471] on div "Schedule I: Your Income Voluntary Petition for Individuals Filing for Bankruptc…" at bounding box center [604, 536] width 361 height 730
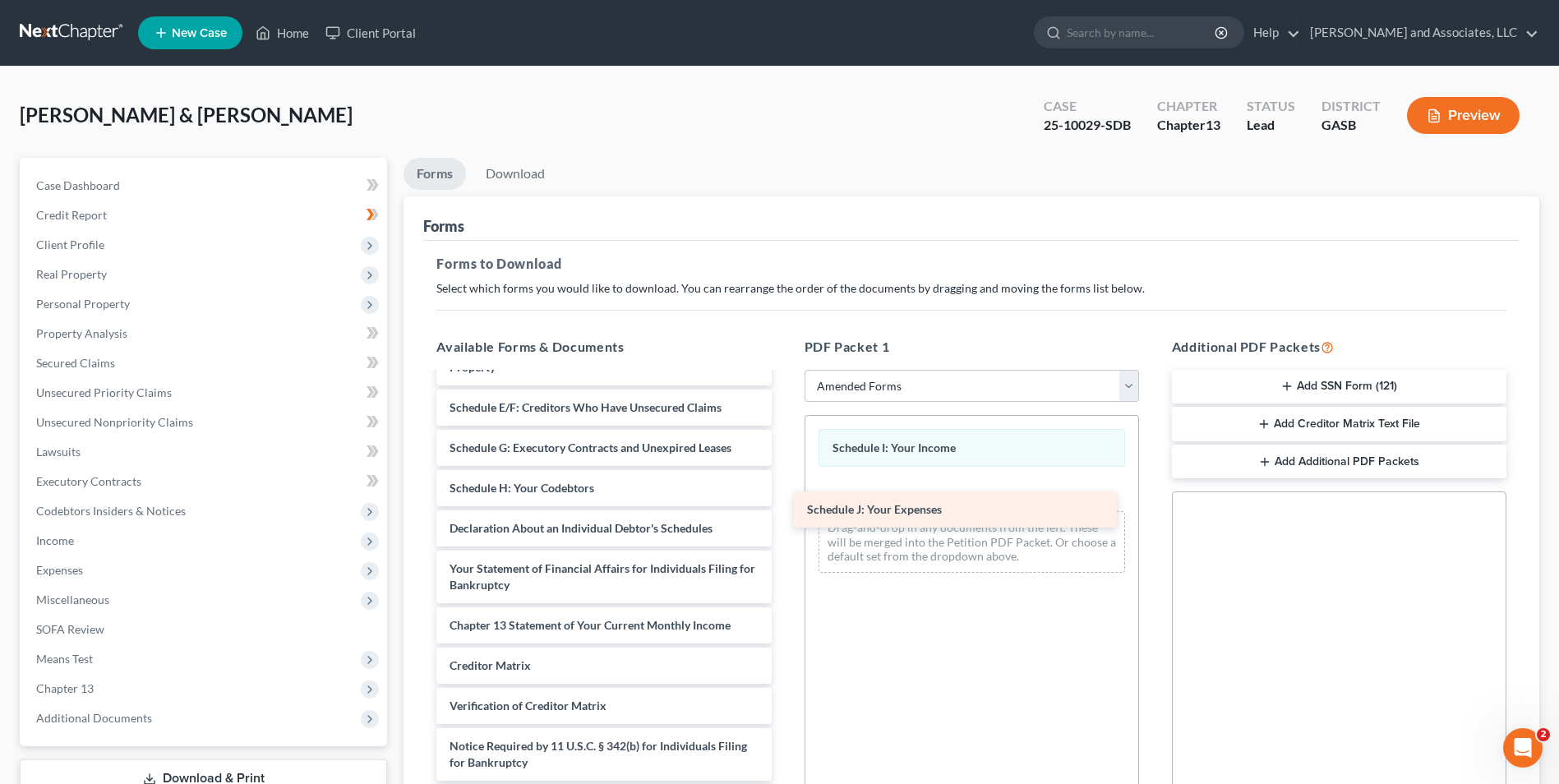
drag, startPoint x: 584, startPoint y: 536, endPoint x: 1043, endPoint y: 512, distance: 459.6
click at [784, 512] on div "Schedule J: Your Expenses Voluntary Petition for Individuals Filing for Bankrup…" at bounding box center [604, 496] width 361 height 649
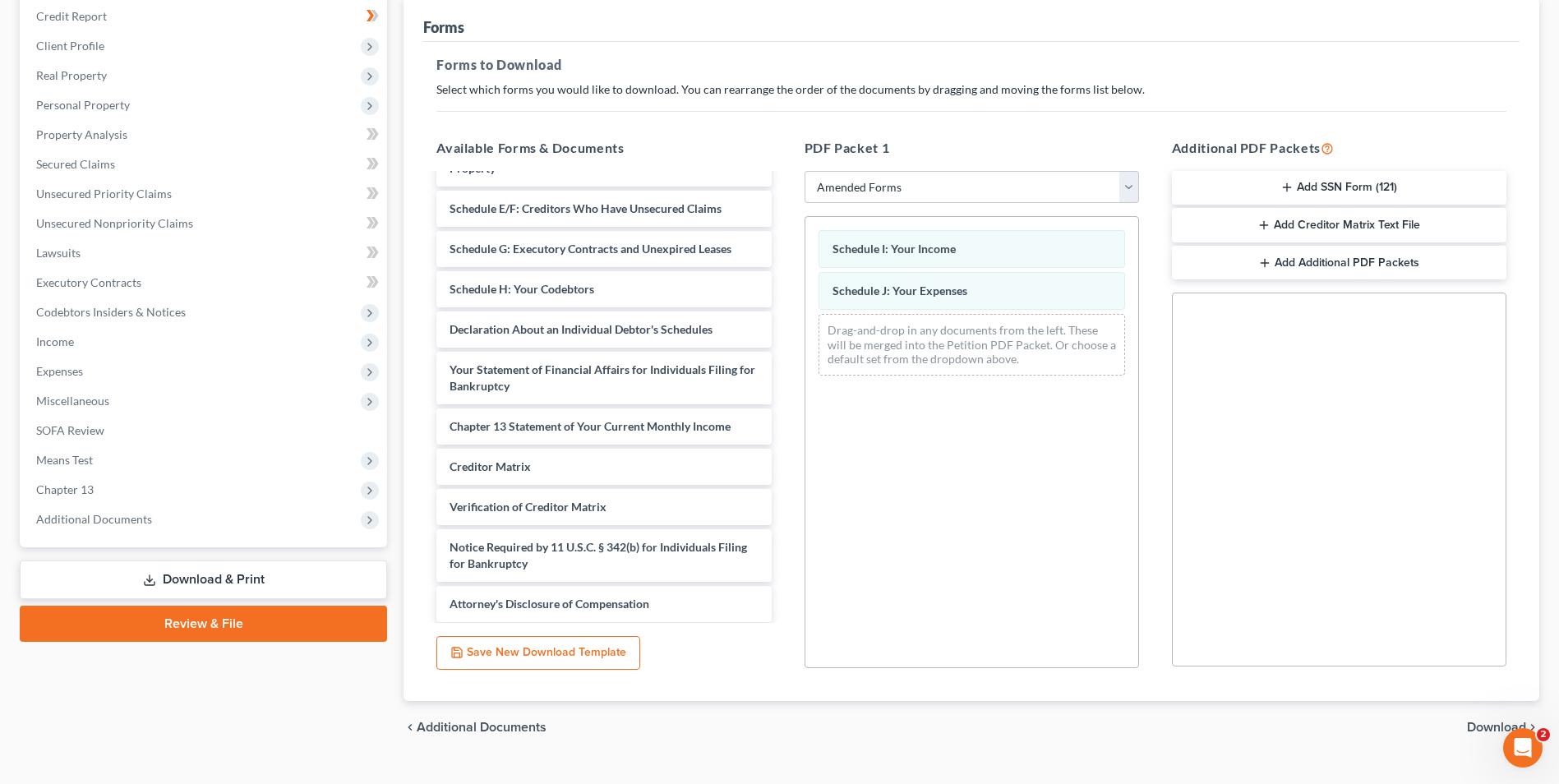
scroll to position [231, 0]
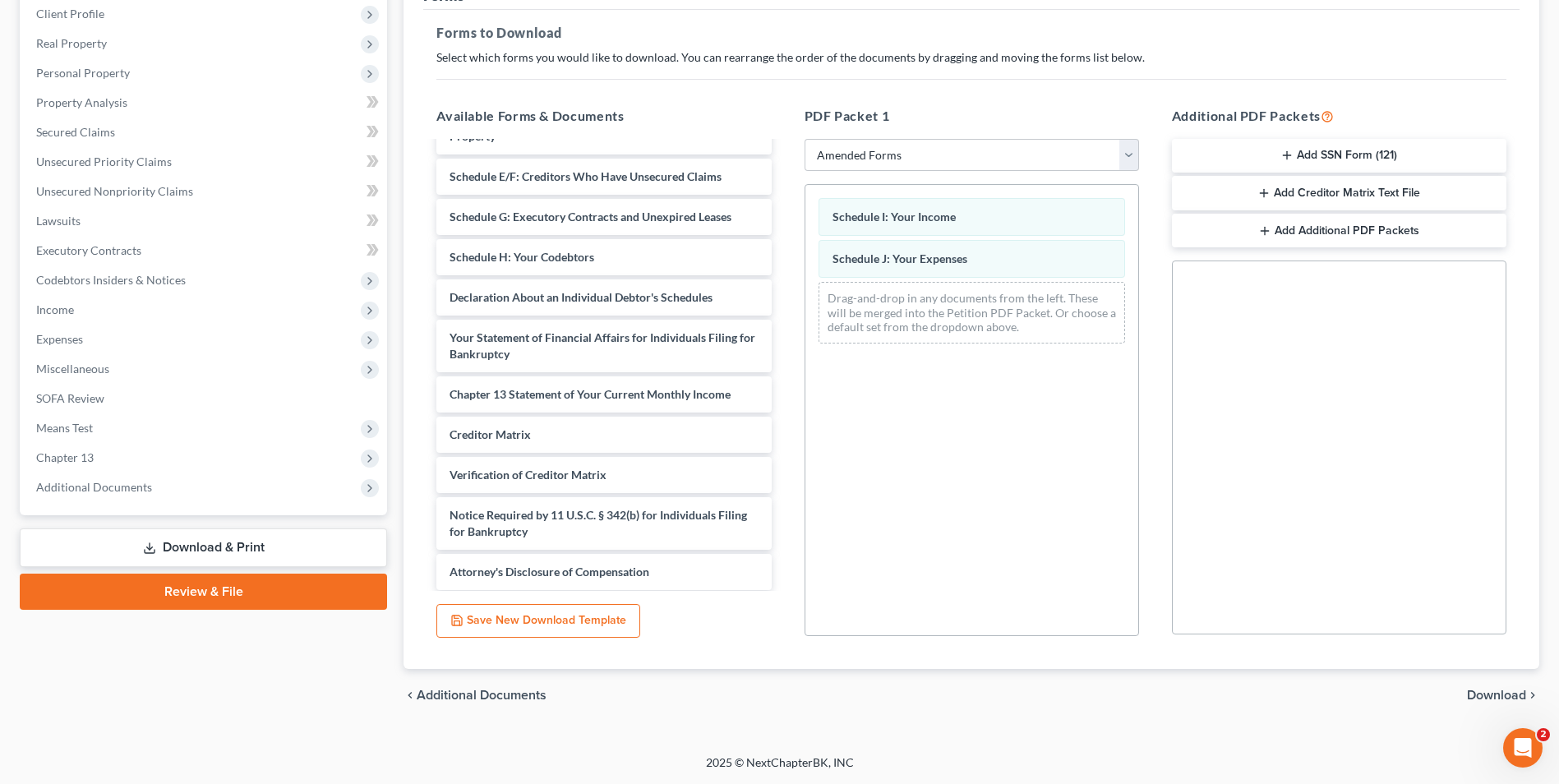
click at [1496, 693] on span "Download" at bounding box center [1497, 694] width 60 height 13
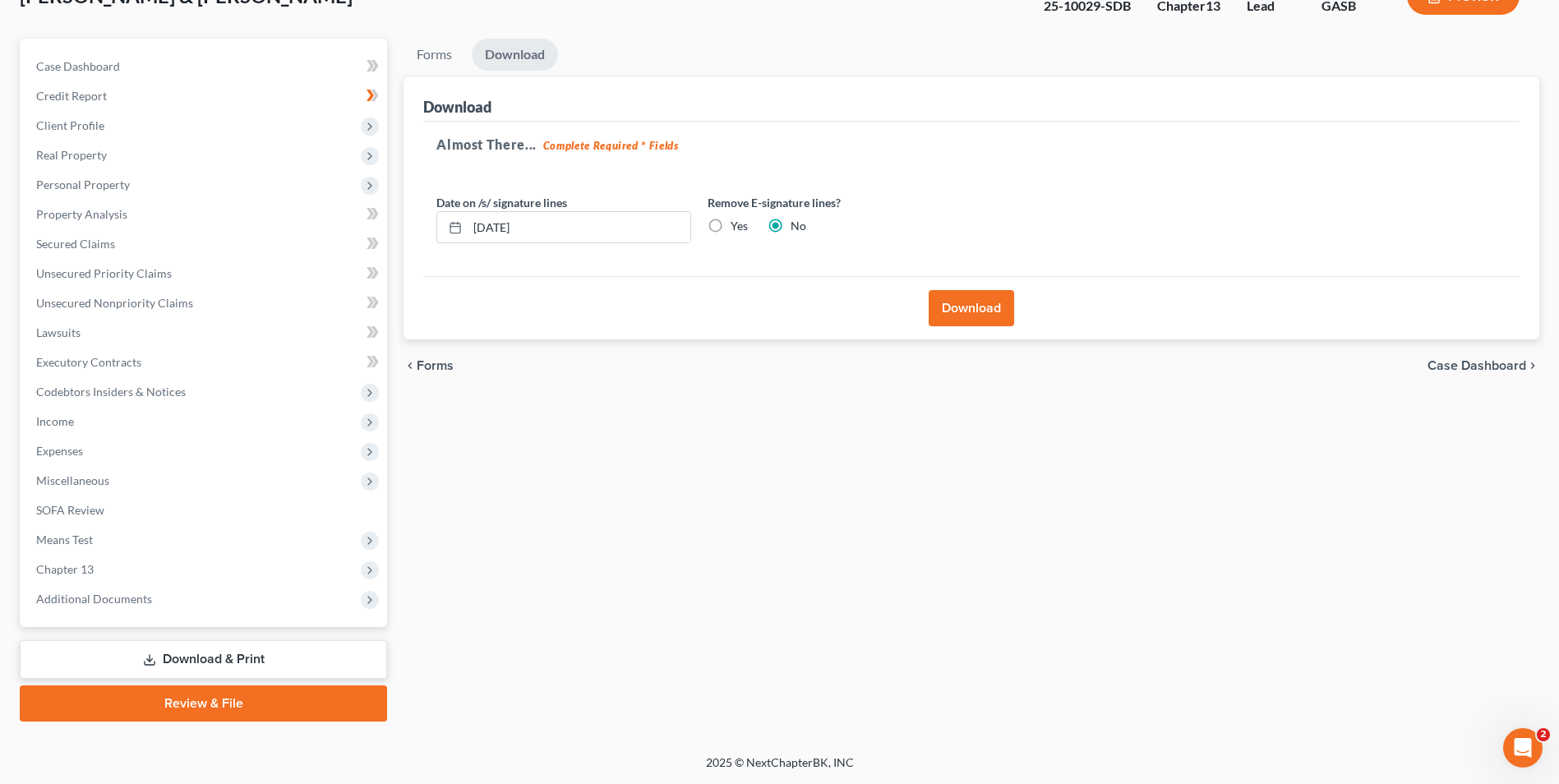
scroll to position [119, 0]
click at [969, 303] on button "Download" at bounding box center [971, 308] width 86 height 36
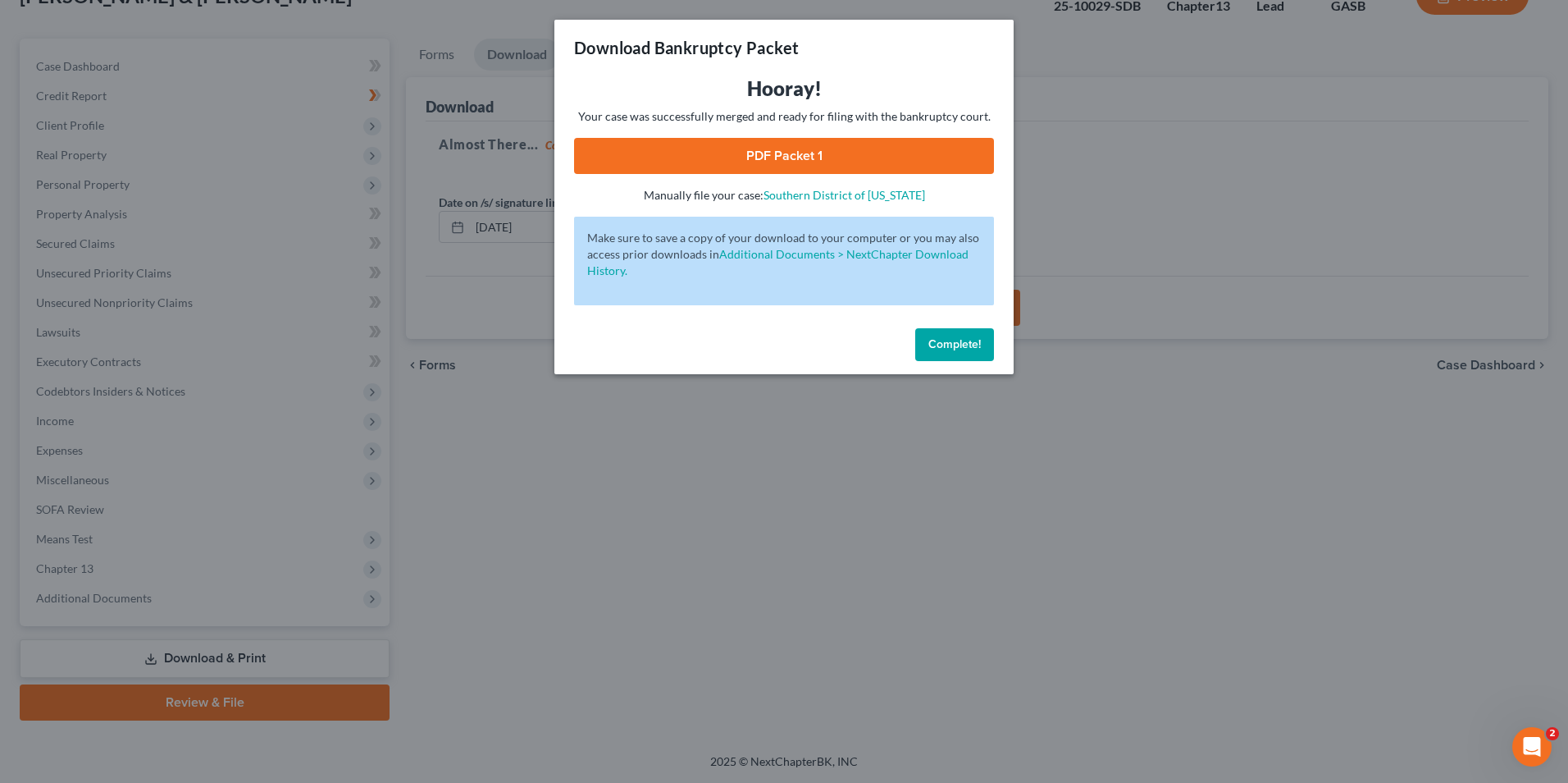
click at [902, 533] on div "Download Bankruptcy Packet Hooray! Your case was successfully merged and ready …" at bounding box center [784, 392] width 1568 height 783
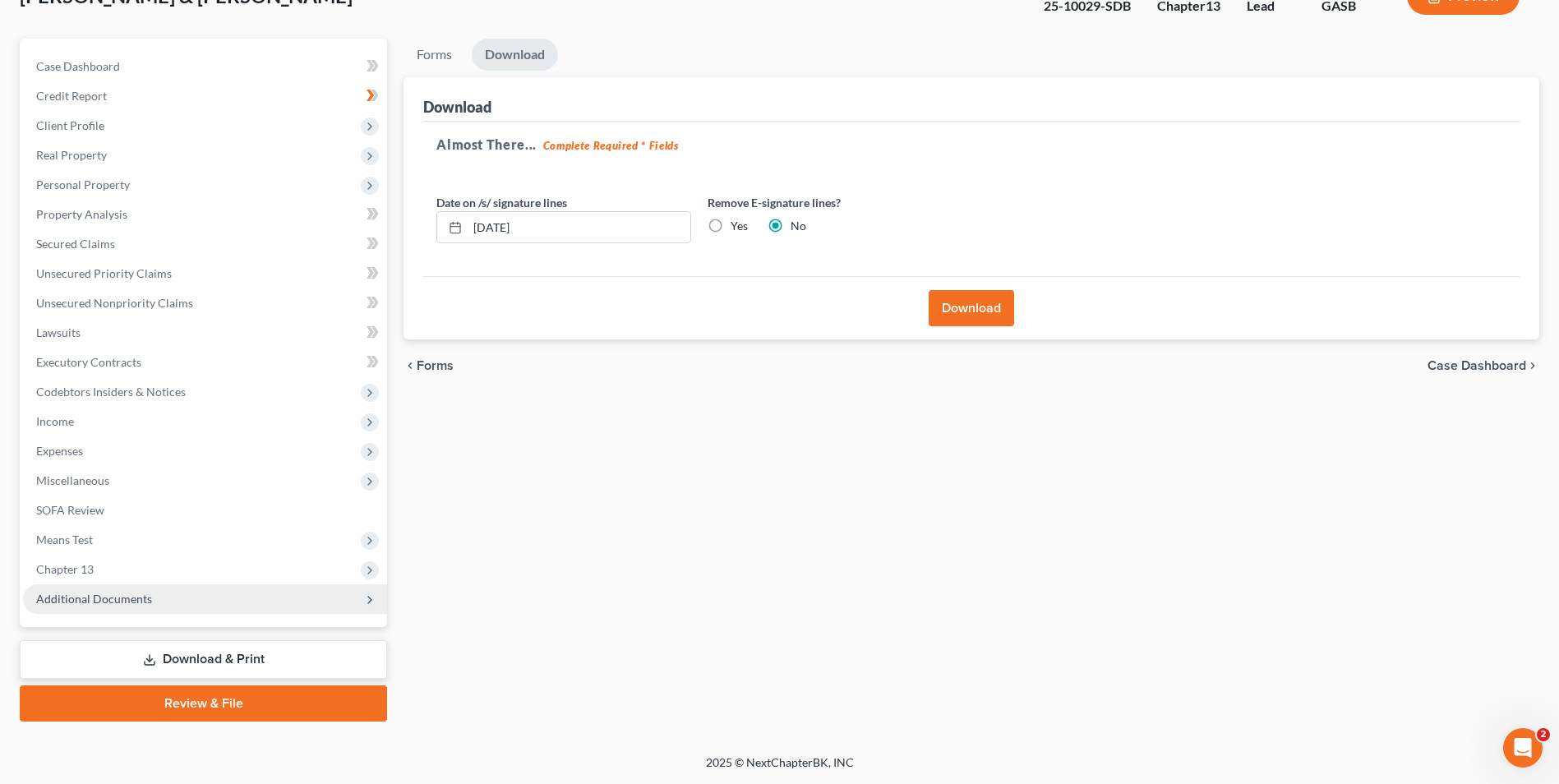
click at [111, 602] on span "Additional Documents" at bounding box center [94, 598] width 116 height 14
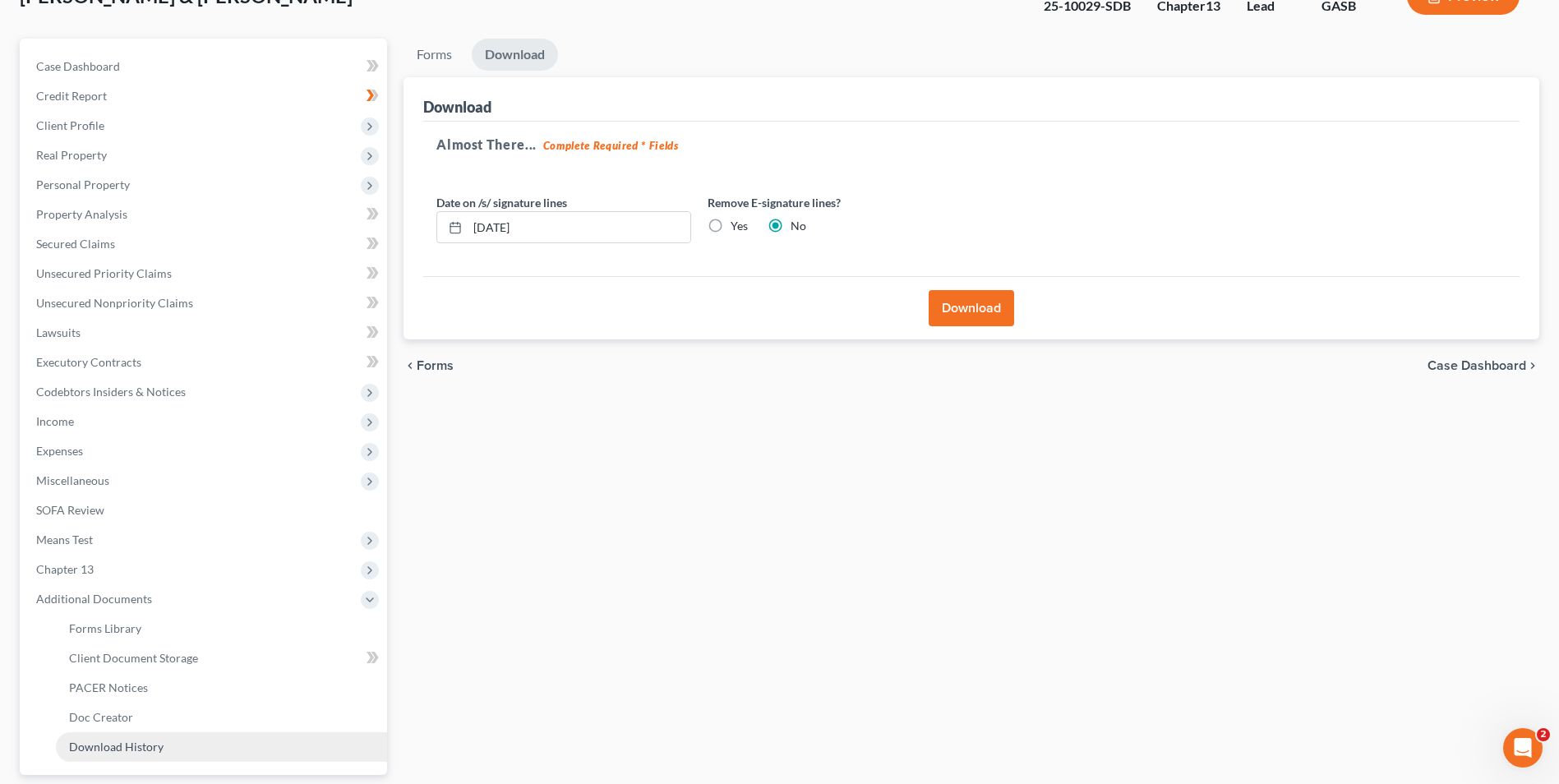
click at [141, 747] on span "Download History" at bounding box center [116, 746] width 94 height 14
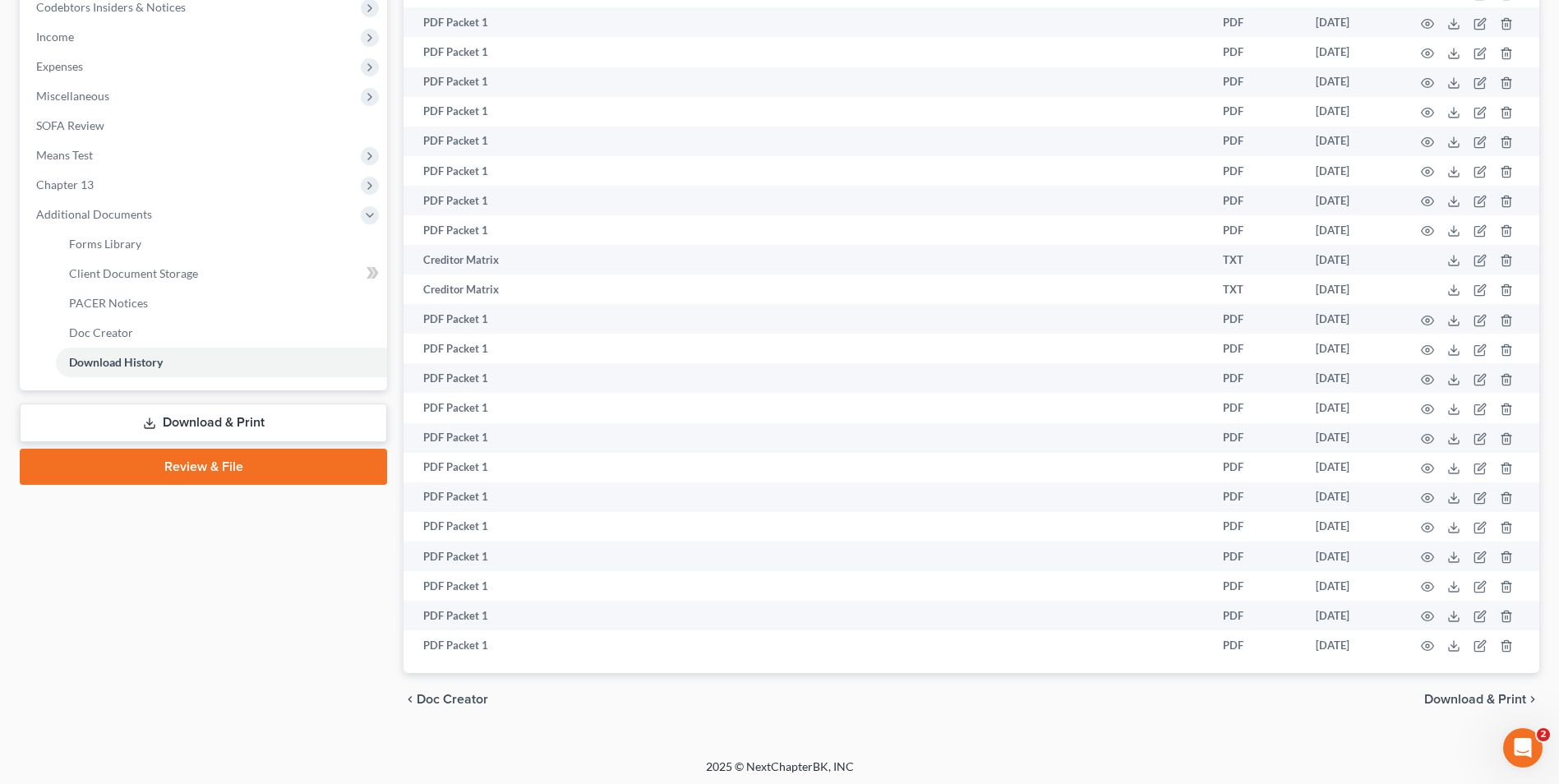
scroll to position [508, 0]
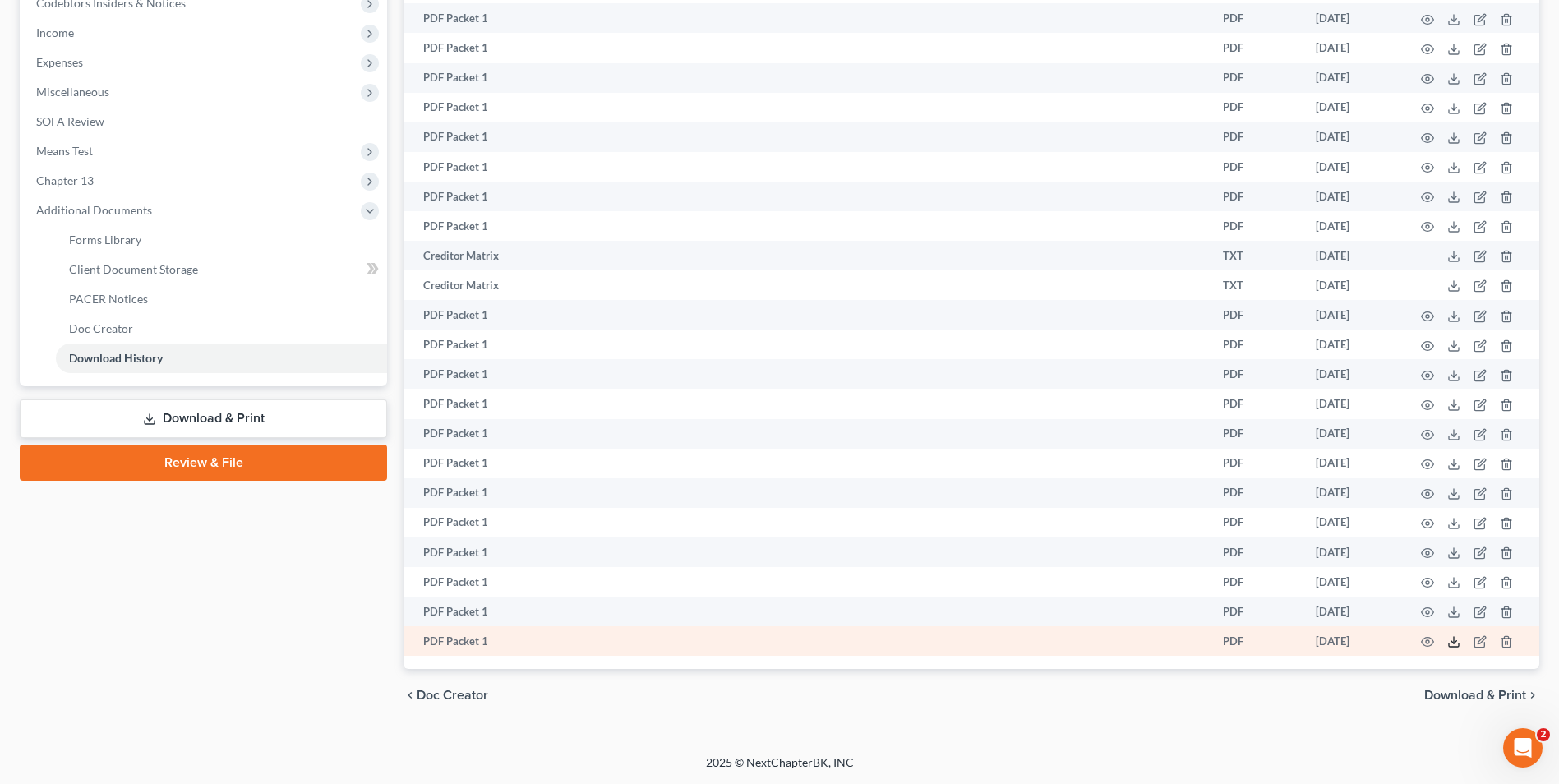
click at [1454, 642] on polyline at bounding box center [1454, 642] width 6 height 3
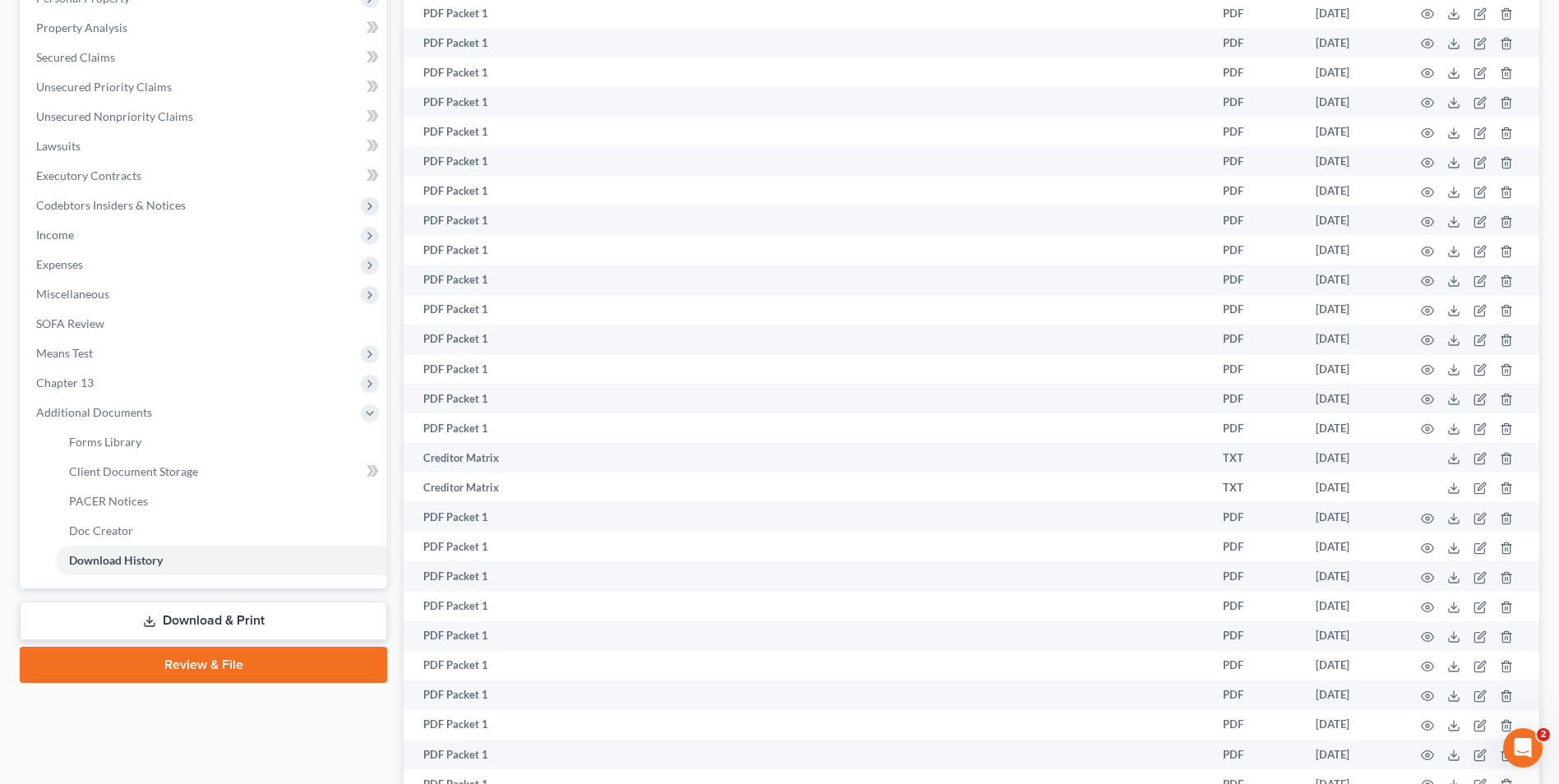
scroll to position [307, 0]
click at [202, 628] on link "Download & Print" at bounding box center [203, 619] width 367 height 39
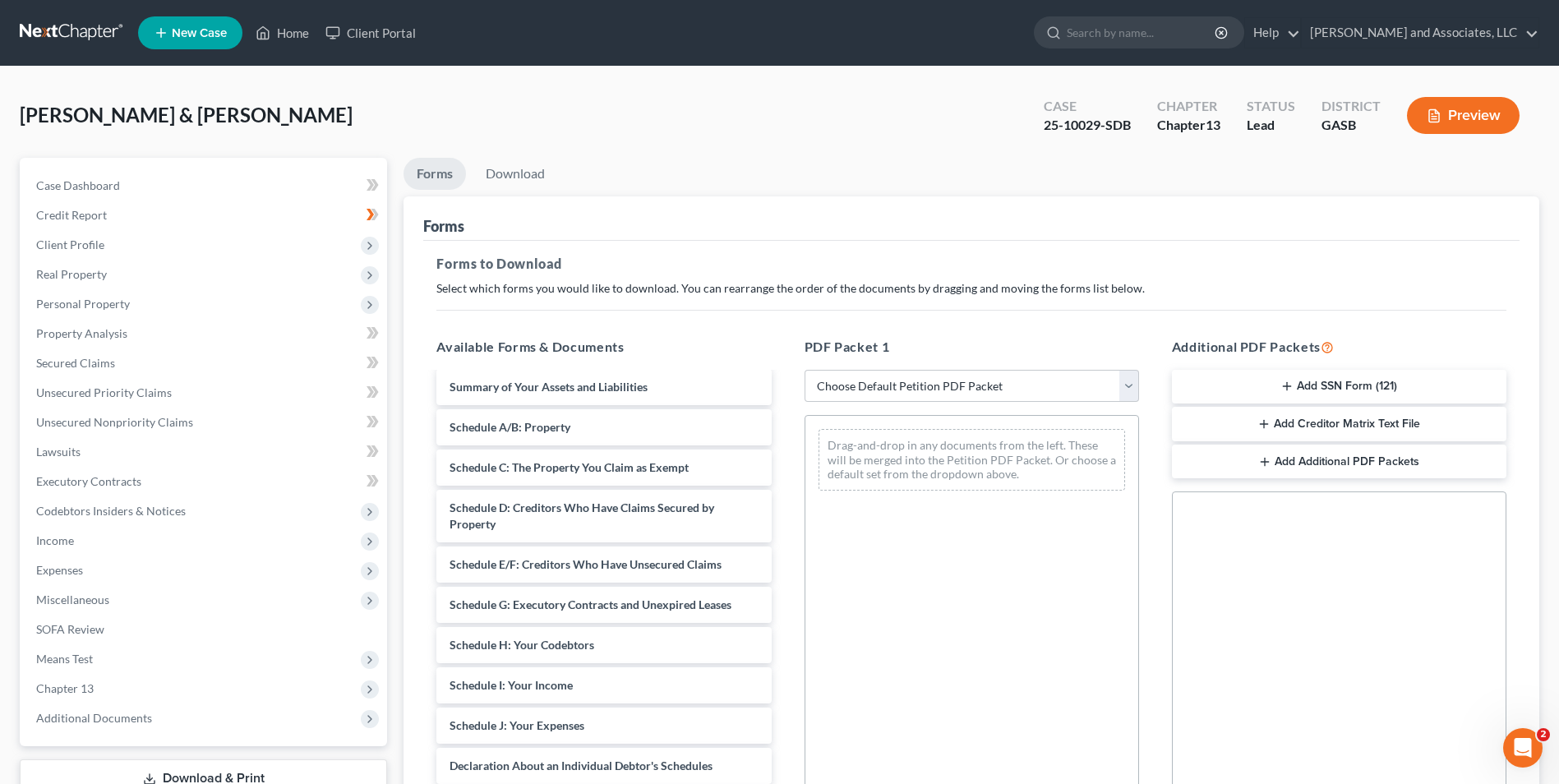
scroll to position [292, 0]
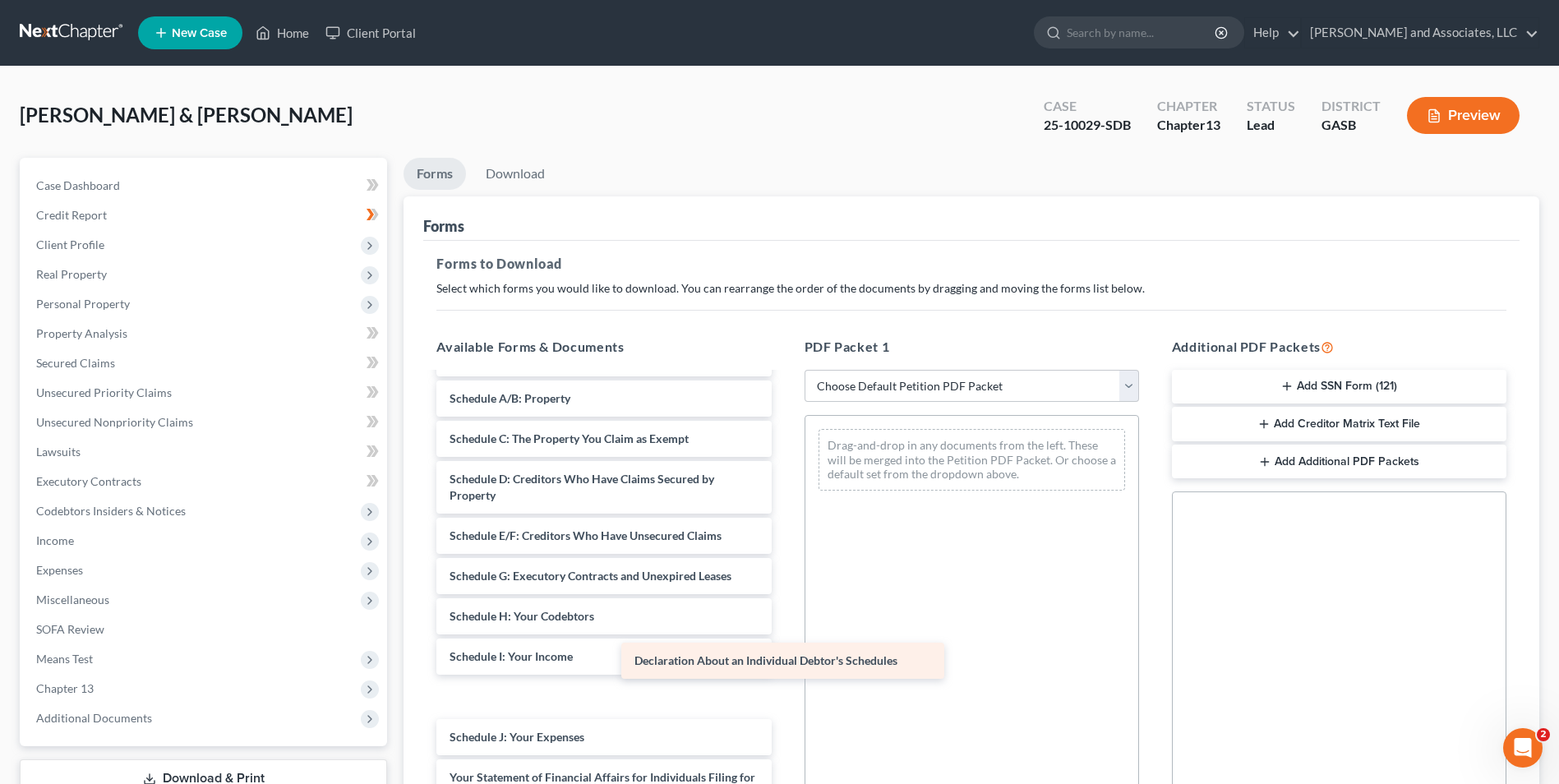
drag, startPoint x: 612, startPoint y: 738, endPoint x: 909, endPoint y: 589, distance: 332.3
click at [784, 589] on div "Declaration About an Individual Debtor's Schedules Chapter 13 Plan (Georgia Sou…" at bounding box center [604, 555] width 361 height 947
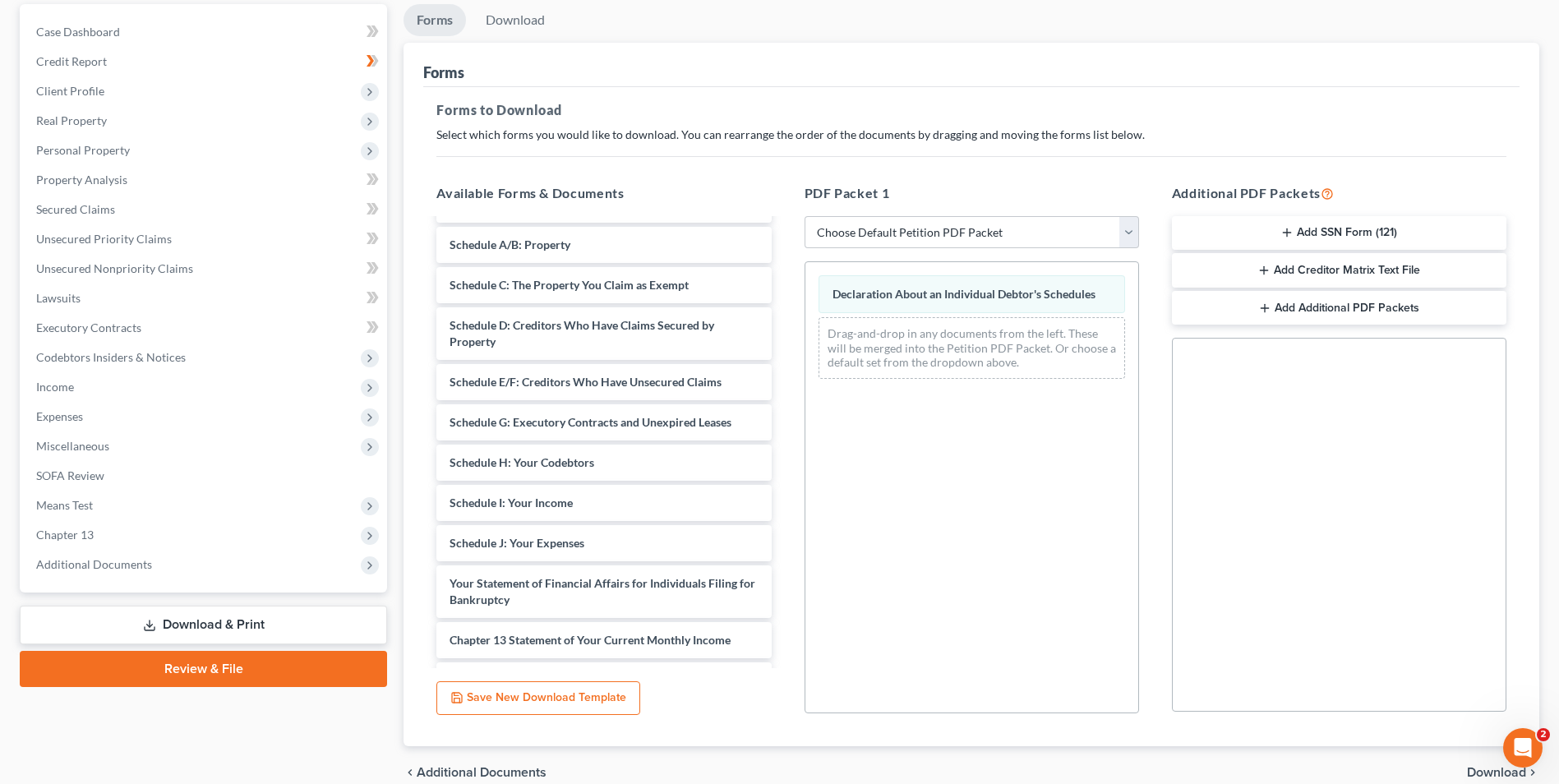
scroll to position [231, 0]
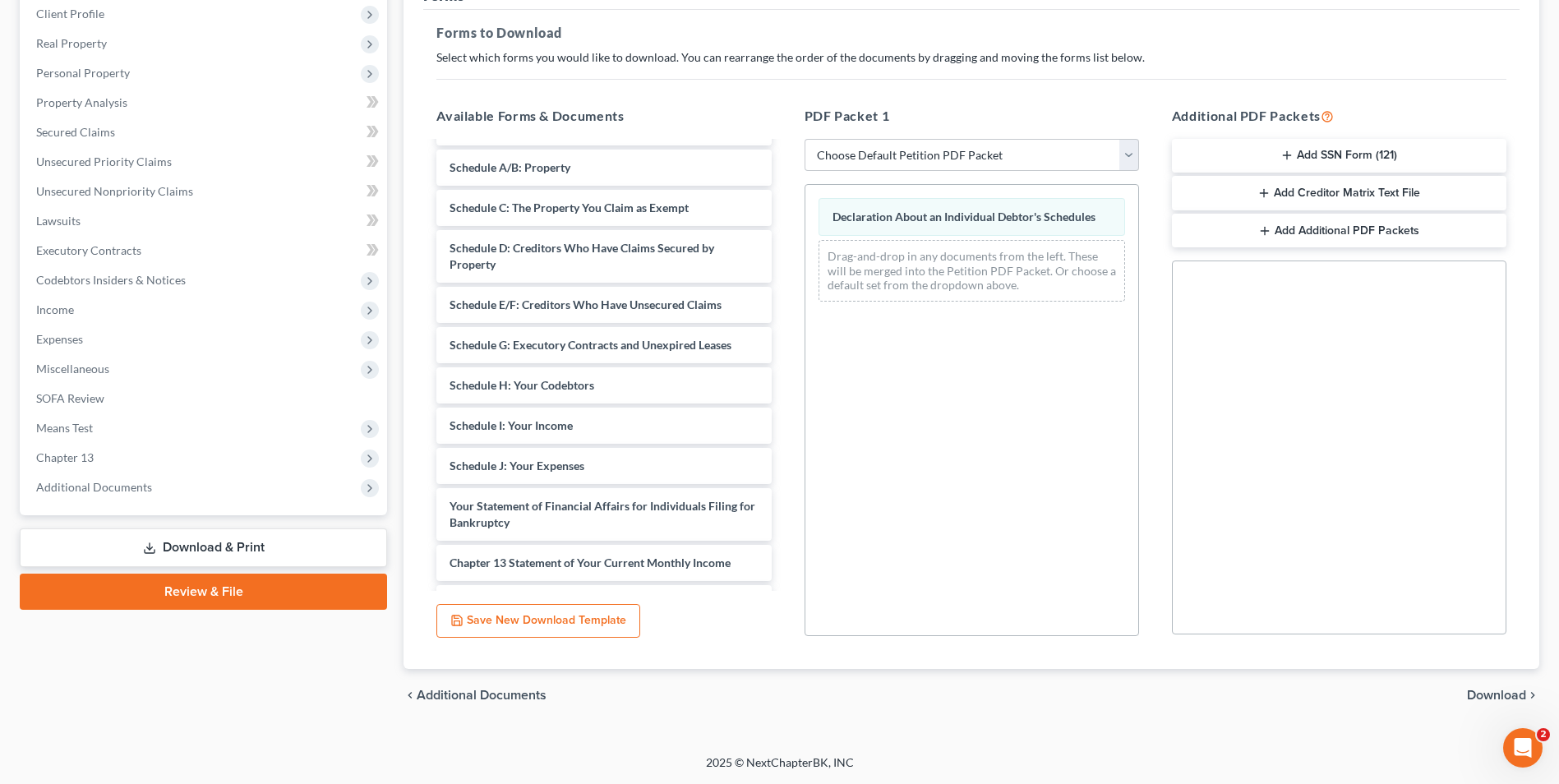
click at [1487, 698] on span "Download" at bounding box center [1497, 694] width 60 height 13
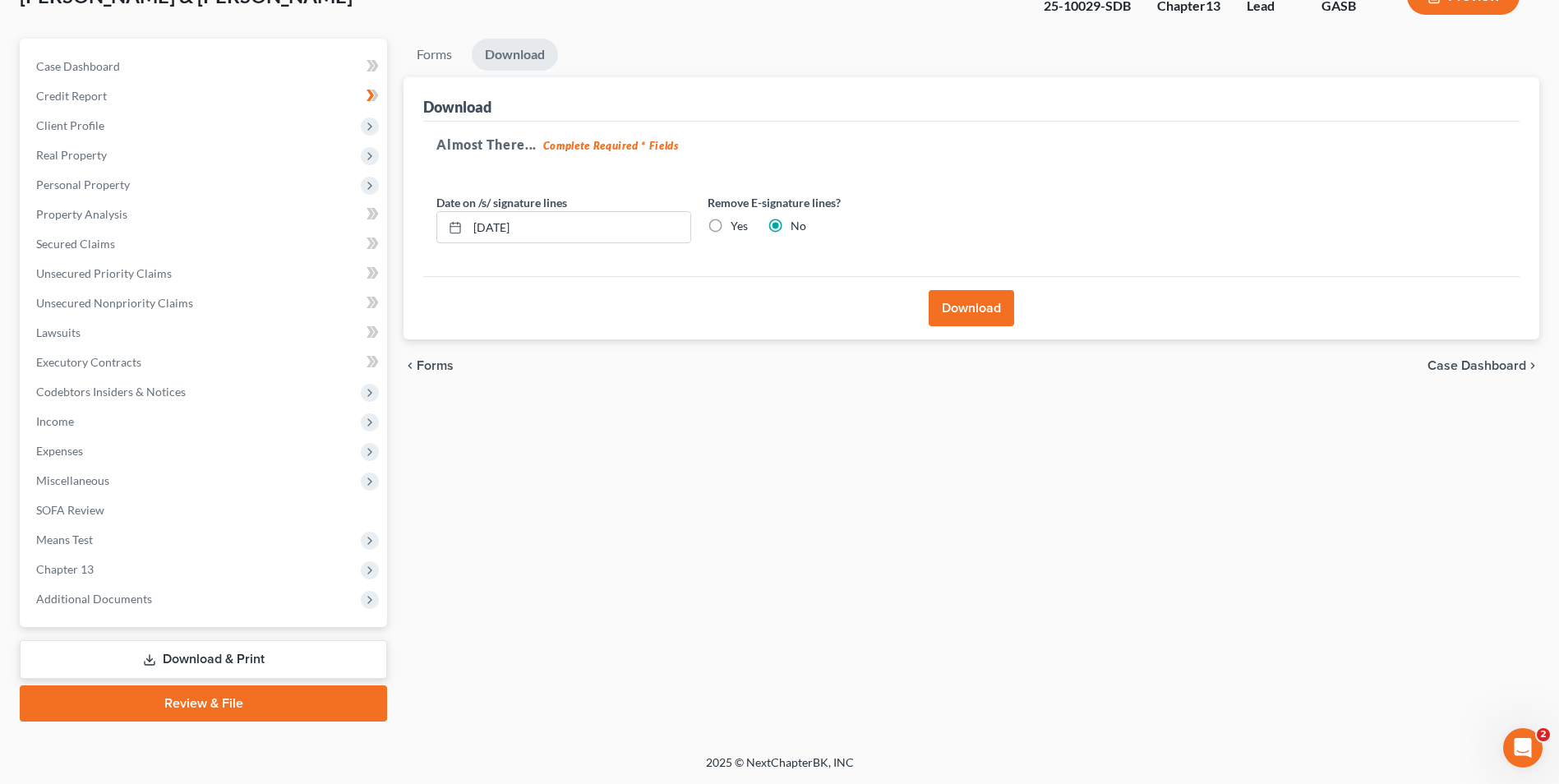
click at [972, 320] on button "Download" at bounding box center [971, 308] width 86 height 36
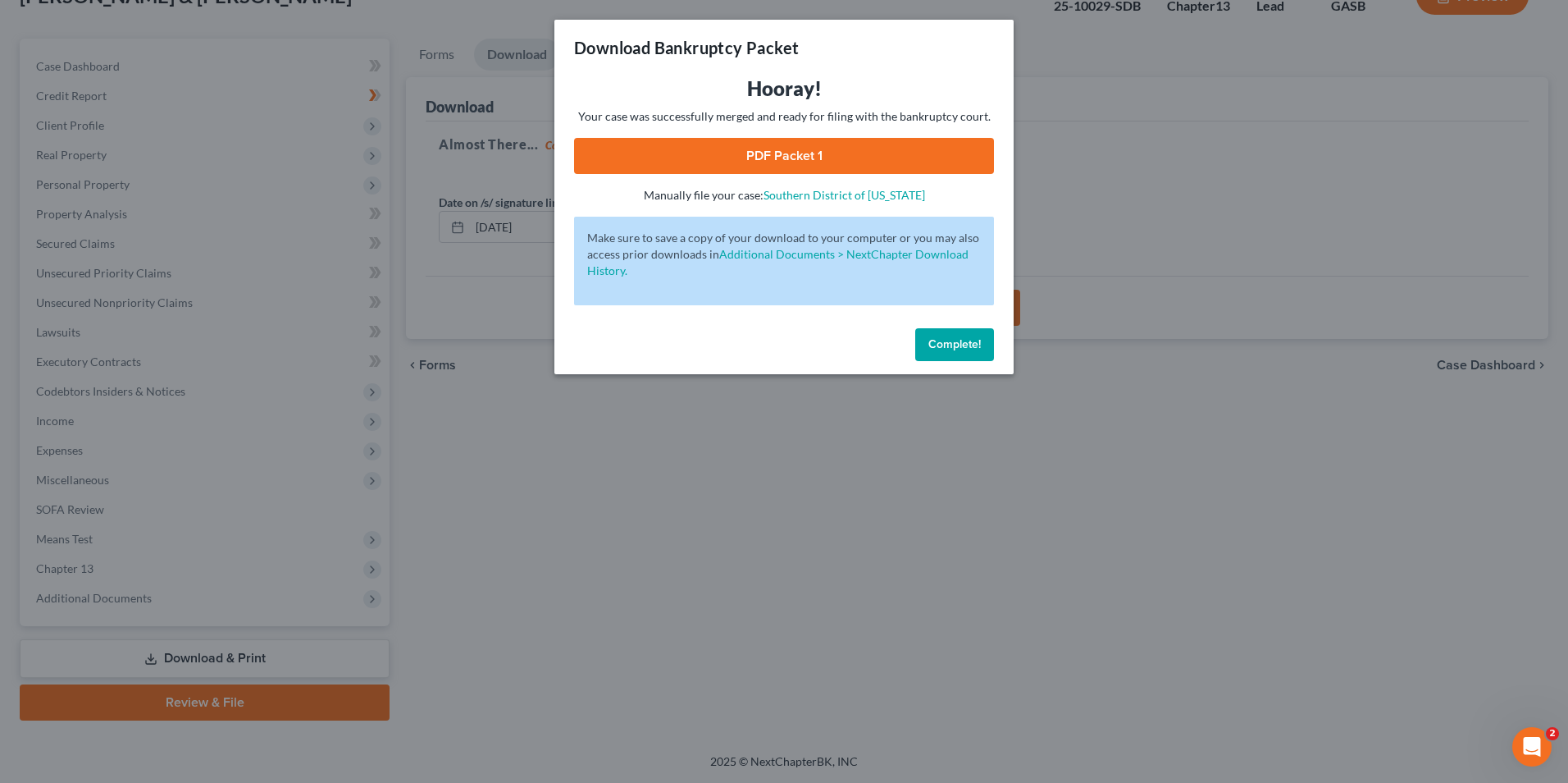
click at [949, 342] on span "Complete!" at bounding box center [954, 344] width 53 height 14
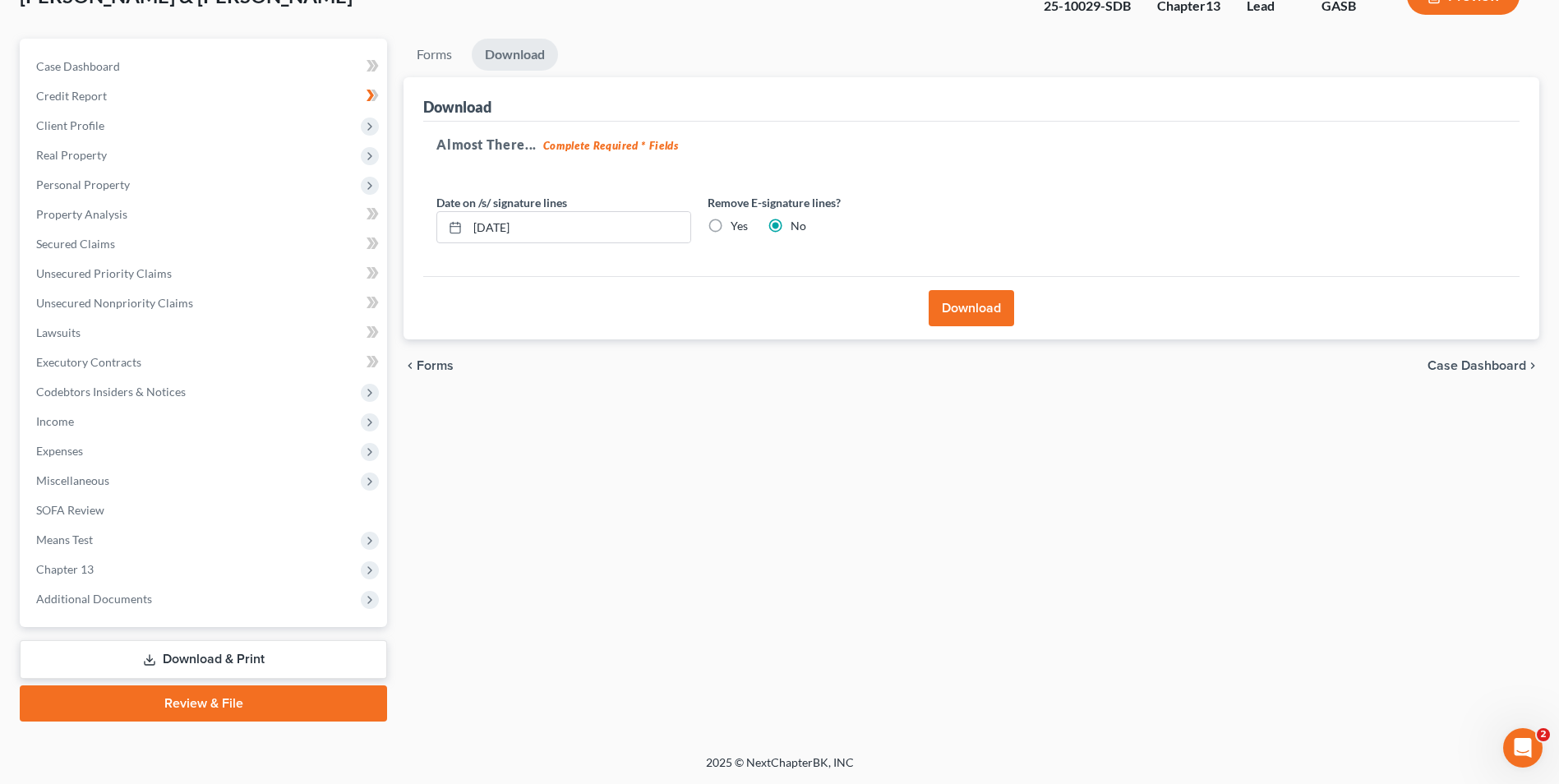
scroll to position [0, 0]
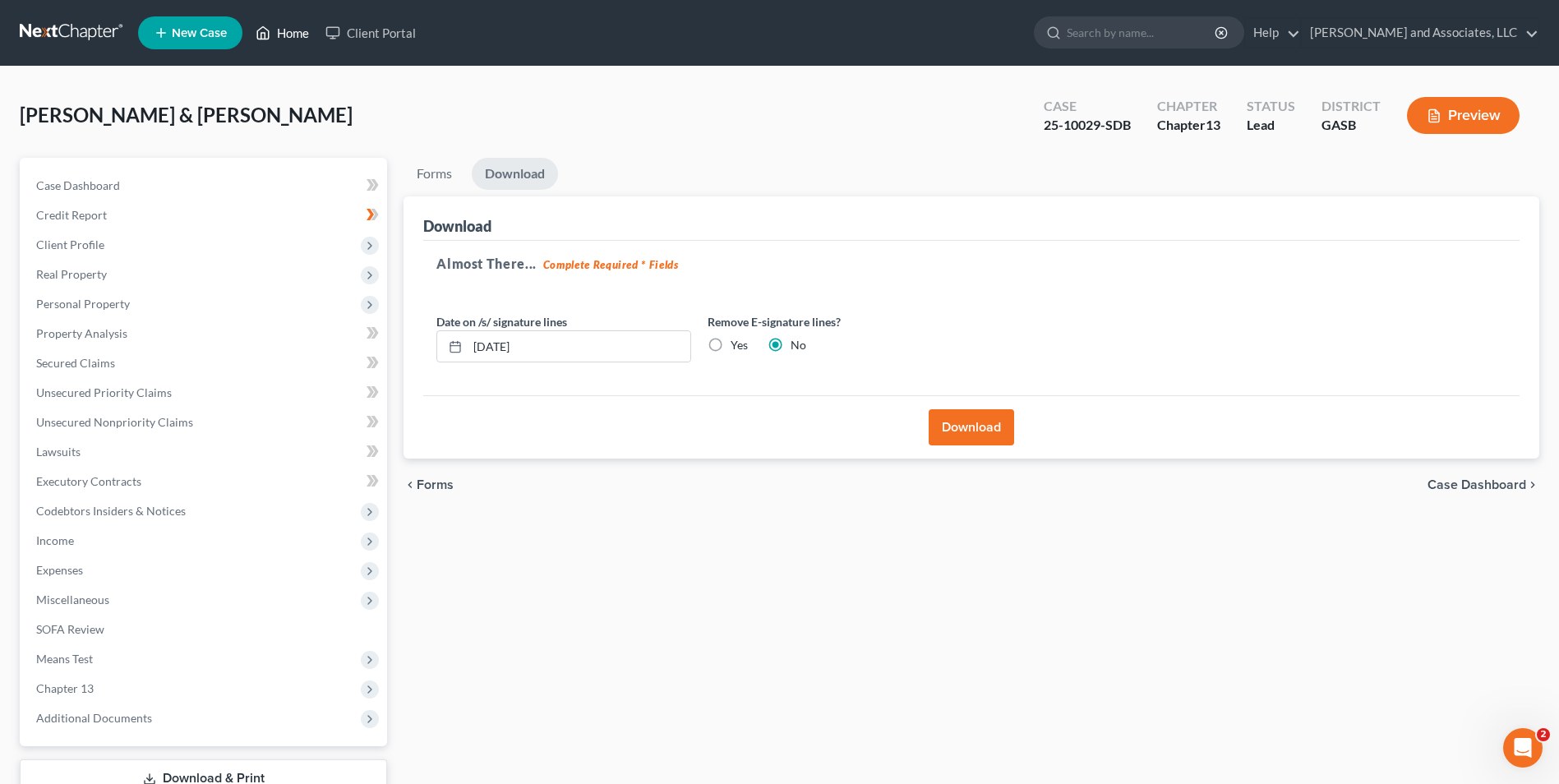
click at [276, 36] on link "Home" at bounding box center [282, 33] width 70 height 29
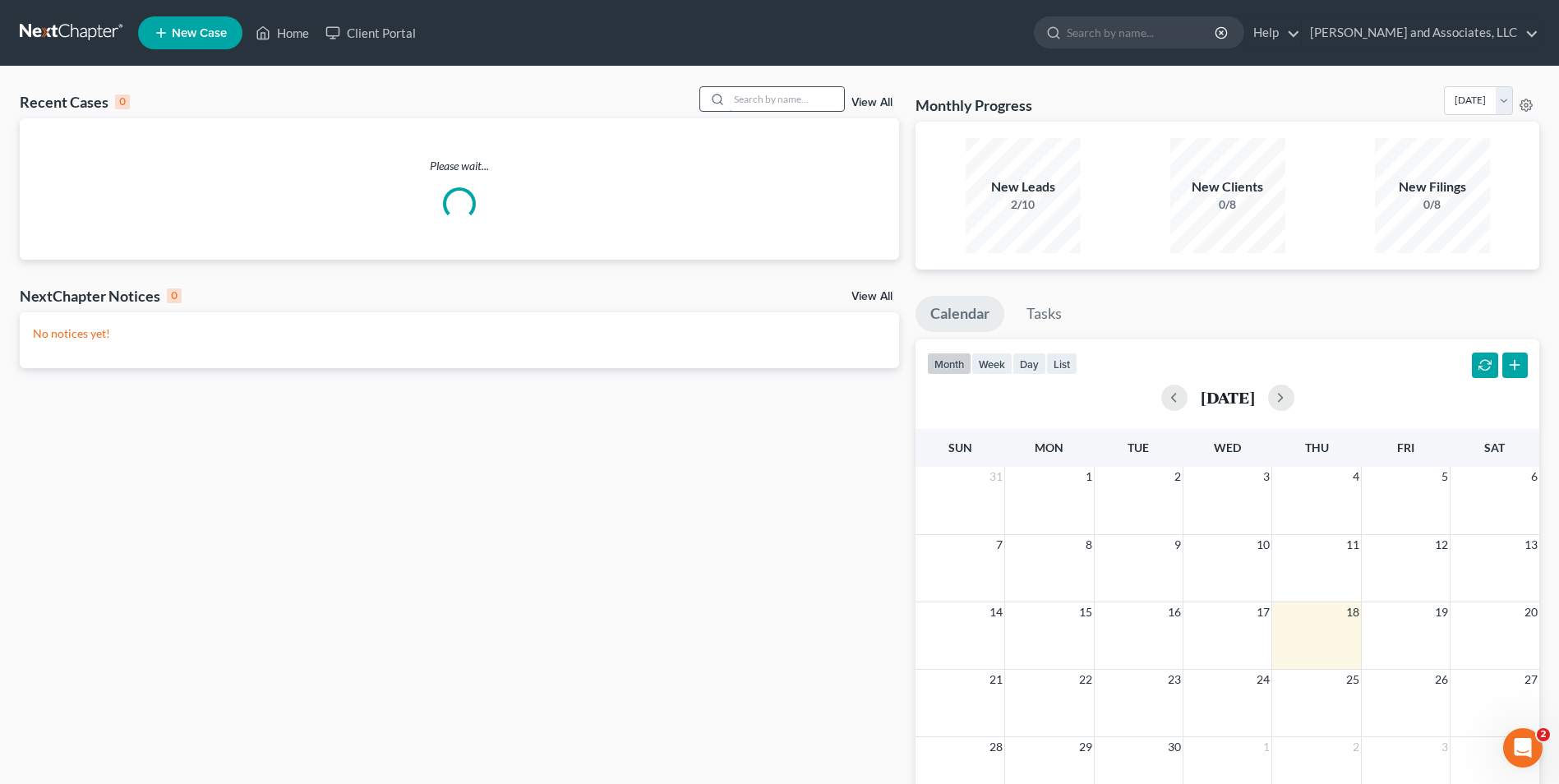
click at [737, 98] on input "search" at bounding box center [786, 99] width 115 height 24
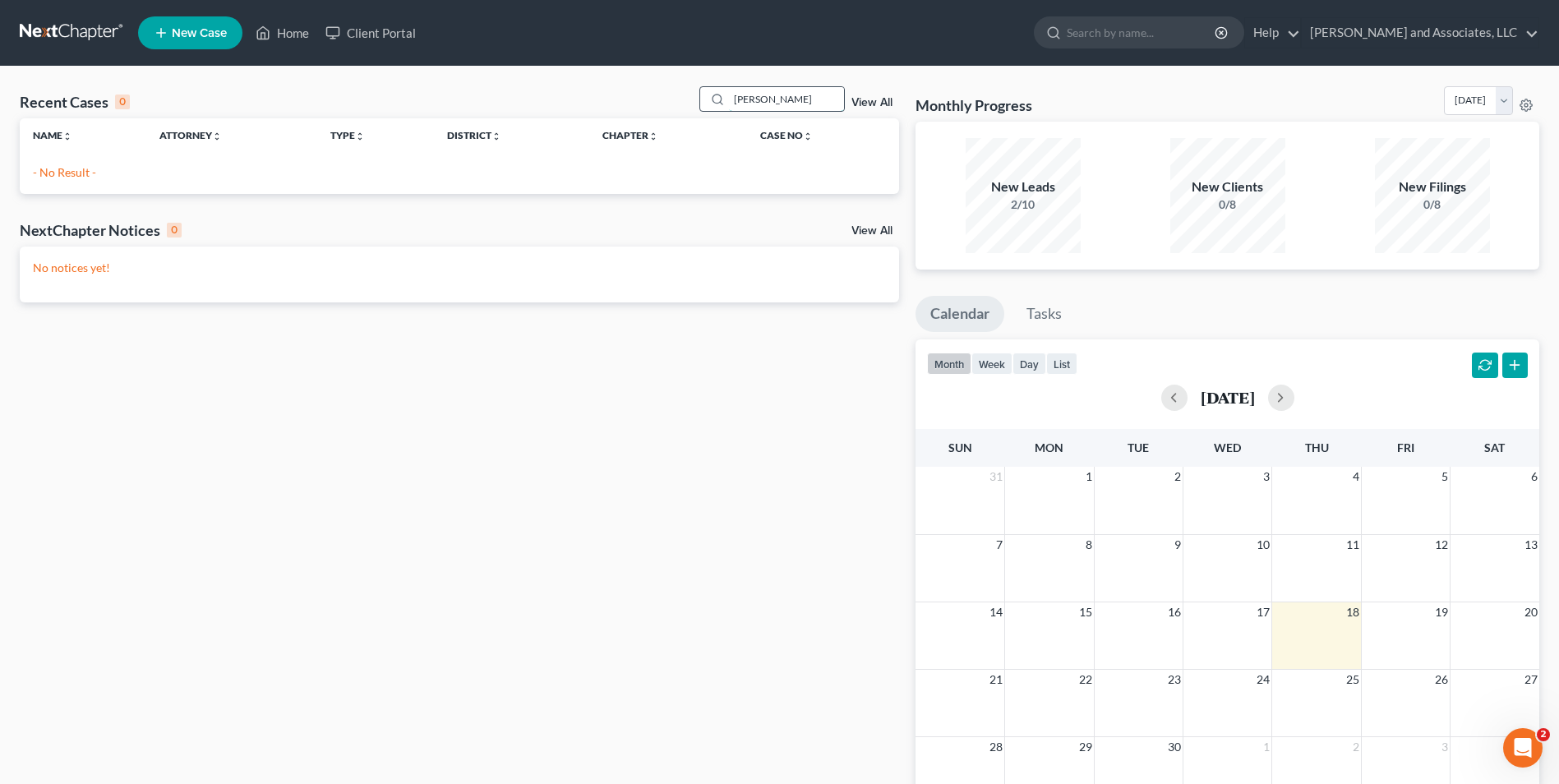
type input "stanley"
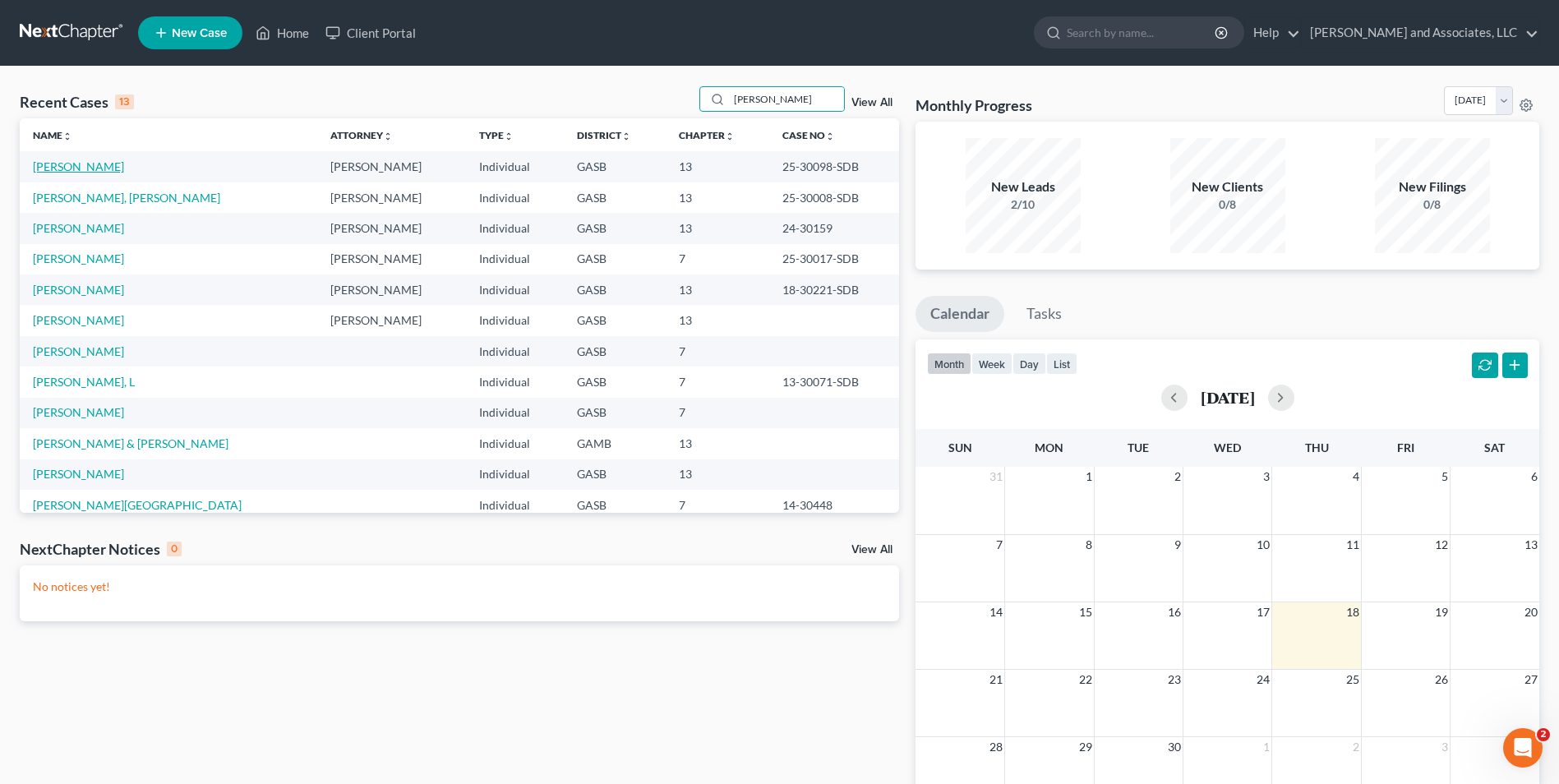
click at [101, 165] on link "Stanley, Brittney" at bounding box center [79, 167] width 92 height 14
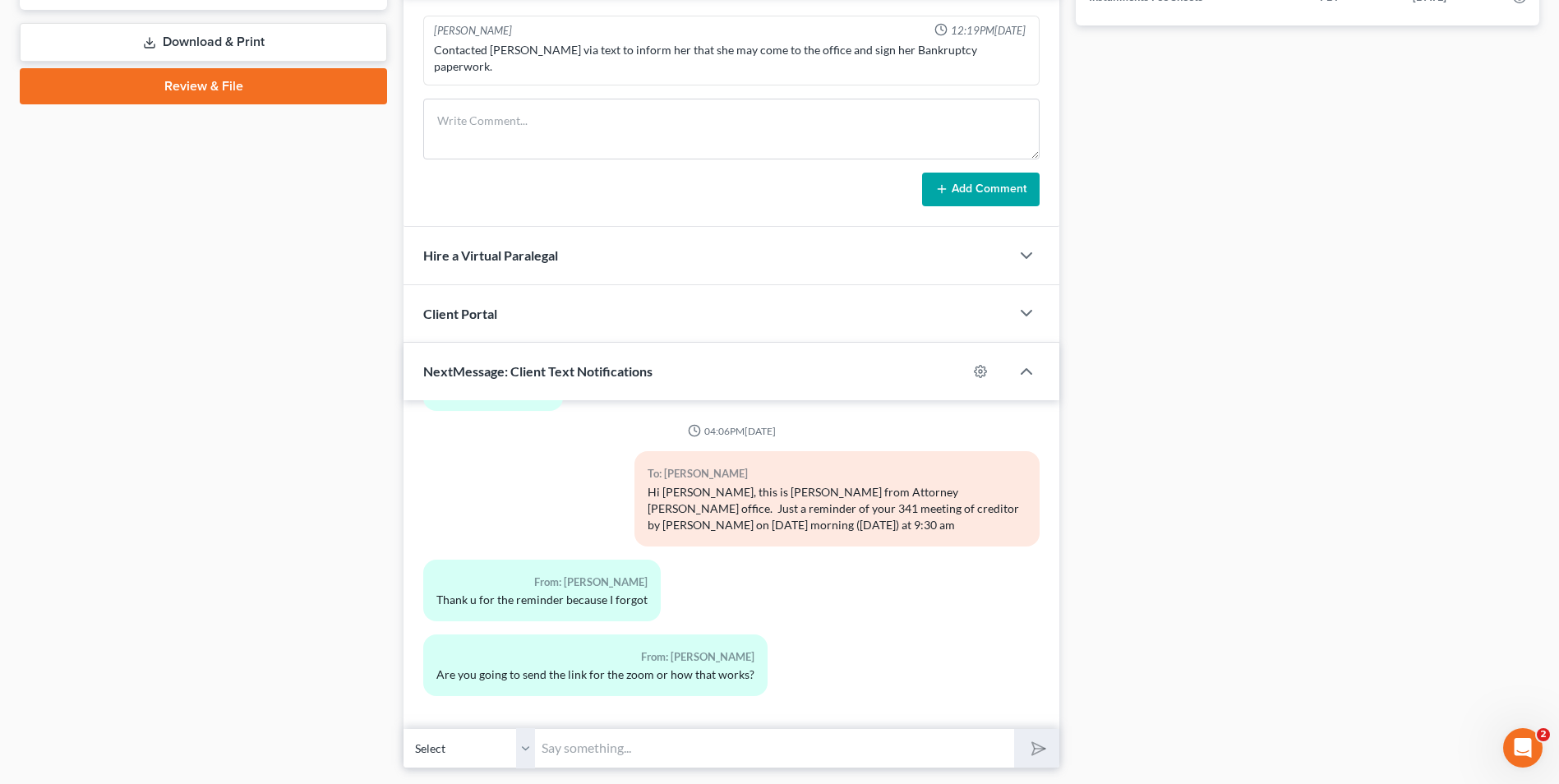
scroll to position [783, 0]
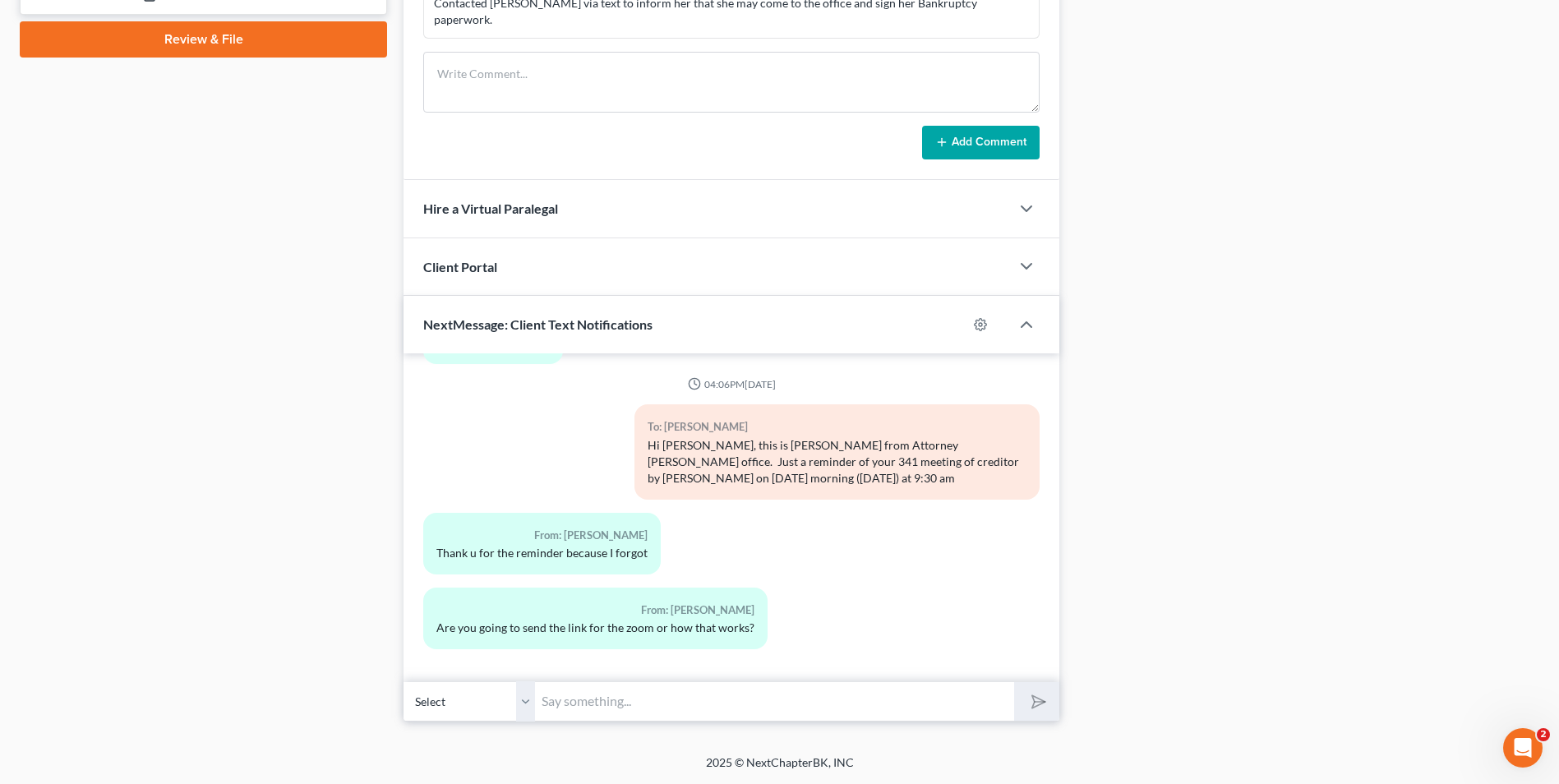
click at [631, 702] on input "text" at bounding box center [774, 701] width 479 height 41
type input "Good Morning, Mrs. Stanley. Please provide your 2024 Georgia Department of Reve…"
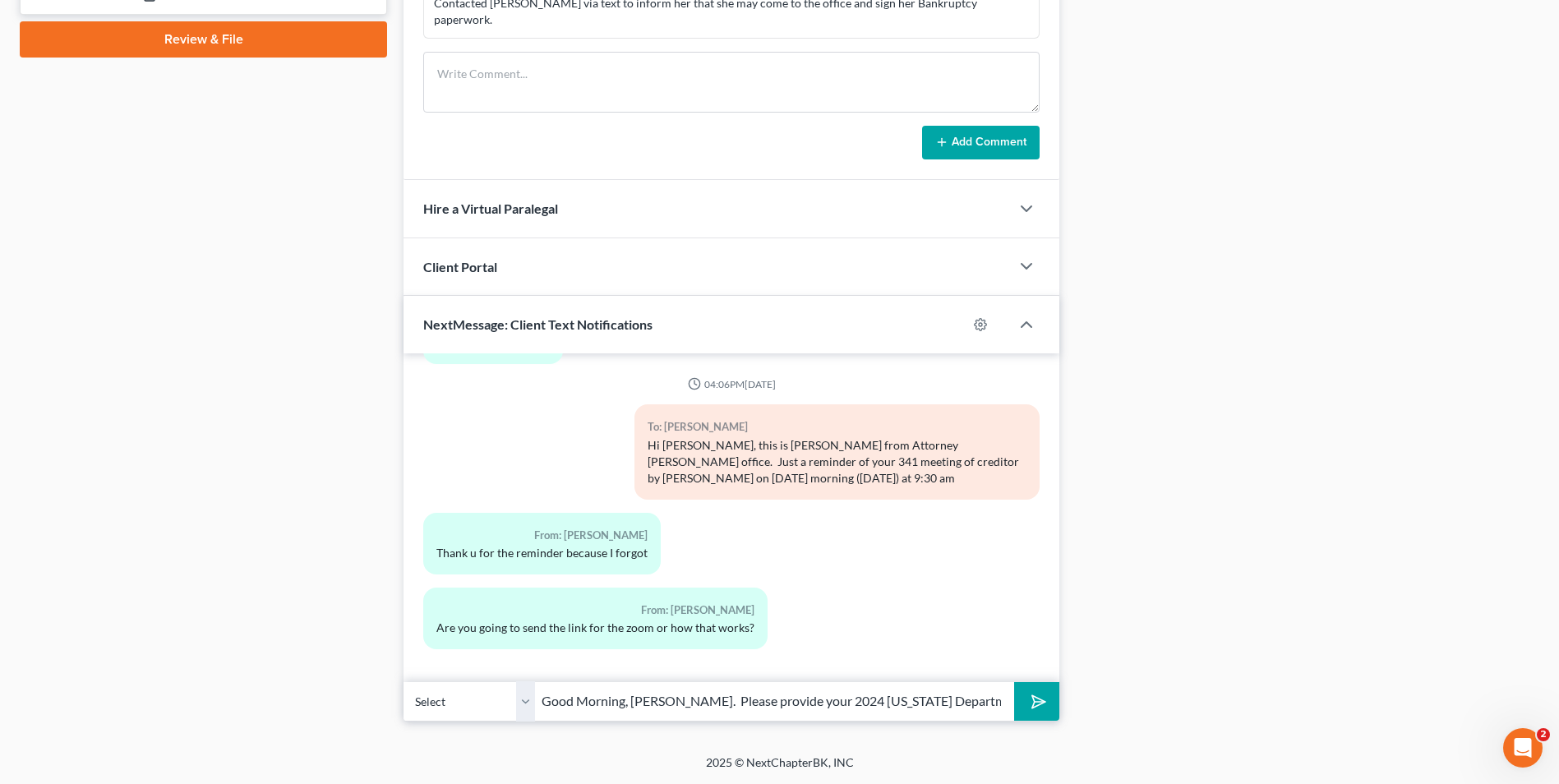
click at [1026, 705] on icon "submit" at bounding box center [1036, 701] width 23 height 23
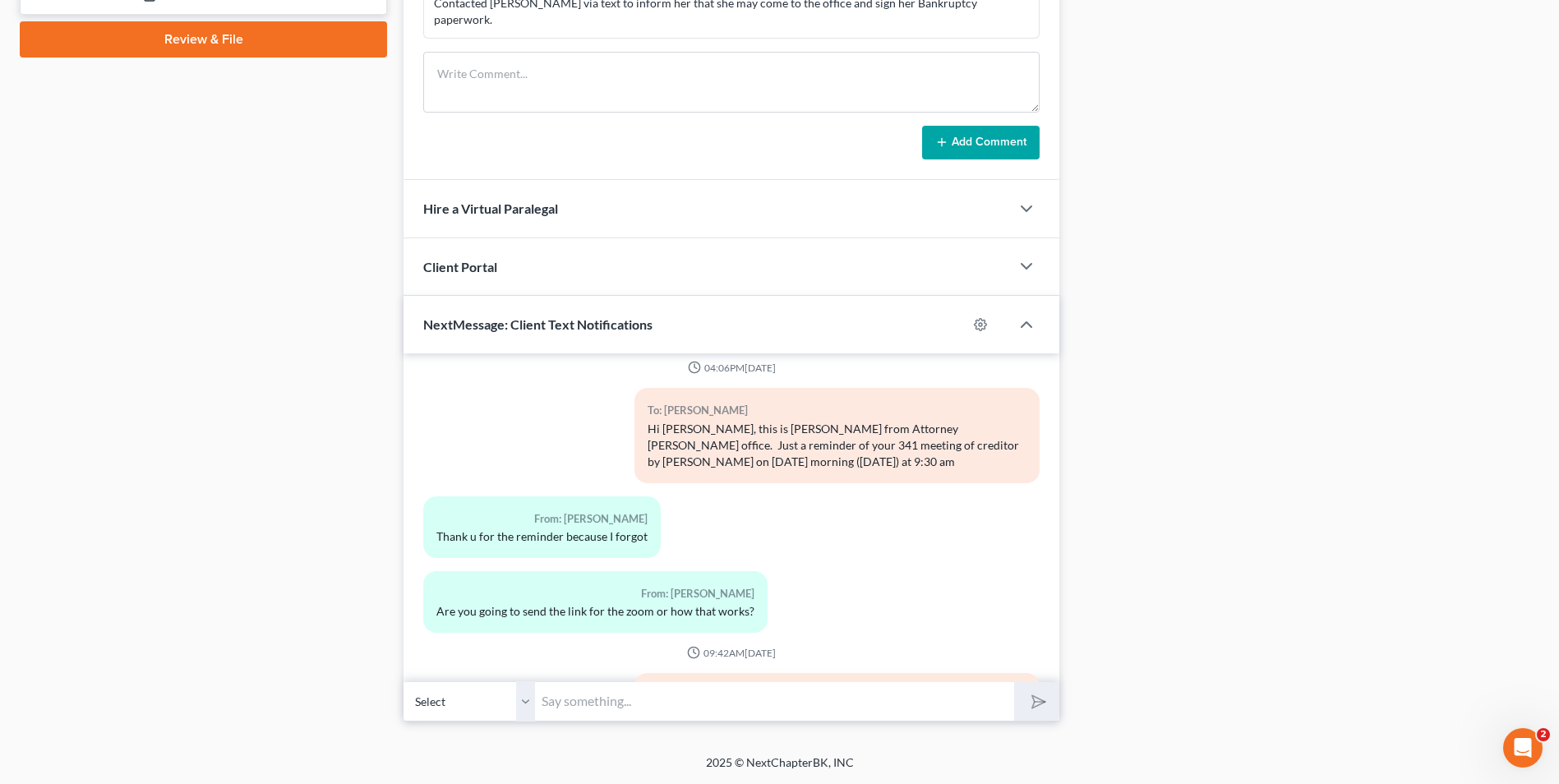
click at [673, 715] on input "text" at bounding box center [774, 701] width 479 height 41
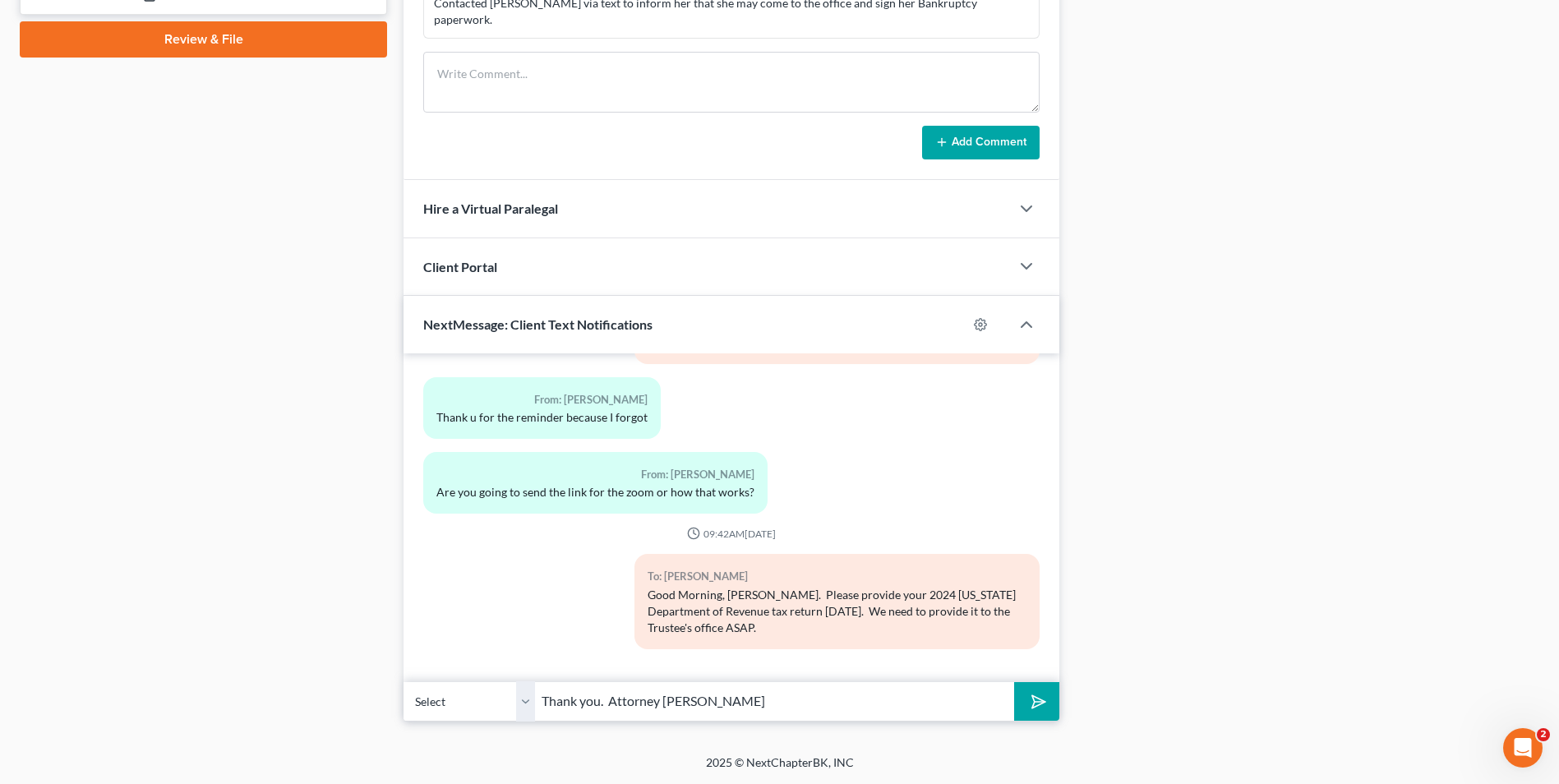
type input "Thank you. Attorney Michon Walker"
click at [1038, 698] on polygon "submit" at bounding box center [1036, 701] width 20 height 20
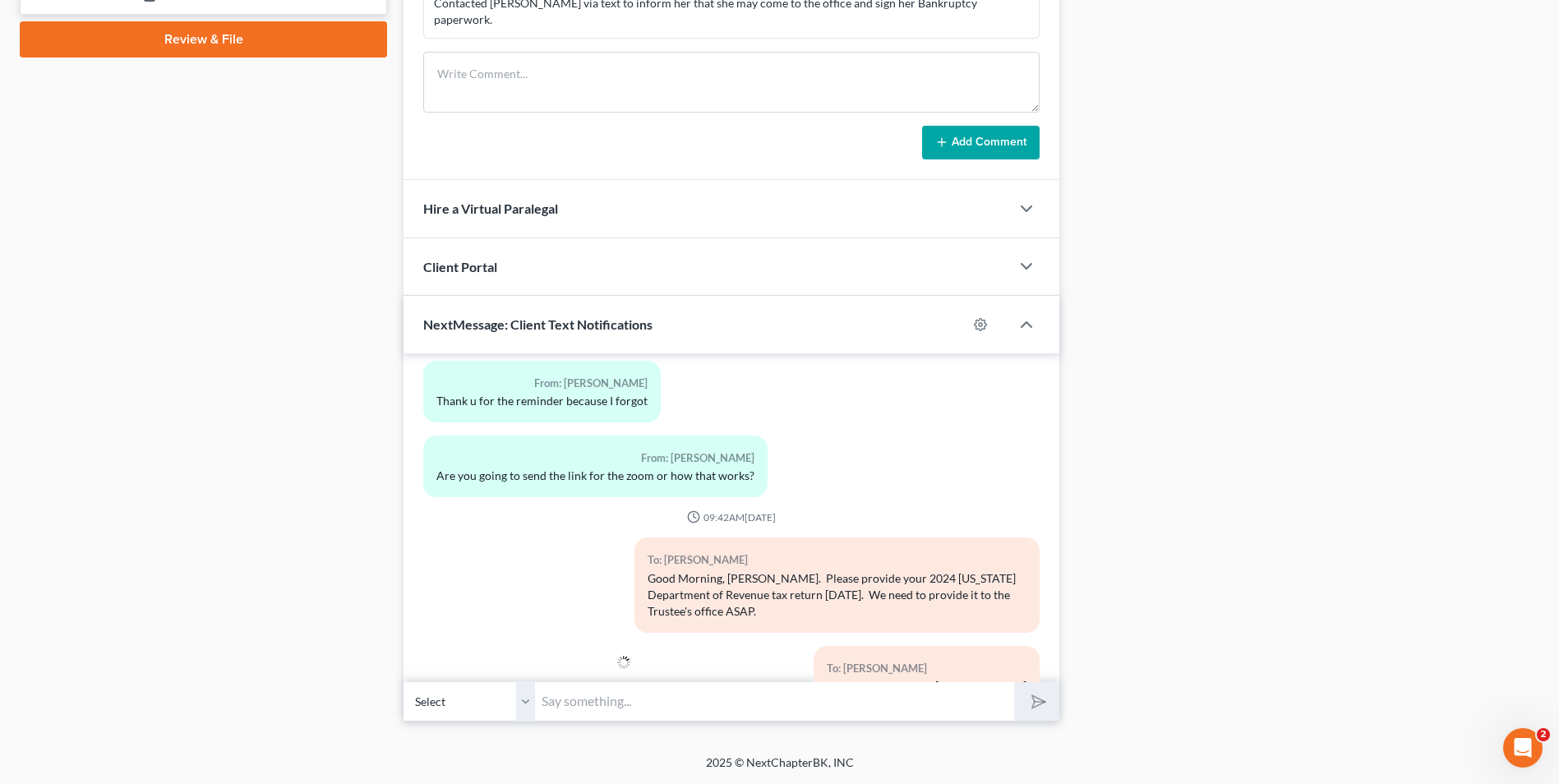
scroll to position [2527, 0]
